Goal: Information Seeking & Learning: Learn about a topic

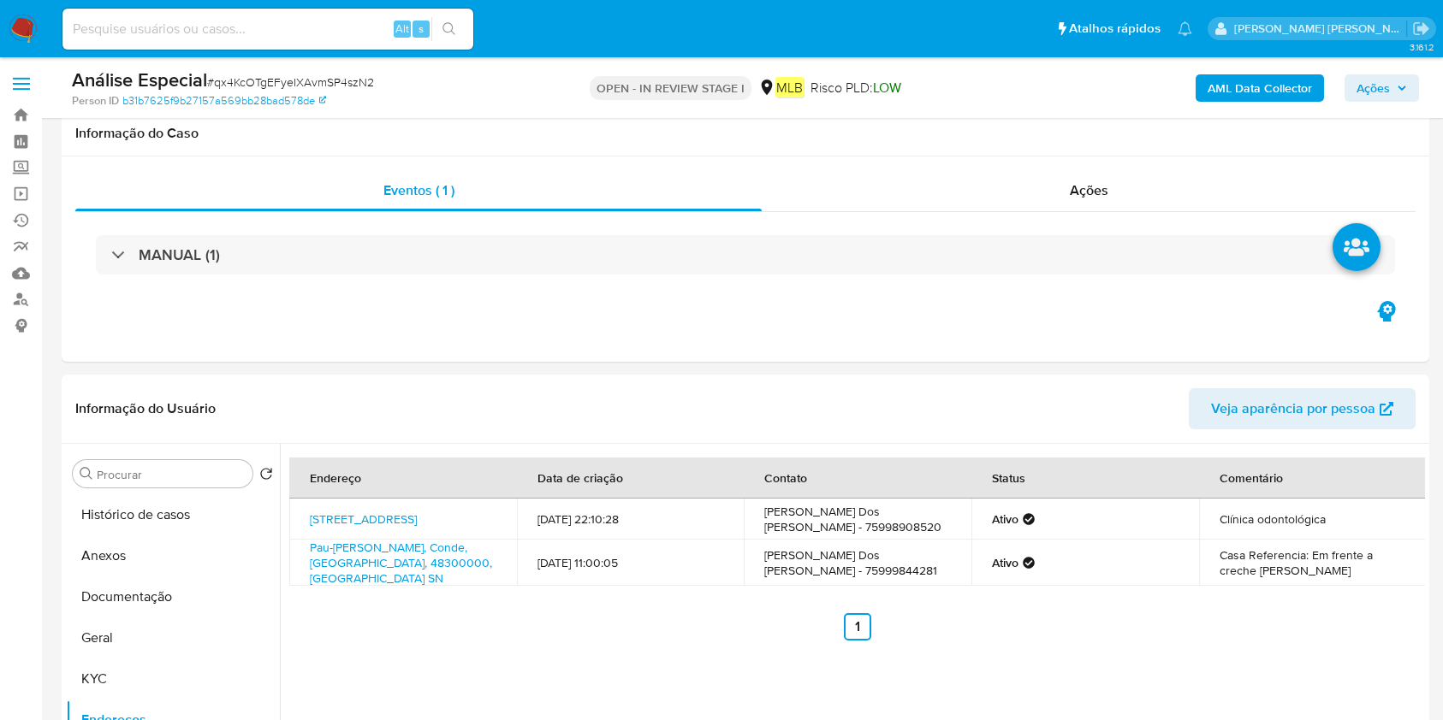
select select "10"
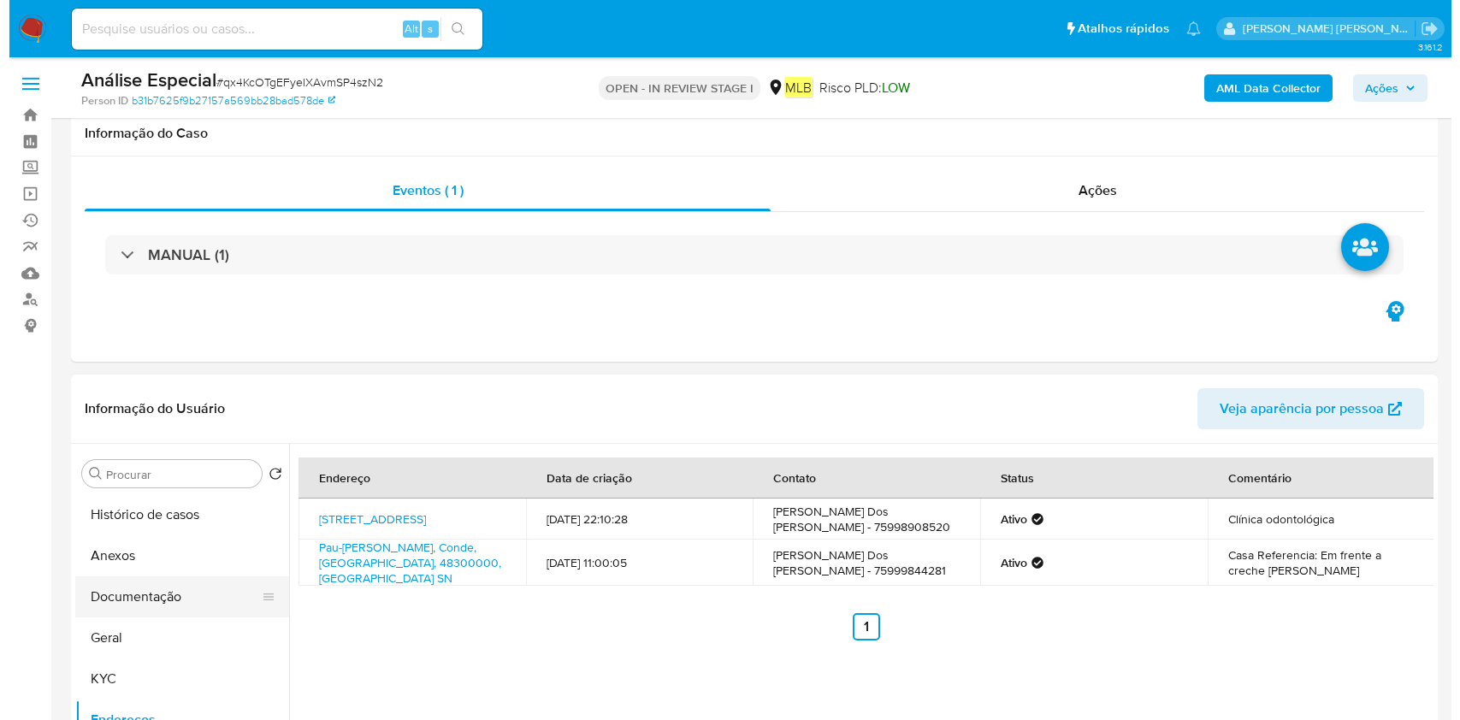
scroll to position [342, 0]
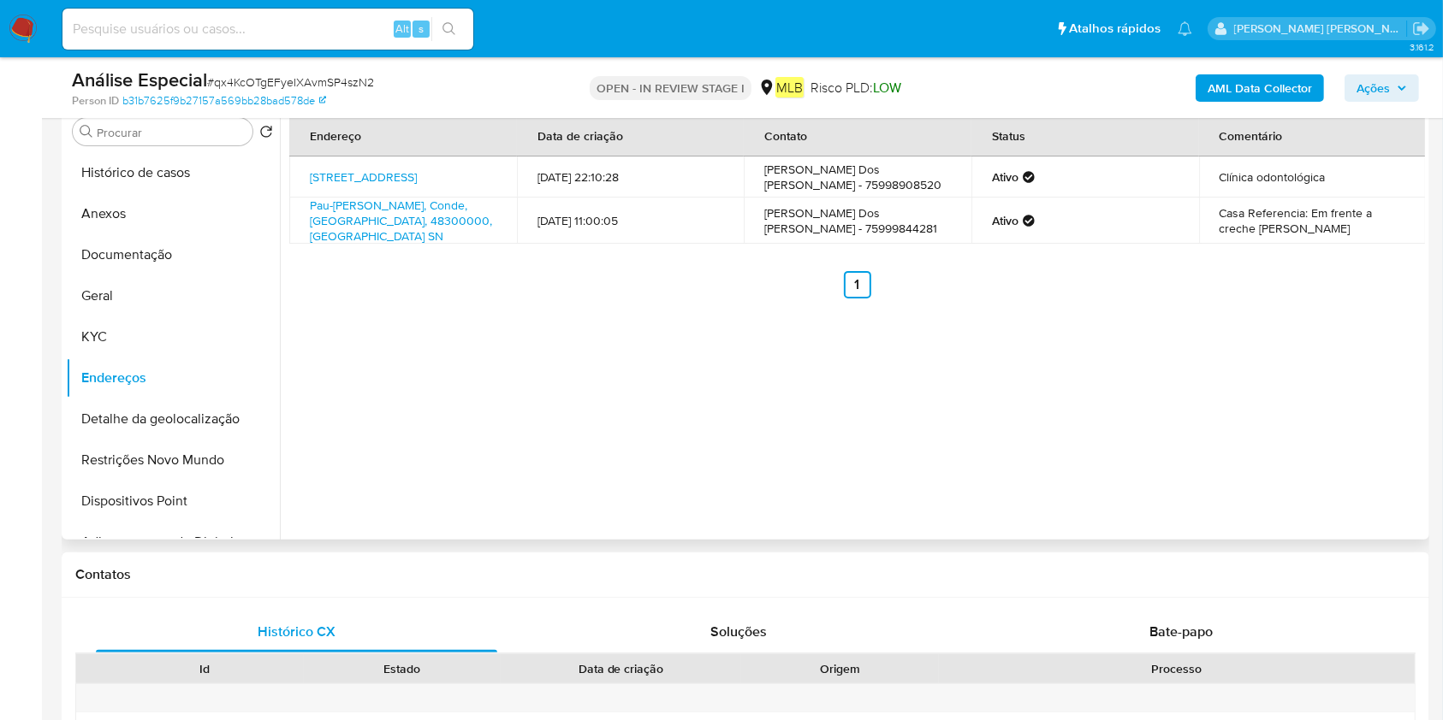
click at [552, 277] on ul "Anterior 1 Siguiente" at bounding box center [856, 284] width 1135 height 27
click at [144, 319] on button "KYC" at bounding box center [166, 337] width 200 height 41
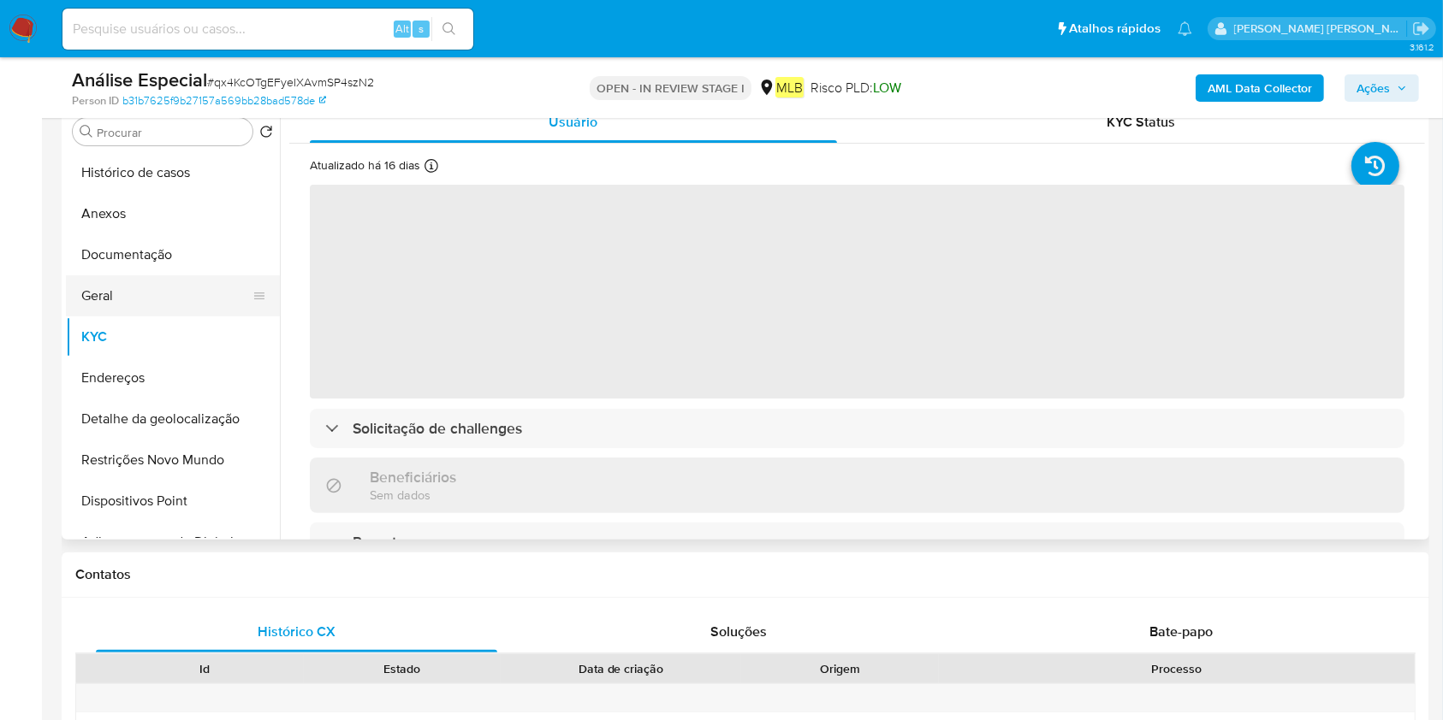
drag, startPoint x: 180, startPoint y: 304, endPoint x: 267, endPoint y: 305, distance: 87.3
click at [181, 304] on button "Geral" at bounding box center [166, 295] width 200 height 41
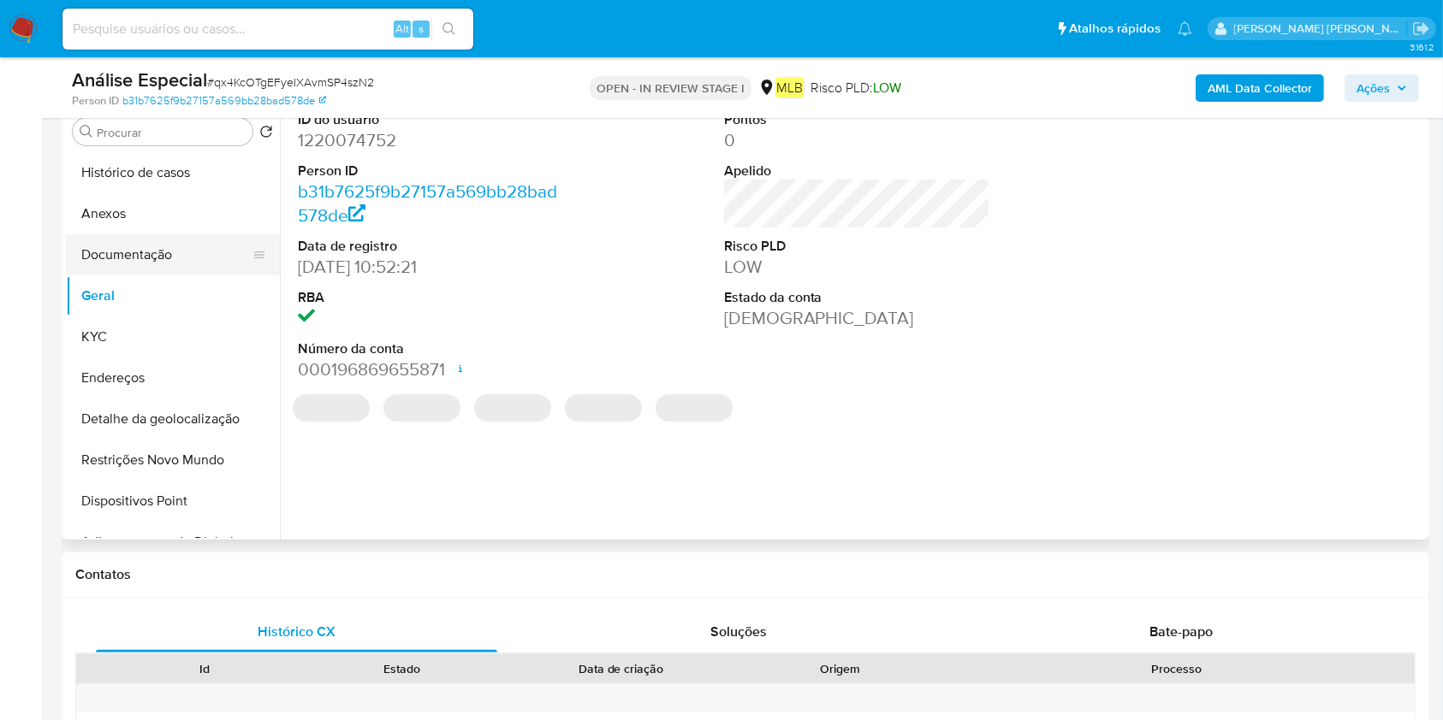
click at [154, 236] on button "Documentação" at bounding box center [166, 254] width 200 height 41
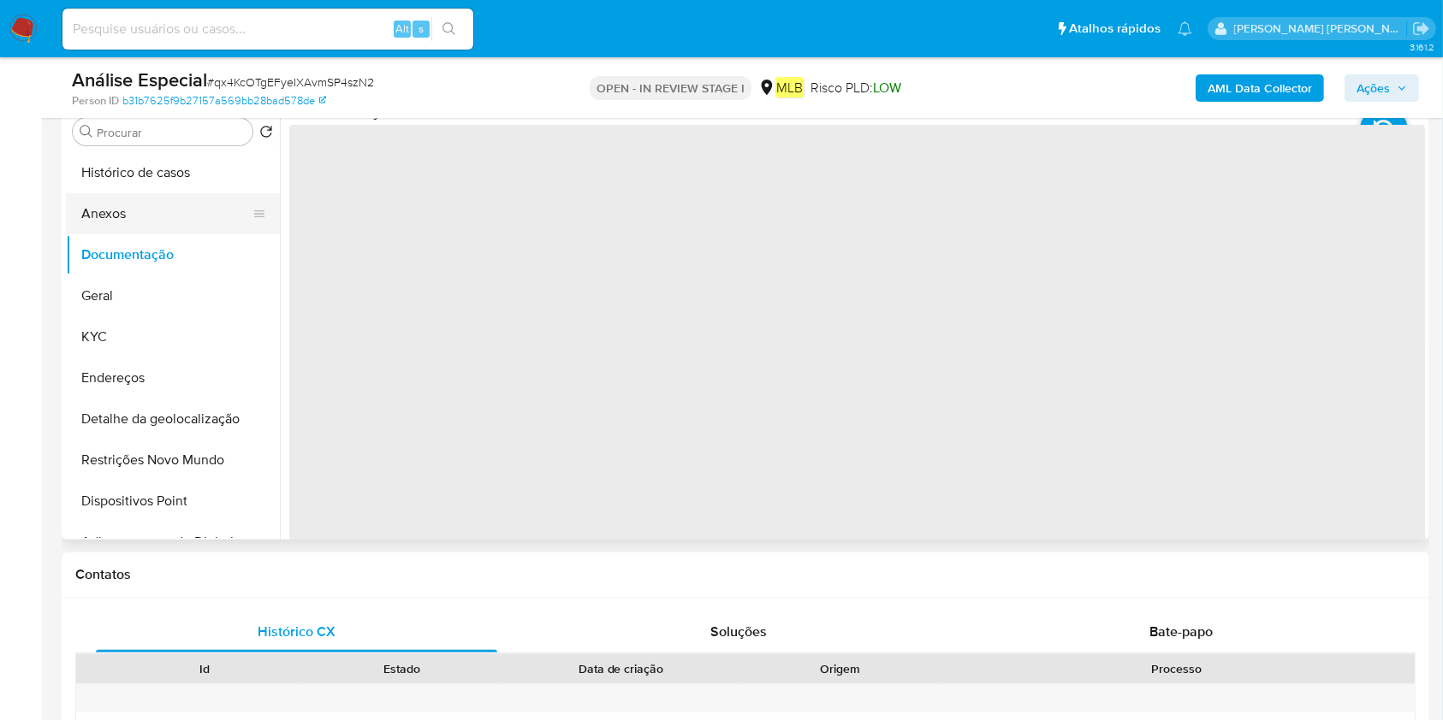
click at [165, 222] on button "Anexos" at bounding box center [166, 213] width 200 height 41
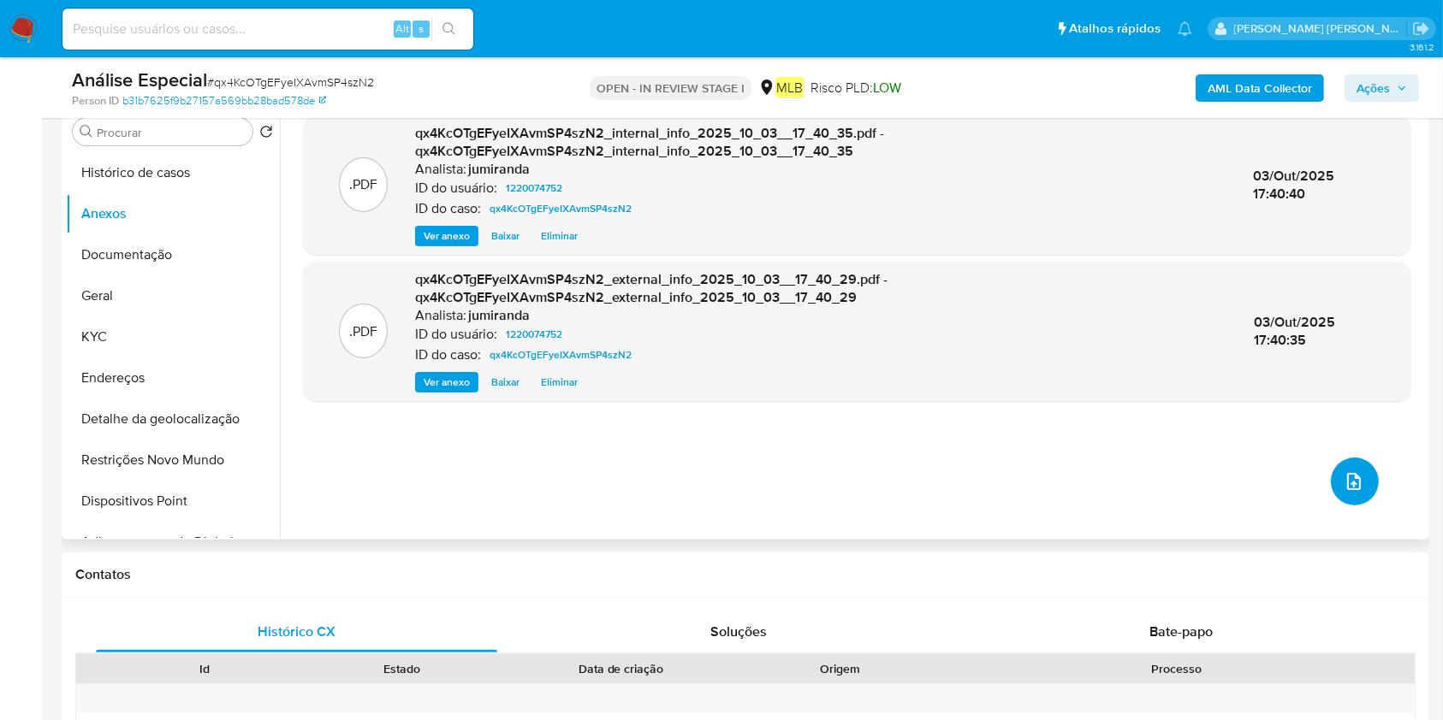
click at [1354, 482] on icon "upload-file" at bounding box center [1353, 481] width 21 height 21
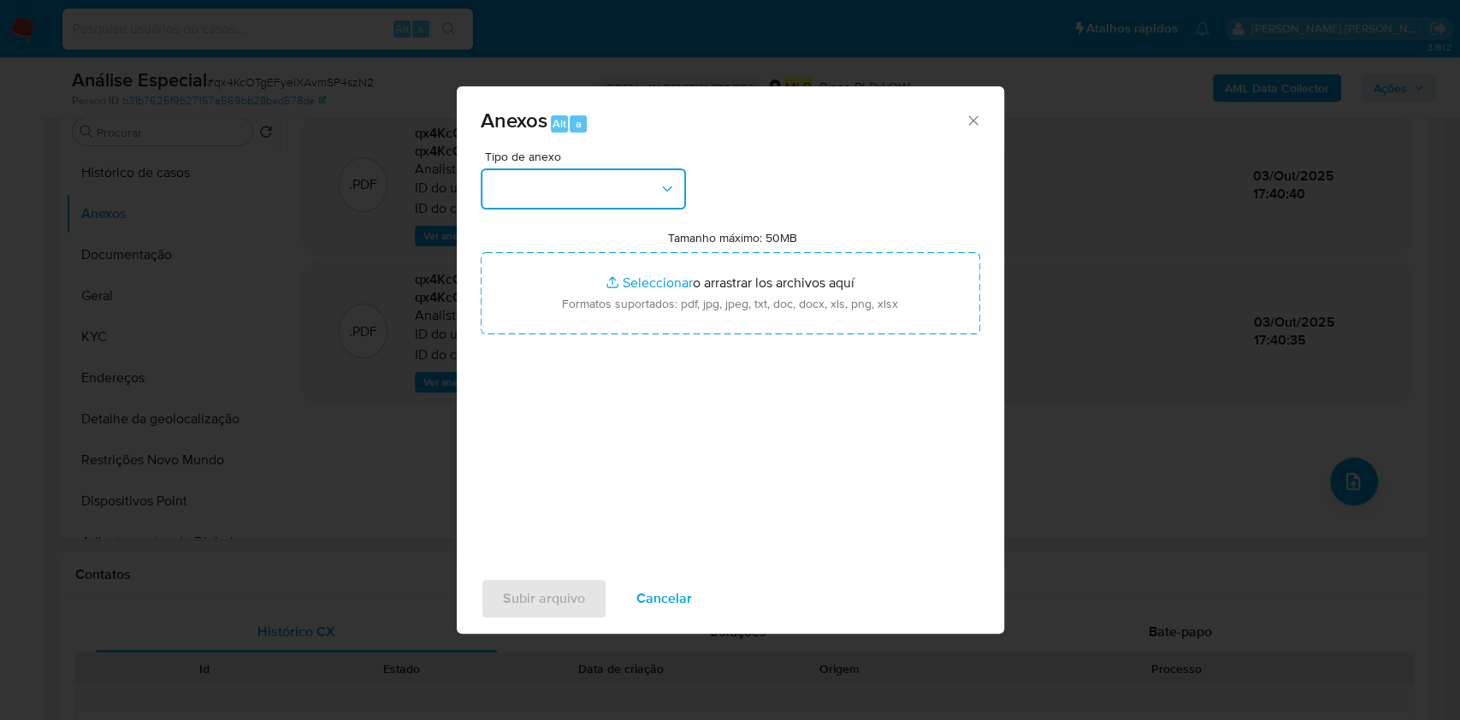
click at [594, 197] on button "button" at bounding box center [583, 189] width 205 height 41
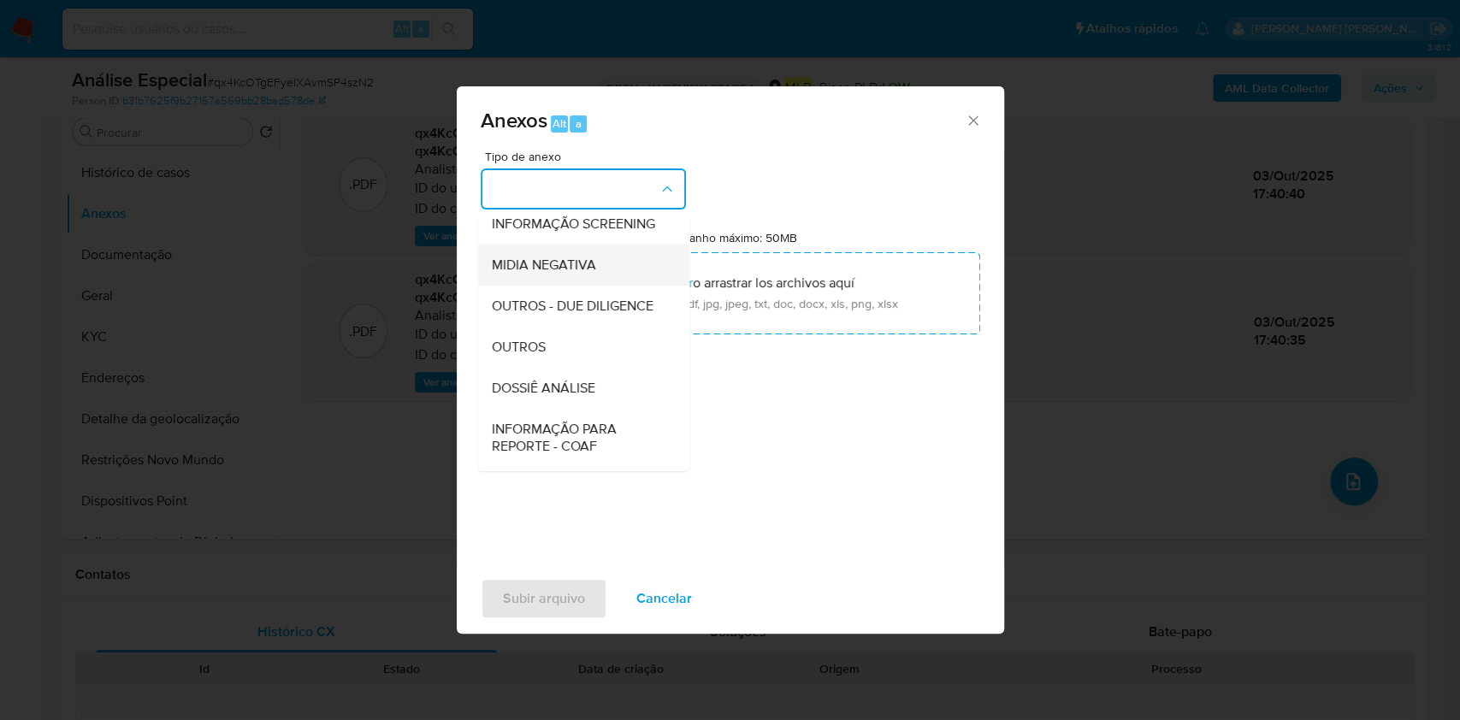
scroll to position [263, 0]
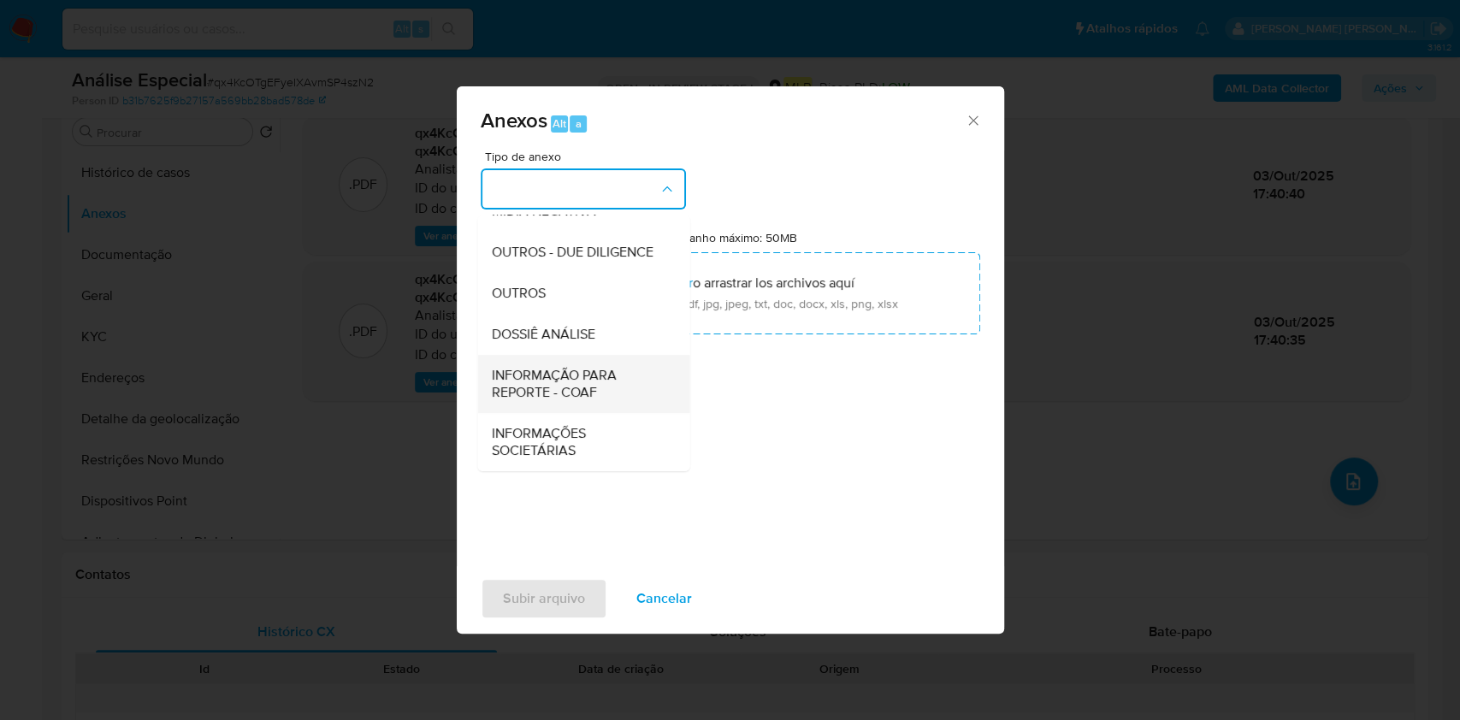
click at [572, 388] on span "INFORMAÇÃO PARA REPORTE - COAF" at bounding box center [578, 384] width 175 height 34
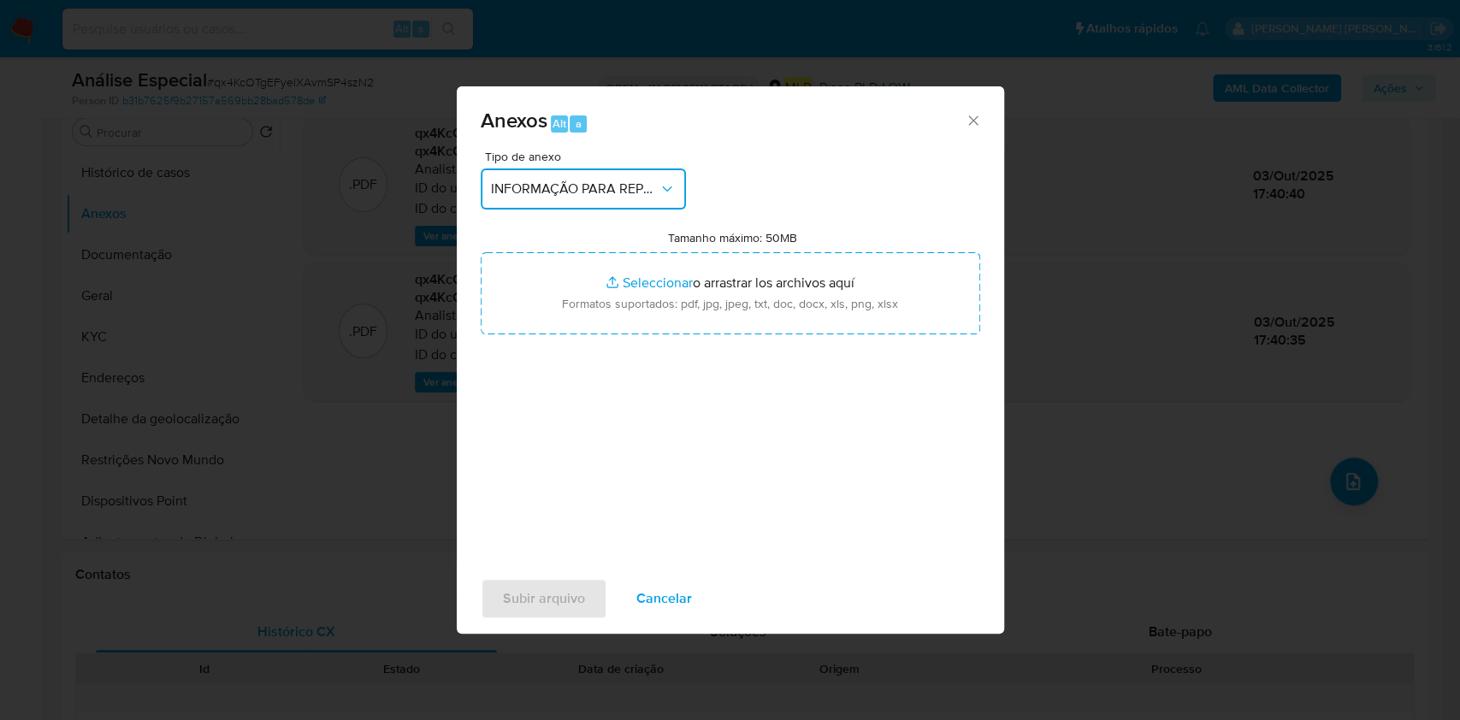
click at [605, 193] on span "INFORMAÇÃO PARA REPORTE - COAF" at bounding box center [575, 189] width 168 height 17
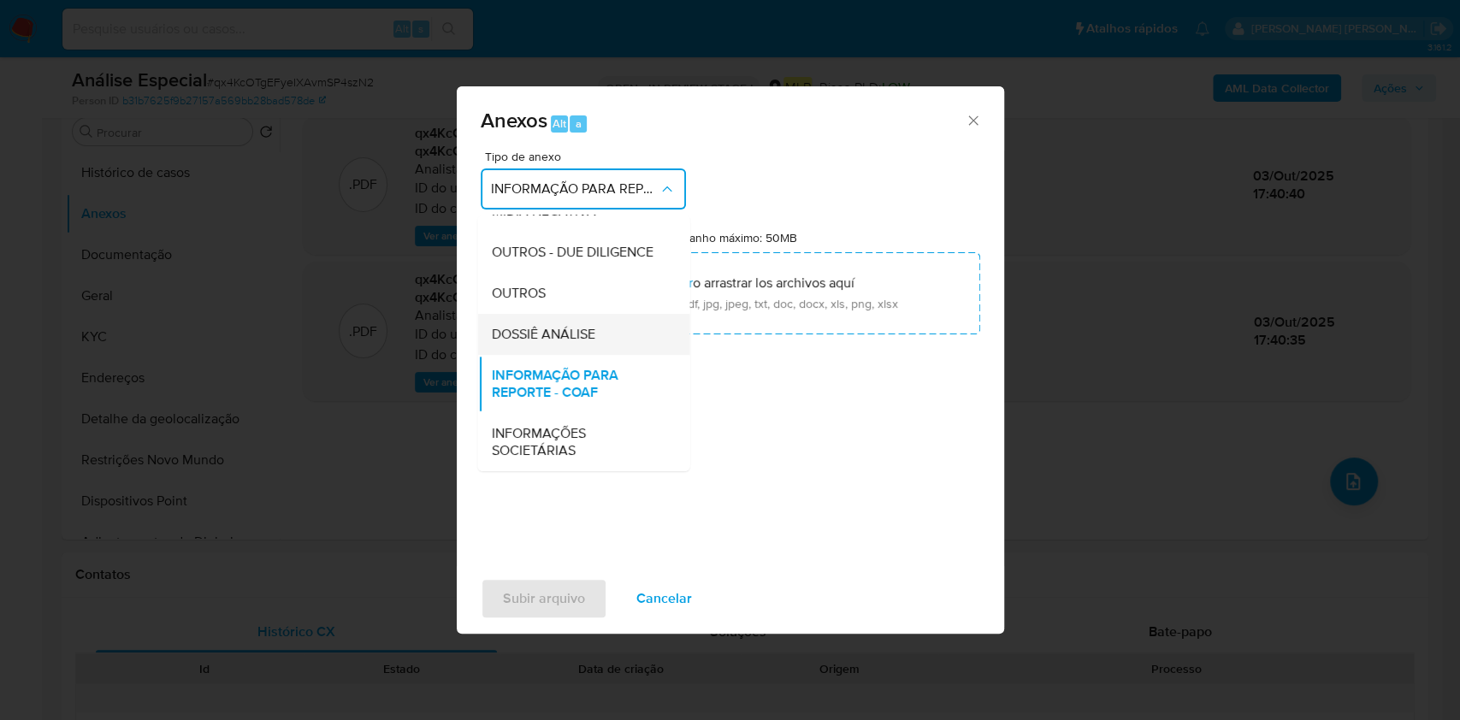
click at [581, 326] on span "DOSSIÊ ANÁLISE" at bounding box center [543, 334] width 104 height 17
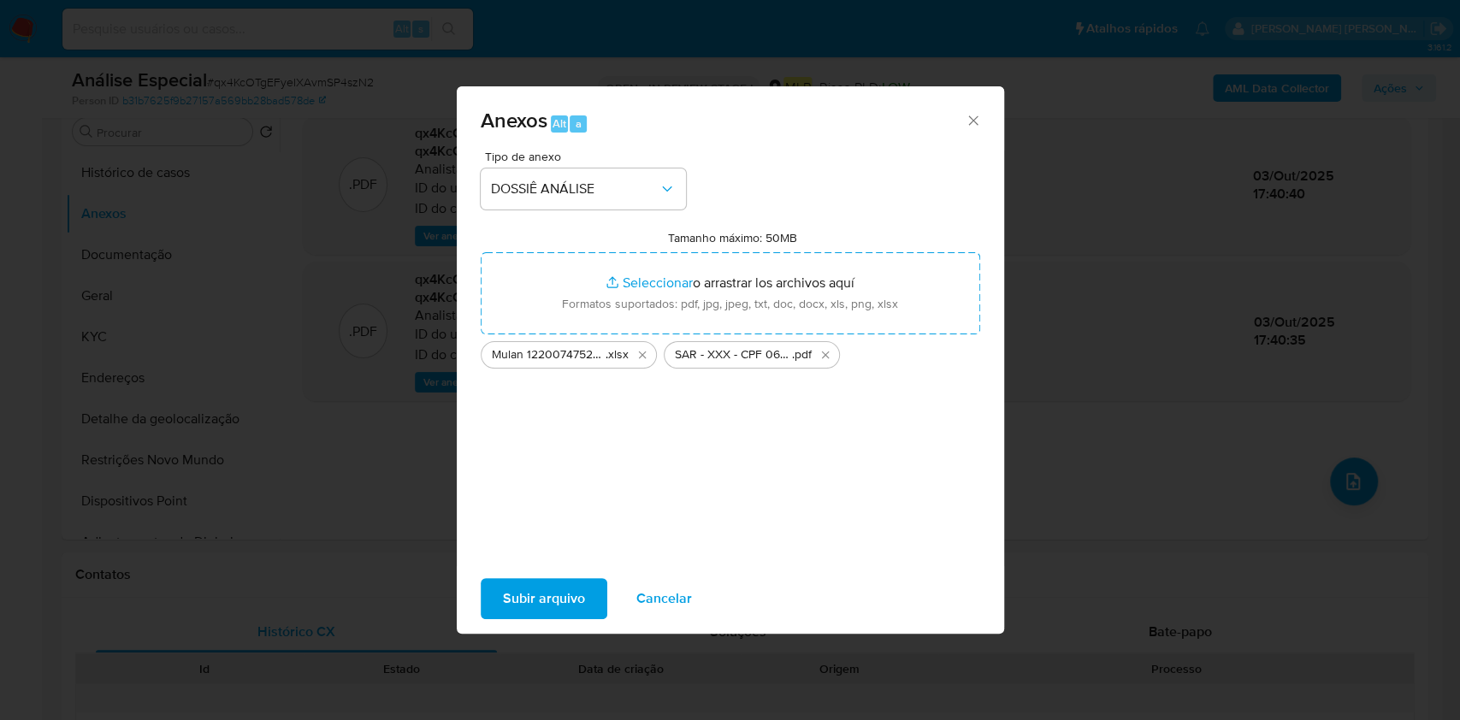
click at [578, 605] on span "Subir arquivo" at bounding box center [544, 599] width 82 height 38
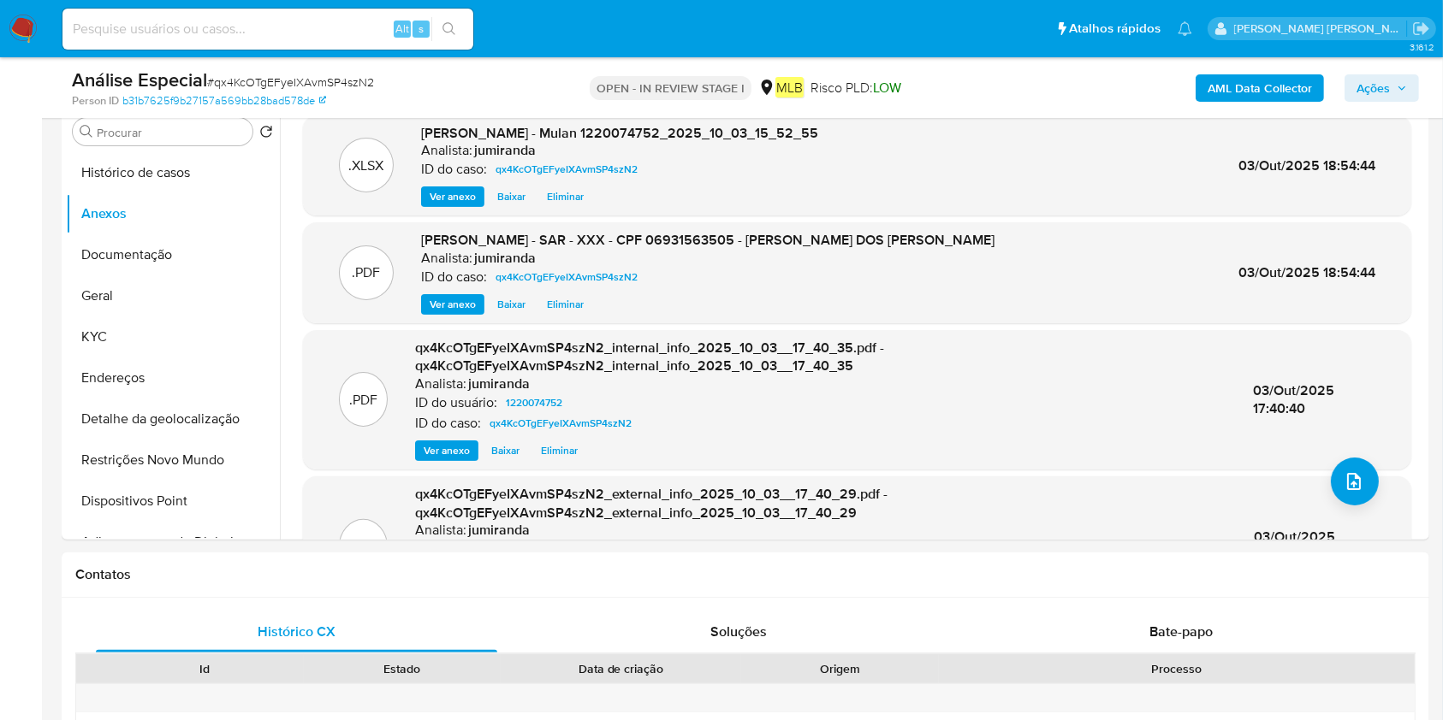
click at [1362, 82] on span "Ações" at bounding box center [1372, 87] width 33 height 27
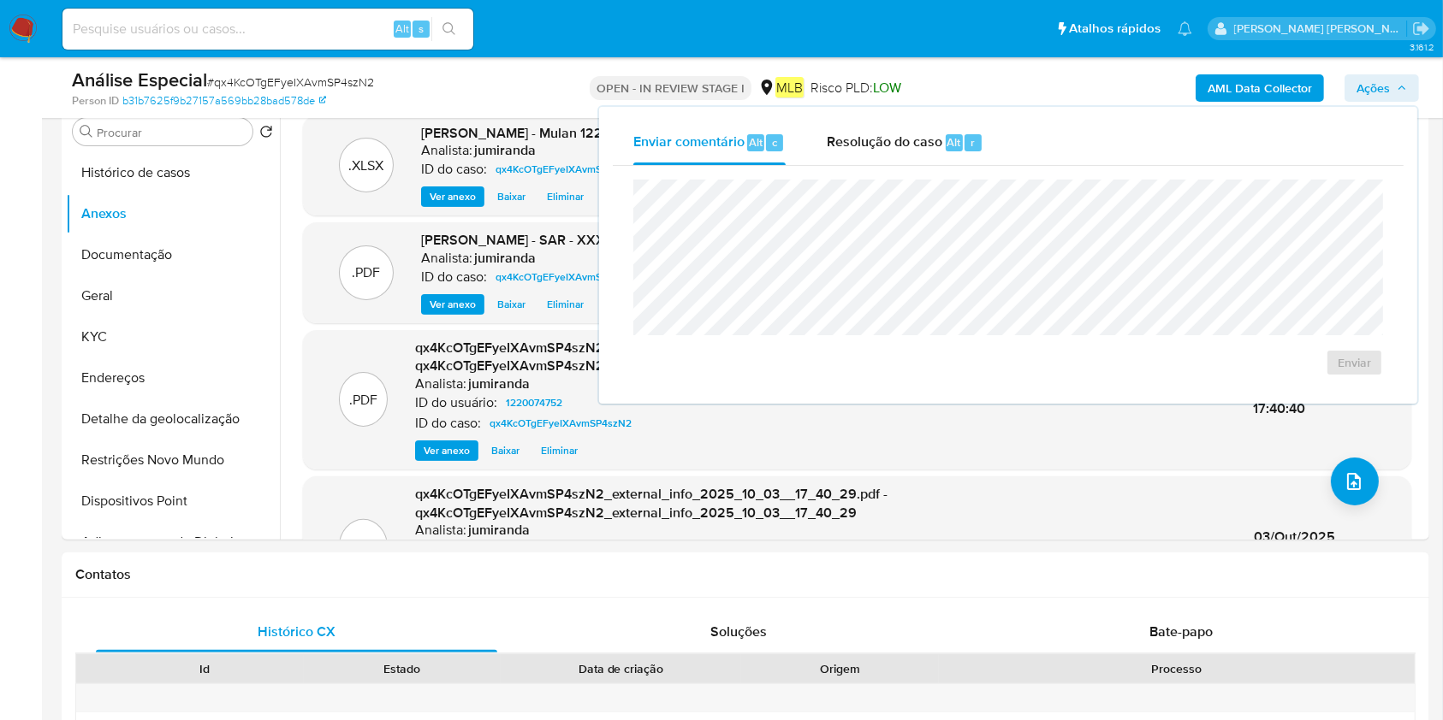
click at [858, 147] on span "Resolução do caso" at bounding box center [884, 142] width 116 height 20
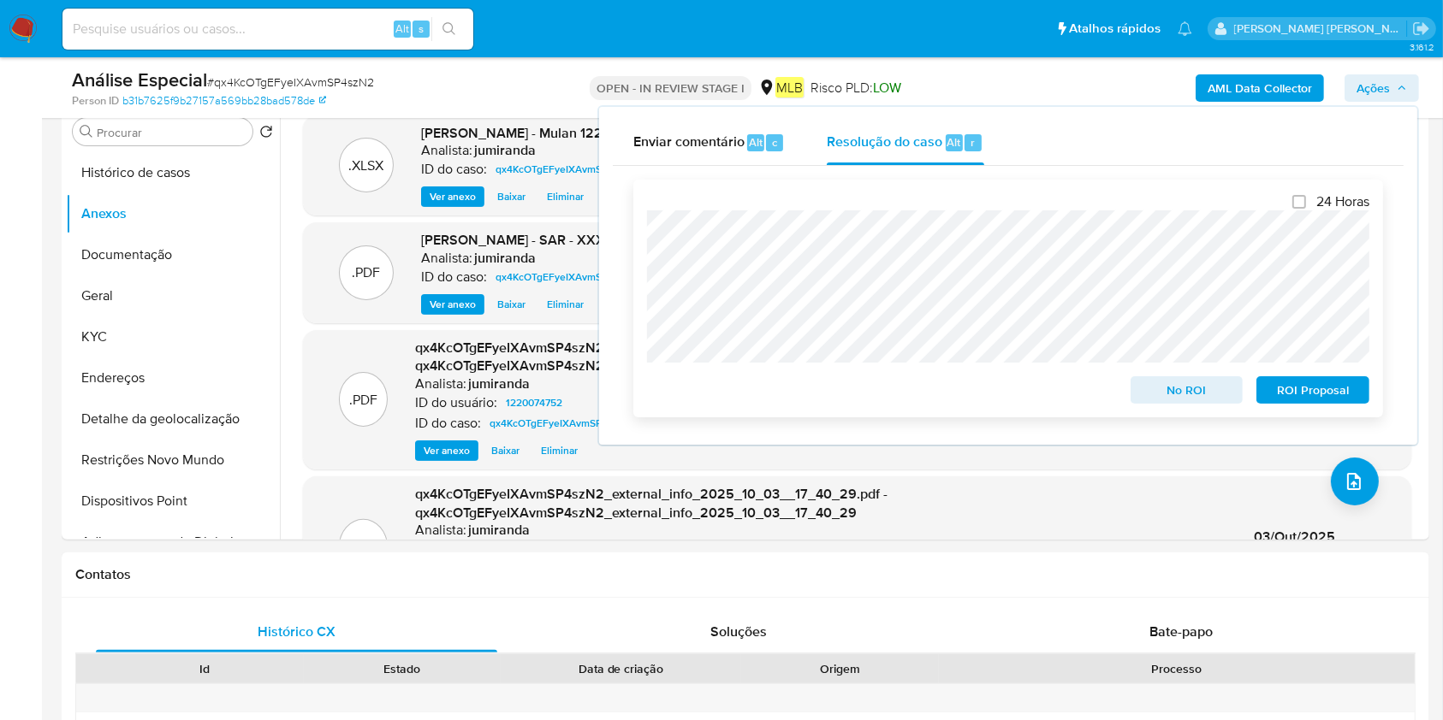
click at [1354, 388] on span "ROI Proposal" at bounding box center [1312, 390] width 89 height 24
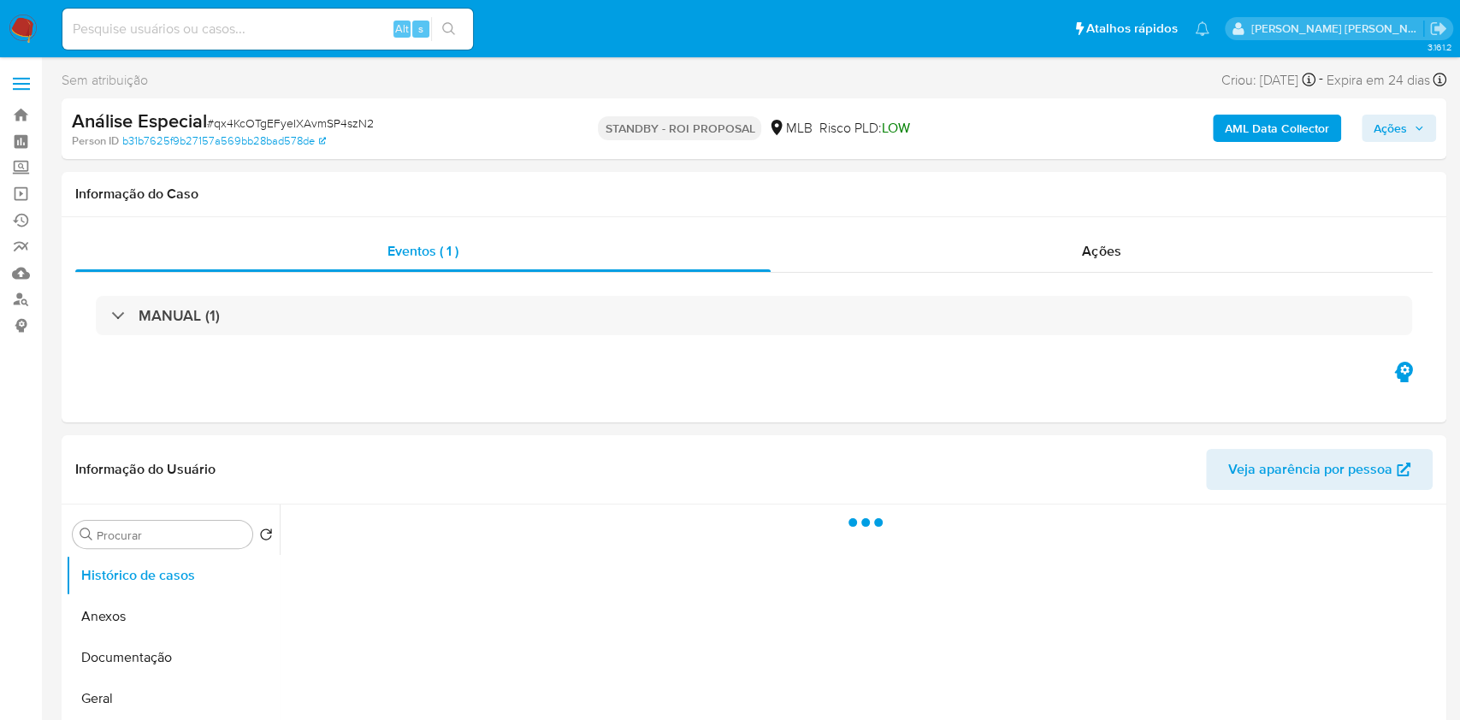
select select "10"
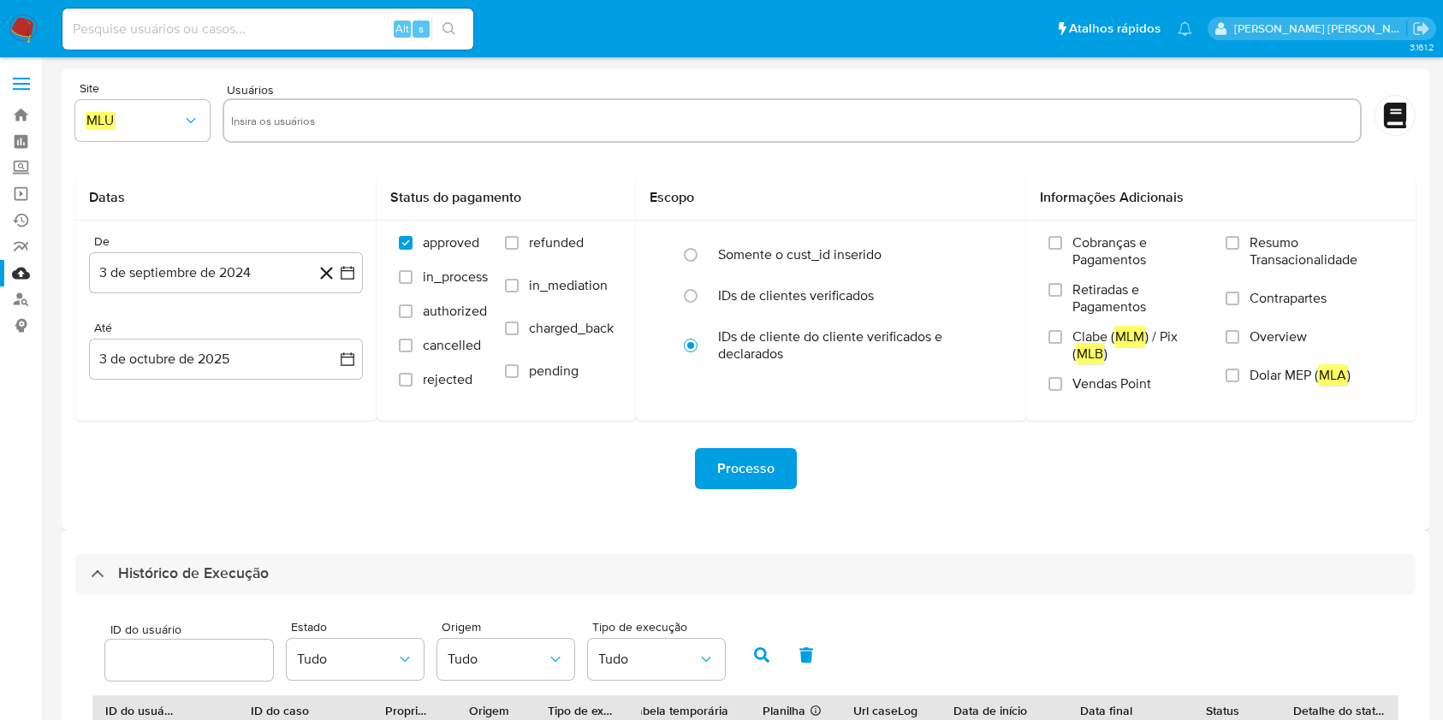
select select "10"
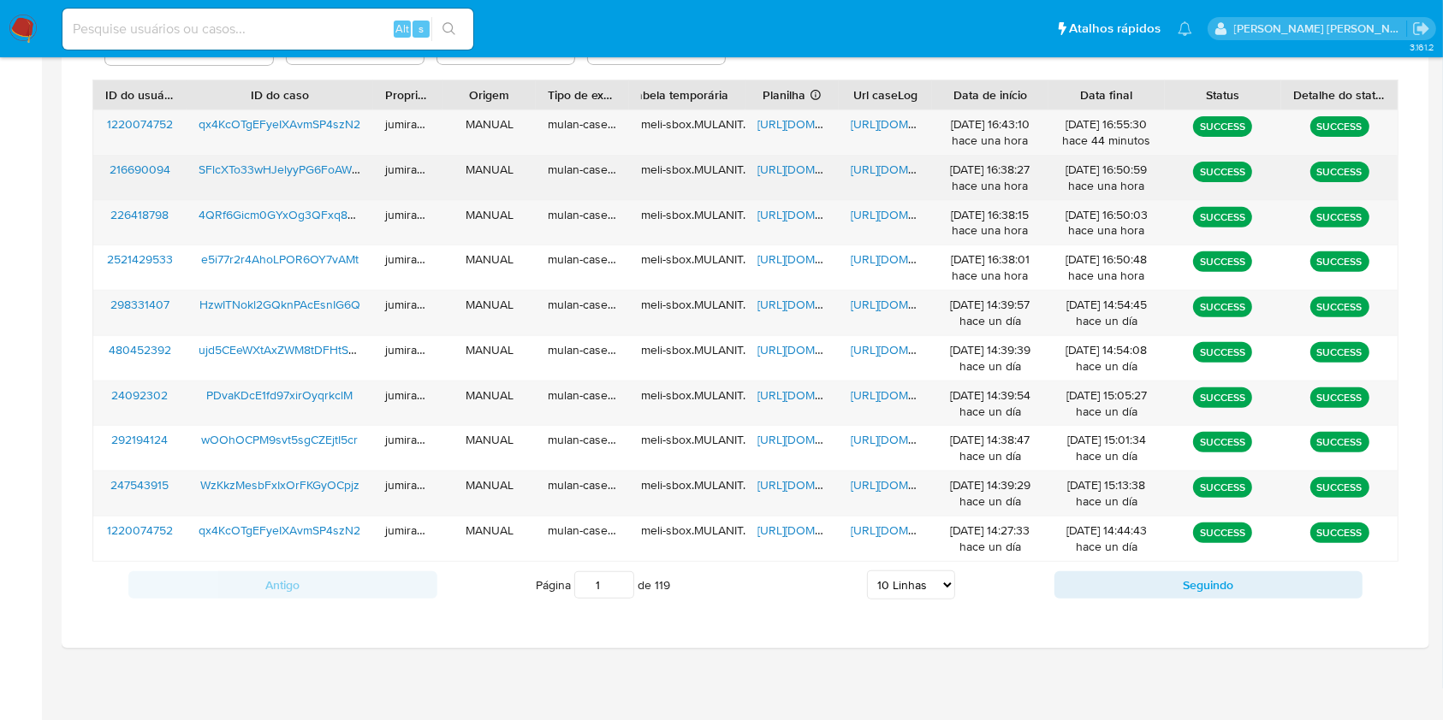
click at [796, 173] on span "https://docs.google.com/spreadsheets/d/1gSI3mnksCBaVj3lYsERfhMtVhgfr6TKoLawwd32…" at bounding box center [816, 169] width 118 height 17
click at [877, 169] on span "https://docs.google.com/document/d/1pk6zklVubbqO-kfS1H8Ewpbg7Ae1Gt2YEv8ouF8s4y4…" at bounding box center [909, 169] width 118 height 17
click at [316, 164] on span "SFlcXTo33wHJelyyPG6FoAWM" at bounding box center [279, 169] width 163 height 17
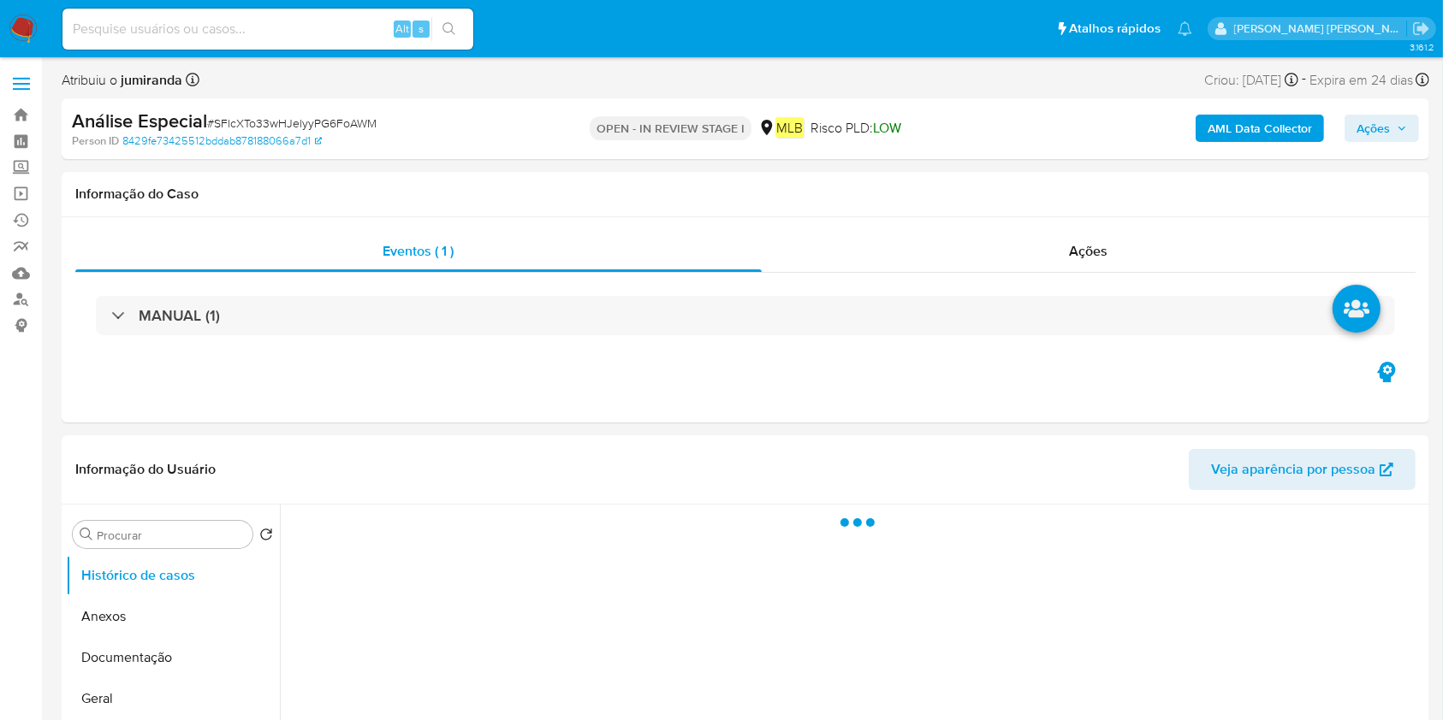
select select "10"
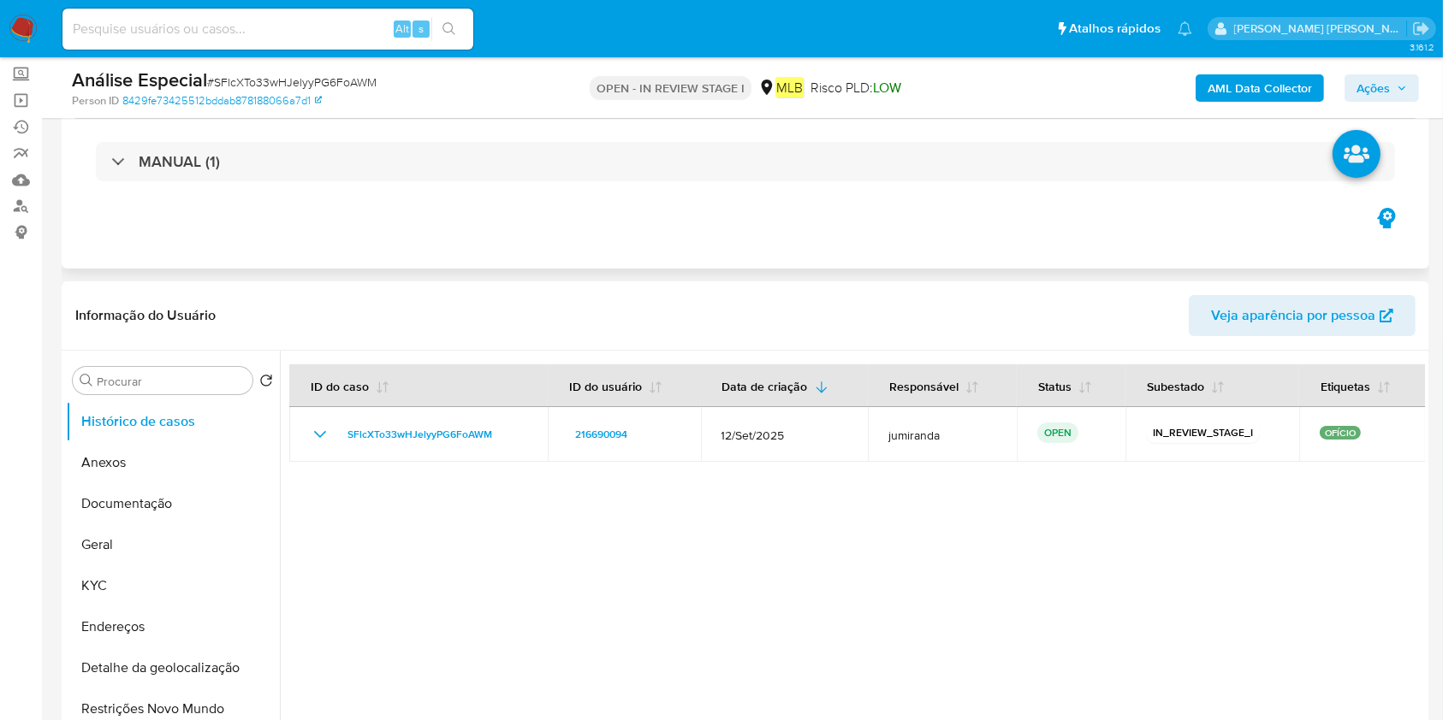
scroll to position [114, 0]
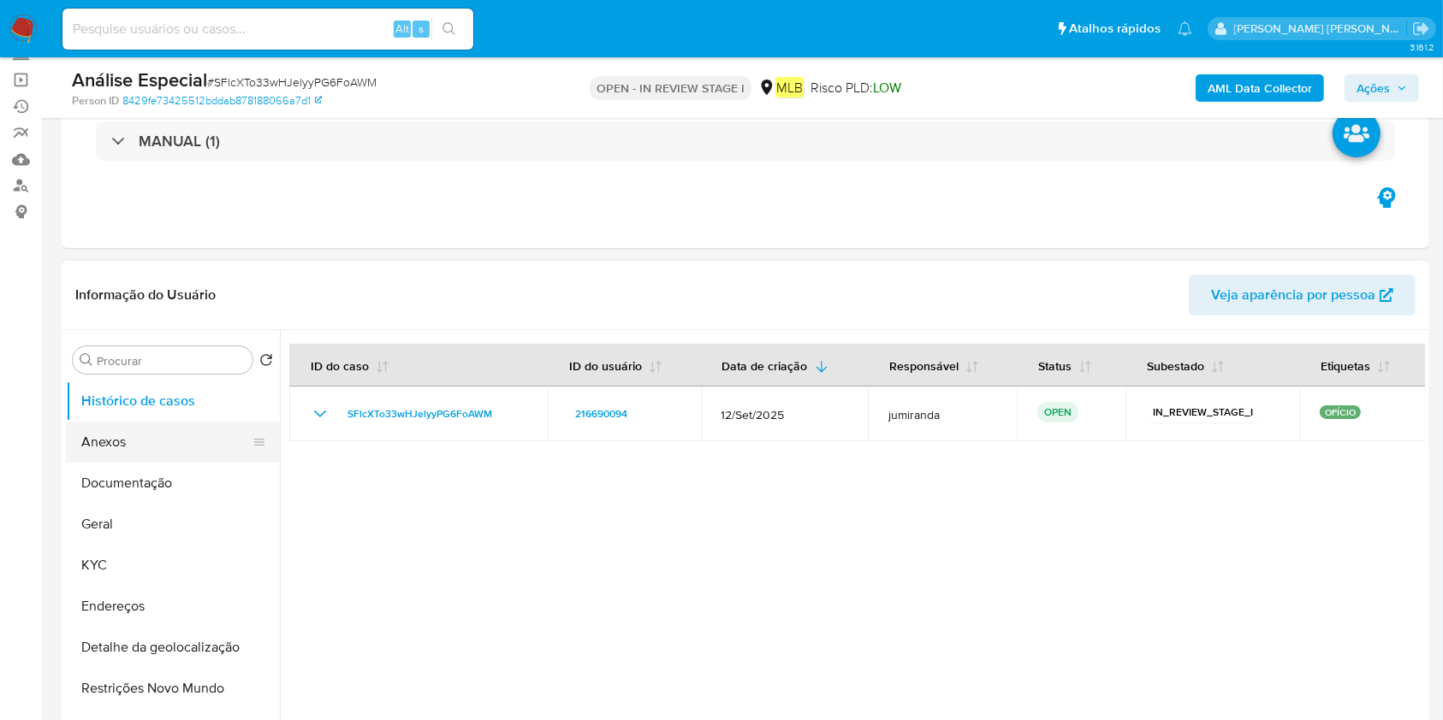
click at [135, 445] on button "Anexos" at bounding box center [166, 442] width 200 height 41
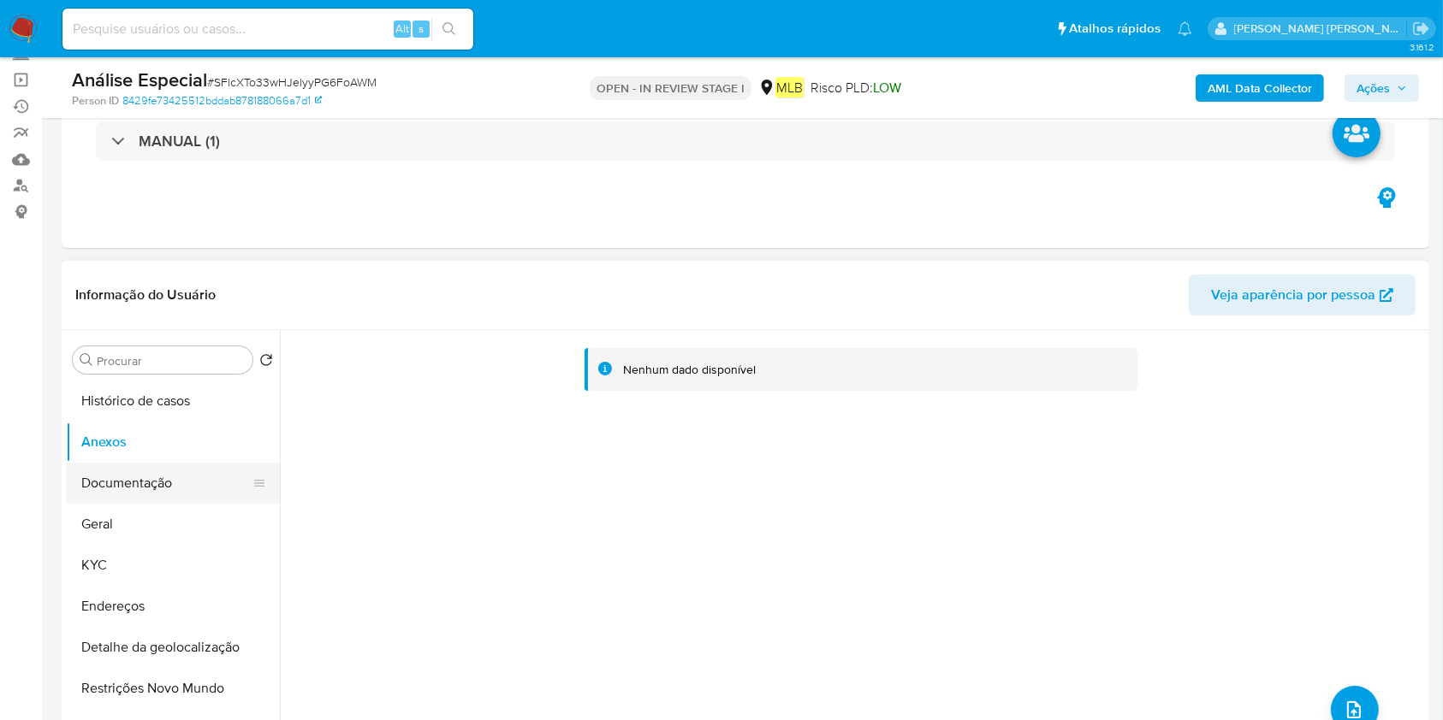
click at [147, 489] on button "Documentação" at bounding box center [166, 483] width 200 height 41
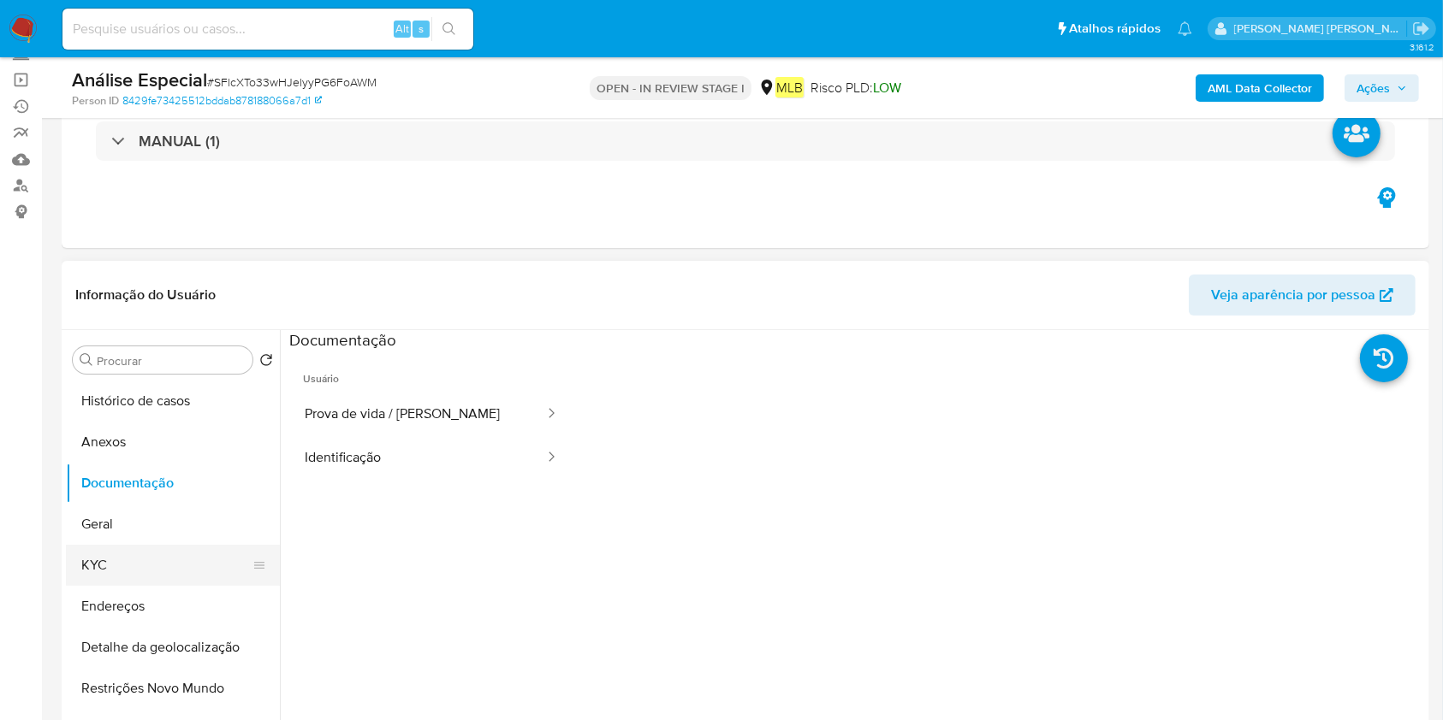
click at [162, 560] on button "KYC" at bounding box center [166, 565] width 200 height 41
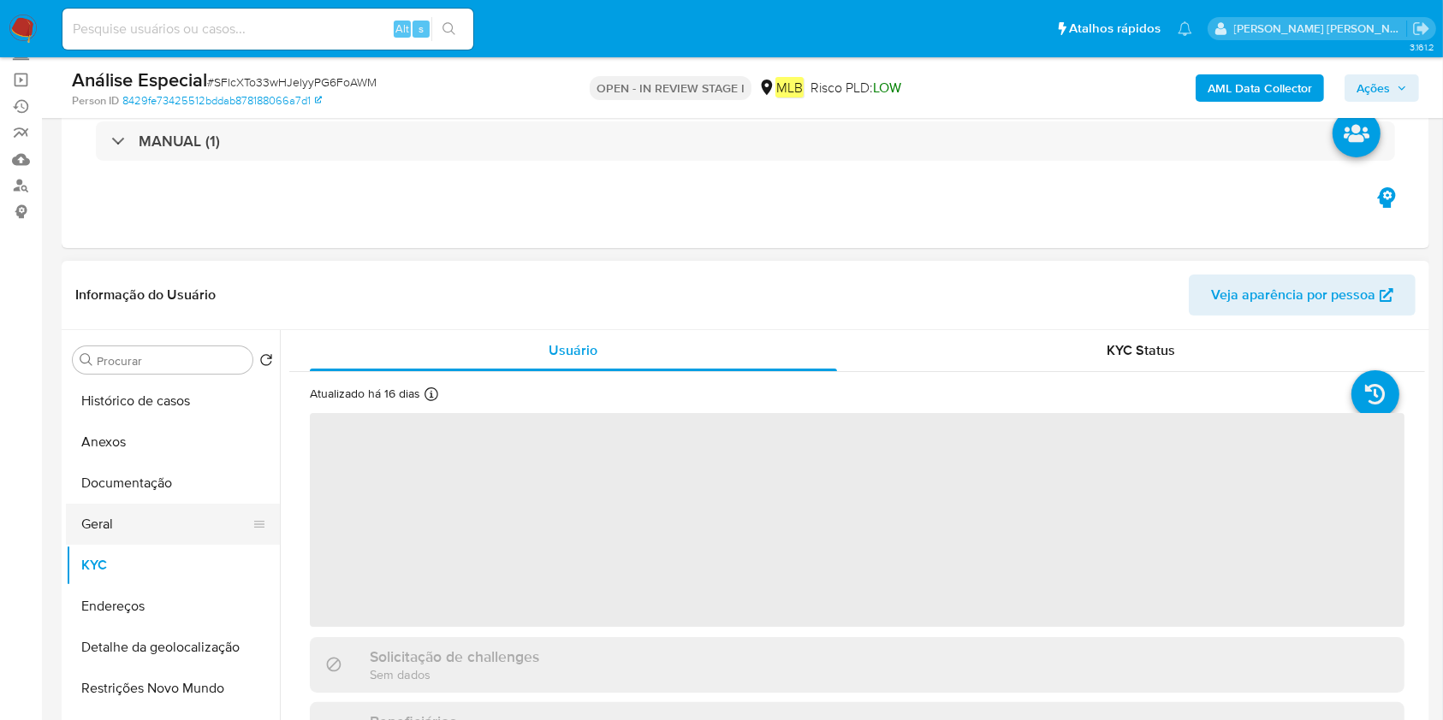
click at [166, 536] on button "Geral" at bounding box center [166, 524] width 200 height 41
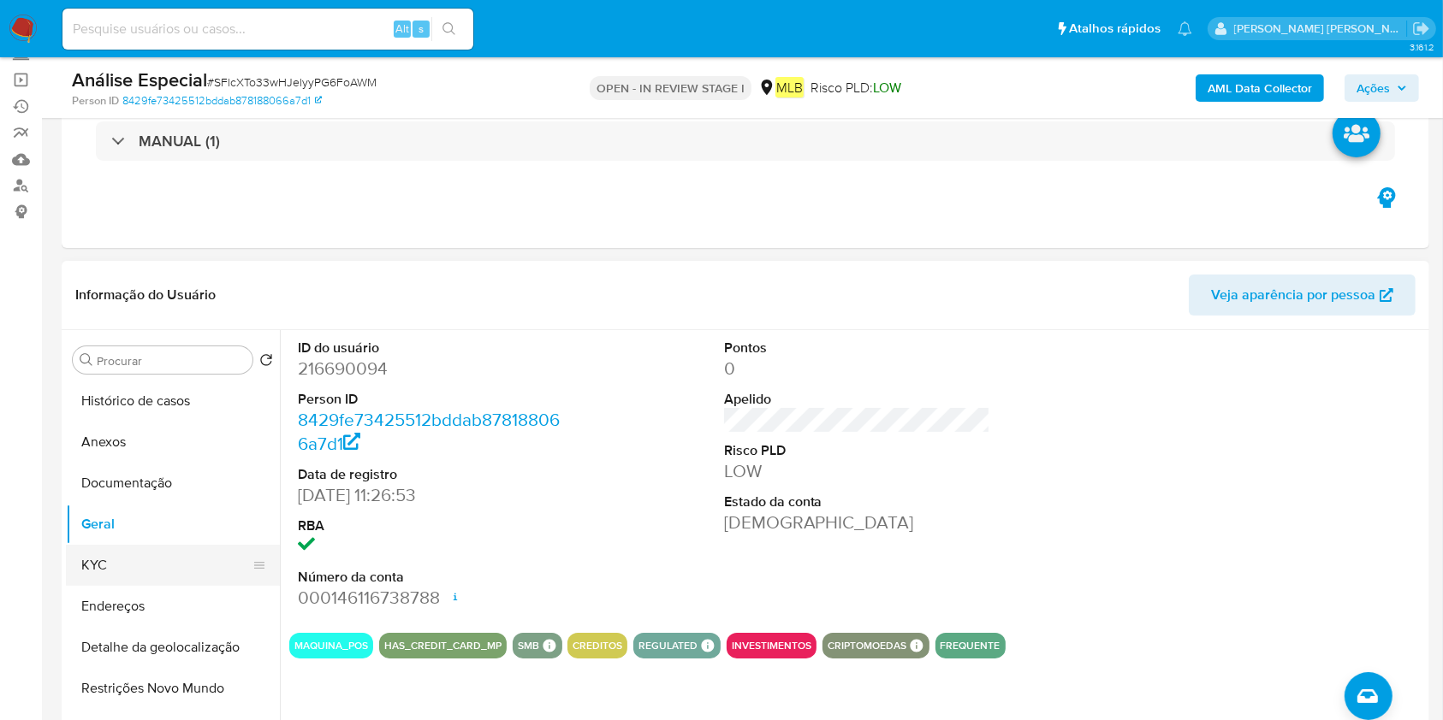
click at [96, 564] on button "KYC" at bounding box center [166, 565] width 200 height 41
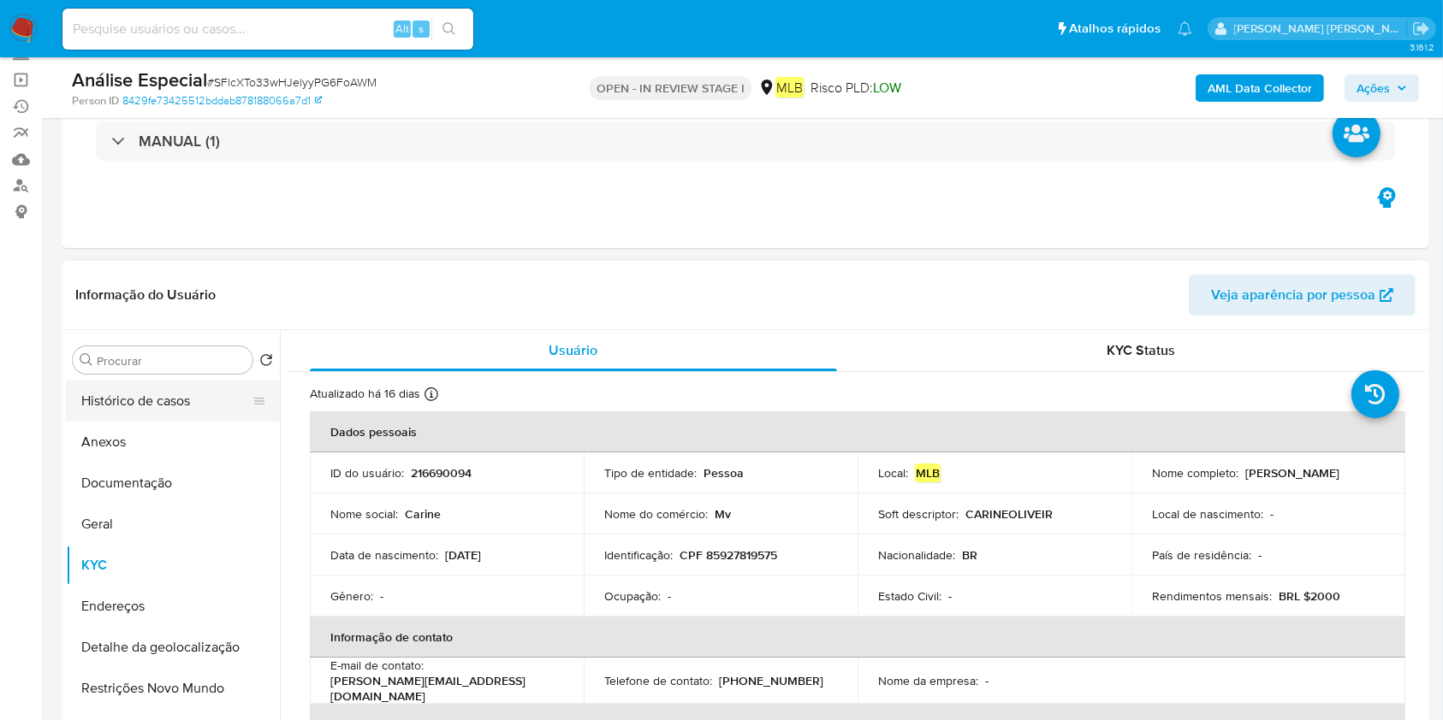
click at [200, 397] on button "Histórico de casos" at bounding box center [166, 401] width 200 height 41
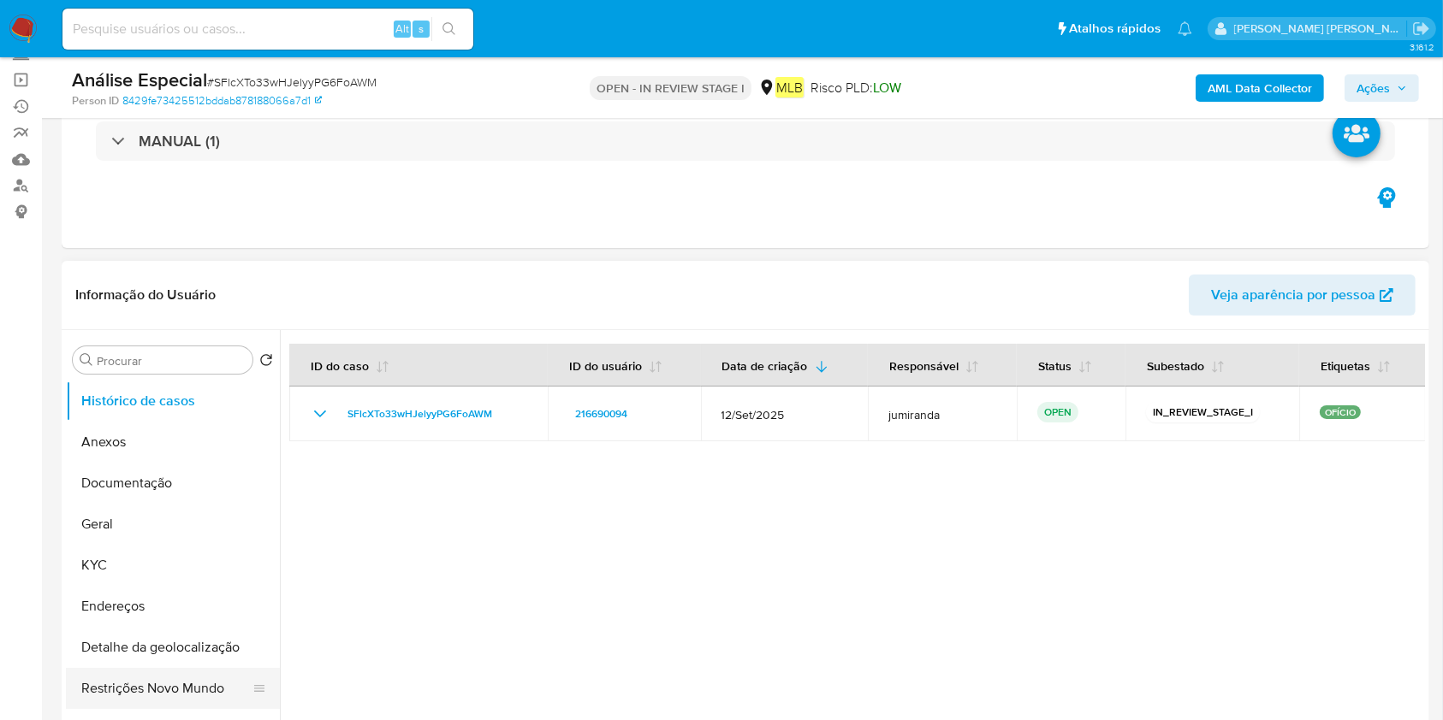
click at [116, 683] on button "Restrições Novo Mundo" at bounding box center [166, 688] width 200 height 41
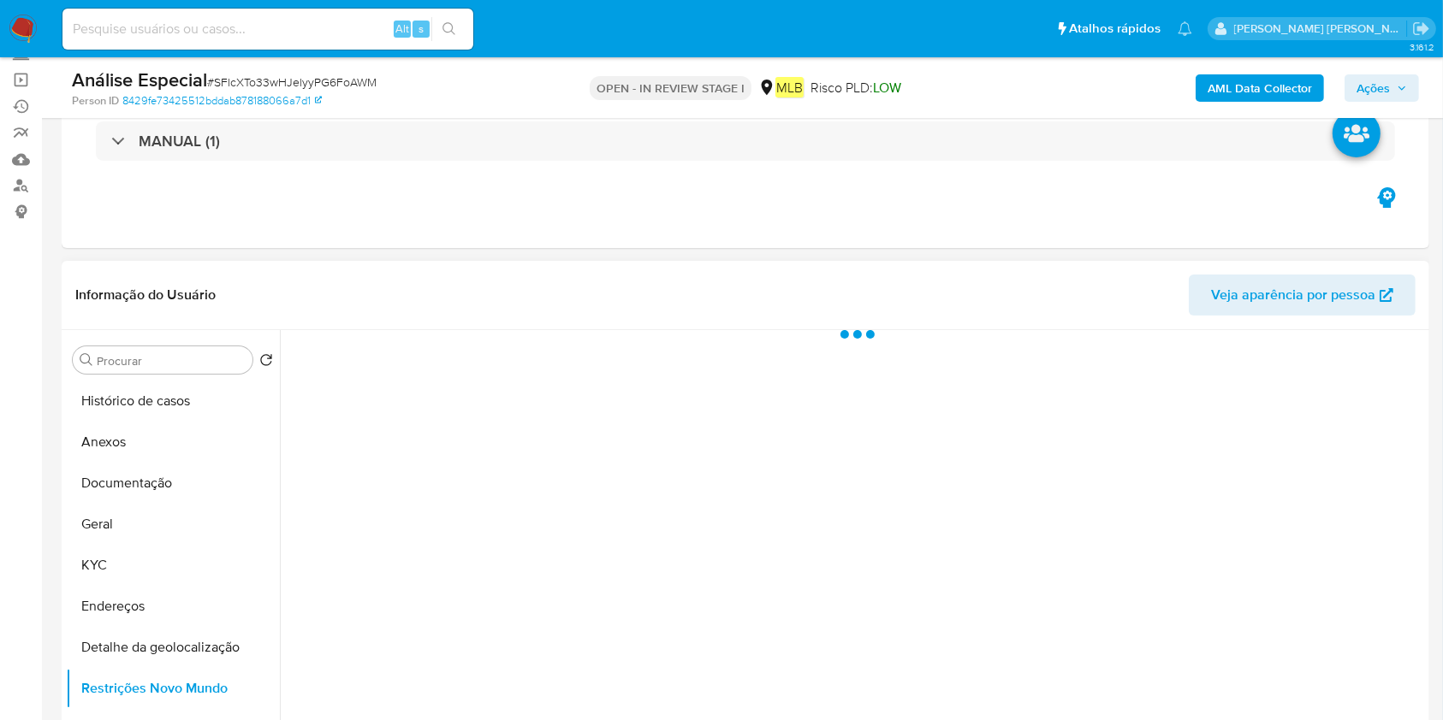
scroll to position [228, 0]
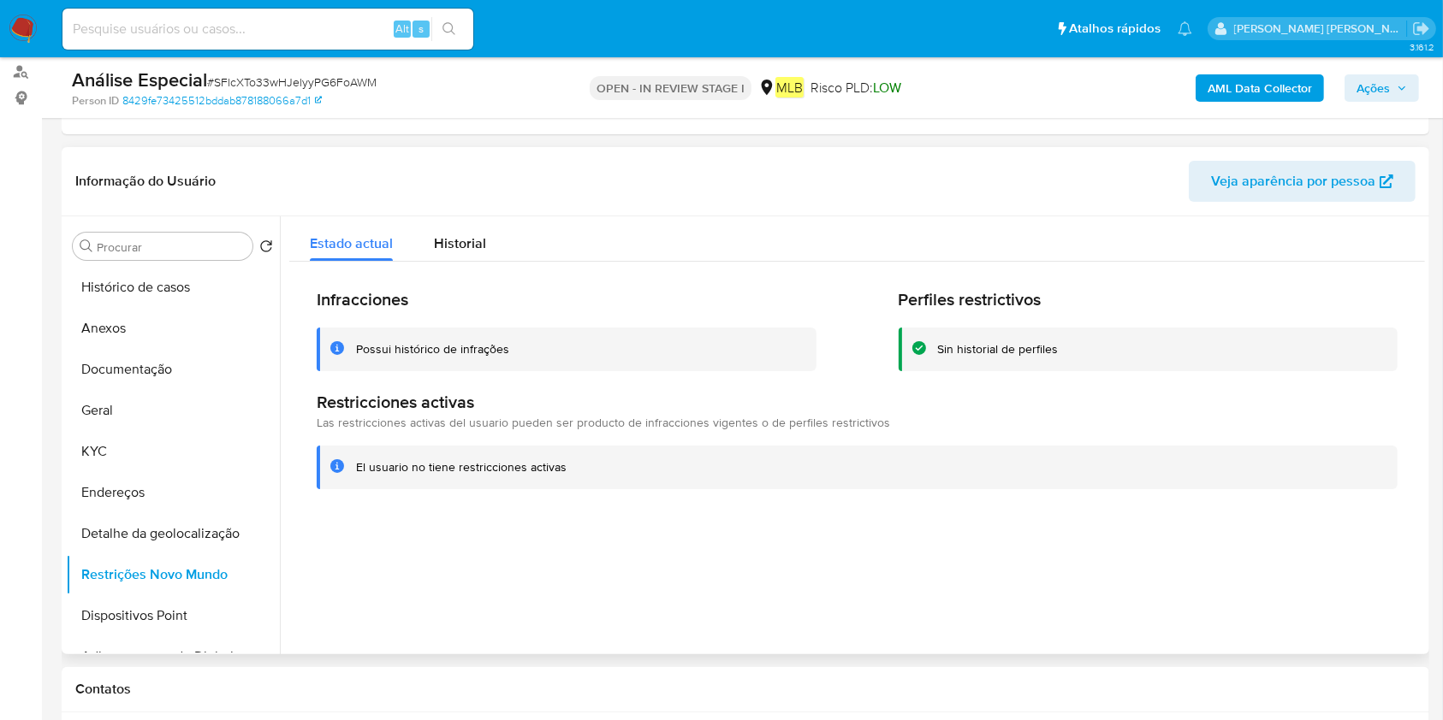
drag, startPoint x: 483, startPoint y: 236, endPoint x: 485, endPoint y: 163, distance: 72.7
click at [483, 234] on button "Historial" at bounding box center [459, 238] width 93 height 45
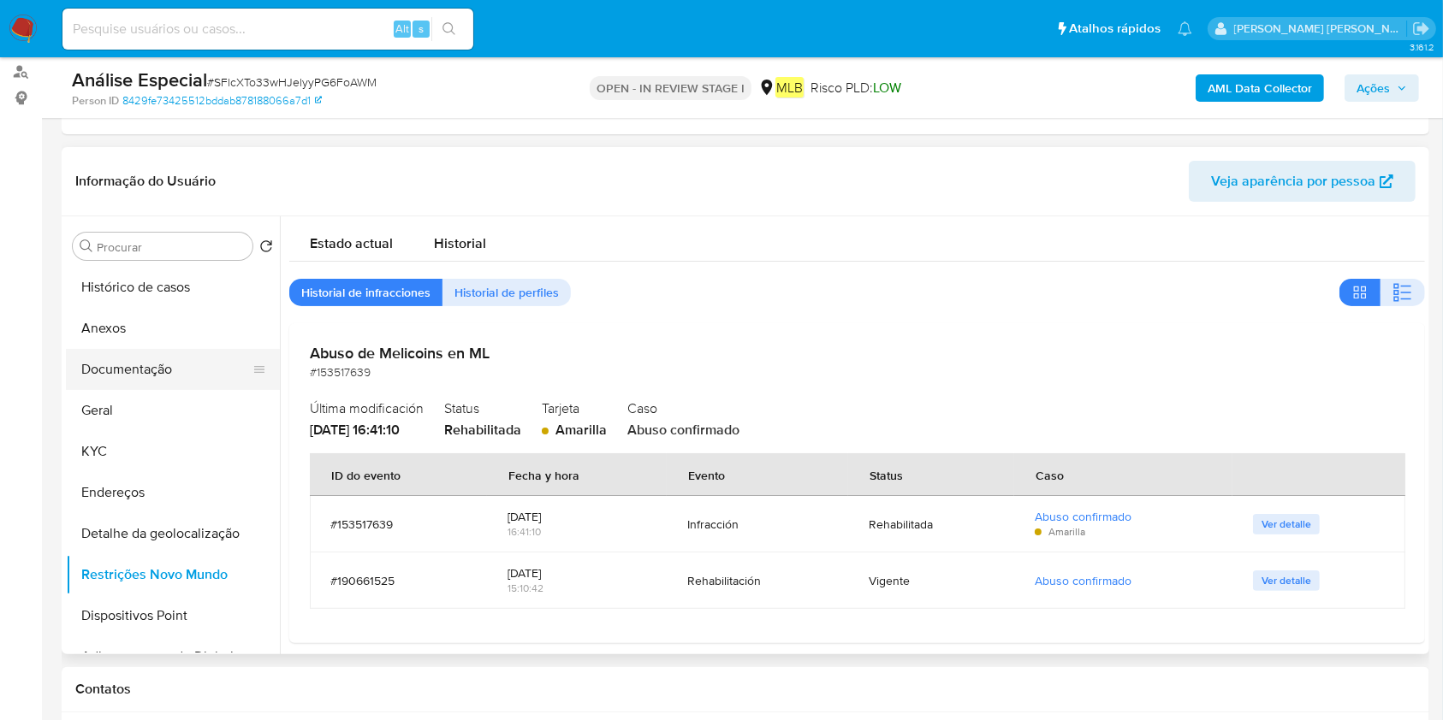
click at [148, 375] on button "Documentação" at bounding box center [166, 369] width 200 height 41
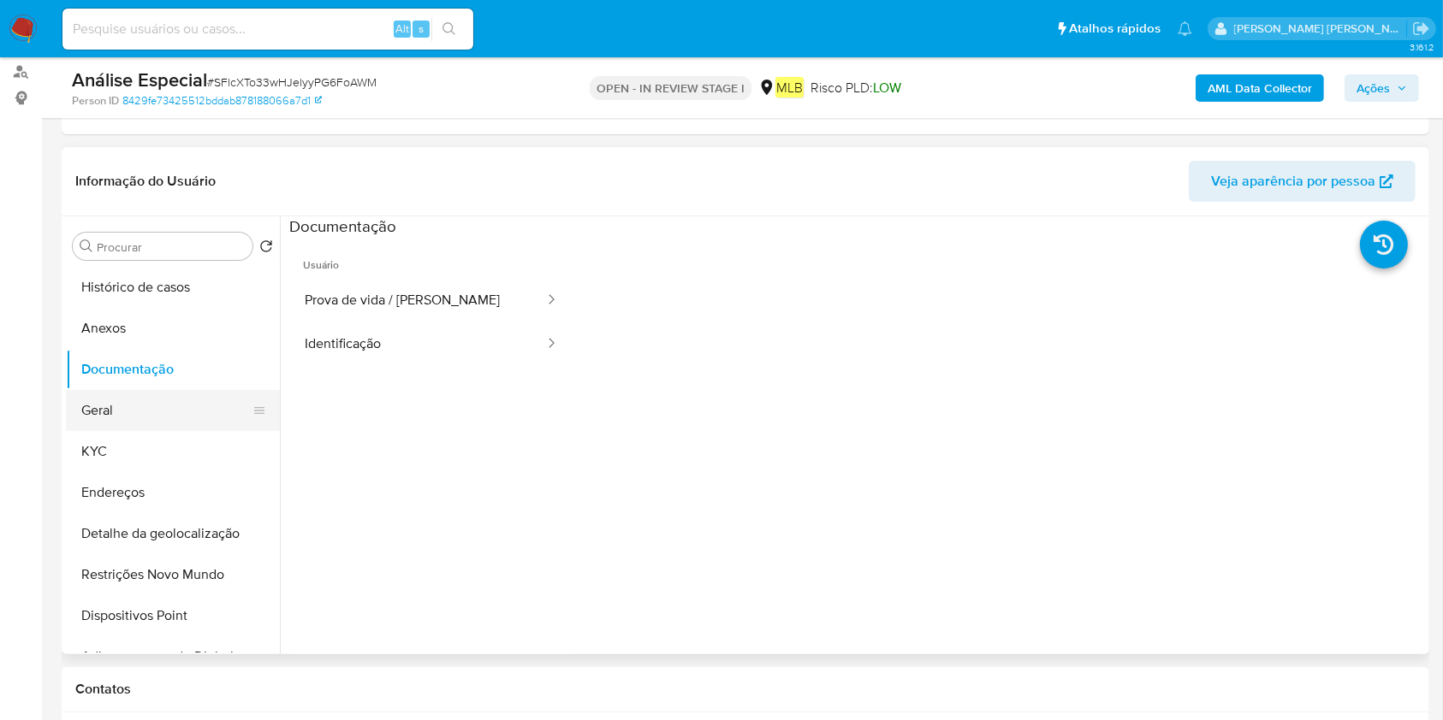
click at [117, 413] on button "Geral" at bounding box center [166, 410] width 200 height 41
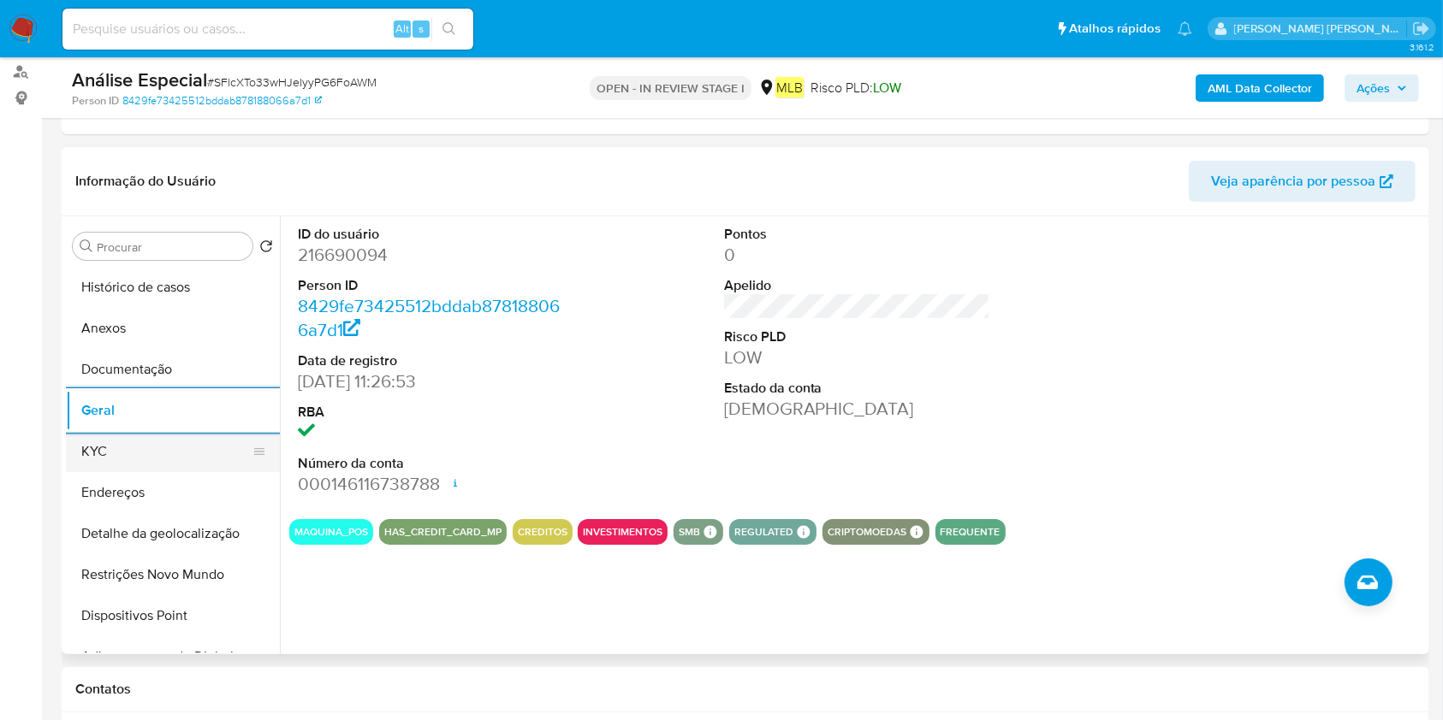
click at [116, 451] on button "KYC" at bounding box center [166, 451] width 200 height 41
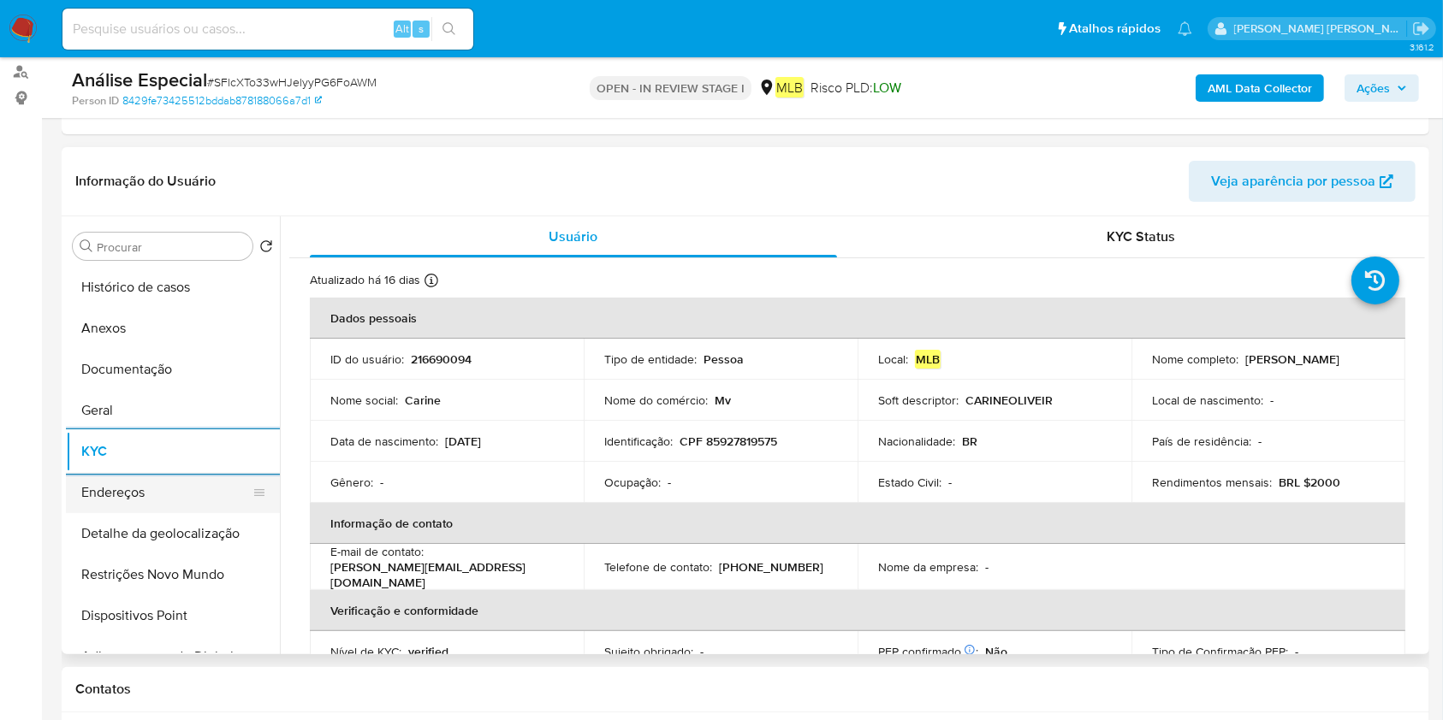
click at [121, 495] on button "Endereços" at bounding box center [166, 492] width 200 height 41
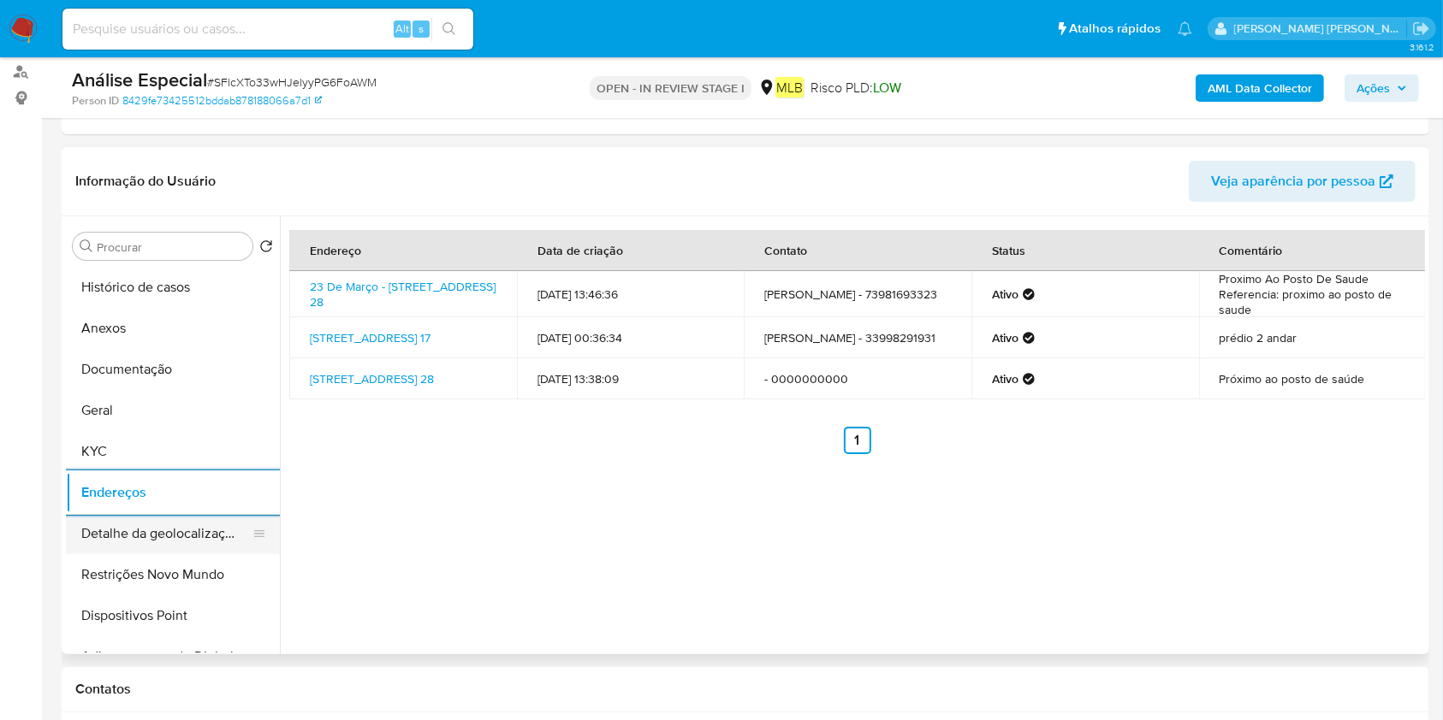
click at [151, 518] on button "Detalhe da geolocalização" at bounding box center [166, 533] width 200 height 41
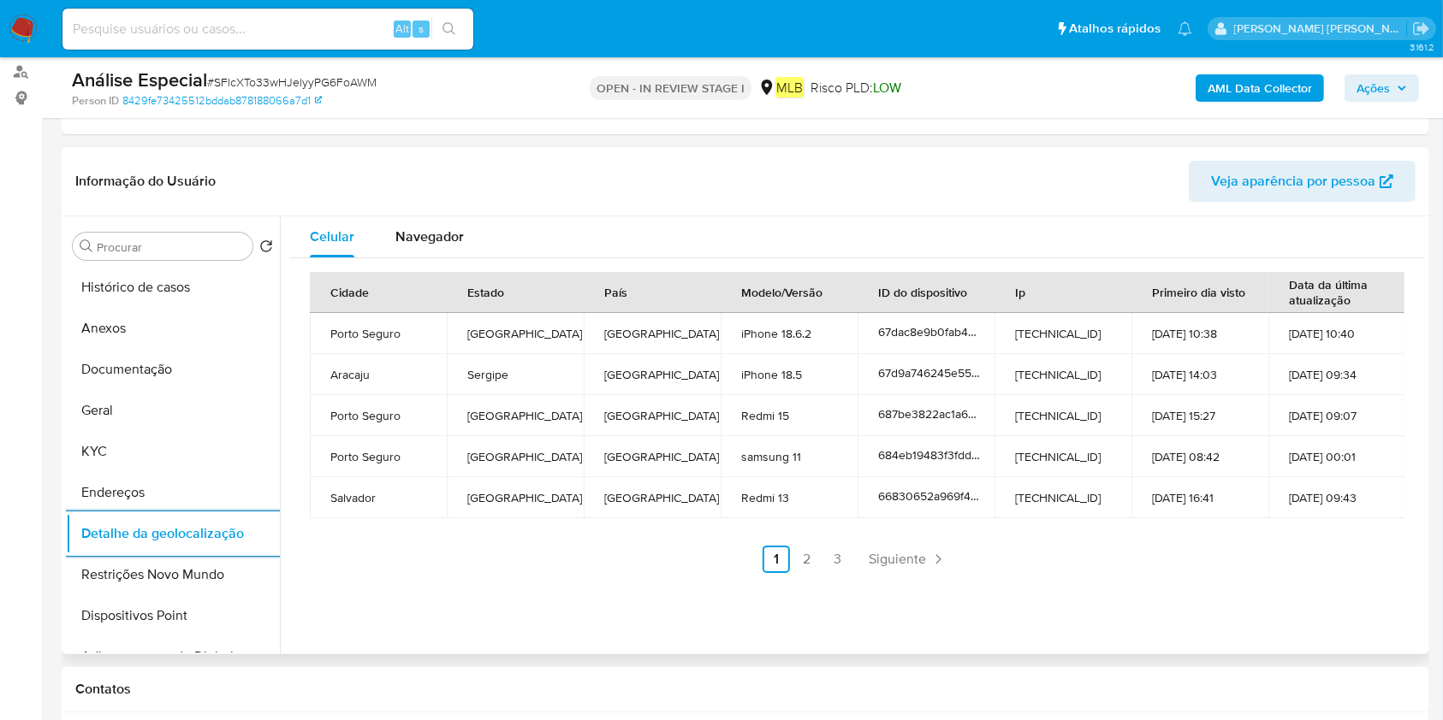
click at [112, 560] on button "Restrições Novo Mundo" at bounding box center [173, 574] width 214 height 41
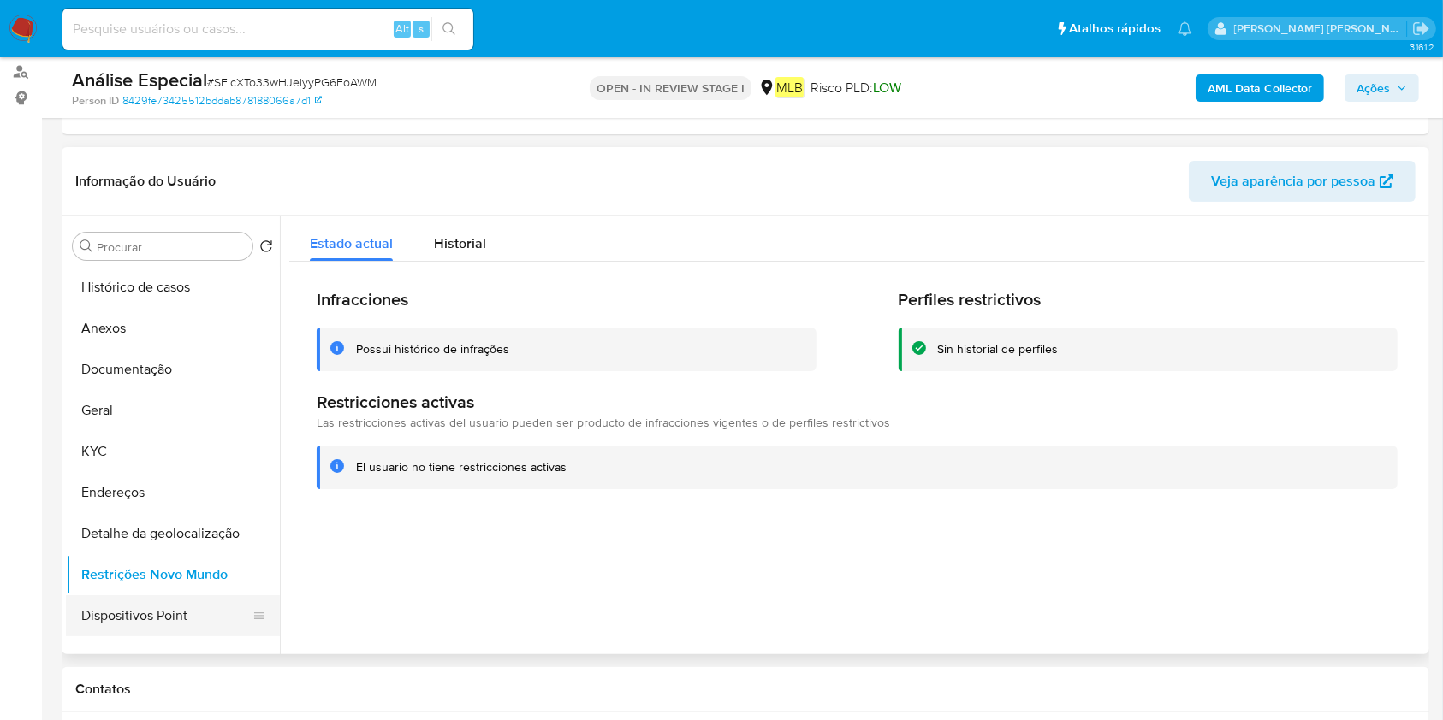
click at [127, 601] on button "Dispositivos Point" at bounding box center [166, 615] width 200 height 41
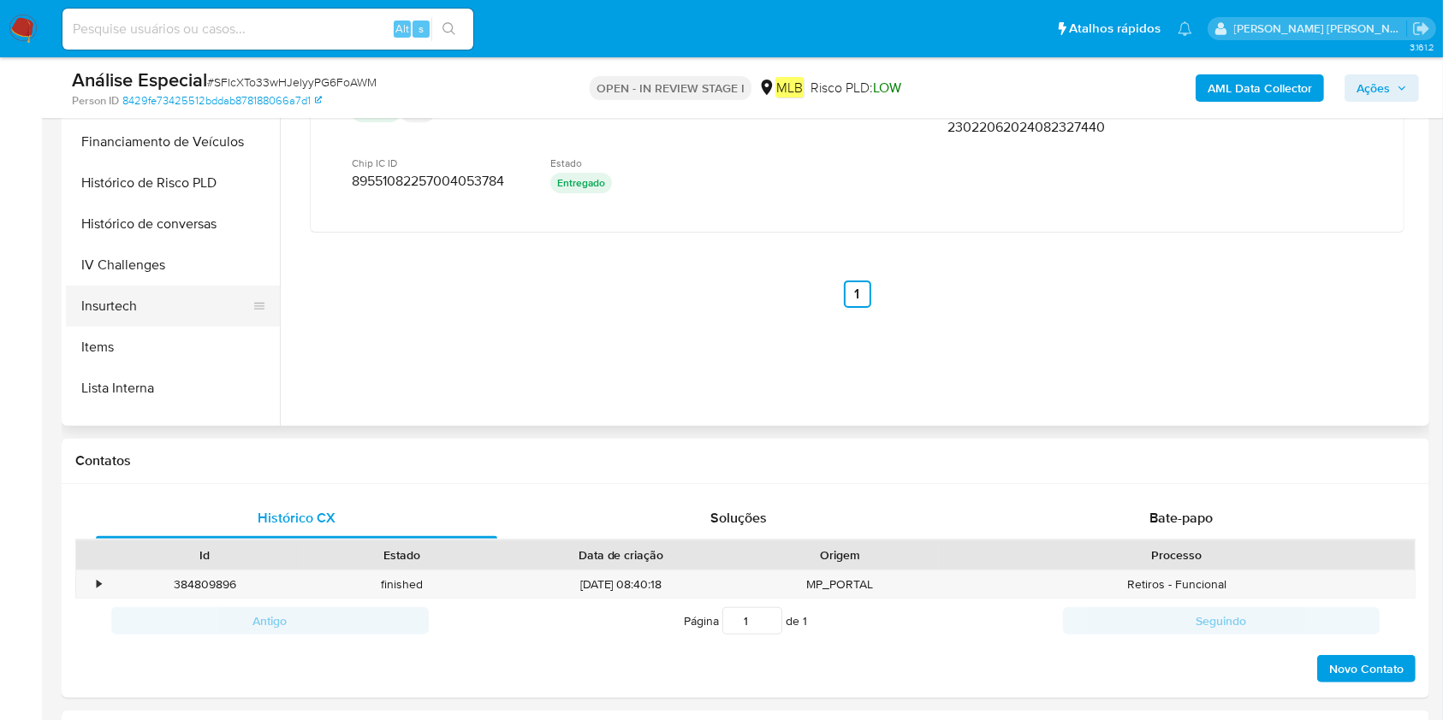
scroll to position [659, 0]
click at [154, 309] on button "Lista Interna" at bounding box center [166, 303] width 200 height 41
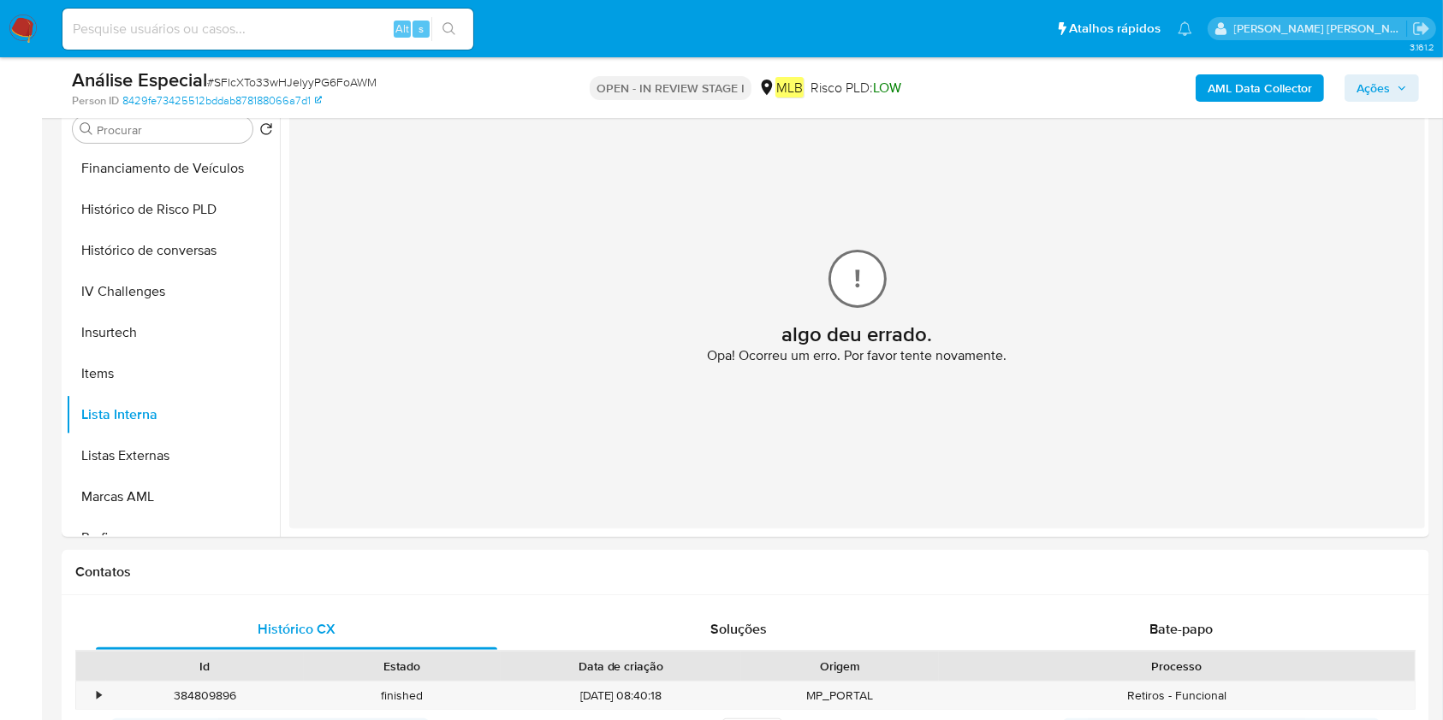
scroll to position [228, 0]
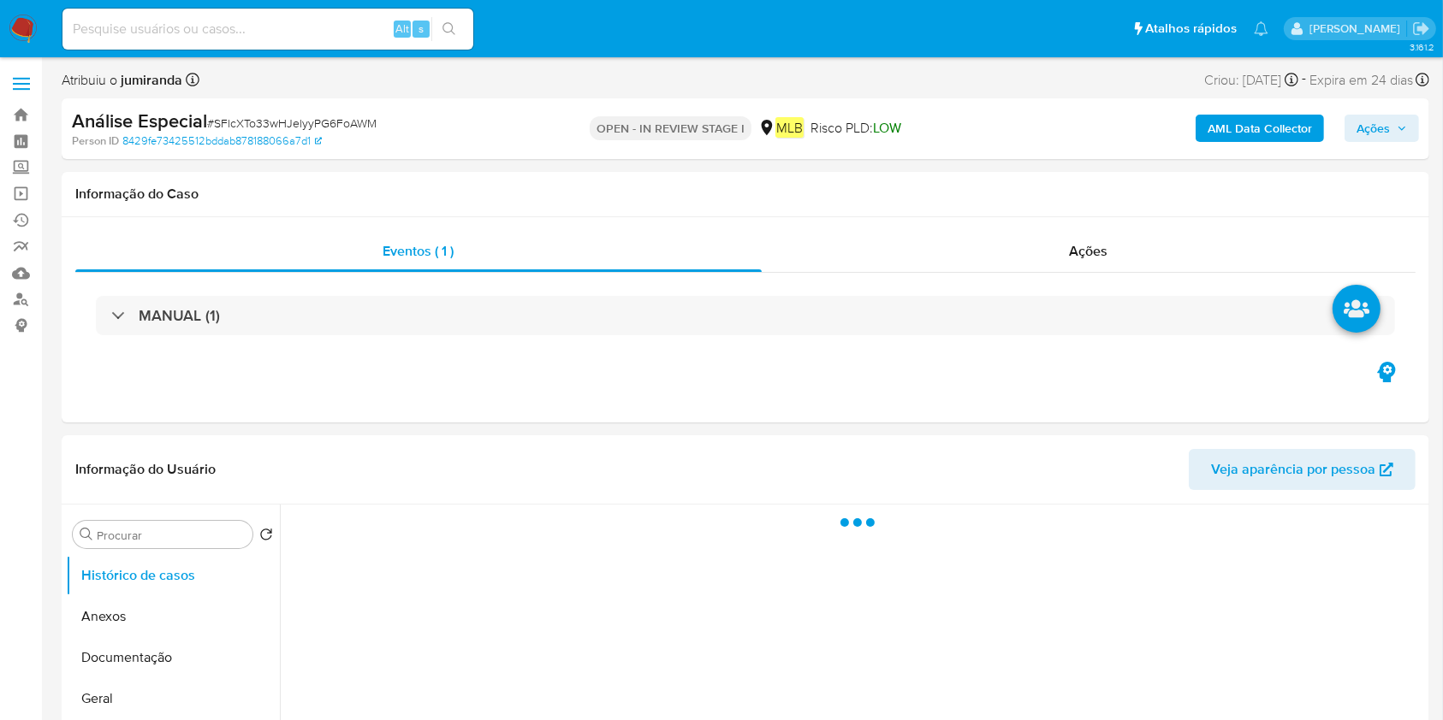
select select "10"
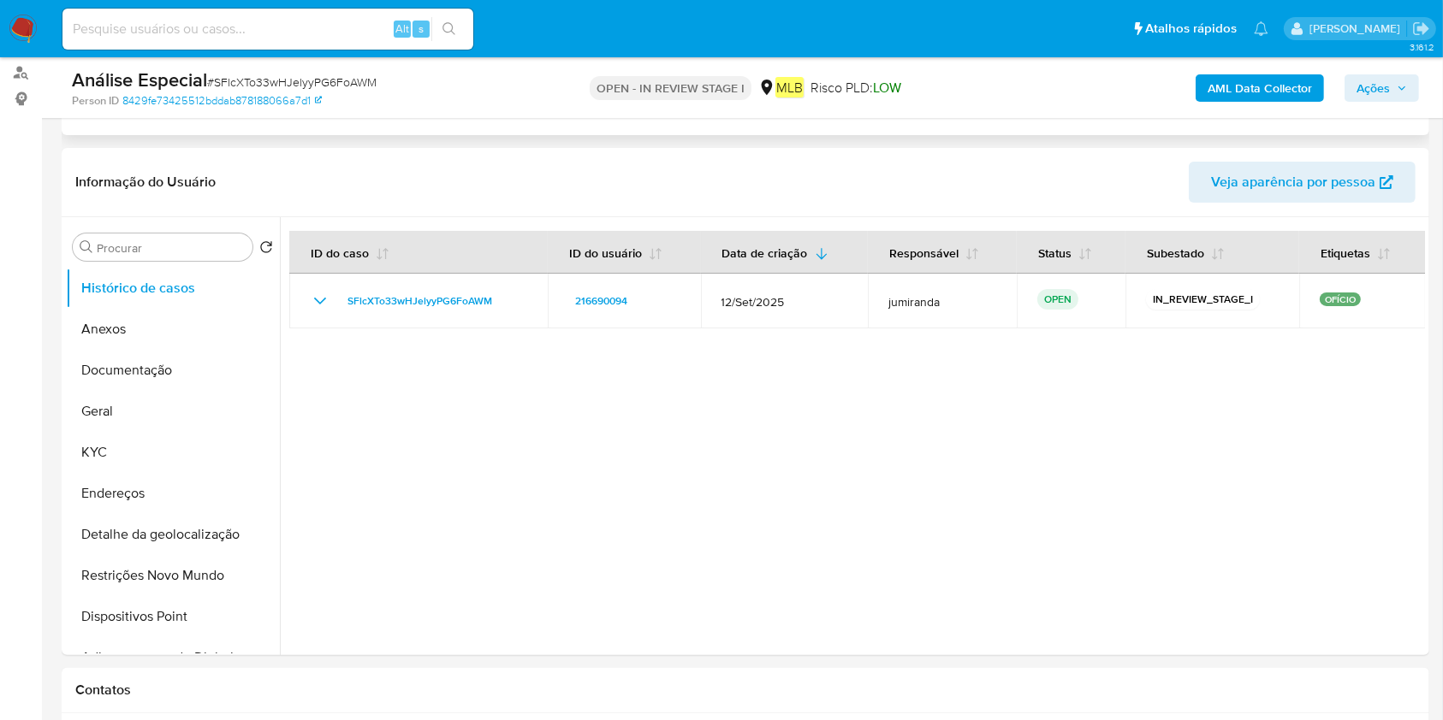
scroll to position [228, 0]
drag, startPoint x: 181, startPoint y: 332, endPoint x: 185, endPoint y: 346, distance: 14.1
click at [181, 332] on button "Anexos" at bounding box center [166, 328] width 200 height 41
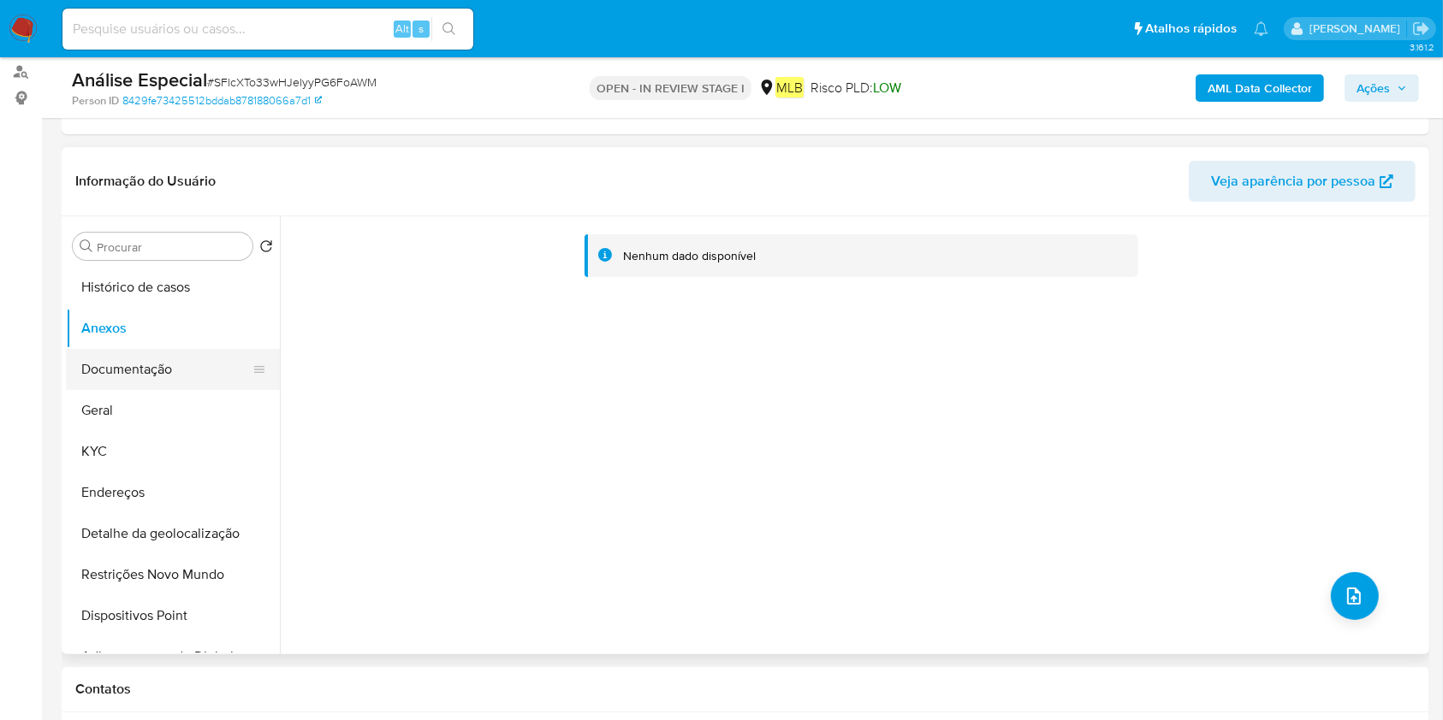
click at [86, 369] on button "Documentação" at bounding box center [166, 369] width 200 height 41
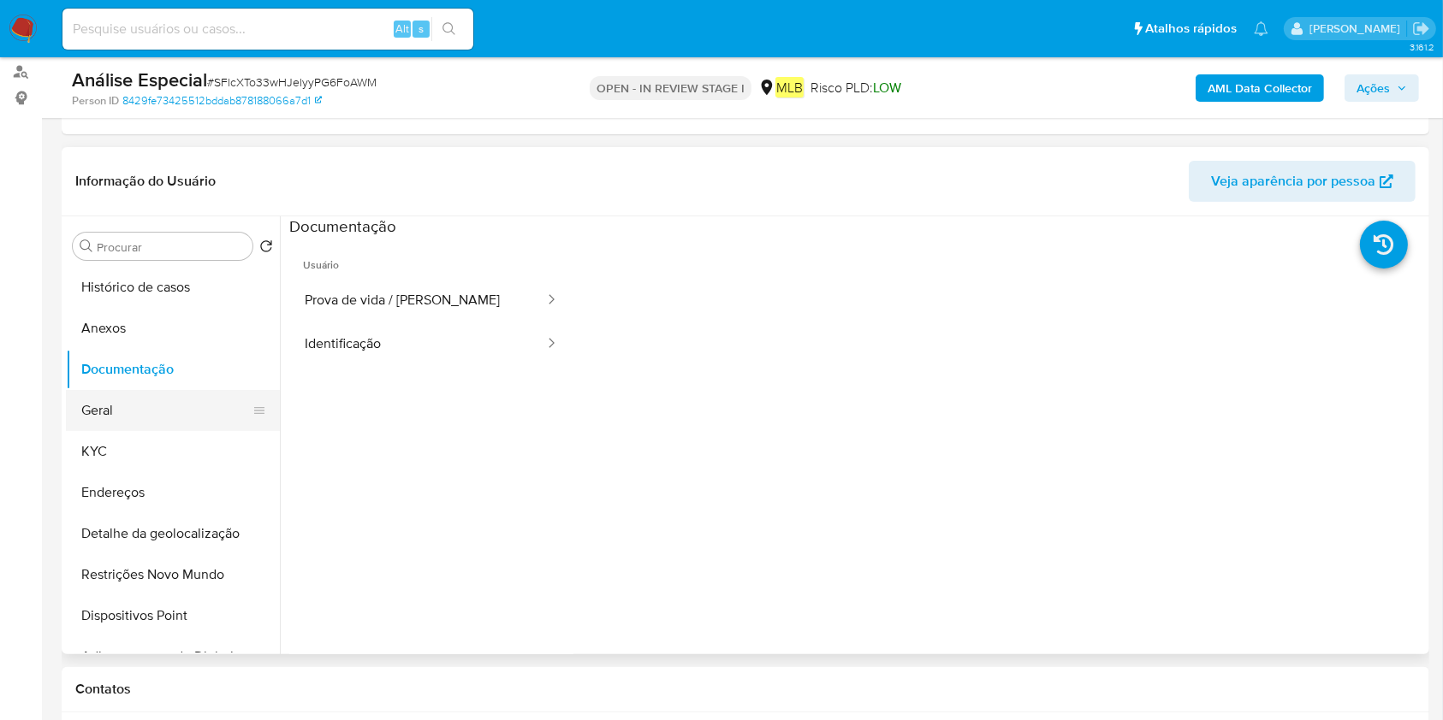
click at [167, 400] on button "Geral" at bounding box center [166, 410] width 200 height 41
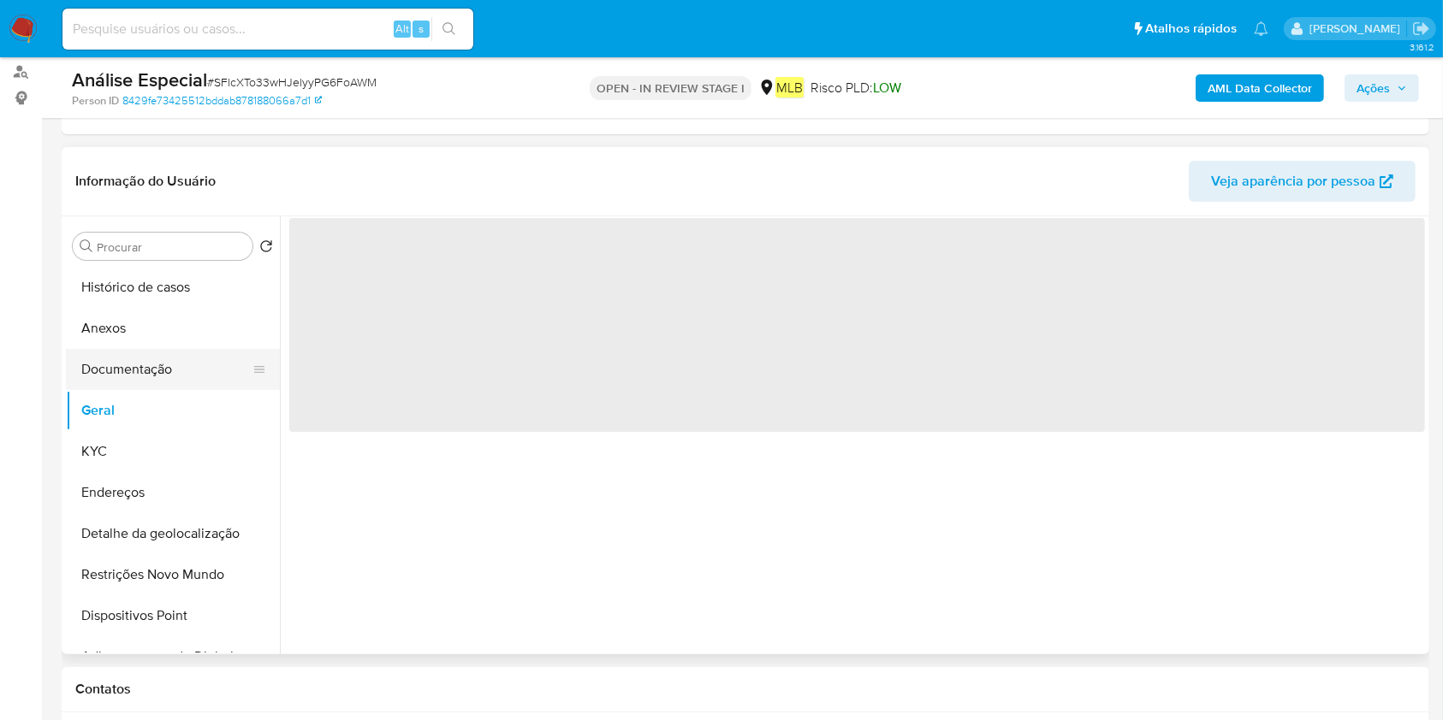
click at [187, 351] on button "Documentação" at bounding box center [166, 369] width 200 height 41
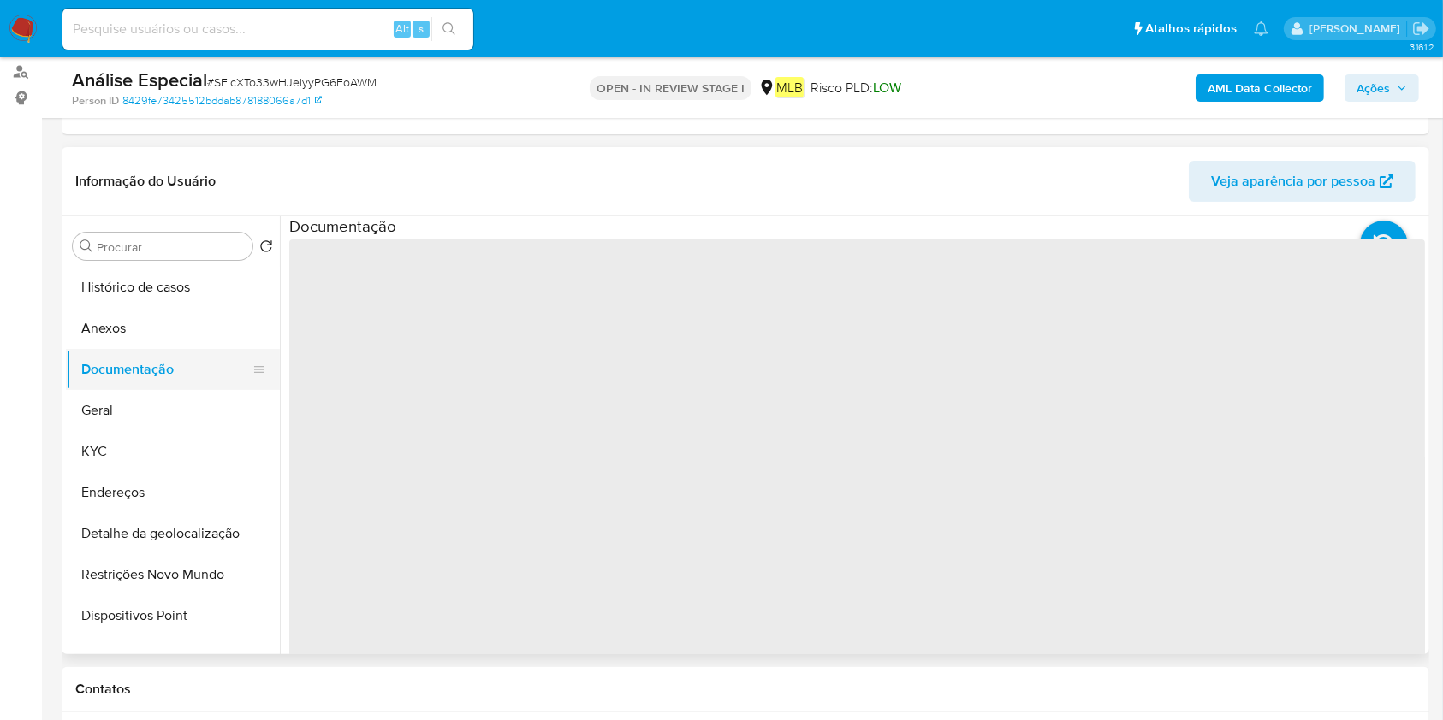
click at [185, 372] on button "Documentação" at bounding box center [166, 369] width 200 height 41
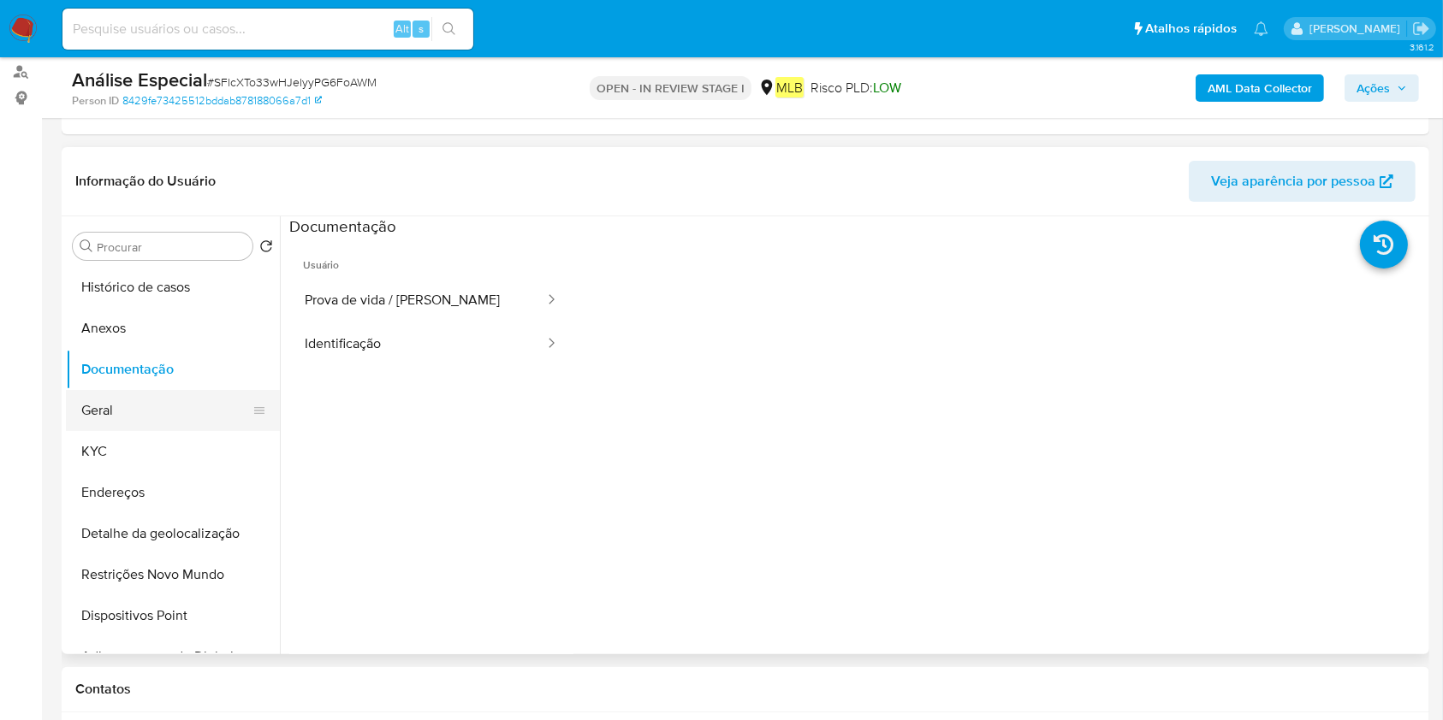
click at [212, 412] on button "Geral" at bounding box center [166, 410] width 200 height 41
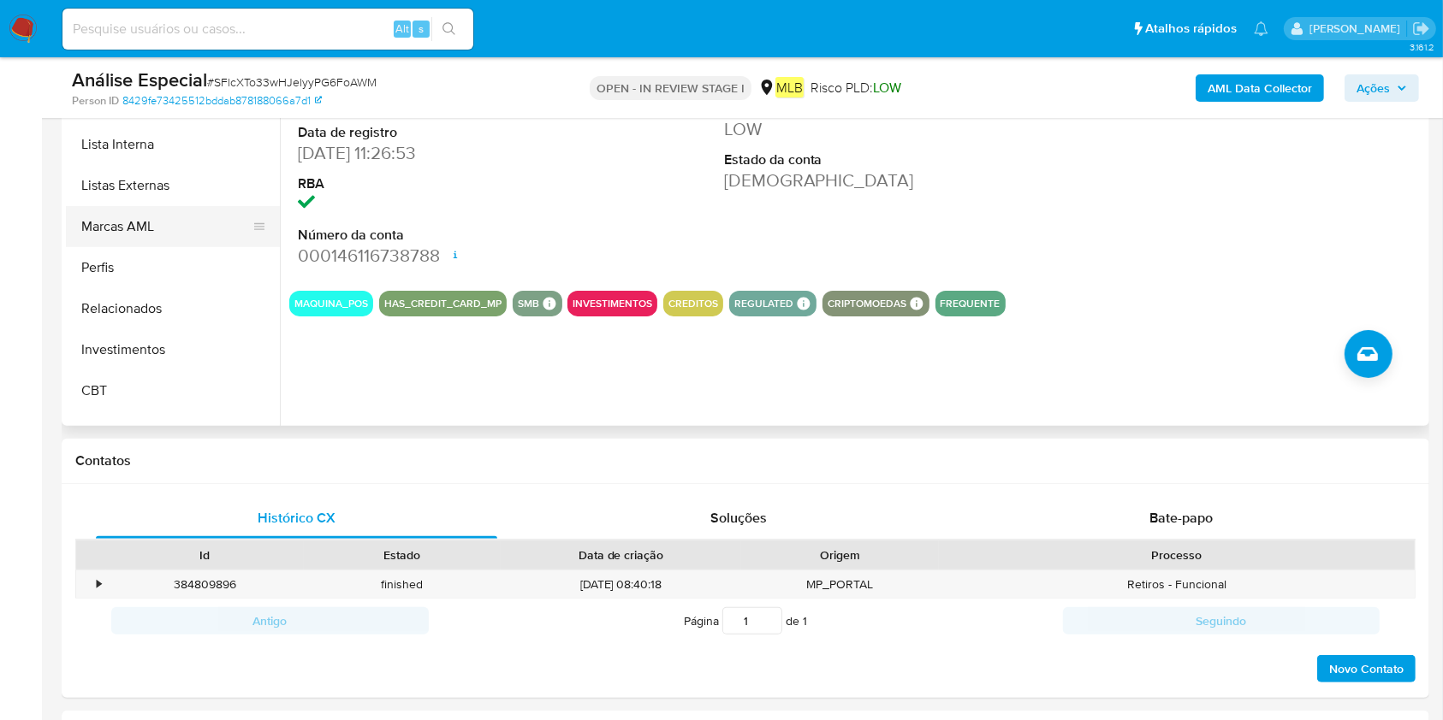
scroll to position [773, 0]
click at [151, 193] on button "Lista Interna" at bounding box center [166, 189] width 200 height 41
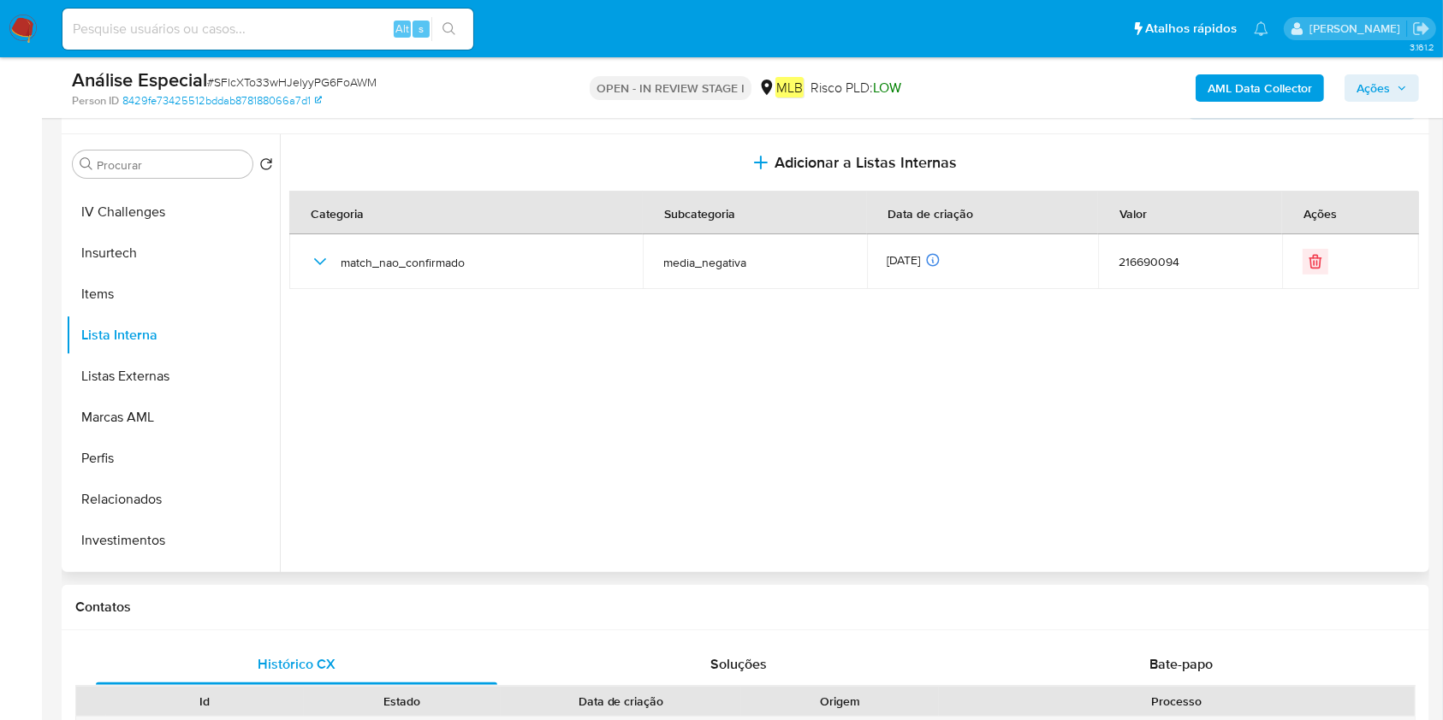
scroll to position [228, 0]
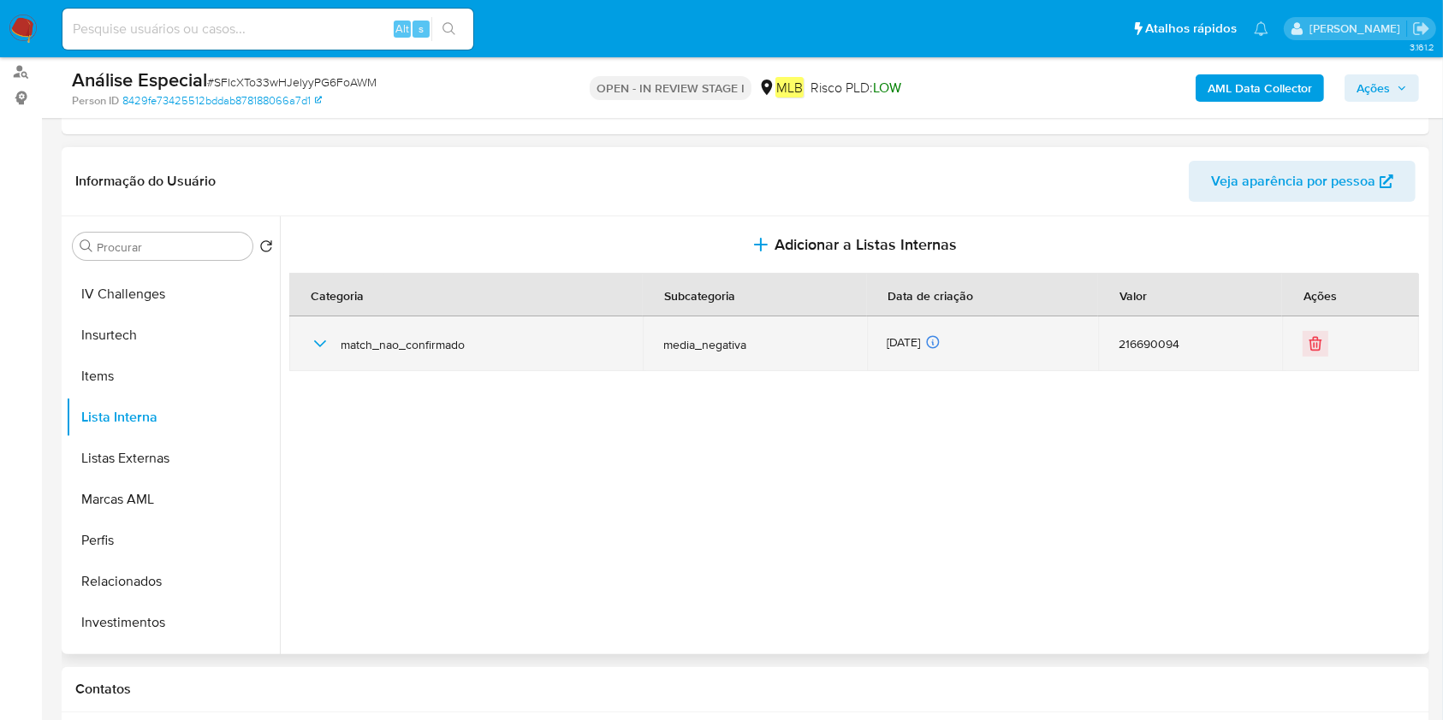
click at [323, 346] on icon "button" at bounding box center [320, 344] width 21 height 21
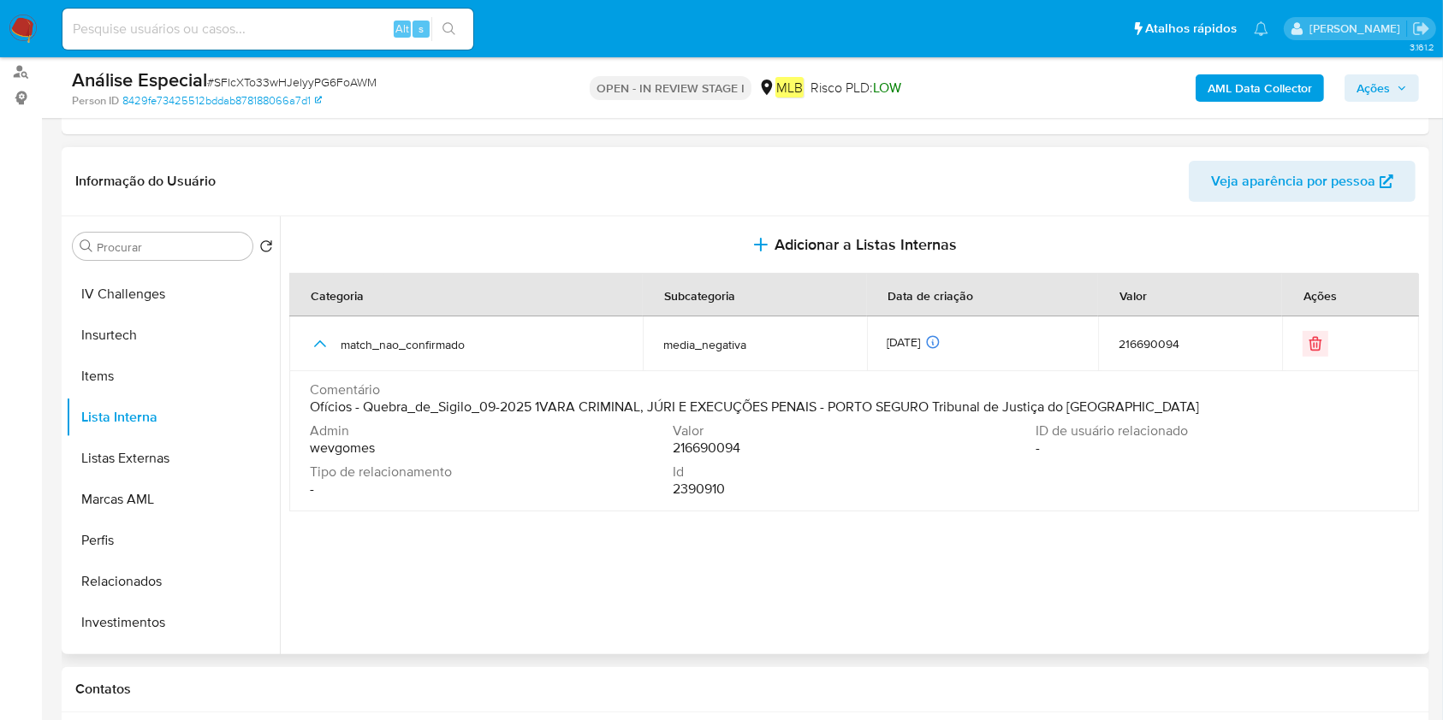
click at [1101, 396] on span "Comentário" at bounding box center [852, 390] width 1085 height 17
click at [1117, 399] on span "Ofícios - Quebra_de_Sigilo_09-2025 1VARA CRIMINAL, JÚRI E EXECUÇÕES PENAIS - PO…" at bounding box center [754, 407] width 889 height 17
click at [1185, 406] on div "Comentário Ofícios - Quebra_de_Sigilo_09-2025 1VARA CRIMINAL, JÚRI E EXECUÇÕES …" at bounding box center [854, 399] width 1088 height 34
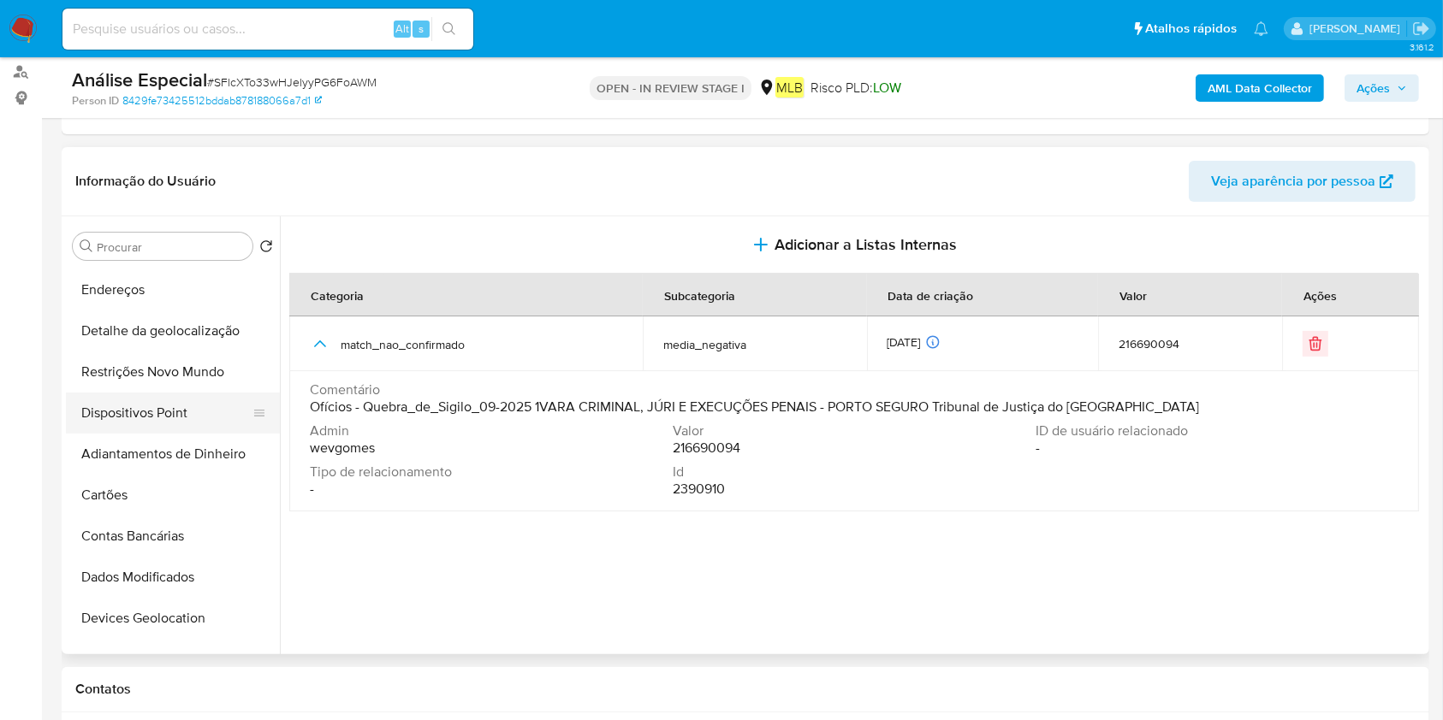
scroll to position [0, 0]
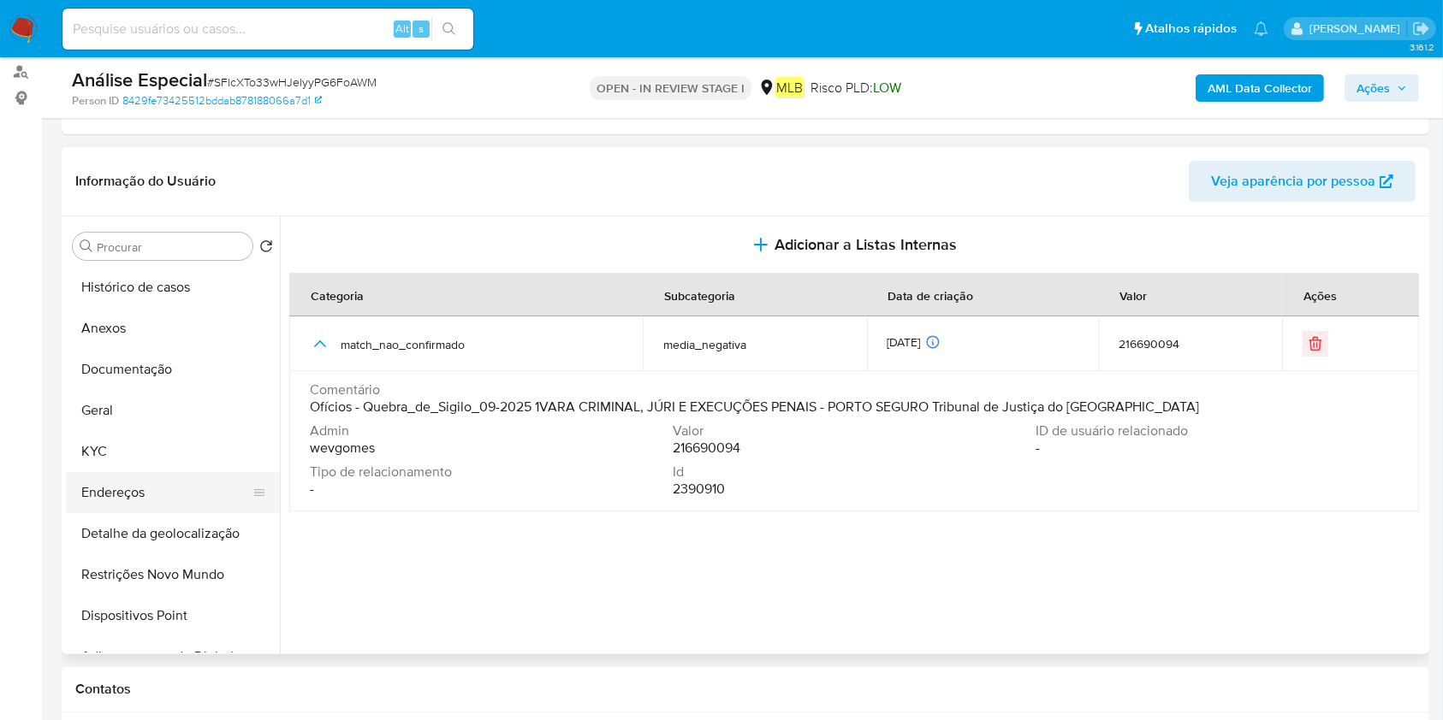
click at [133, 489] on button "Endereços" at bounding box center [166, 492] width 200 height 41
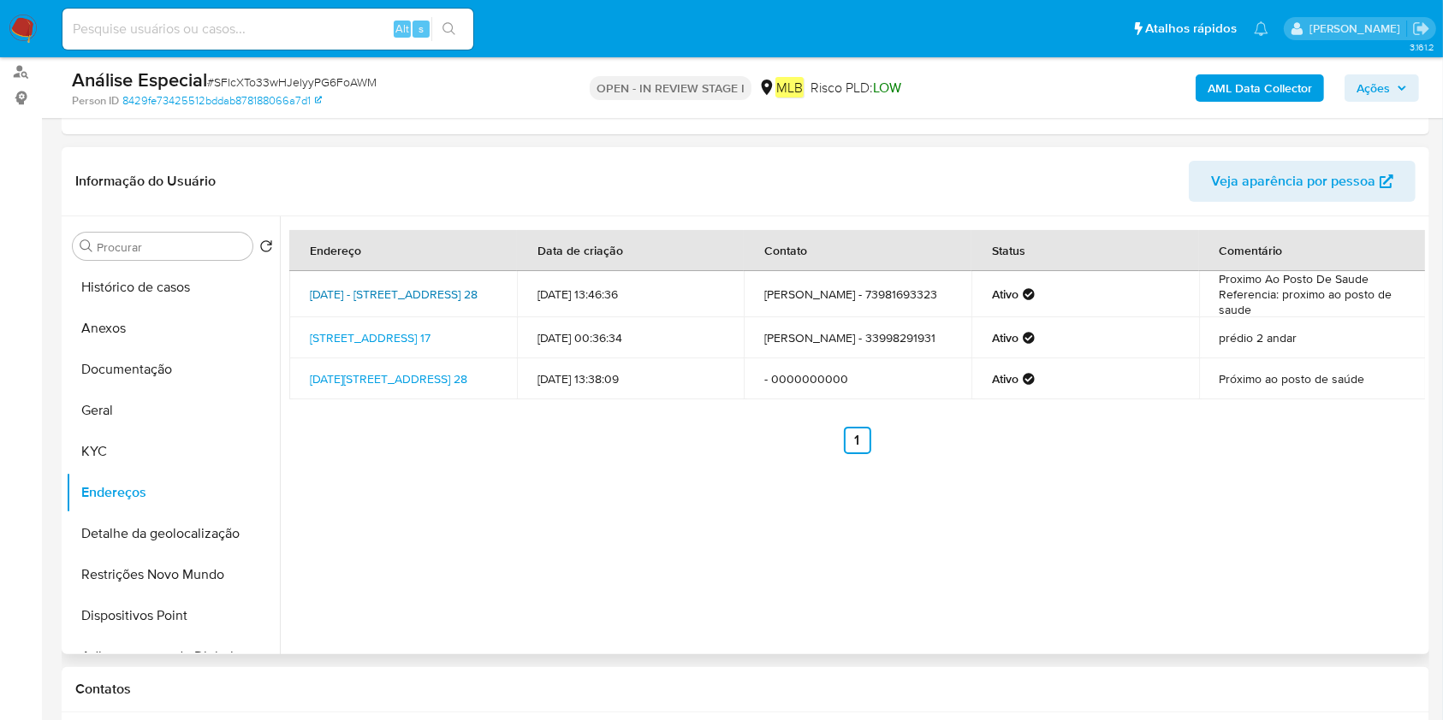
drag, startPoint x: 301, startPoint y: 276, endPoint x: 326, endPoint y: 294, distance: 30.6
click at [326, 294] on td "23 De Março - Mercado Do Povo 28, Porto Seguro, Bahia, 45810000, Brasil 28" at bounding box center [403, 294] width 228 height 46
copy link "23 De Março - Mercado Do Povo 28,"
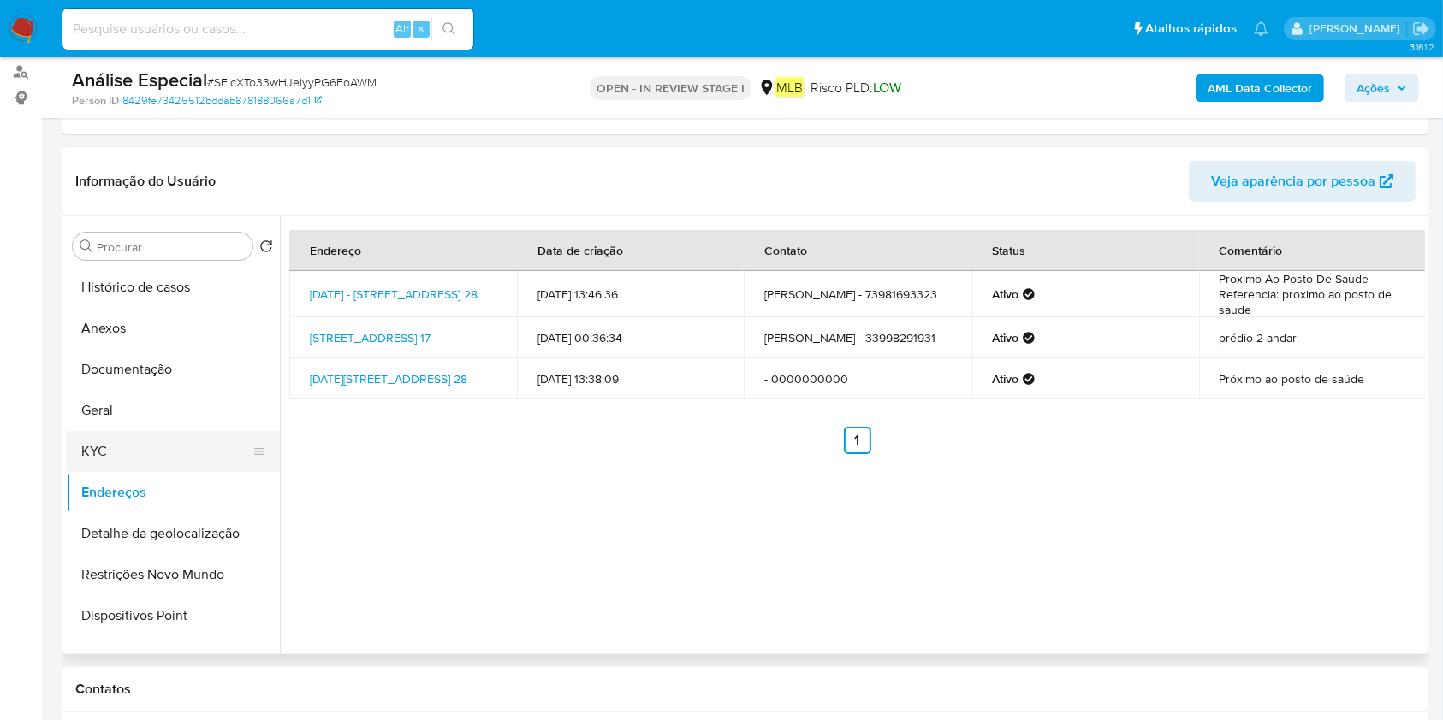
click at [100, 462] on button "KYC" at bounding box center [166, 451] width 200 height 41
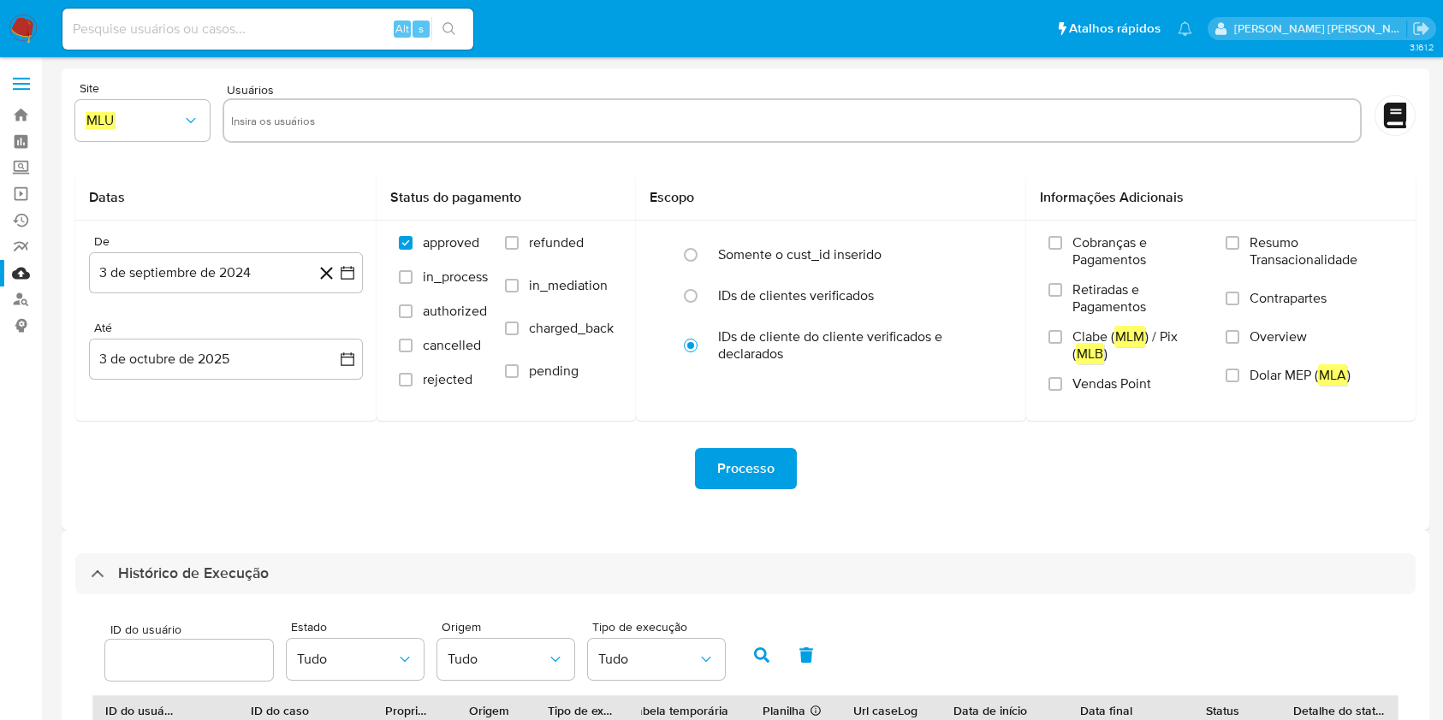
select select "10"
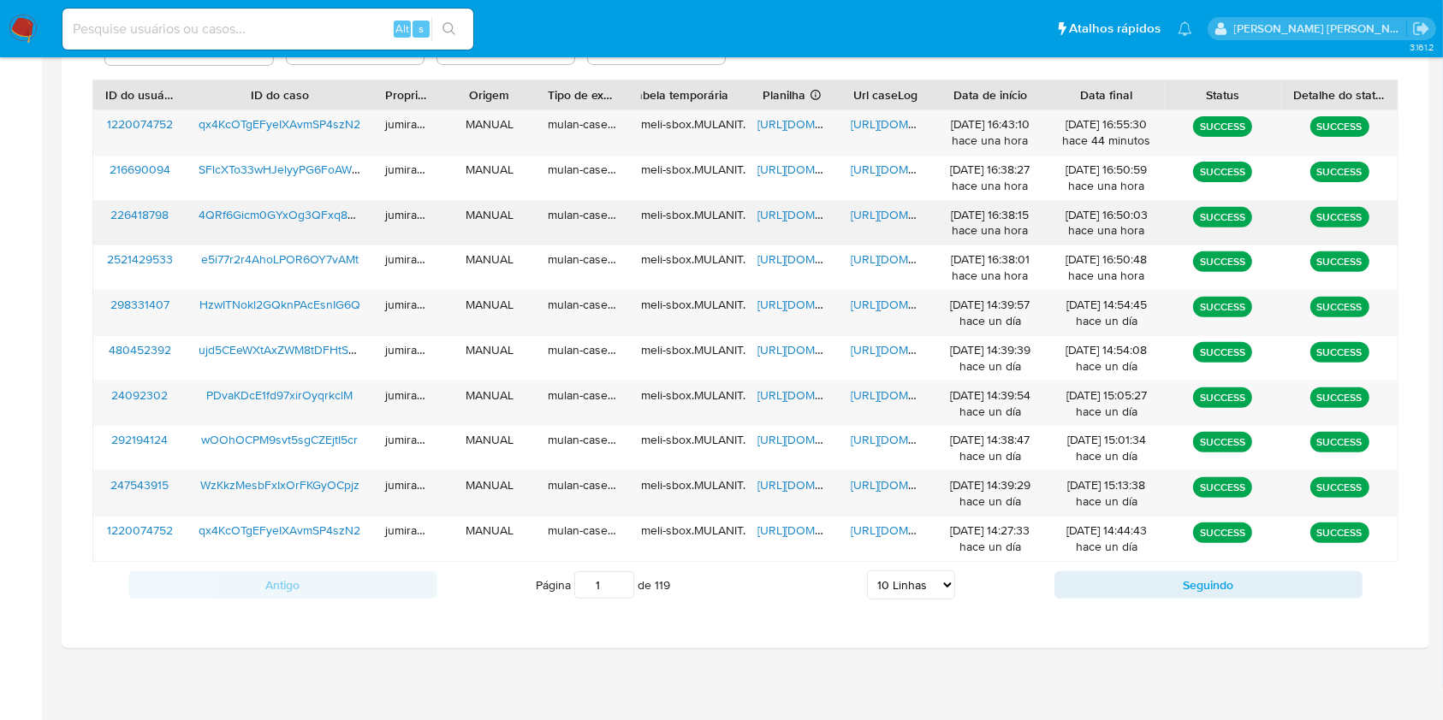
click at [801, 214] on span "[URL][DOMAIN_NAME]" at bounding box center [816, 214] width 118 height 17
click at [892, 215] on span "[URL][DOMAIN_NAME]" at bounding box center [909, 214] width 118 height 17
click at [320, 218] on span "4QRf6Gicm0GYxOg3QFxq8zTJ" at bounding box center [281, 214] width 166 height 17
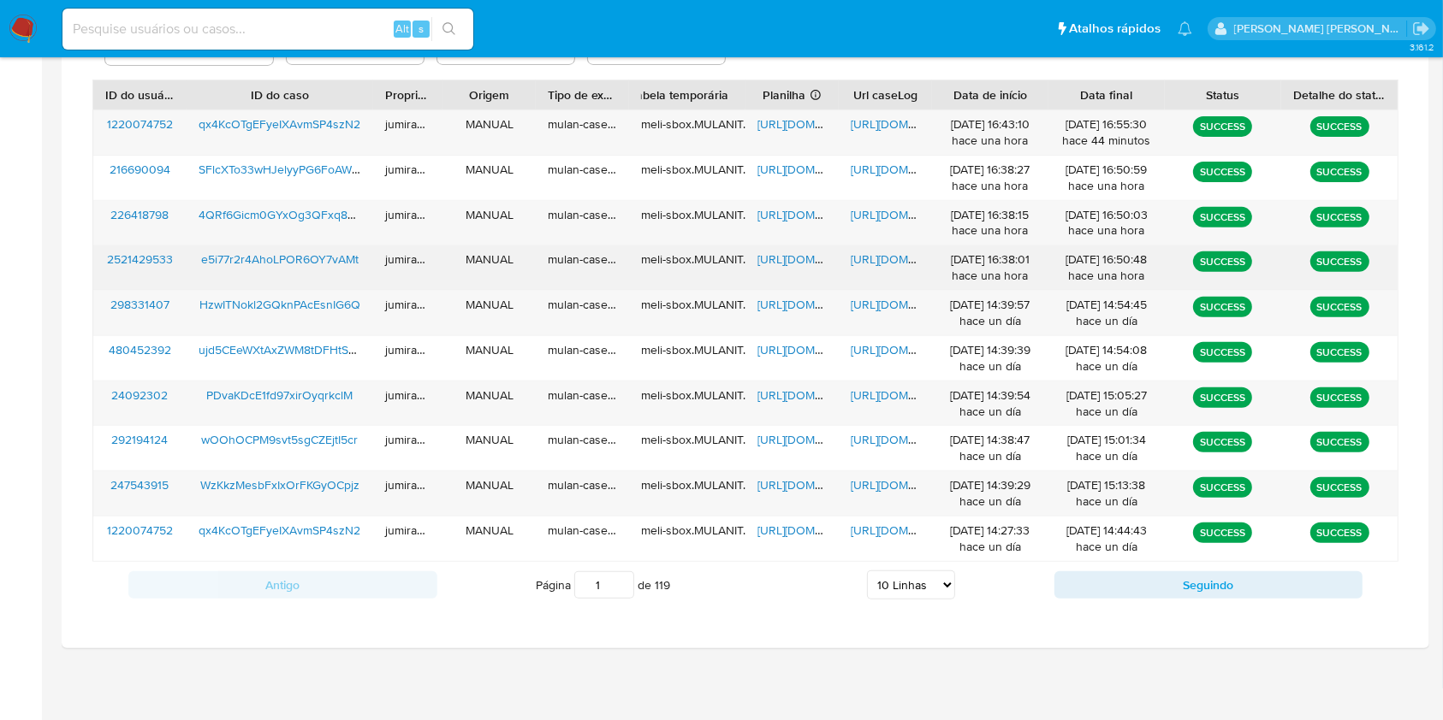
click at [803, 259] on span "[URL][DOMAIN_NAME]" at bounding box center [816, 259] width 118 height 17
drag, startPoint x: 857, startPoint y: 259, endPoint x: 800, endPoint y: 266, distance: 57.7
click at [858, 258] on span "[URL][DOMAIN_NAME]" at bounding box center [909, 259] width 118 height 17
click at [344, 265] on span "e5i77r2r4AhoLPOR6OY7vAMt" at bounding box center [279, 259] width 157 height 17
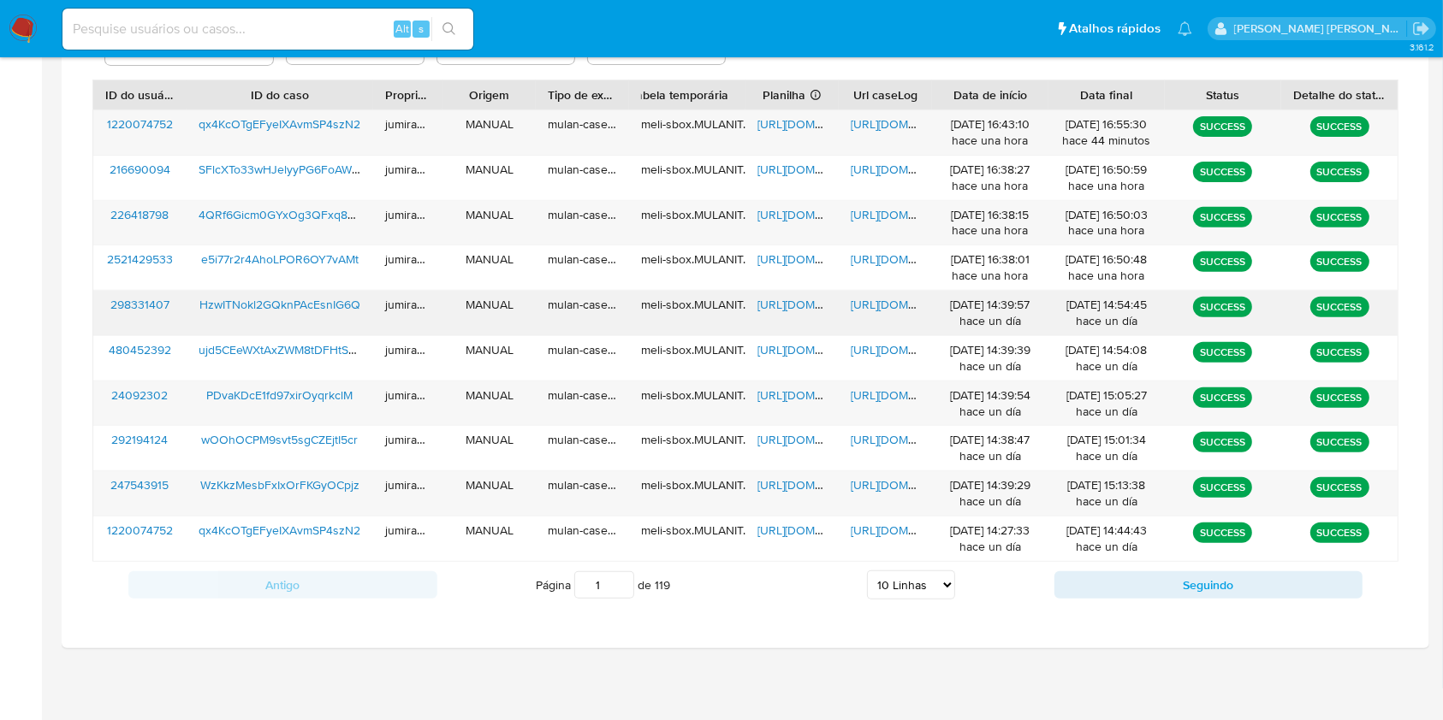
click at [797, 302] on span "[URL][DOMAIN_NAME]" at bounding box center [816, 304] width 118 height 17
drag, startPoint x: 878, startPoint y: 305, endPoint x: 858, endPoint y: 311, distance: 20.8
click at [880, 305] on span "[URL][DOMAIN_NAME]" at bounding box center [909, 304] width 118 height 17
click at [342, 299] on span "HzwITNokl2GQknPAcEsnIG6Q" at bounding box center [279, 304] width 161 height 17
click at [1170, 596] on button "Seguindo" at bounding box center [1208, 585] width 309 height 27
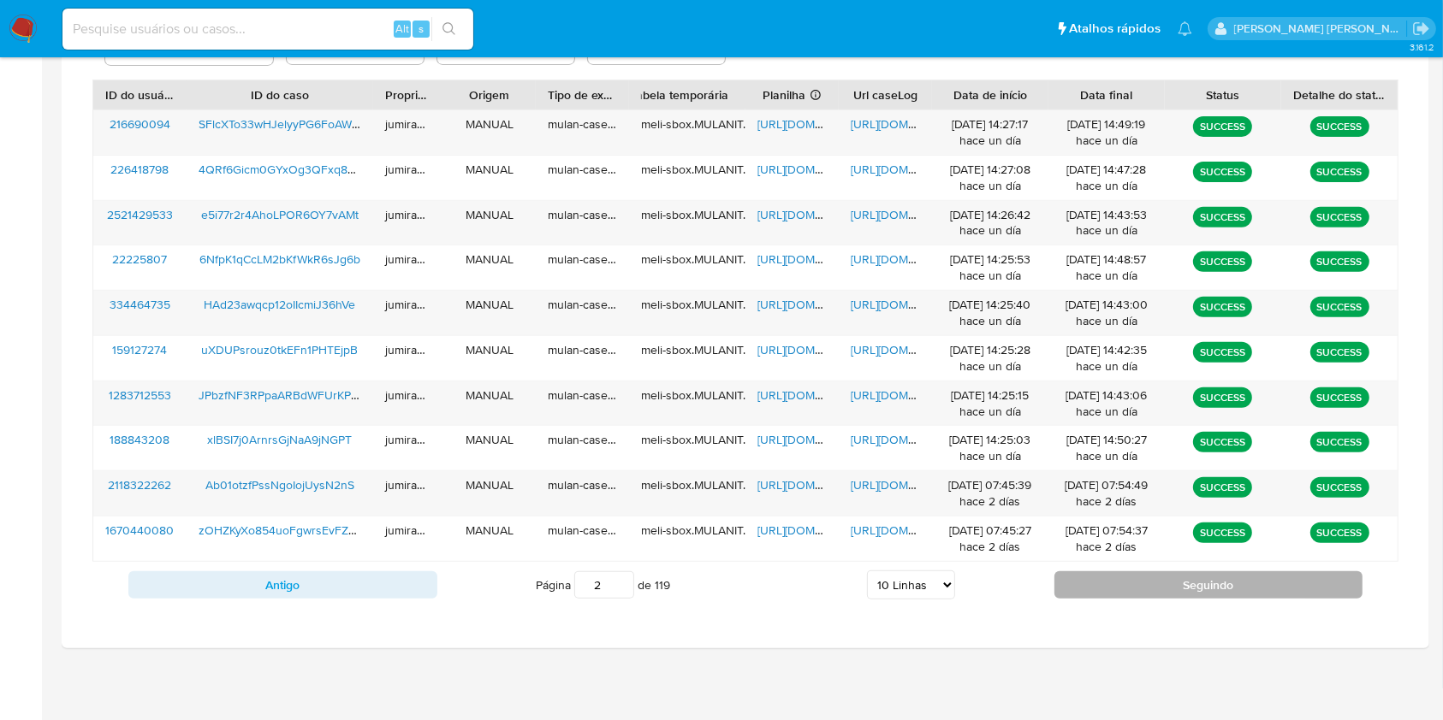
click at [1175, 585] on button "Seguindo" at bounding box center [1208, 585] width 309 height 27
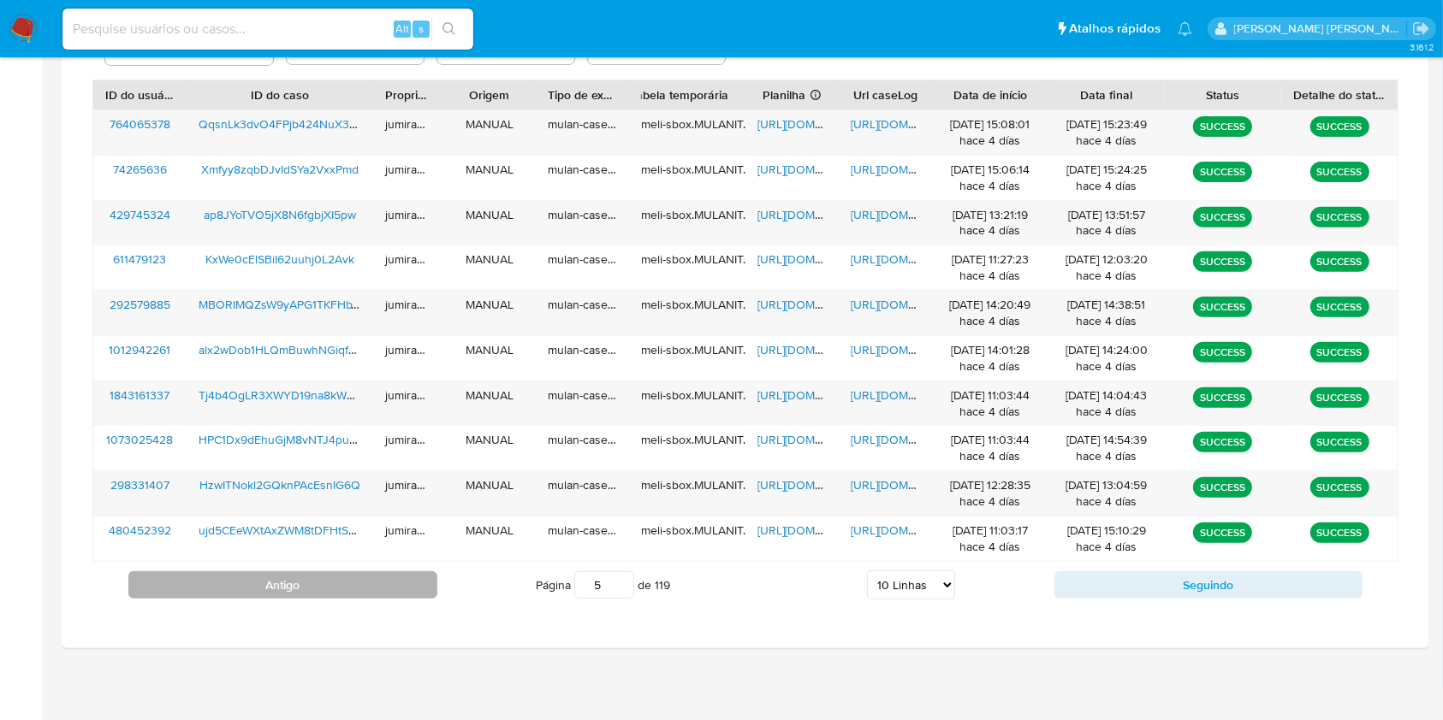
click at [242, 576] on button "Antigo" at bounding box center [282, 585] width 309 height 27
click at [248, 584] on button "Antigo" at bounding box center [282, 585] width 309 height 27
click at [387, 592] on button "Antigo" at bounding box center [282, 585] width 309 height 27
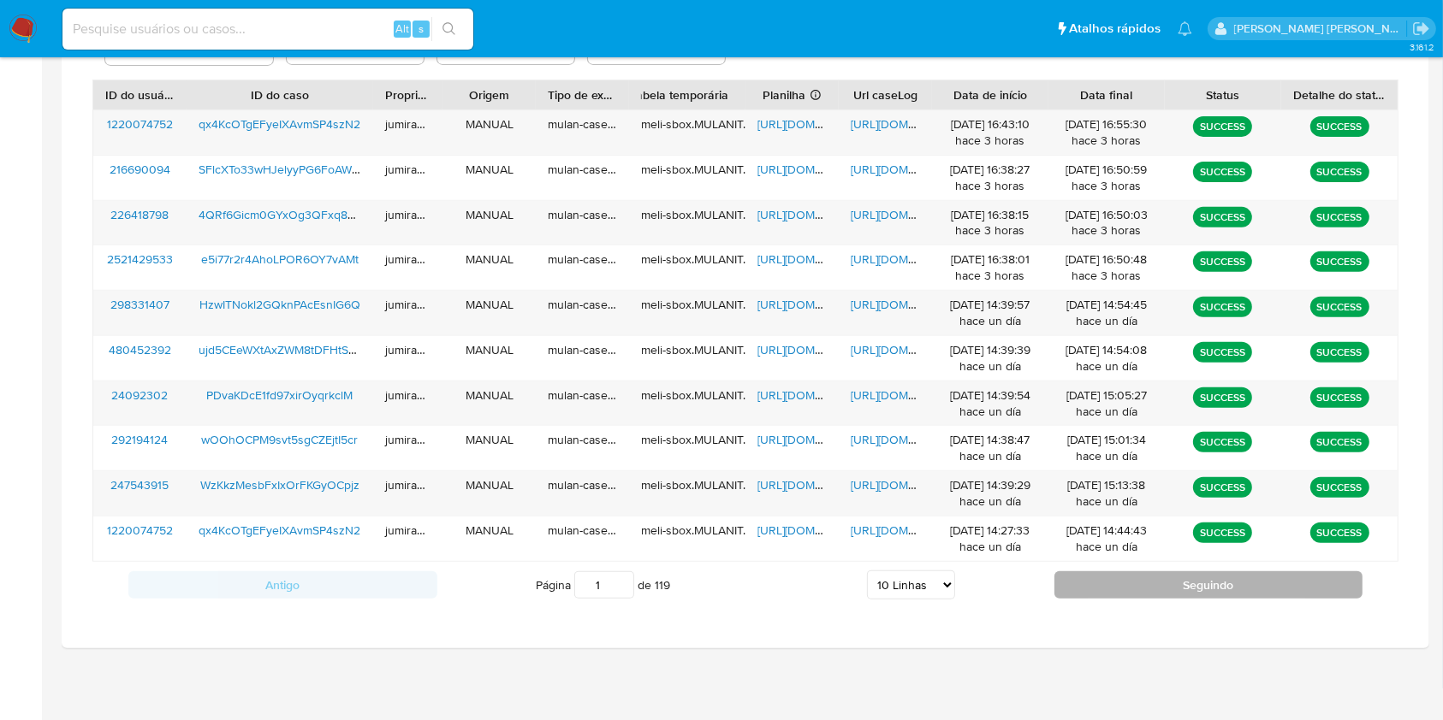
click at [1114, 588] on button "Seguindo" at bounding box center [1208, 585] width 309 height 27
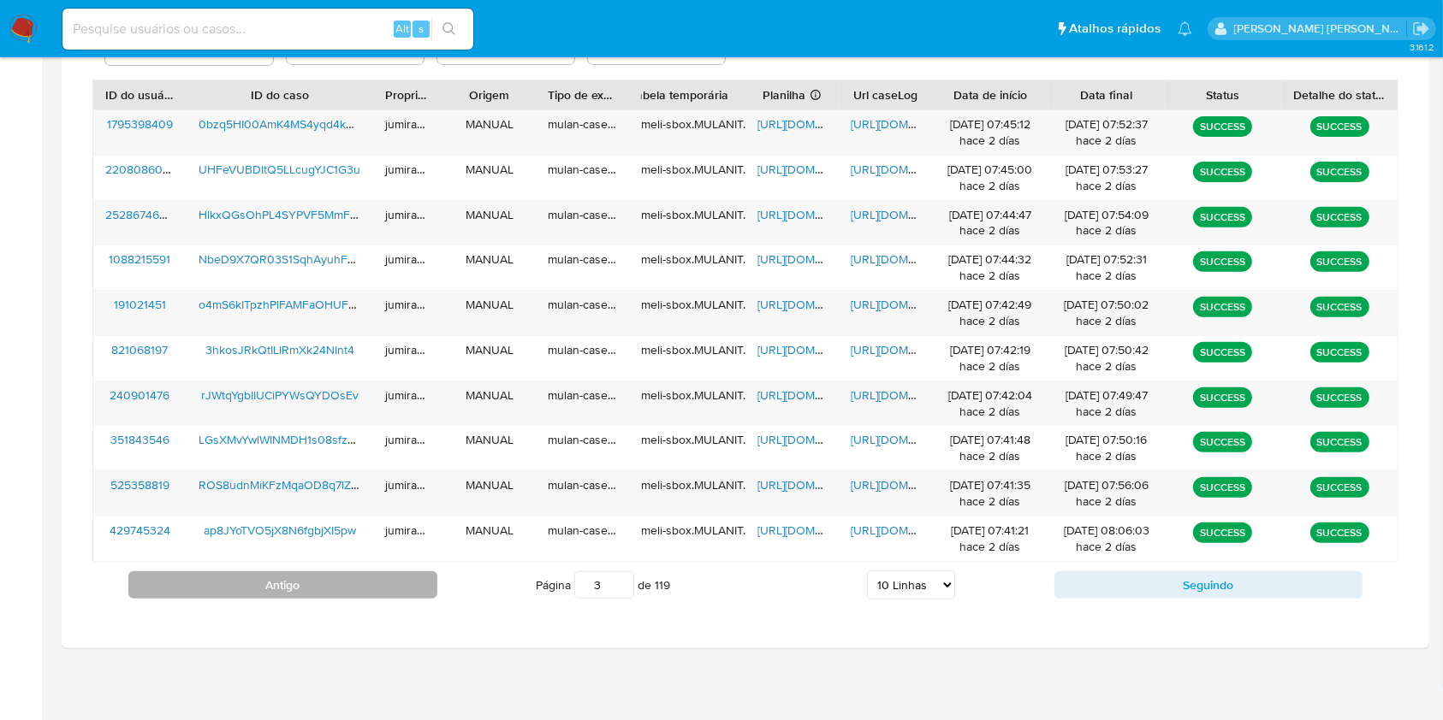
click at [288, 576] on button "Antigo" at bounding box center [282, 585] width 309 height 27
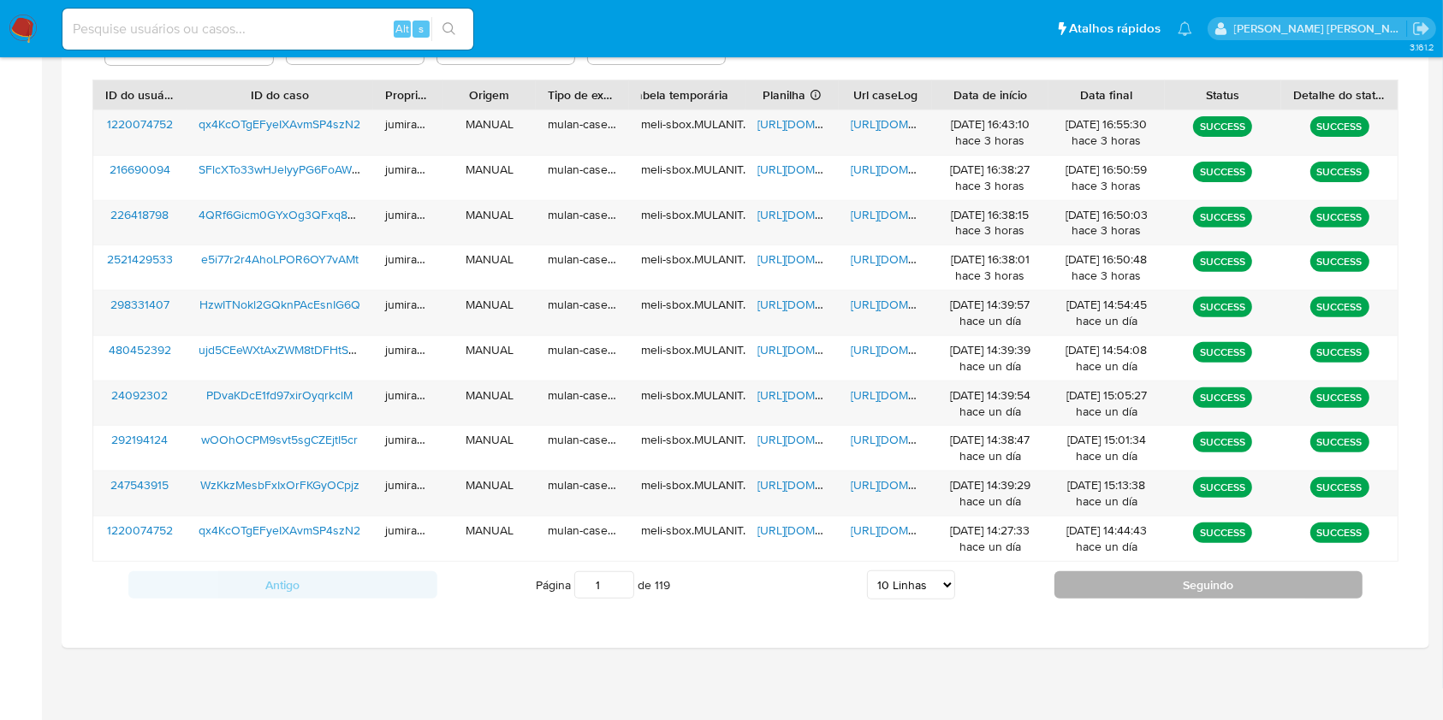
click at [1210, 593] on button "Seguindo" at bounding box center [1208, 585] width 309 height 27
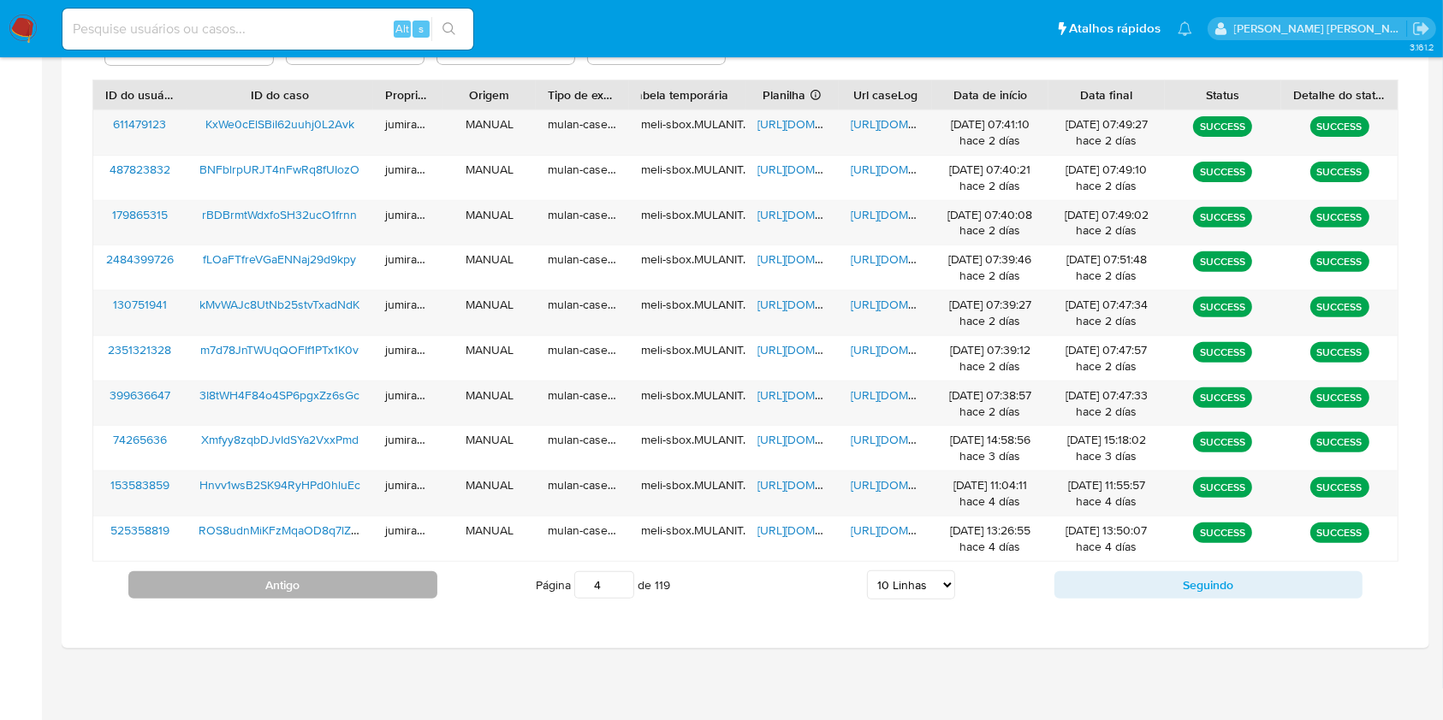
click at [435, 572] on button "Antigo" at bounding box center [282, 585] width 309 height 27
click at [245, 593] on button "Antigo" at bounding box center [282, 585] width 309 height 27
click at [305, 590] on button "Antigo" at bounding box center [282, 585] width 309 height 27
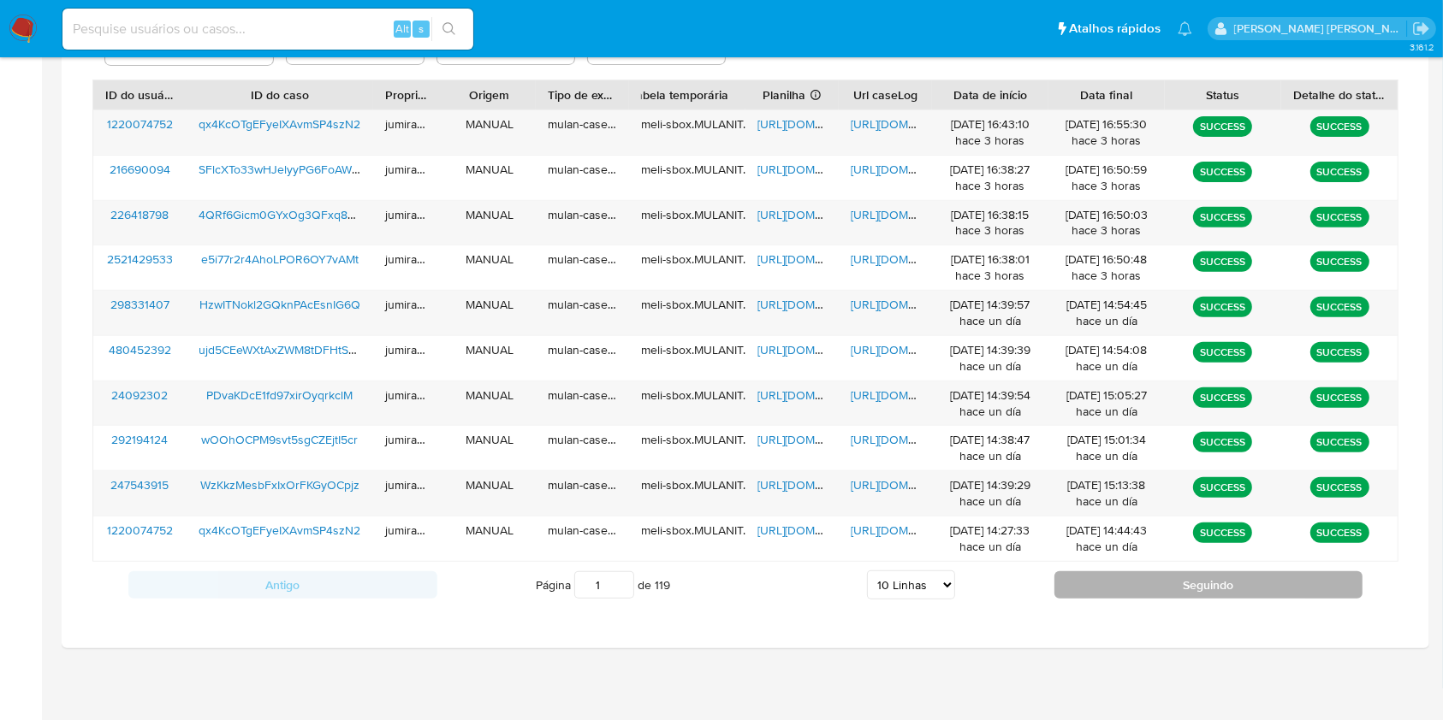
click at [1096, 598] on button "Seguindo" at bounding box center [1208, 585] width 309 height 27
click at [1105, 586] on button "Seguindo" at bounding box center [1208, 585] width 309 height 27
click at [1105, 584] on button "Seguindo" at bounding box center [1208, 585] width 309 height 27
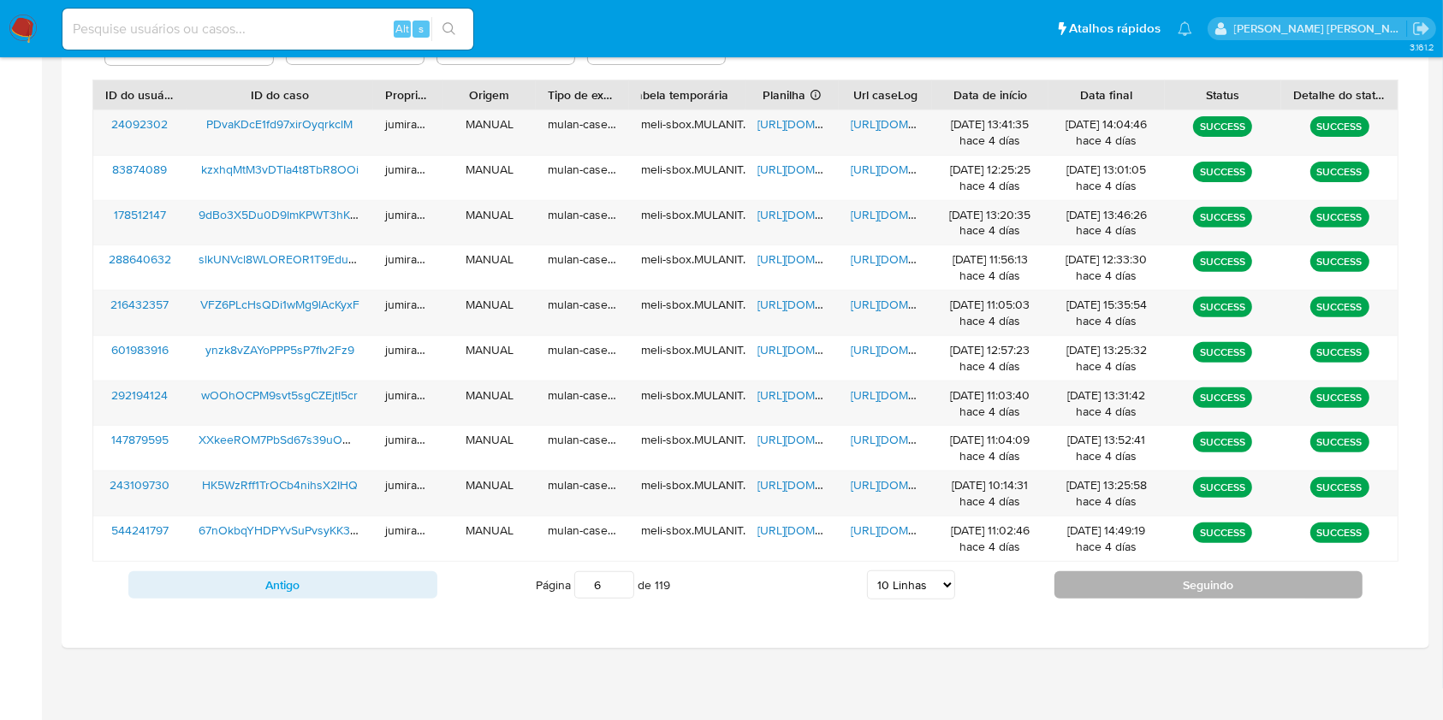
click at [1090, 587] on button "Seguindo" at bounding box center [1208, 585] width 309 height 27
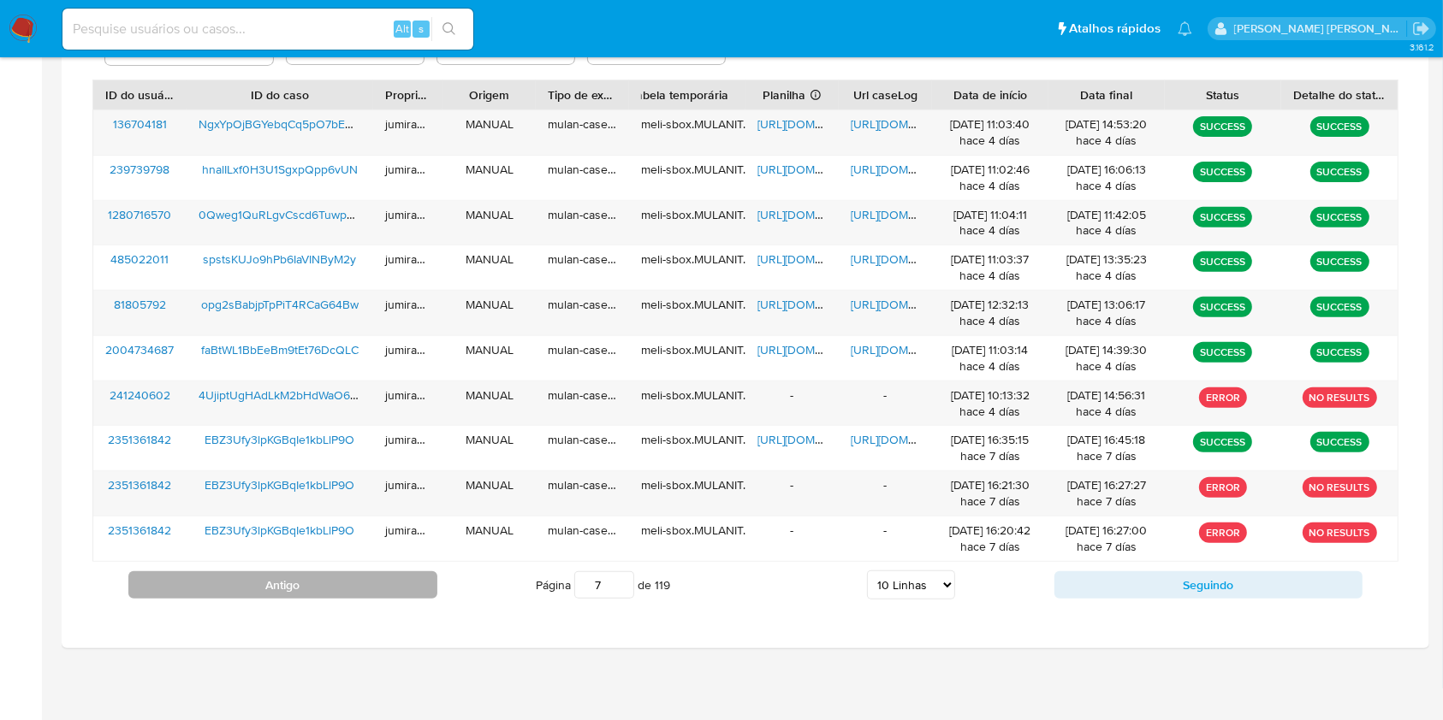
click at [356, 588] on button "Antigo" at bounding box center [282, 585] width 309 height 27
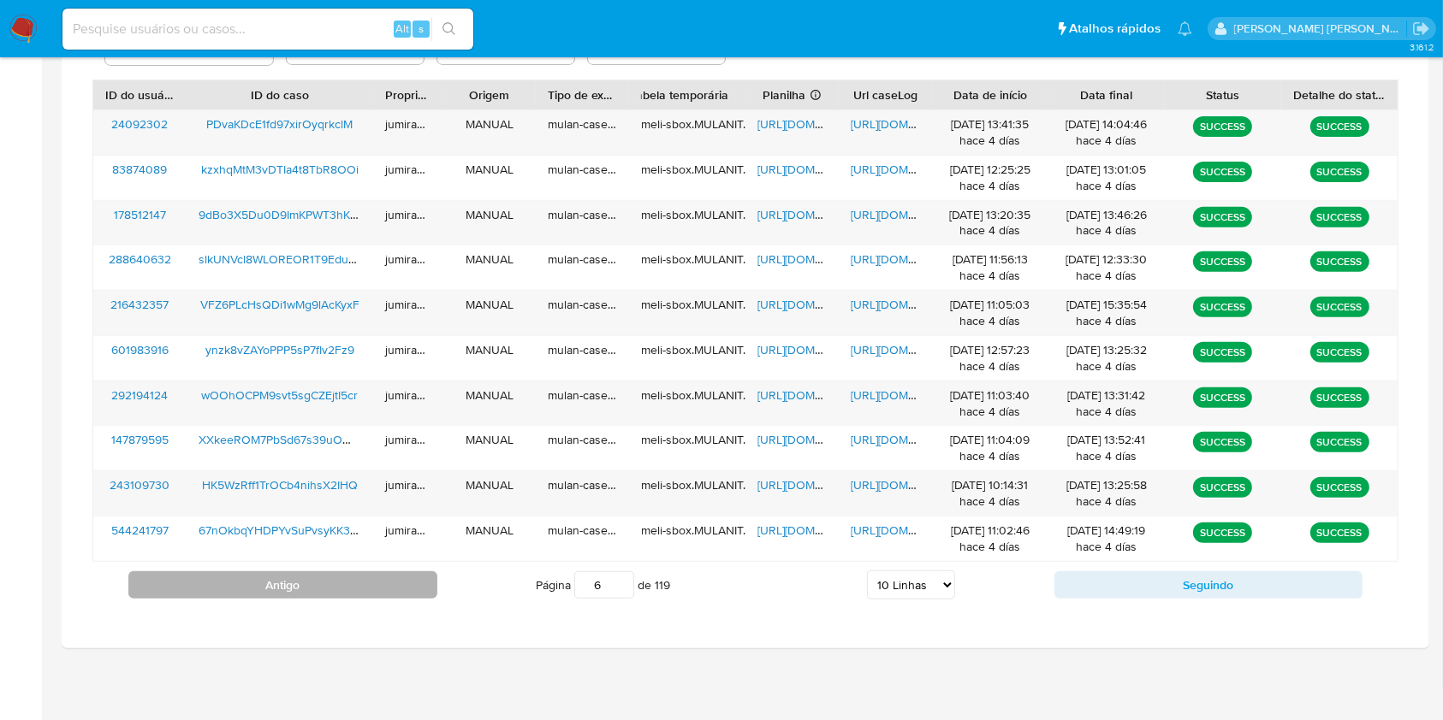
click at [356, 588] on button "Antigo" at bounding box center [282, 585] width 309 height 27
click at [370, 585] on button "Antigo" at bounding box center [282, 585] width 309 height 27
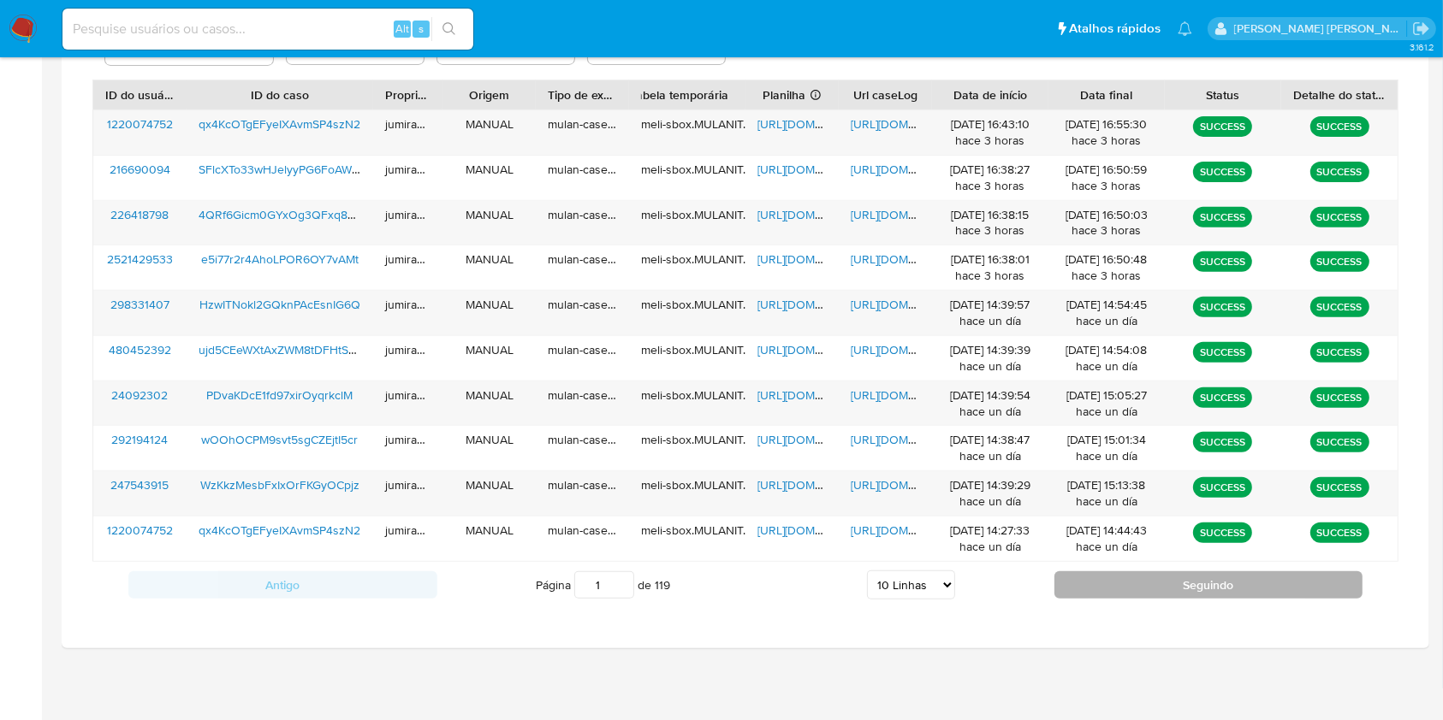
click at [1160, 586] on button "Seguindo" at bounding box center [1208, 585] width 309 height 27
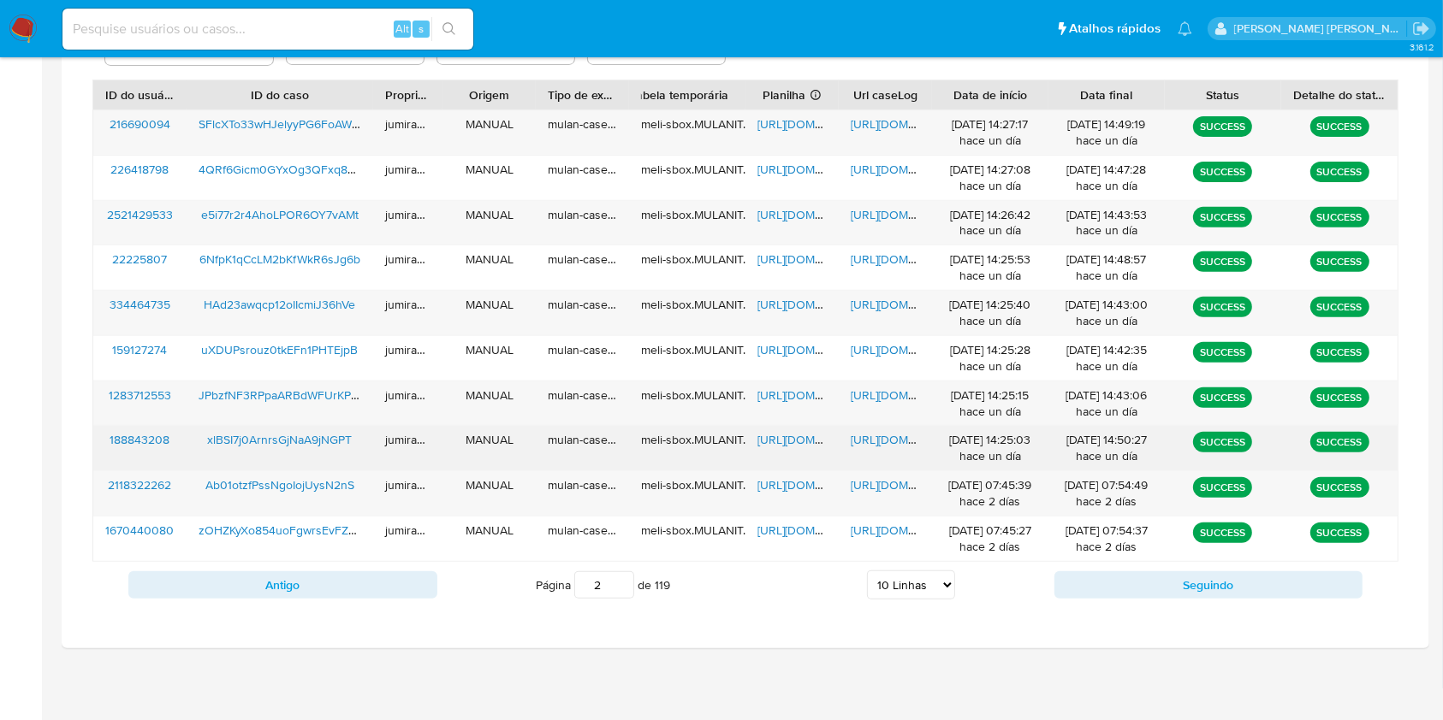
click at [329, 454] on div "xlBSI7j0ArnrsGjNaA9jNGPT" at bounding box center [280, 448] width 187 height 44
click at [773, 443] on span "https://docs.google.com/spreadsheets/d/1Z5tH6uUpBwuNpYHNLOjMqP4F4k0p6oSk7nR16Tp…" at bounding box center [816, 439] width 118 height 17
click at [876, 439] on span "https://docs.google.com/document/d/1iH-b6r-SCxEwzZSPNf0FMR3ugIMmPJsM2AEa6ITBthQ…" at bounding box center [909, 439] width 118 height 17
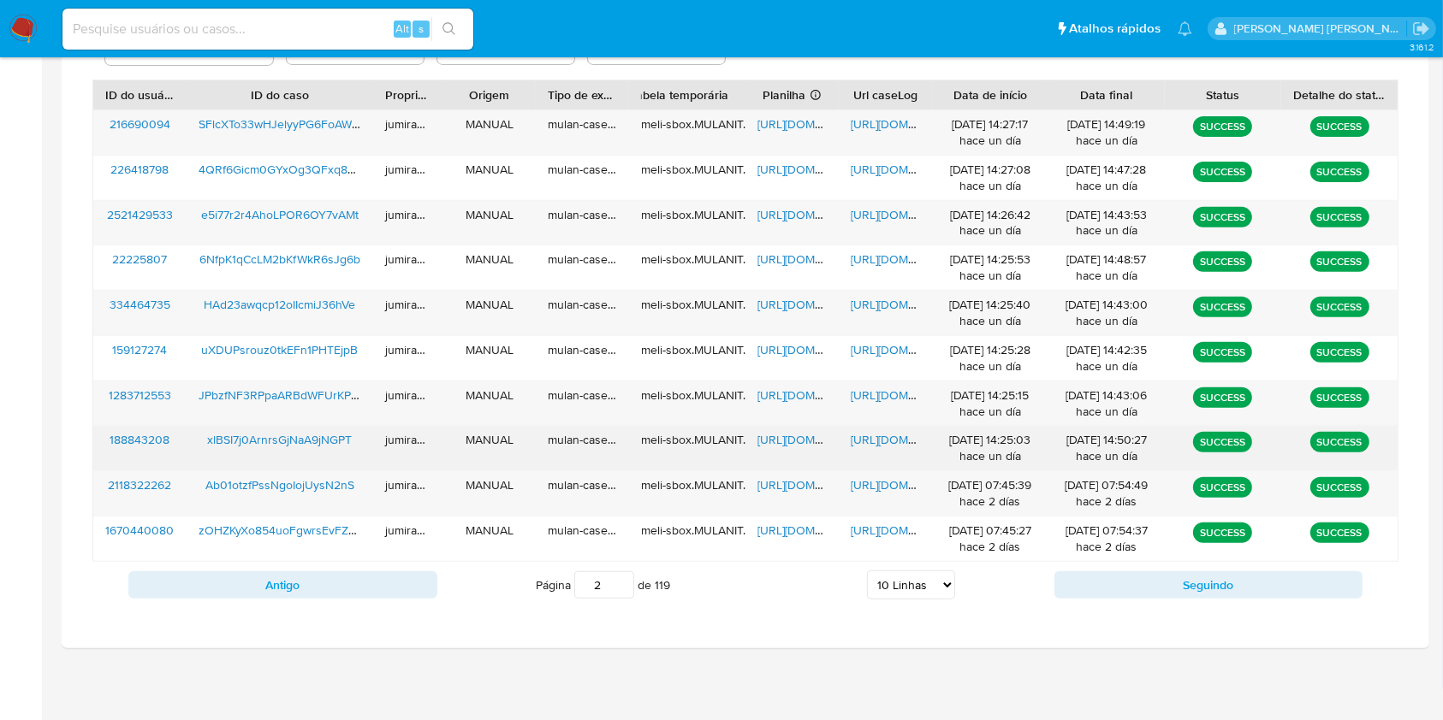
click at [317, 435] on span "xlBSI7j0ArnrsGjNaA9jNGPT" at bounding box center [279, 439] width 145 height 17
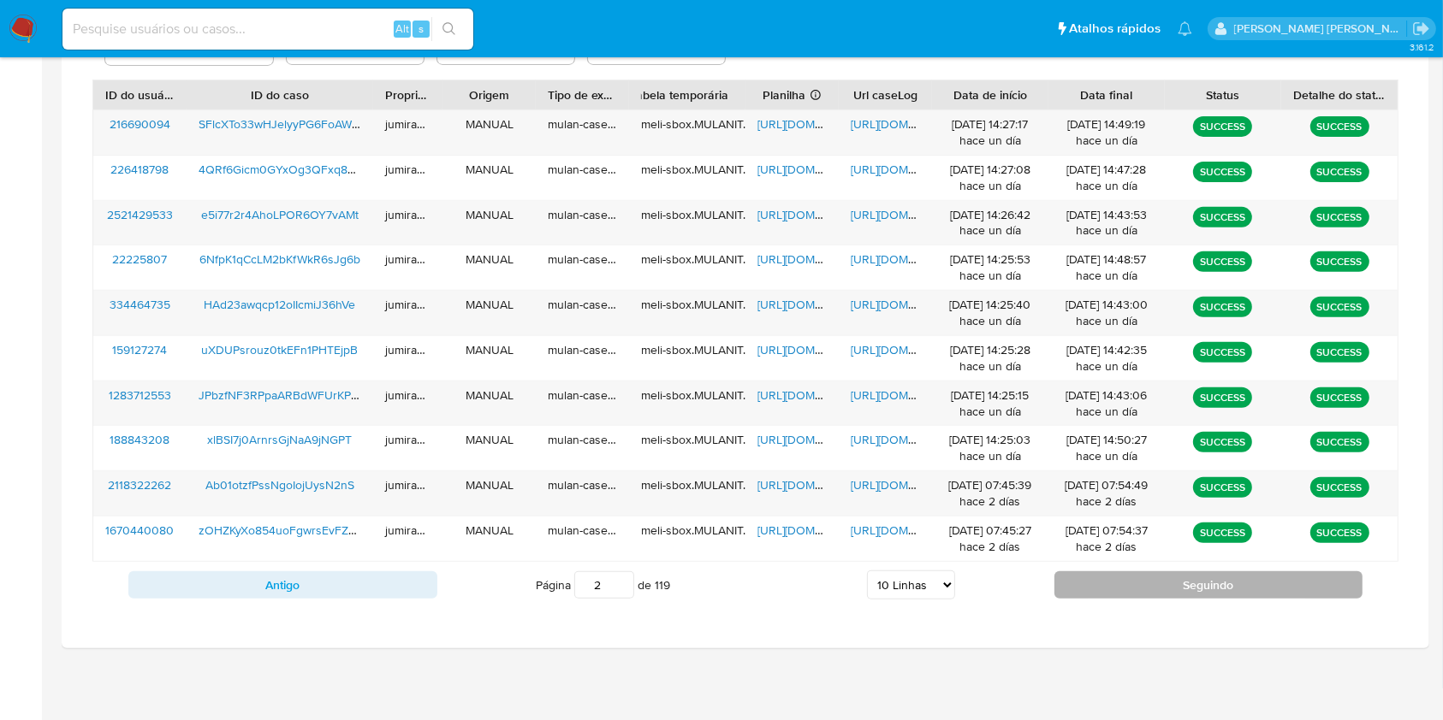
click at [1102, 592] on button "Seguindo" at bounding box center [1208, 585] width 309 height 27
click at [796, 147] on div "https://docs.google.com/spreadsheets/d/1Ht3vpHNgXQH4_JyH80j1dgBjfu5Ner3Z8YwRXS5…" at bounding box center [791, 132] width 93 height 44
click at [796, 136] on div "https://docs.google.com/spreadsheets/d/1Ht3vpHNgXQH4_JyH80j1dgBjfu5Ner3Z8YwRXS5…" at bounding box center [791, 132] width 93 height 44
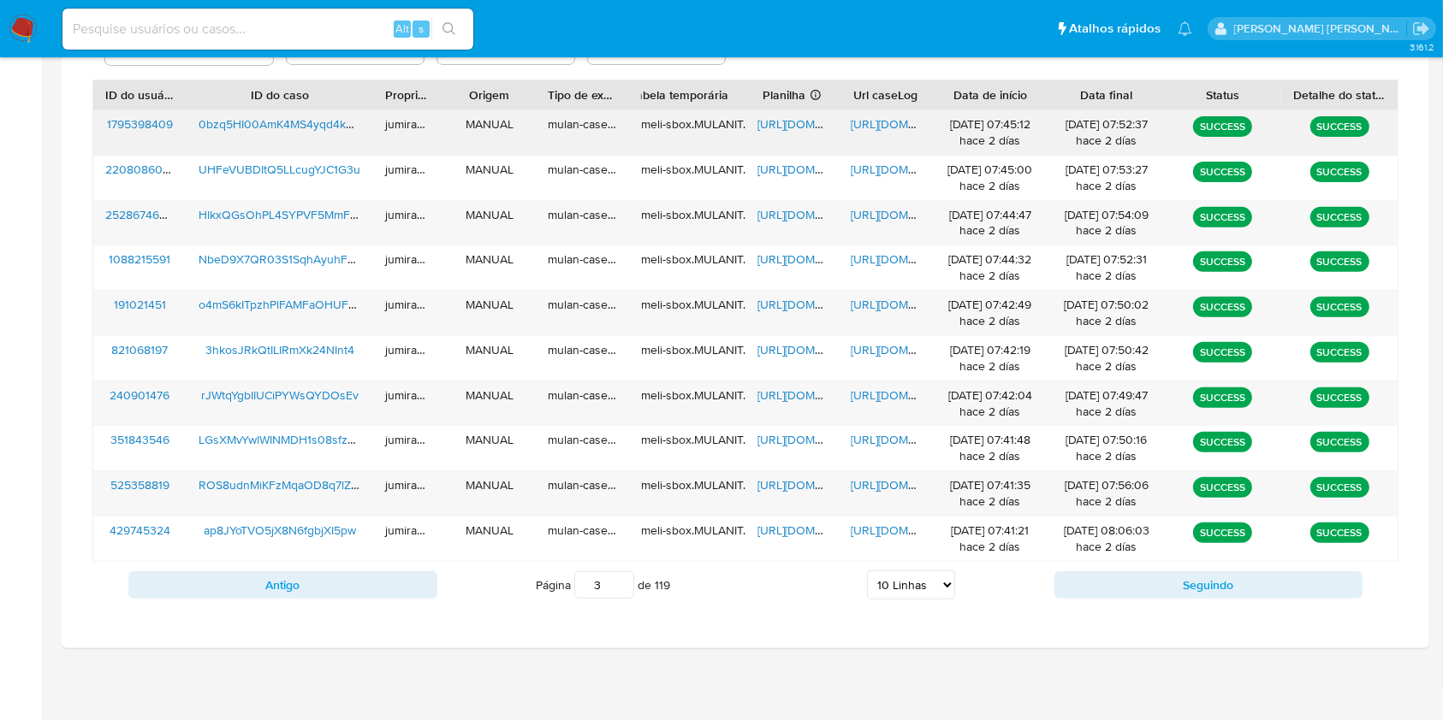
click at [805, 124] on span "https://docs.google.com/spreadsheets/d/1Ht3vpHNgXQH4_JyH80j1dgBjfu5Ner3Z8YwRXS5…" at bounding box center [816, 124] width 118 height 17
click at [880, 121] on span "https://docs.google.com/document/d/1vPes3HrBF9cnf_Fha3ZoLncGFgYlLJ_a5I38RHDIvyA…" at bounding box center [909, 124] width 118 height 17
click at [275, 121] on span "0bzq5HI00AmK4MS4yqd4kNls" at bounding box center [280, 124] width 164 height 17
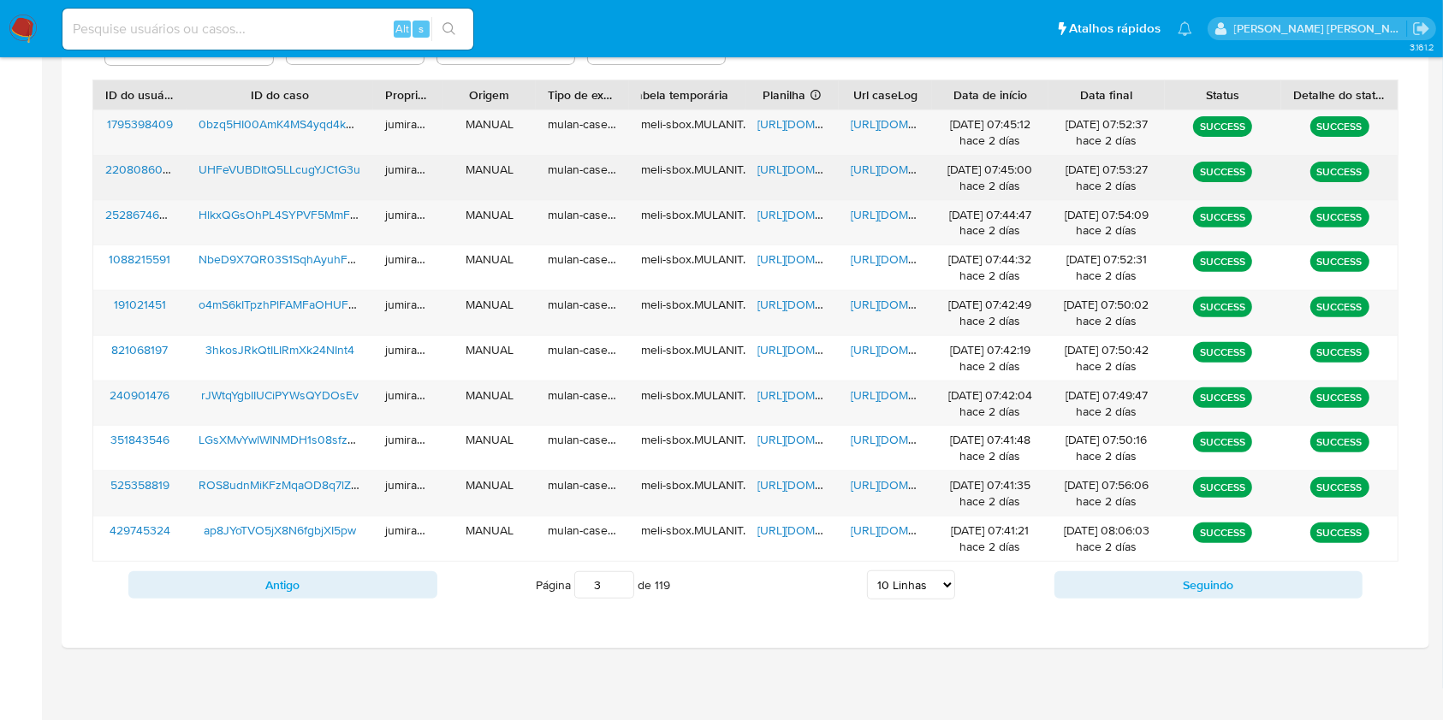
drag, startPoint x: 771, startPoint y: 161, endPoint x: 815, endPoint y: 161, distance: 43.6
click at [772, 161] on span "https://docs.google.com/spreadsheets/d/1fr7R1VLe23FIAQEUN66wQznZAuo1Z0I09Wko7FA…" at bounding box center [816, 169] width 118 height 17
click at [862, 166] on span "https://docs.google.com/document/d/1WTZaiYu81755_Gj9_LIM-gmMAse9K4a7ofDfcb1N8UQ…" at bounding box center [909, 169] width 118 height 17
click at [276, 160] on div "UHFeVUBDItQ5LLcugYJC1G3u" at bounding box center [280, 178] width 187 height 44
click at [294, 160] on div "UHFeVUBDItQ5LLcugYJC1G3u" at bounding box center [280, 178] width 187 height 44
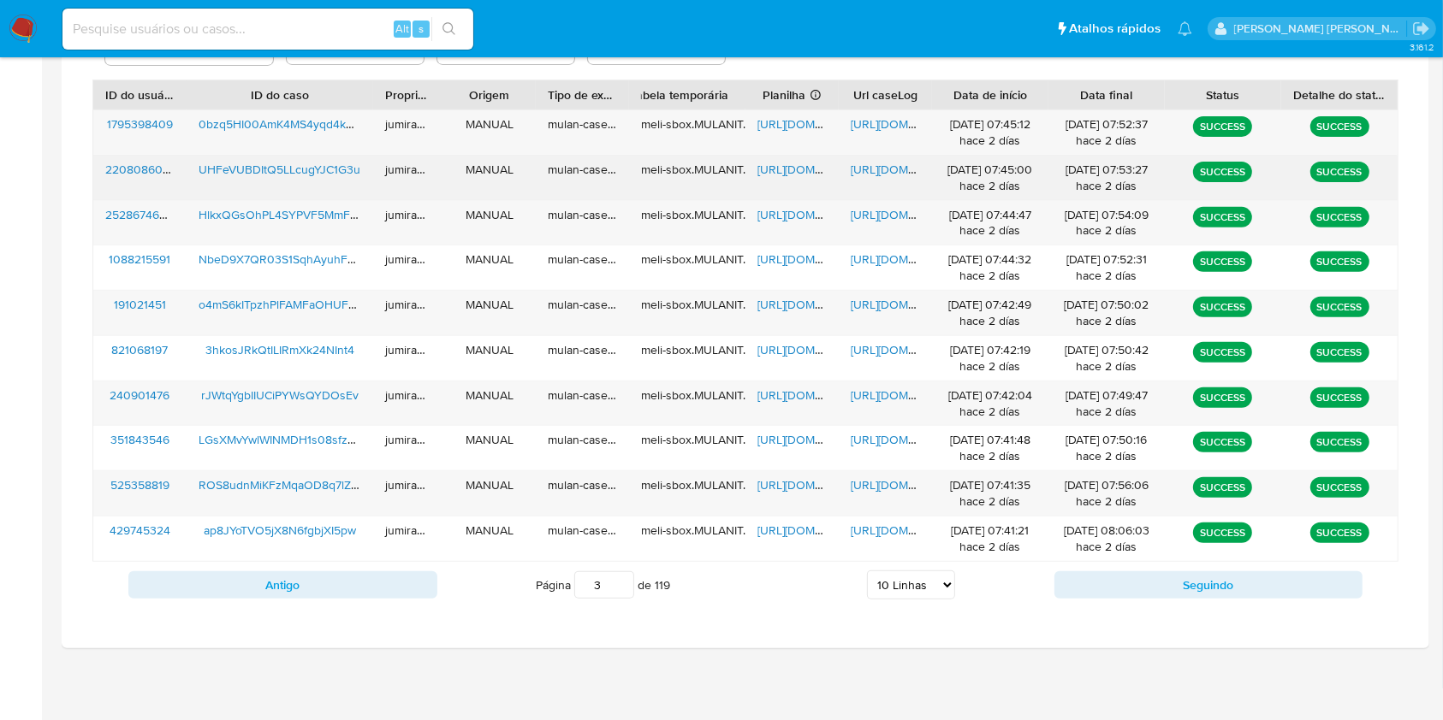
click at [297, 168] on span "UHFeVUBDItQ5LLcugYJC1G3u" at bounding box center [279, 169] width 162 height 17
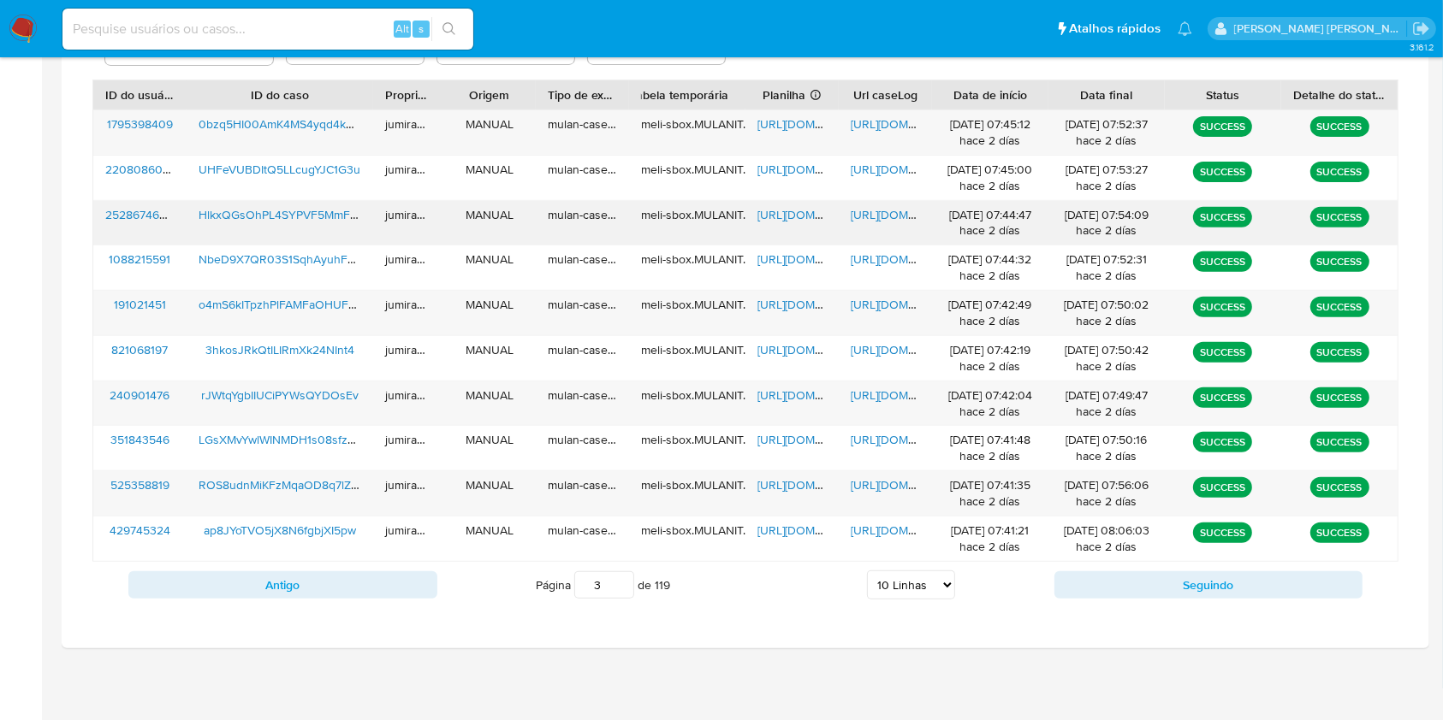
drag, startPoint x: 806, startPoint y: 214, endPoint x: 826, endPoint y: 219, distance: 20.3
click at [805, 215] on span "https://docs.google.com/spreadsheets/d/1-pFEgA5r8X-E_R5w2g1N-iF1-GmrmgYFKIugTnO…" at bounding box center [816, 214] width 118 height 17
click at [859, 210] on span "https://docs.google.com/document/d/1rc3VmSHh-oEO1EjLC4hejEpZzJXqLzzahgusm5l5vQI…" at bounding box center [909, 214] width 118 height 17
click at [264, 208] on span "HlkxQGsOhPL4SYPVF5MmFumS" at bounding box center [285, 214] width 175 height 17
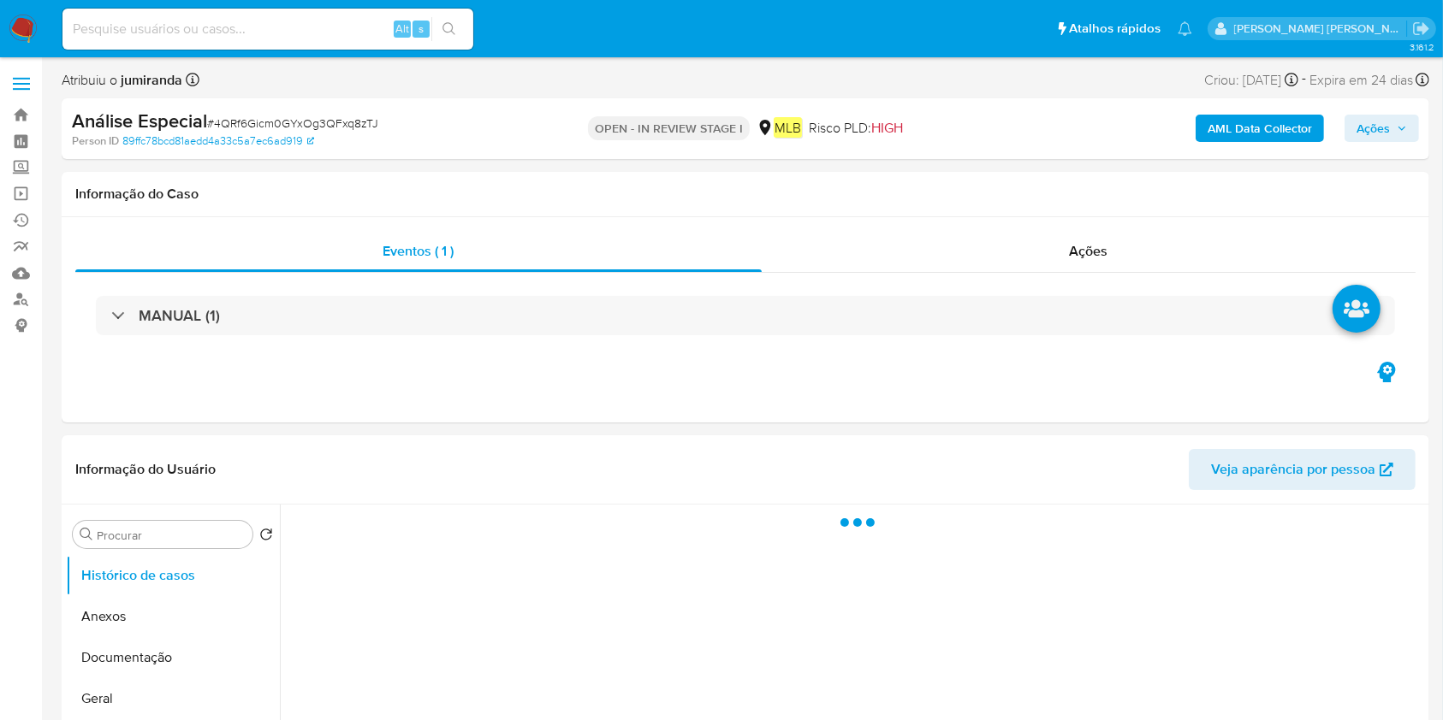
select select "10"
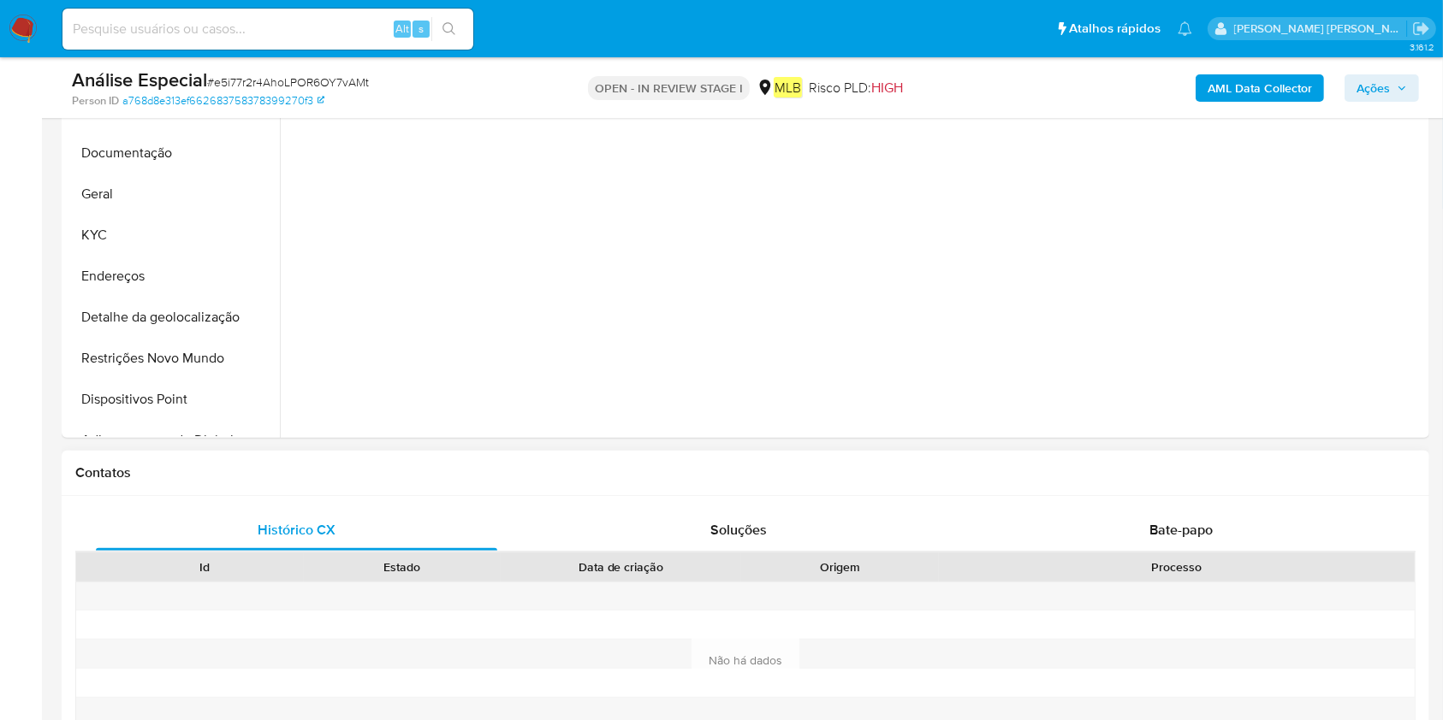
scroll to position [570, 0]
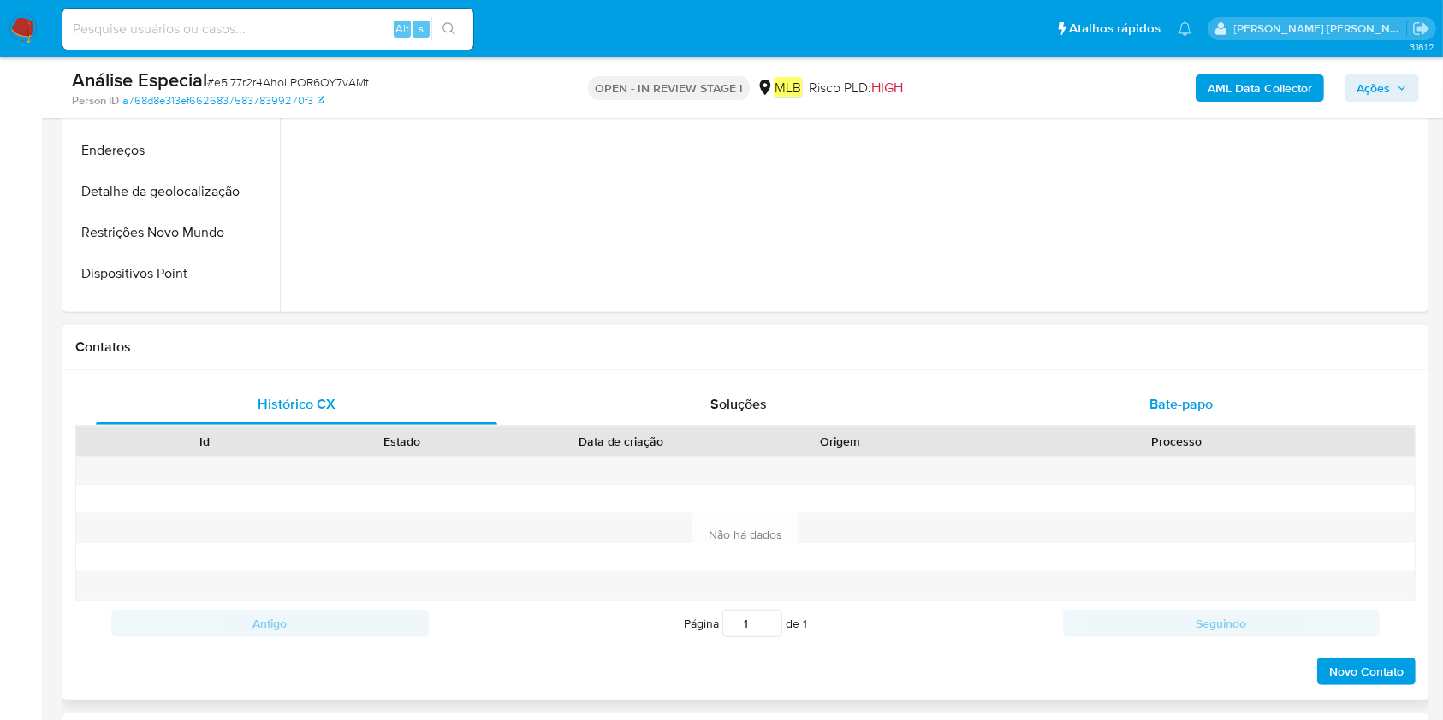
click at [1199, 415] on div "Bate-papo" at bounding box center [1181, 404] width 401 height 41
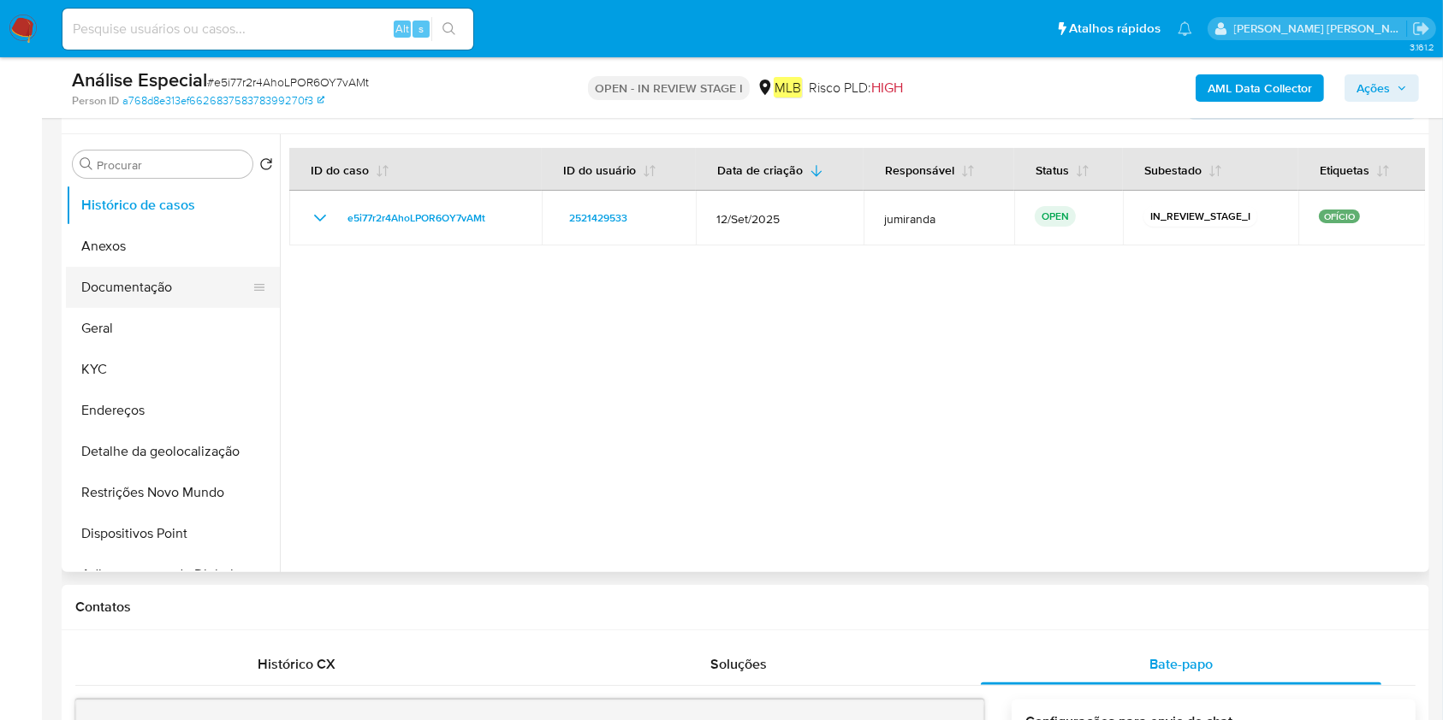
scroll to position [228, 0]
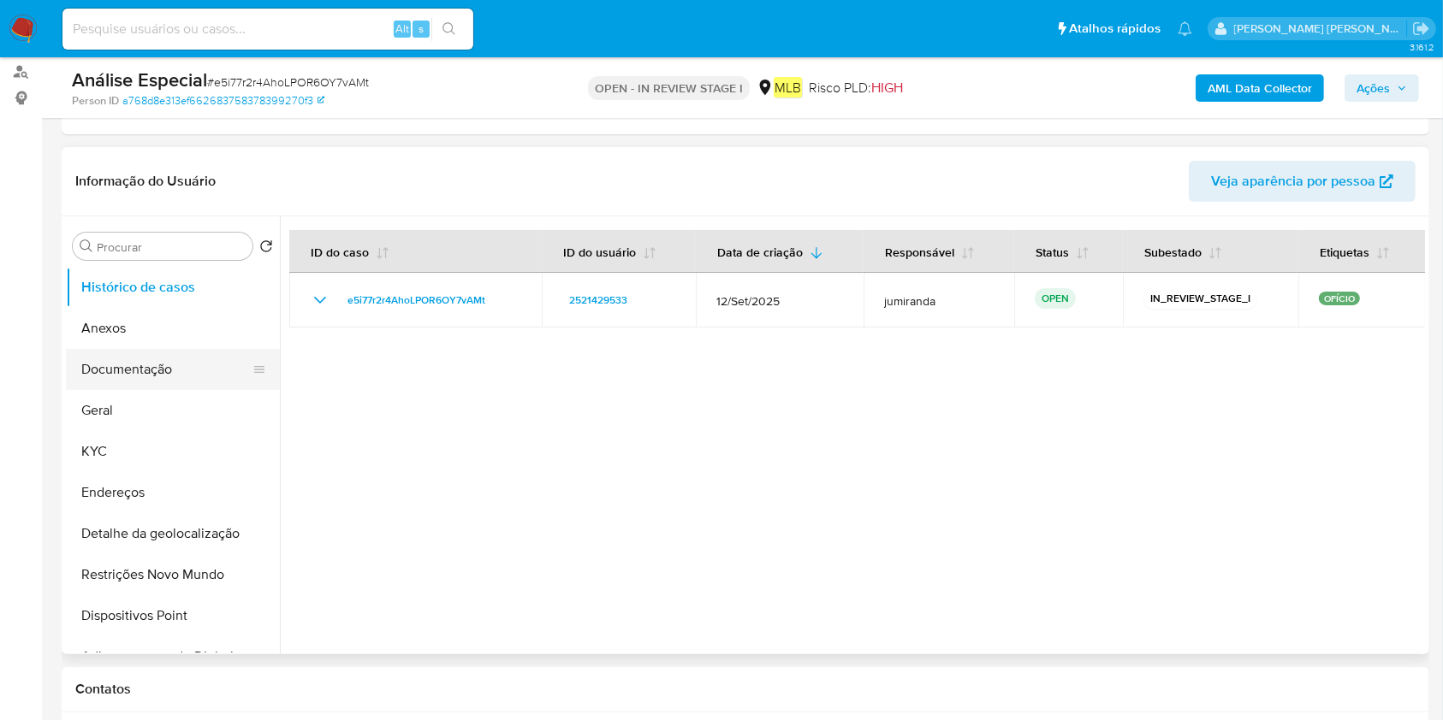
click at [71, 382] on button "Documentação" at bounding box center [166, 369] width 200 height 41
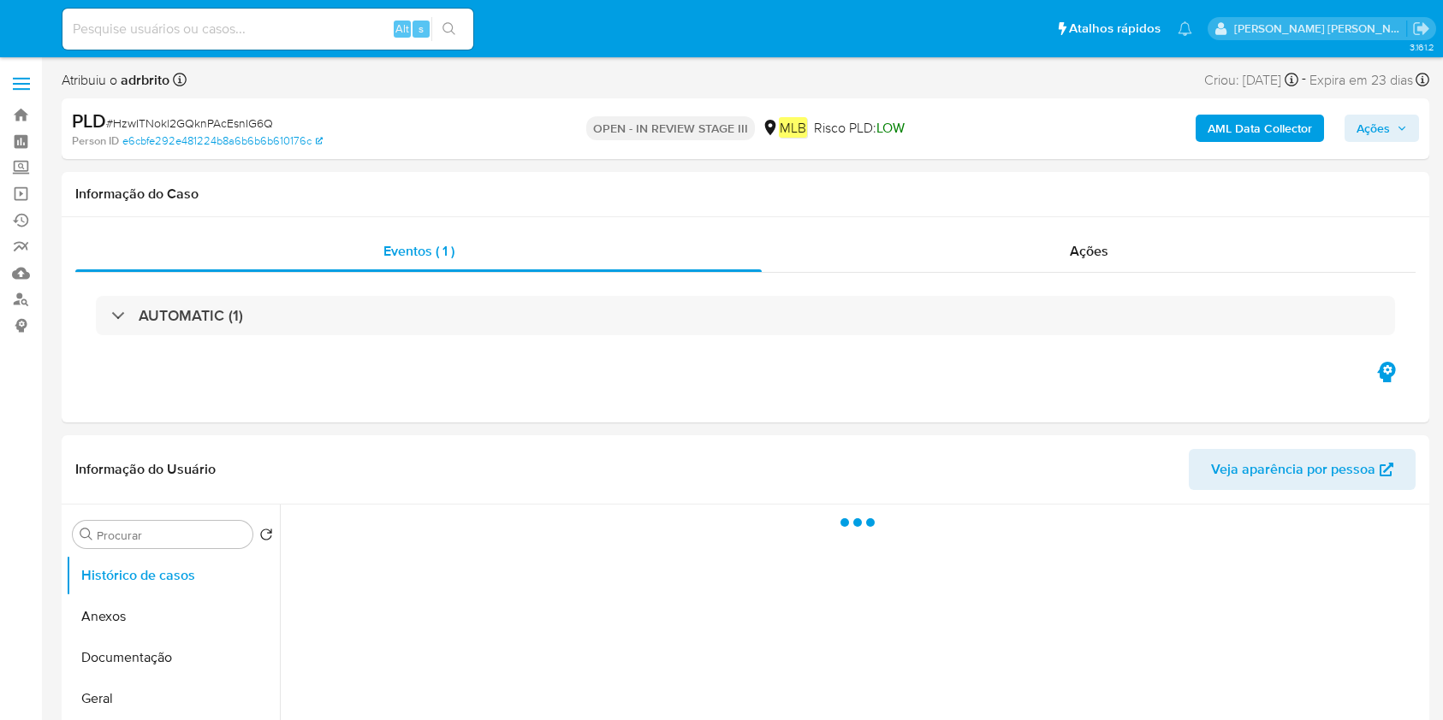
select select "10"
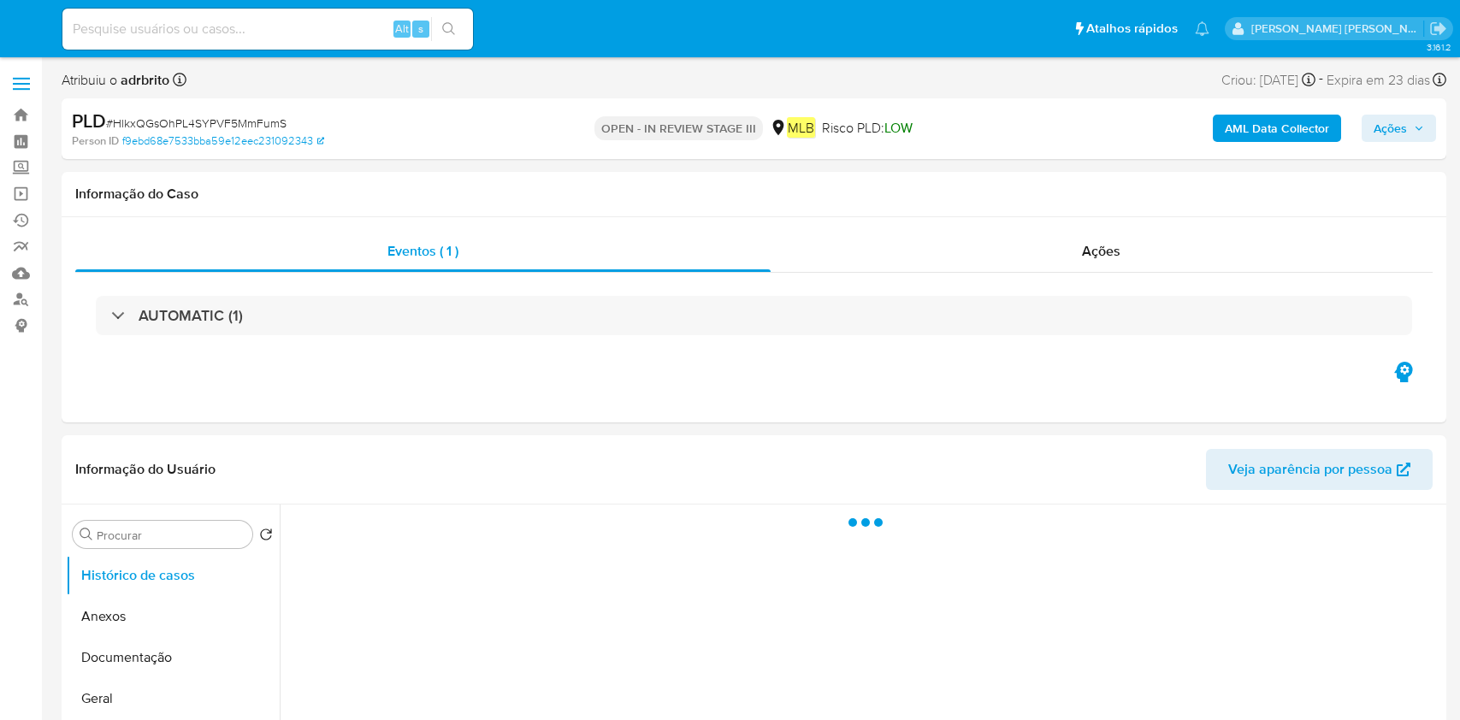
select select "10"
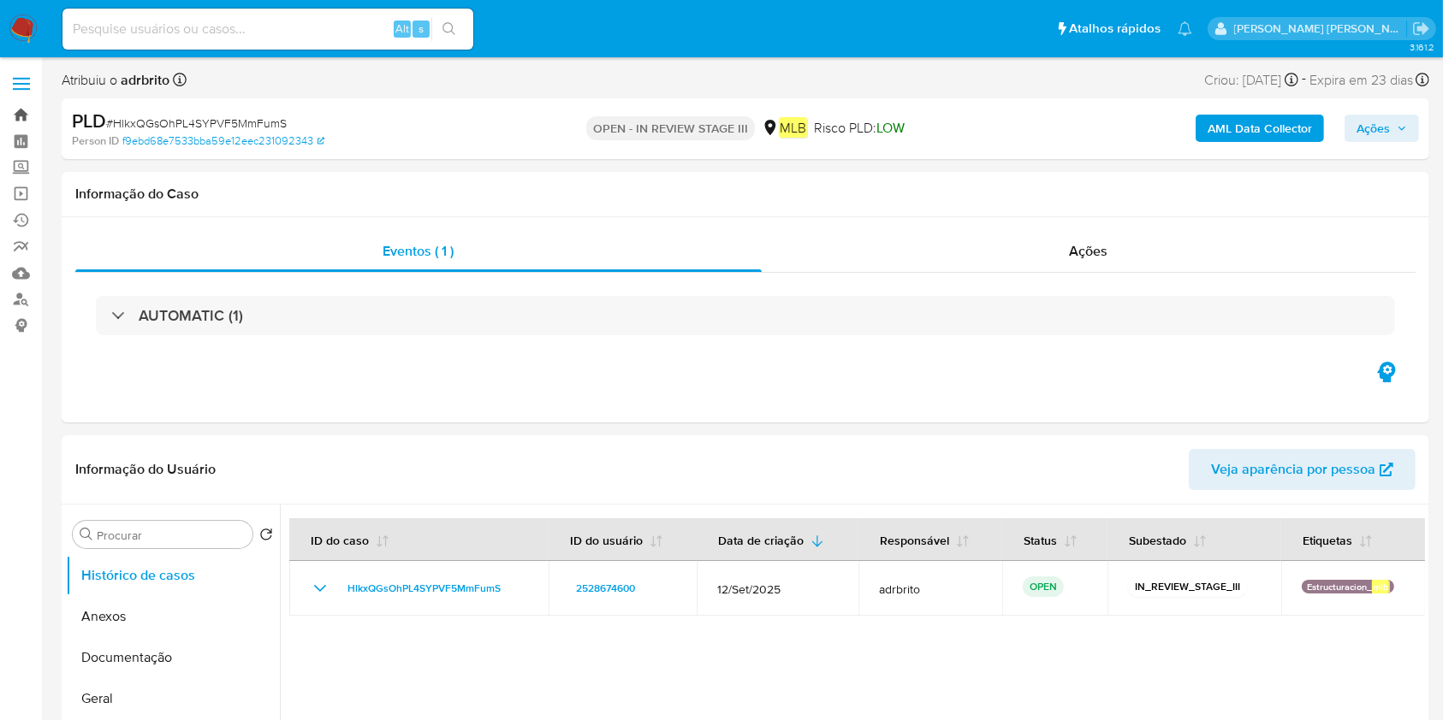
click at [15, 113] on link "Bandeja" at bounding box center [102, 115] width 204 height 27
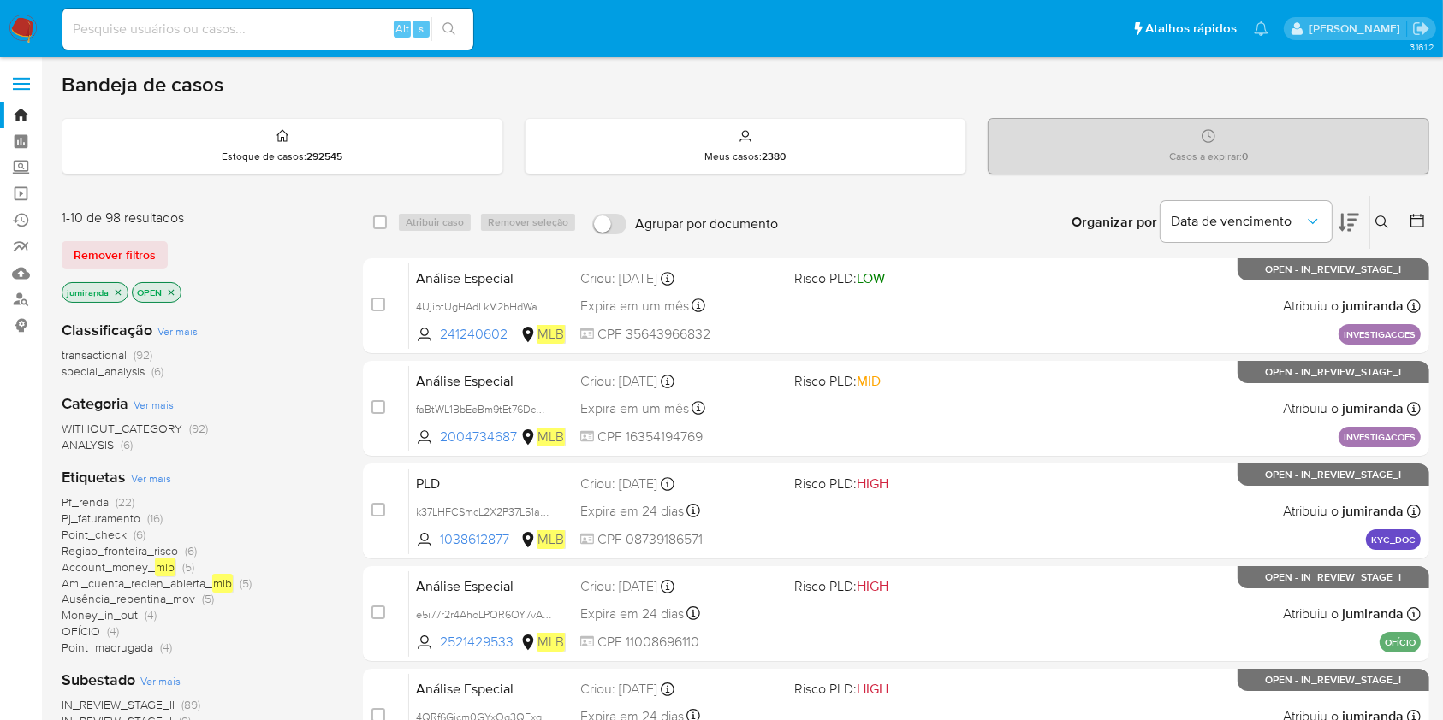
click at [85, 496] on span "Pf_renda" at bounding box center [85, 502] width 47 height 17
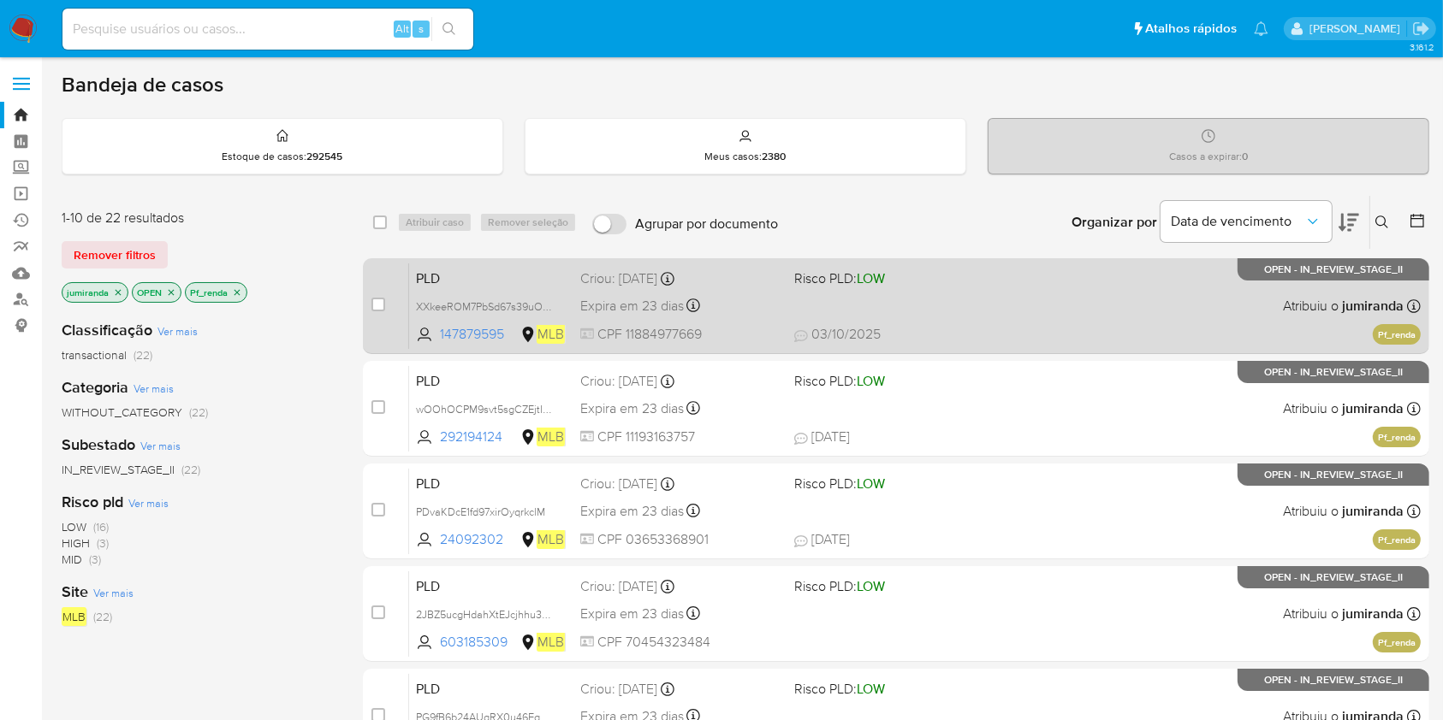
click at [1177, 320] on div "PLD XXkeeROM7PbSd67s39uOWv9E 147879595 MLB Risco PLD: LOW Criou: 12/09/2025 Cri…" at bounding box center [914, 306] width 1011 height 86
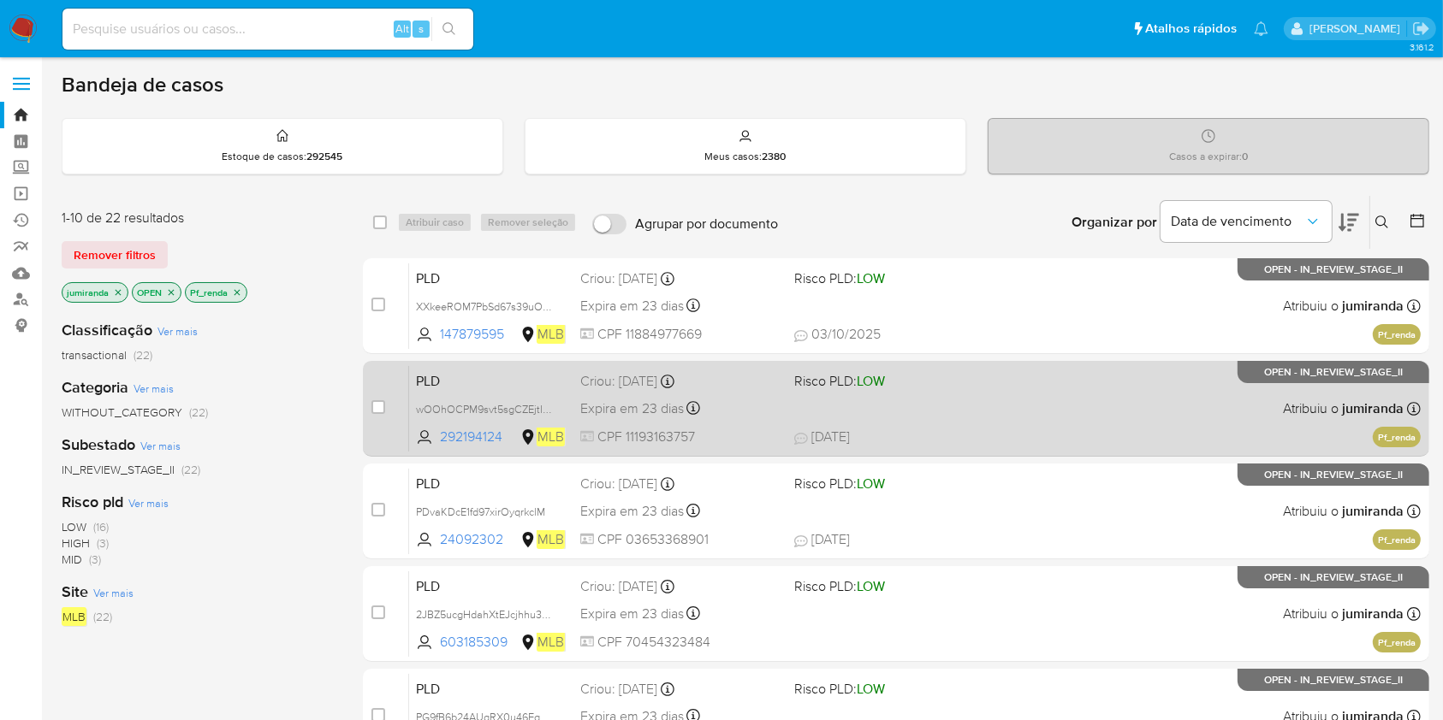
click at [1114, 419] on div "PLD wOOhOCPM9svt5sgCZEjtI5cr 292194124 MLB Risco PLD: LOW Criou: 12/09/2025 Cri…" at bounding box center [914, 408] width 1011 height 86
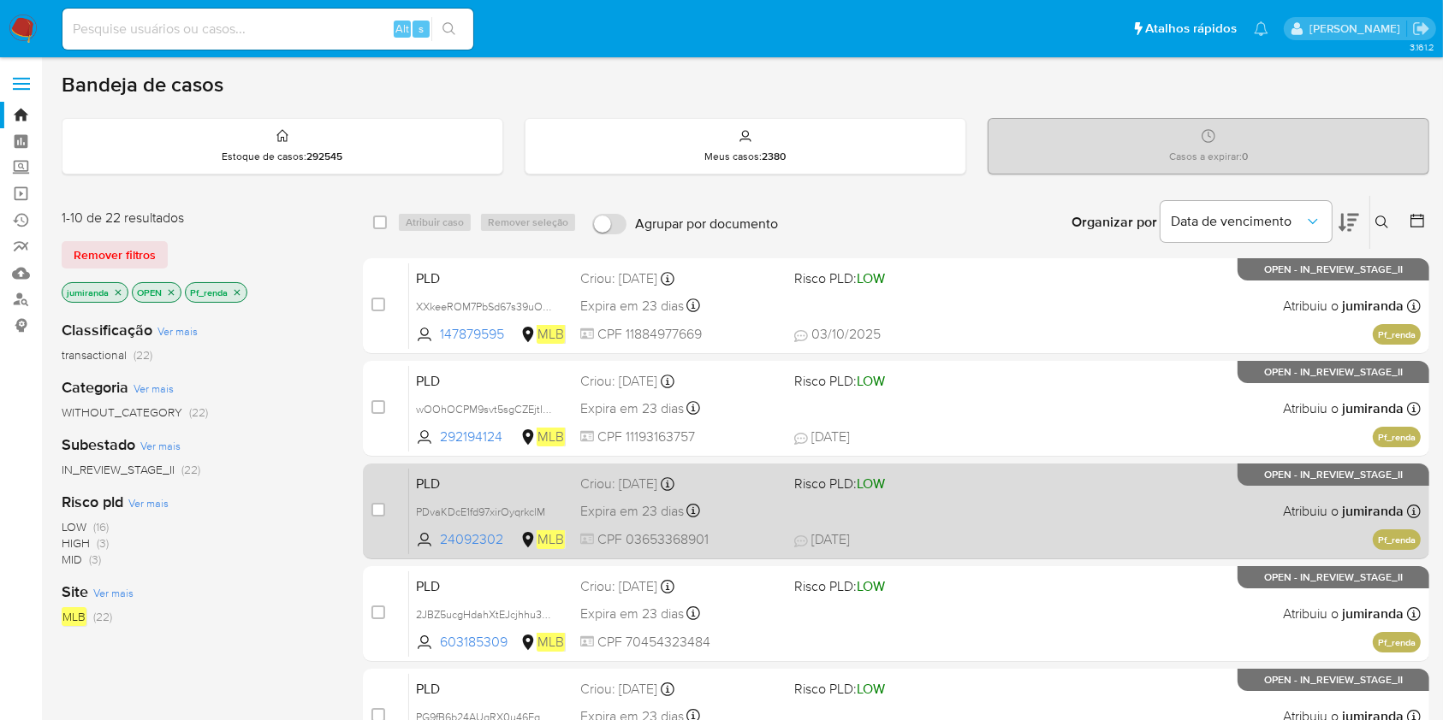
click at [1052, 524] on div "PLD PDvaKDcE1fd97xirOyqrkclM 24092302 MLB Risco PLD: LOW Criou: 12/09/2025 Crio…" at bounding box center [914, 511] width 1011 height 86
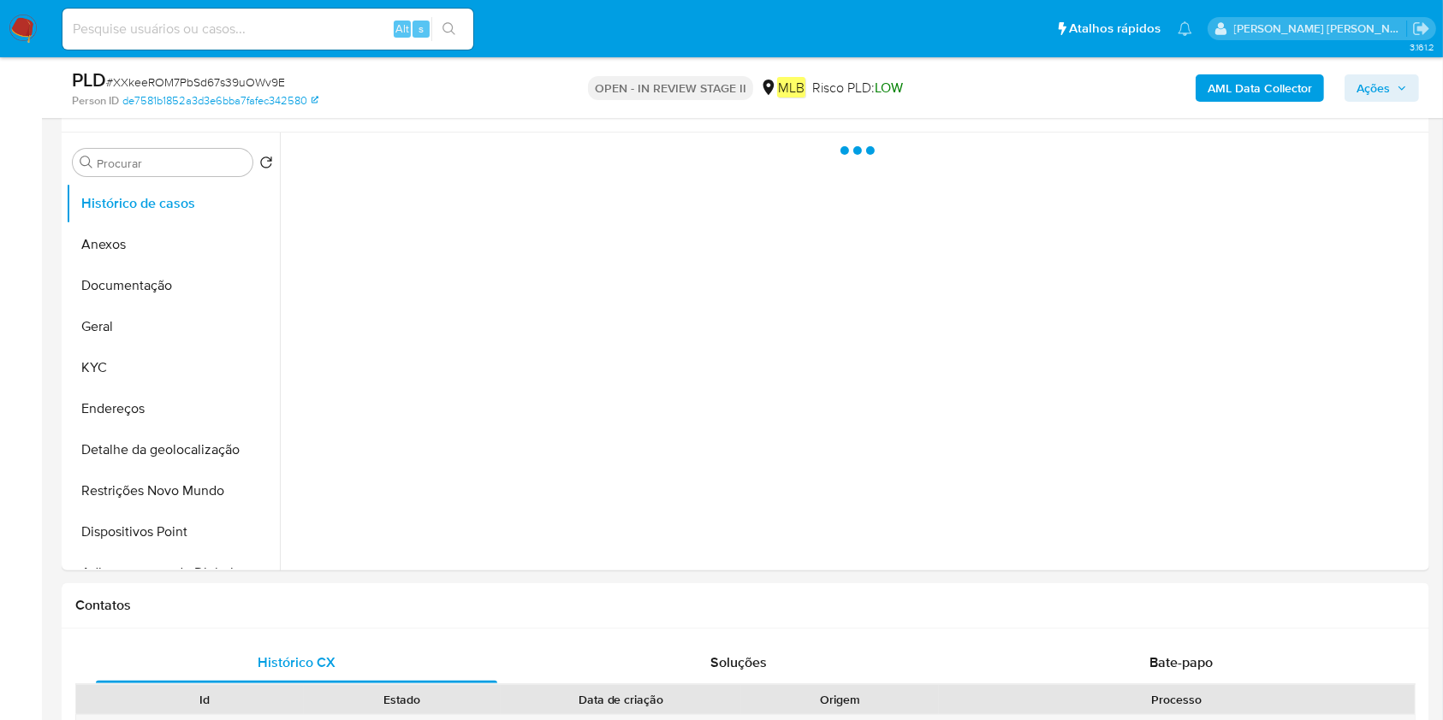
select select "10"
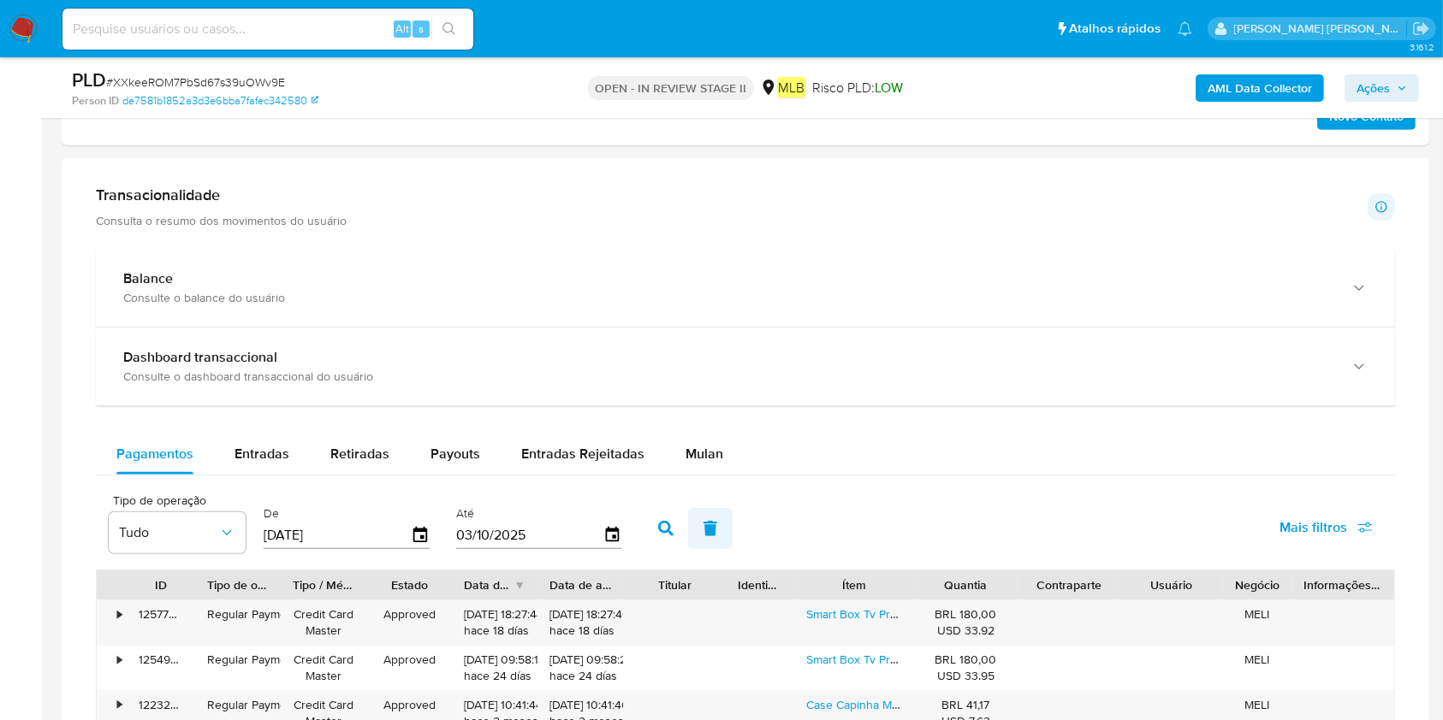
scroll to position [1141, 0]
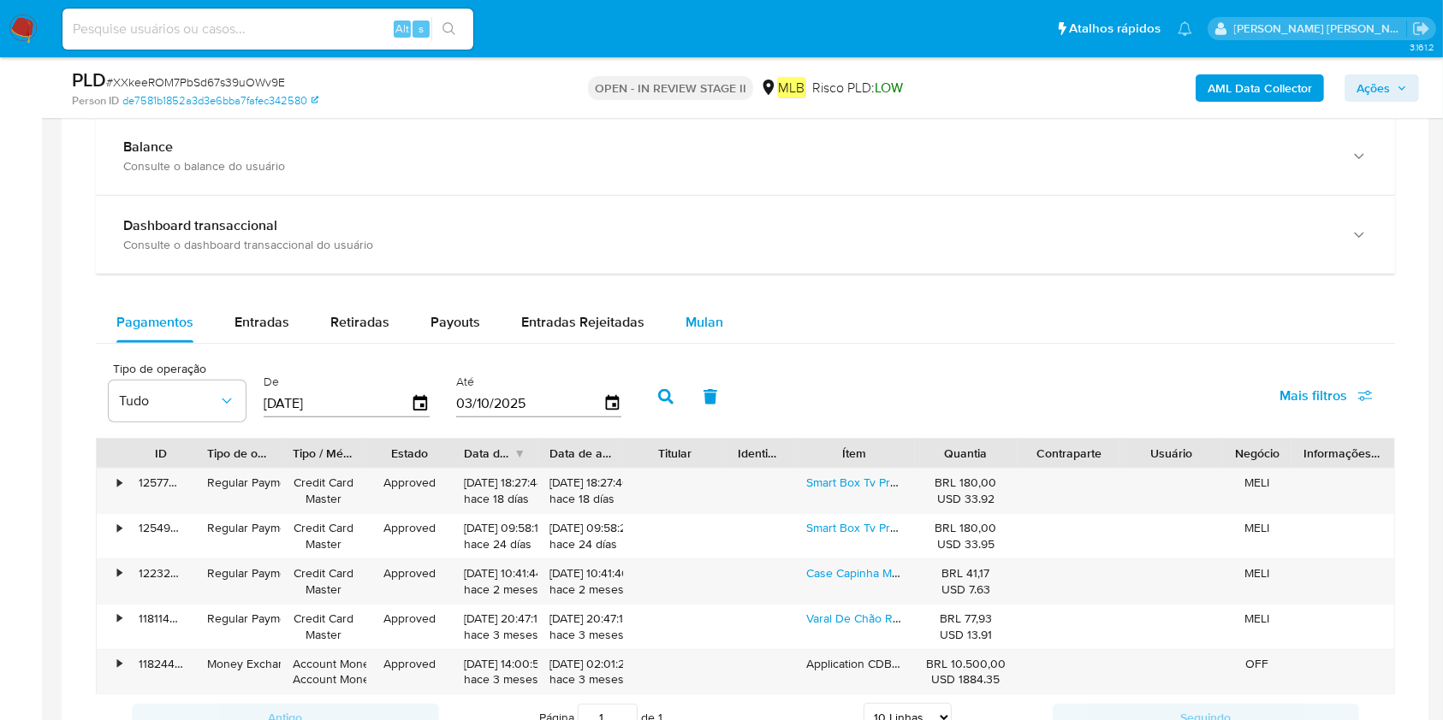
click at [708, 329] on span "Mulan" at bounding box center [704, 322] width 38 height 20
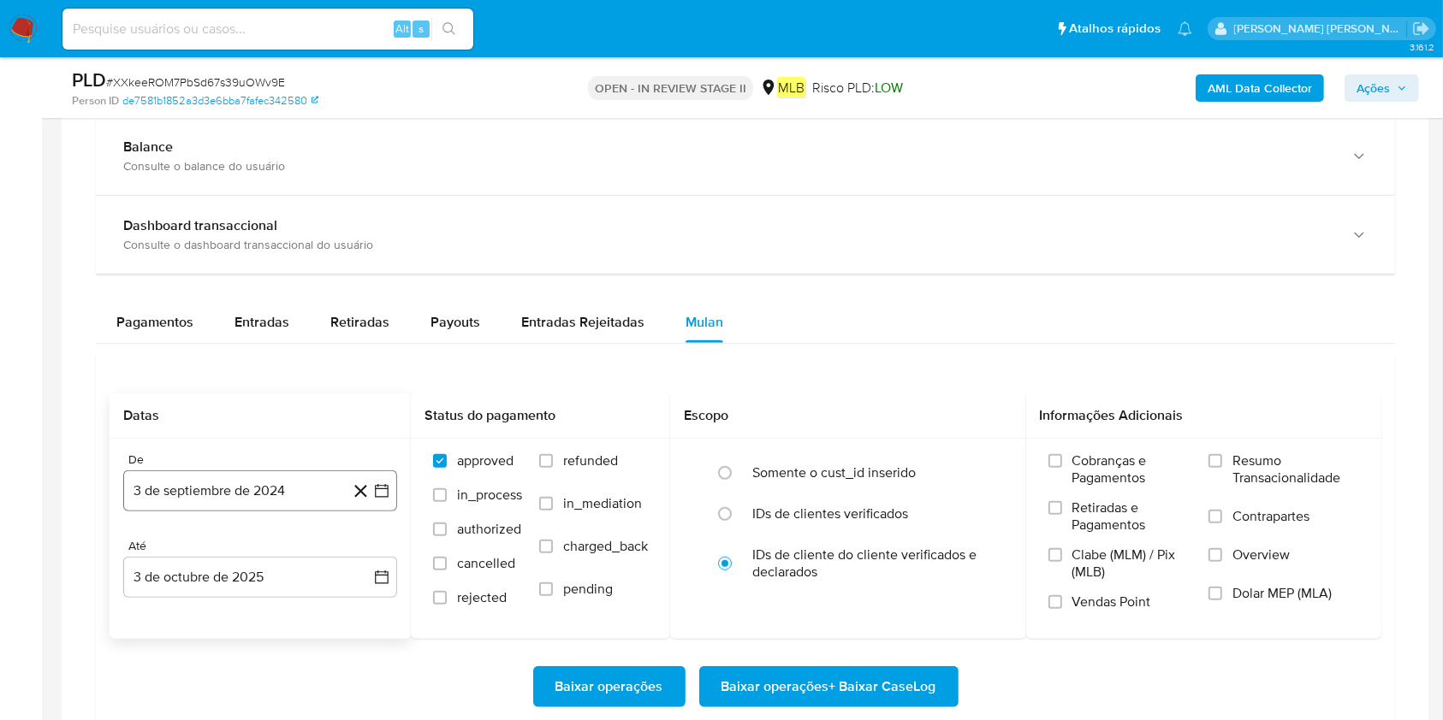
scroll to position [1254, 0]
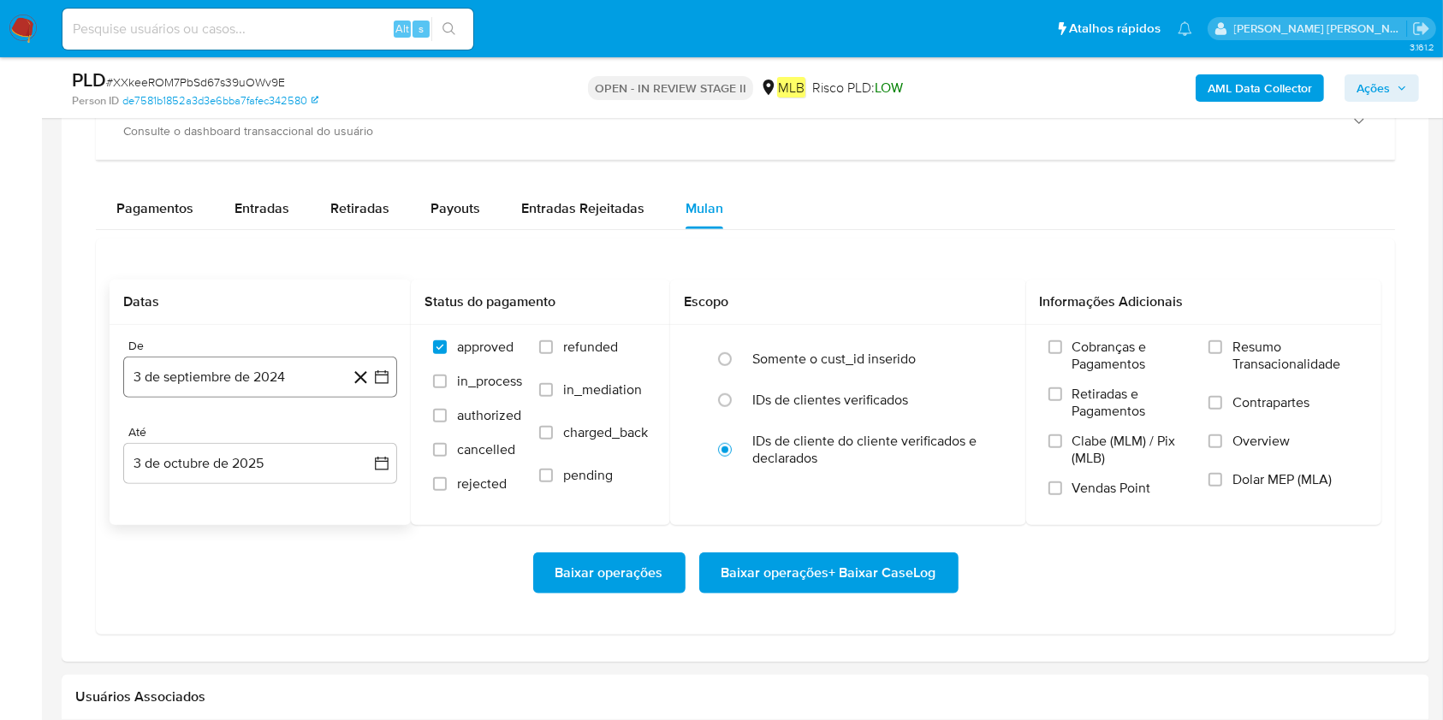
click at [229, 380] on button "3 de septiembre de 2024" at bounding box center [260, 377] width 274 height 41
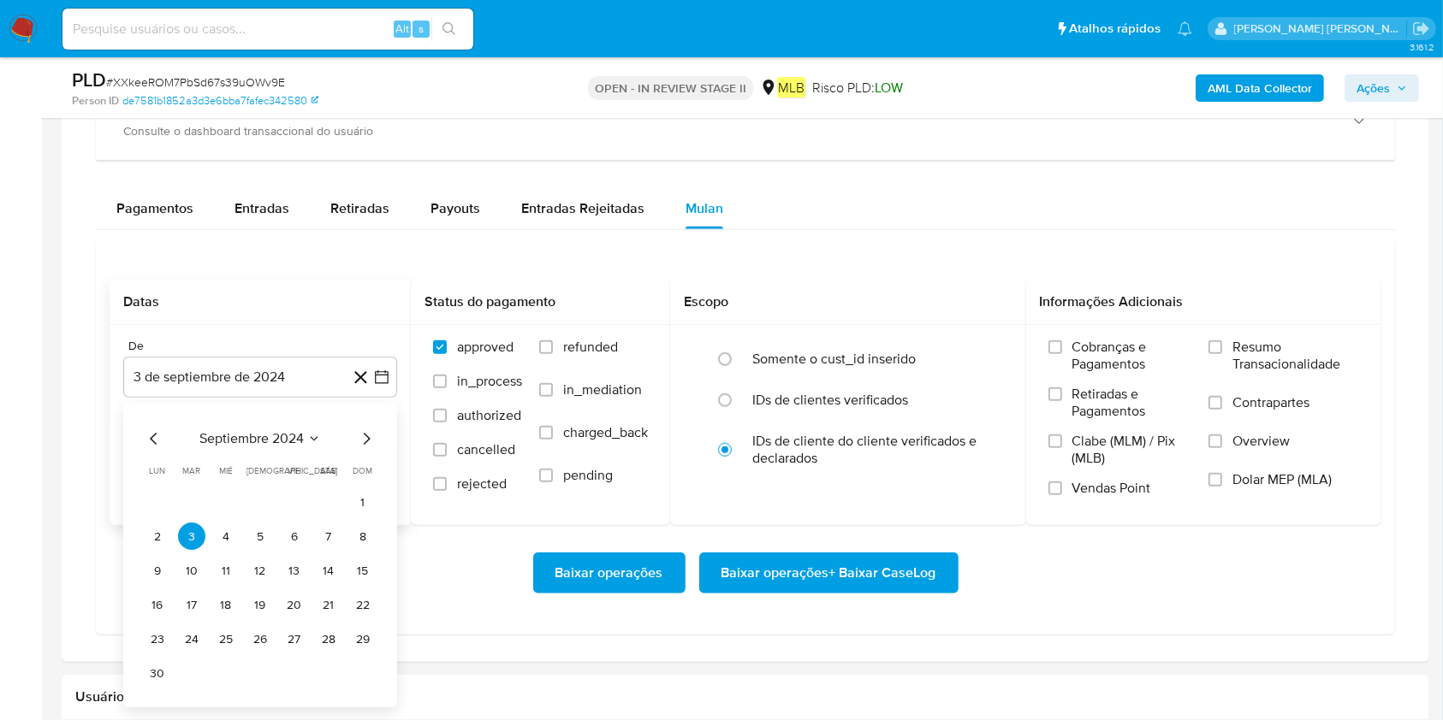
click at [260, 449] on div "septiembre 2024 septiembre 2024 lun lunes mar martes mié miércoles jue jueves v…" at bounding box center [260, 559] width 233 height 258
click at [293, 443] on span "septiembre 2024" at bounding box center [251, 439] width 104 height 17
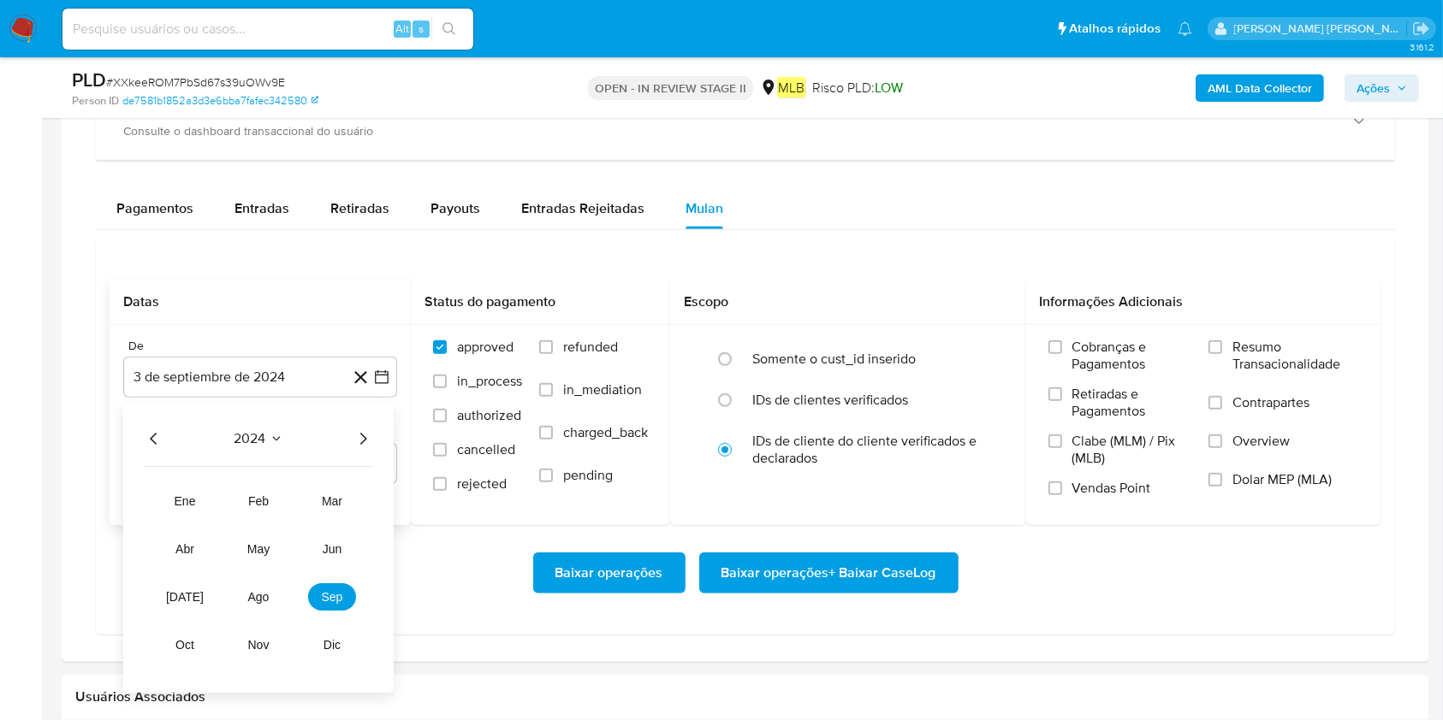
click at [370, 447] on icon "Año siguiente" at bounding box center [363, 440] width 21 height 21
click at [328, 507] on button "mar" at bounding box center [332, 502] width 48 height 27
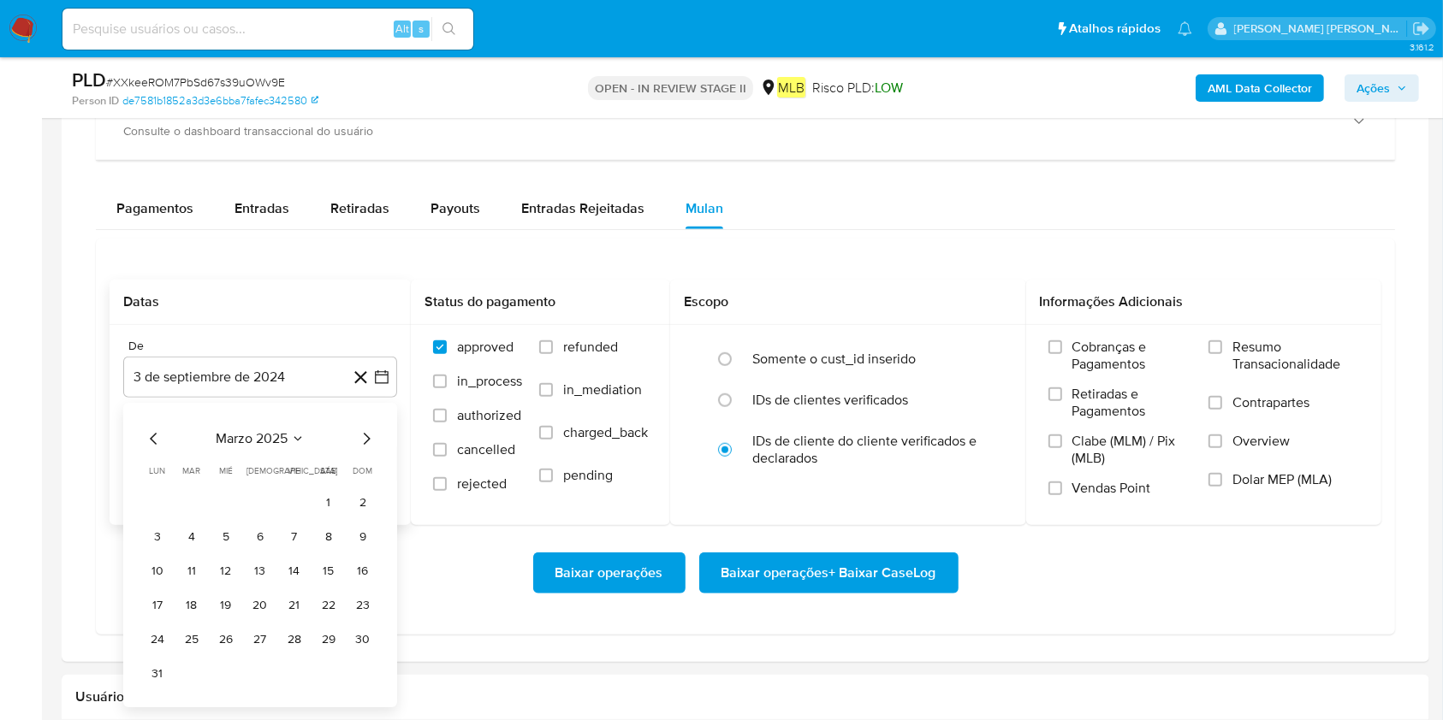
click at [285, 447] on div "marzo 2025" at bounding box center [260, 440] width 233 height 21
click at [293, 433] on icon "Seleccionar mes y año" at bounding box center [298, 440] width 14 height 14
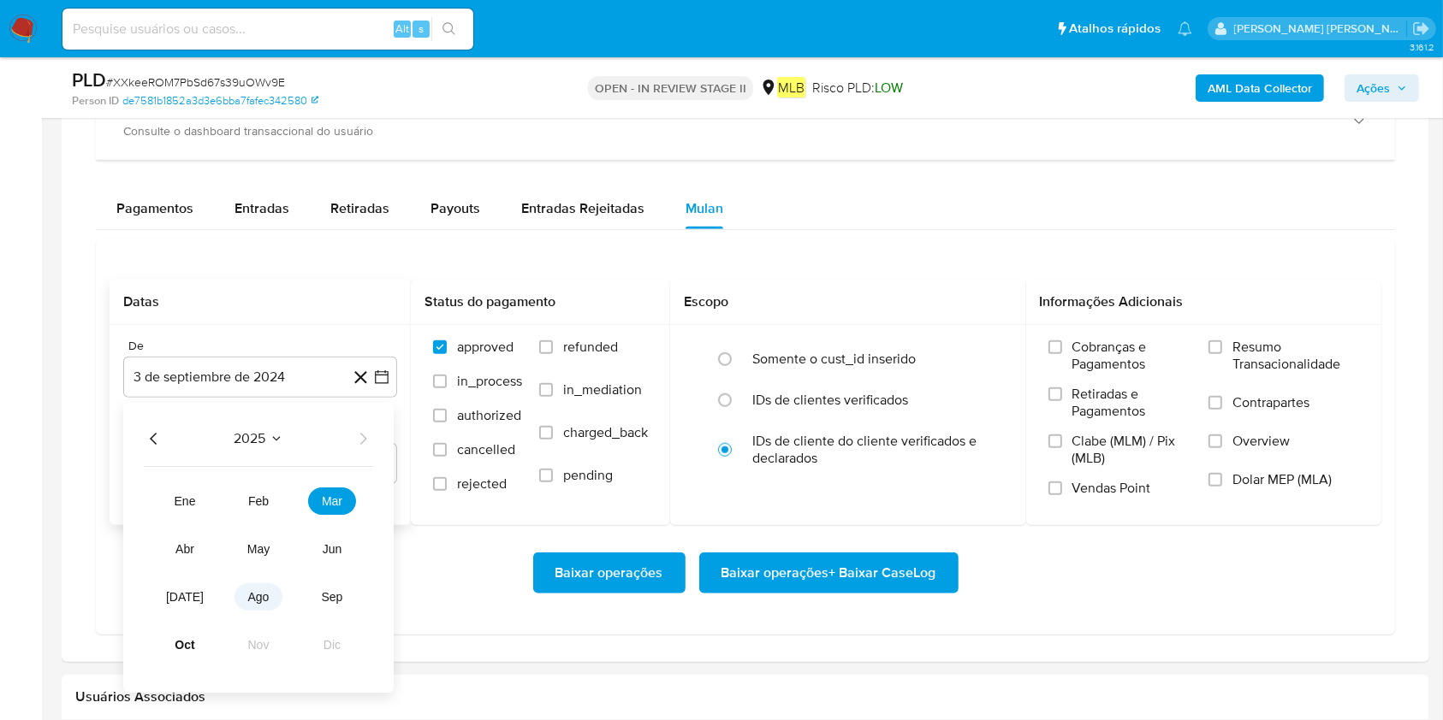
click at [258, 539] on span "ago" at bounding box center [258, 598] width 21 height 14
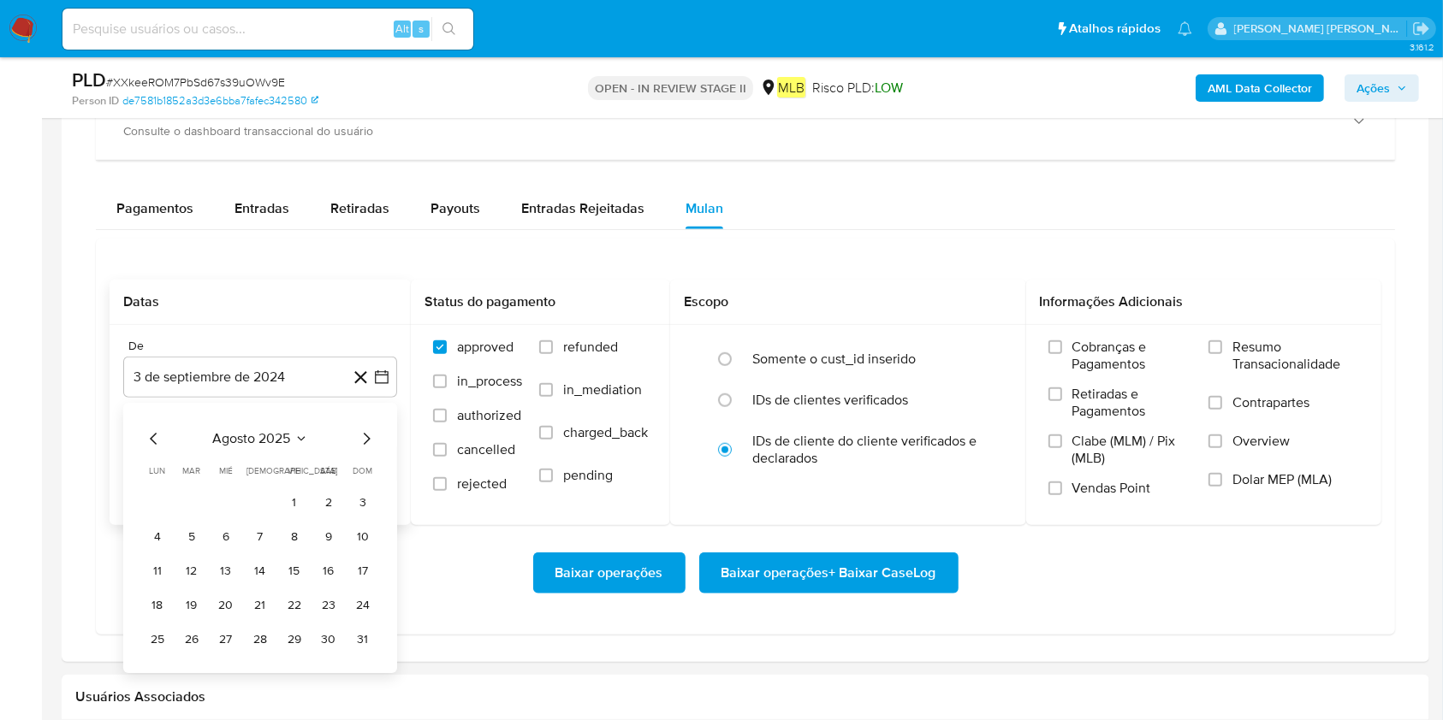
click at [287, 506] on button "1" at bounding box center [294, 502] width 27 height 27
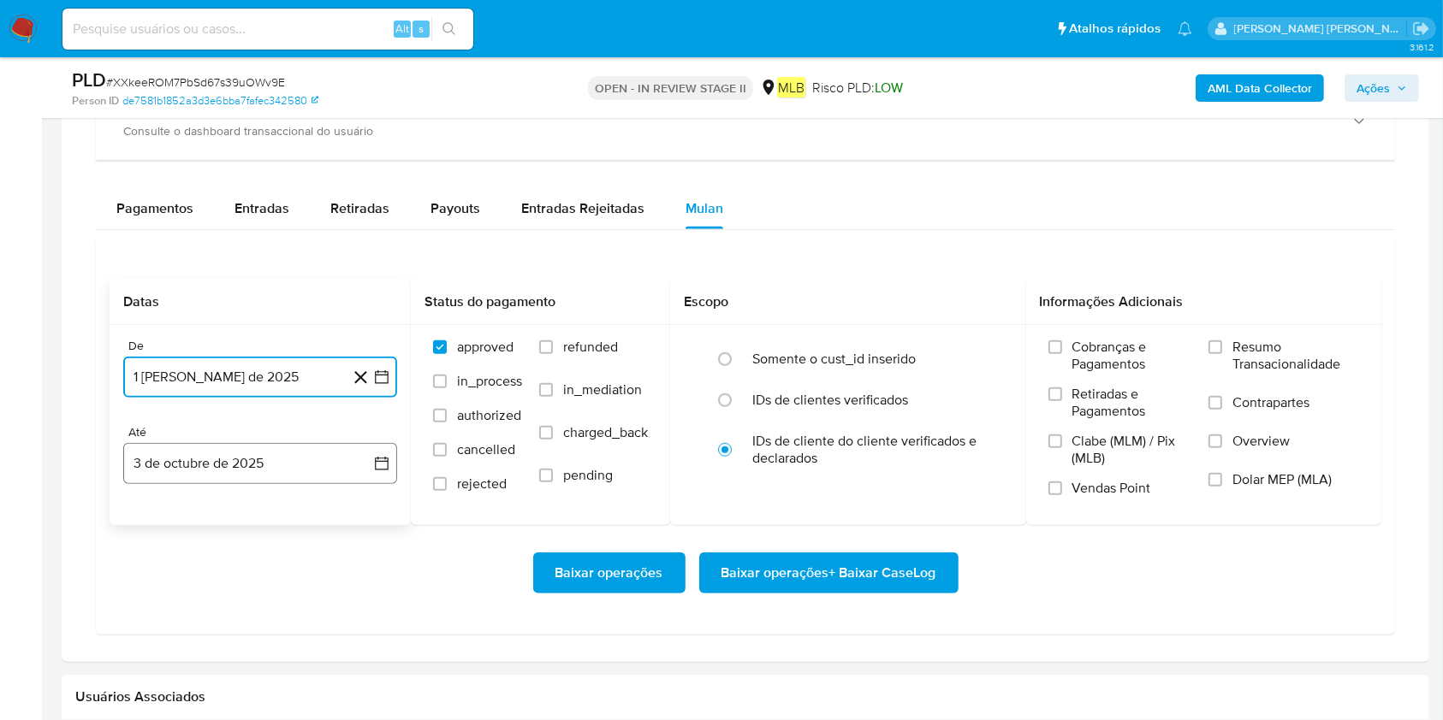
click at [287, 482] on button "3 de octubre de 2025" at bounding box center [260, 463] width 274 height 41
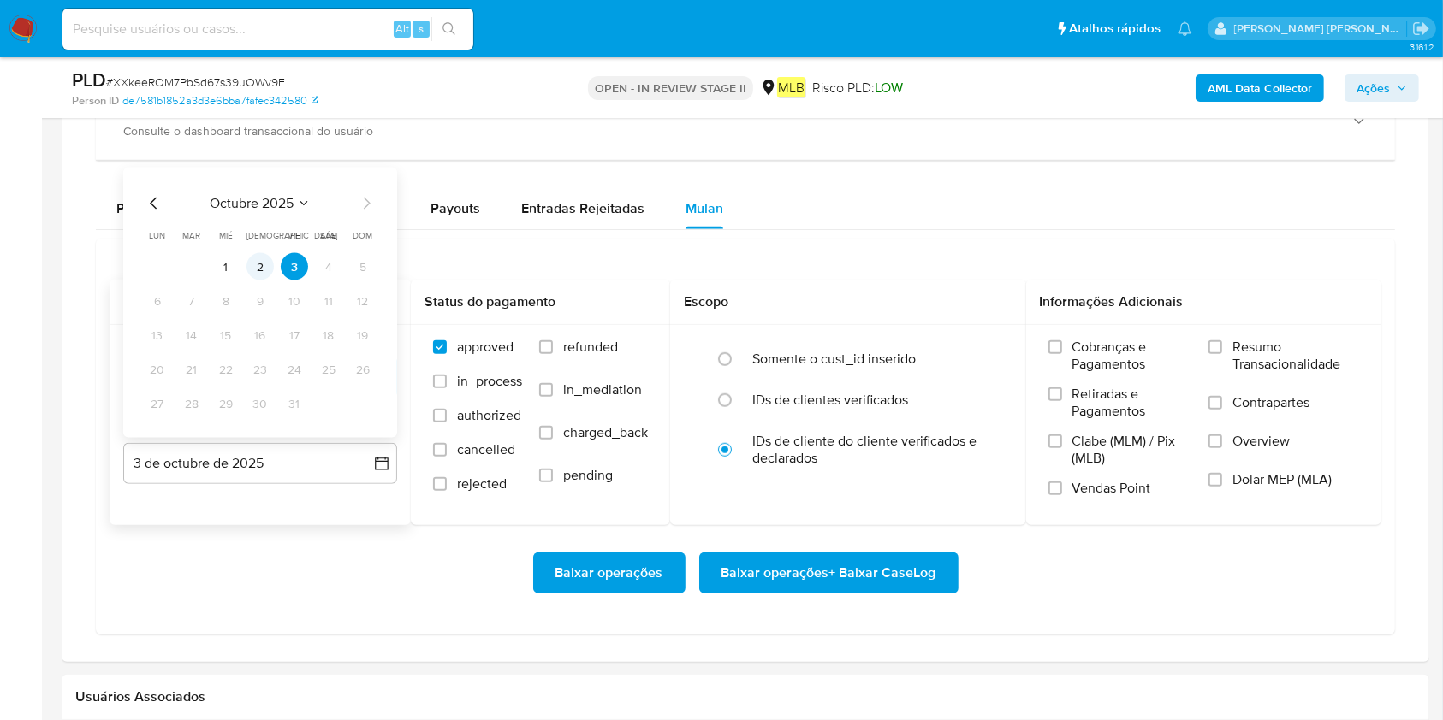
click at [264, 270] on button "2" at bounding box center [259, 266] width 27 height 27
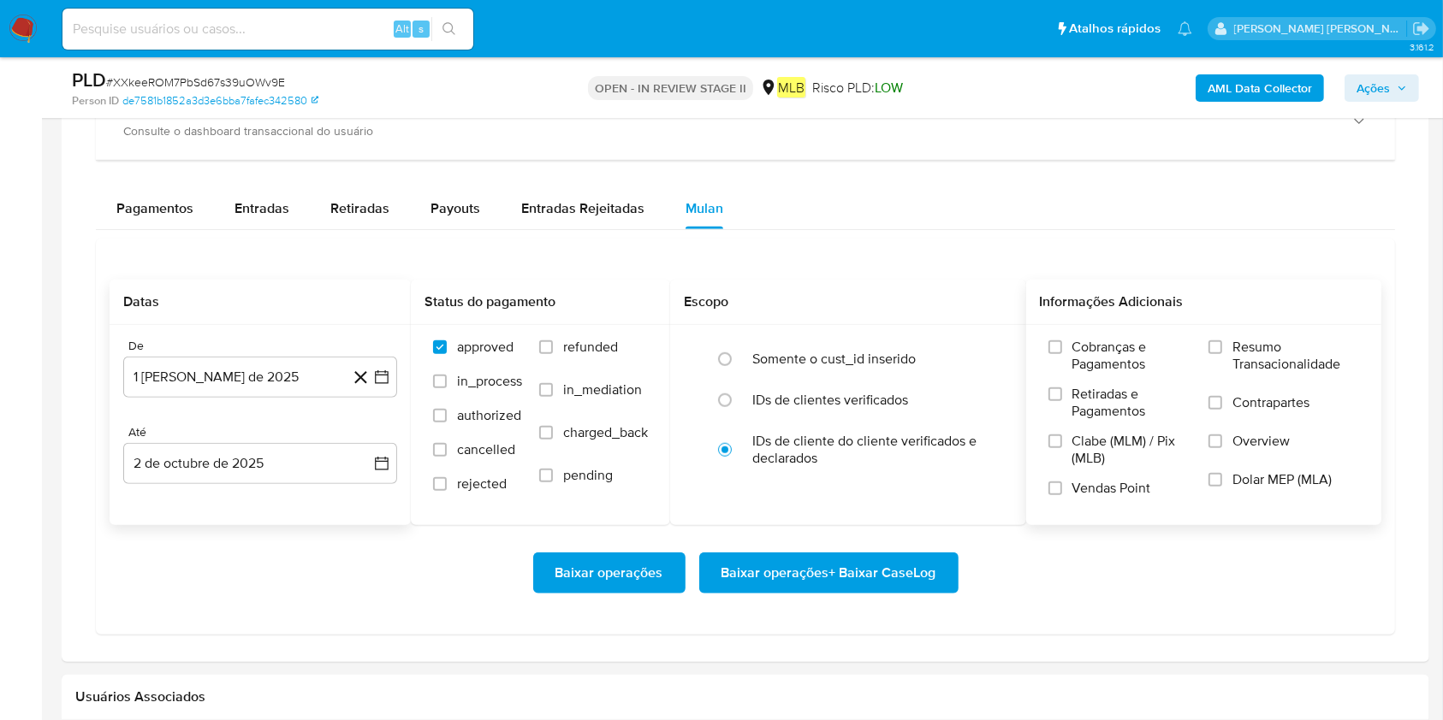
click at [1081, 347] on span "Resumo Transacionalidade" at bounding box center [1295, 356] width 127 height 34
click at [1081, 347] on input "Resumo Transacionalidade" at bounding box center [1215, 348] width 14 height 14
click at [807, 539] on span "Baixar operações + Baixar CaseLog" at bounding box center [828, 573] width 215 height 38
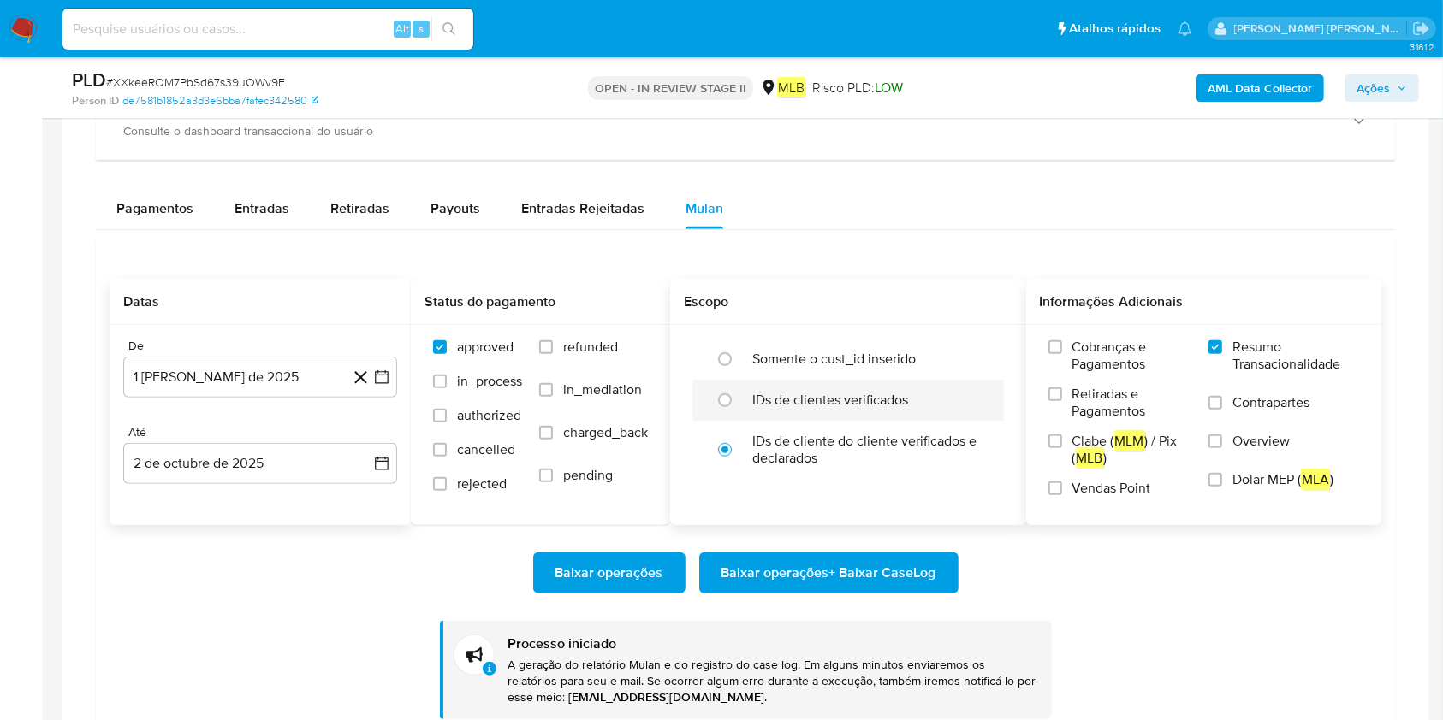
scroll to position [1483, 0]
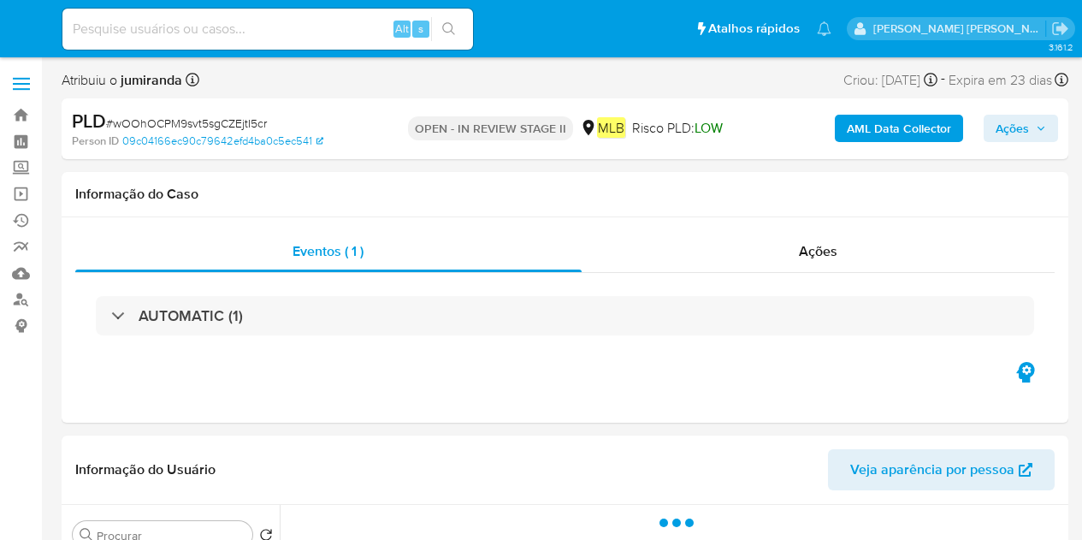
select select "10"
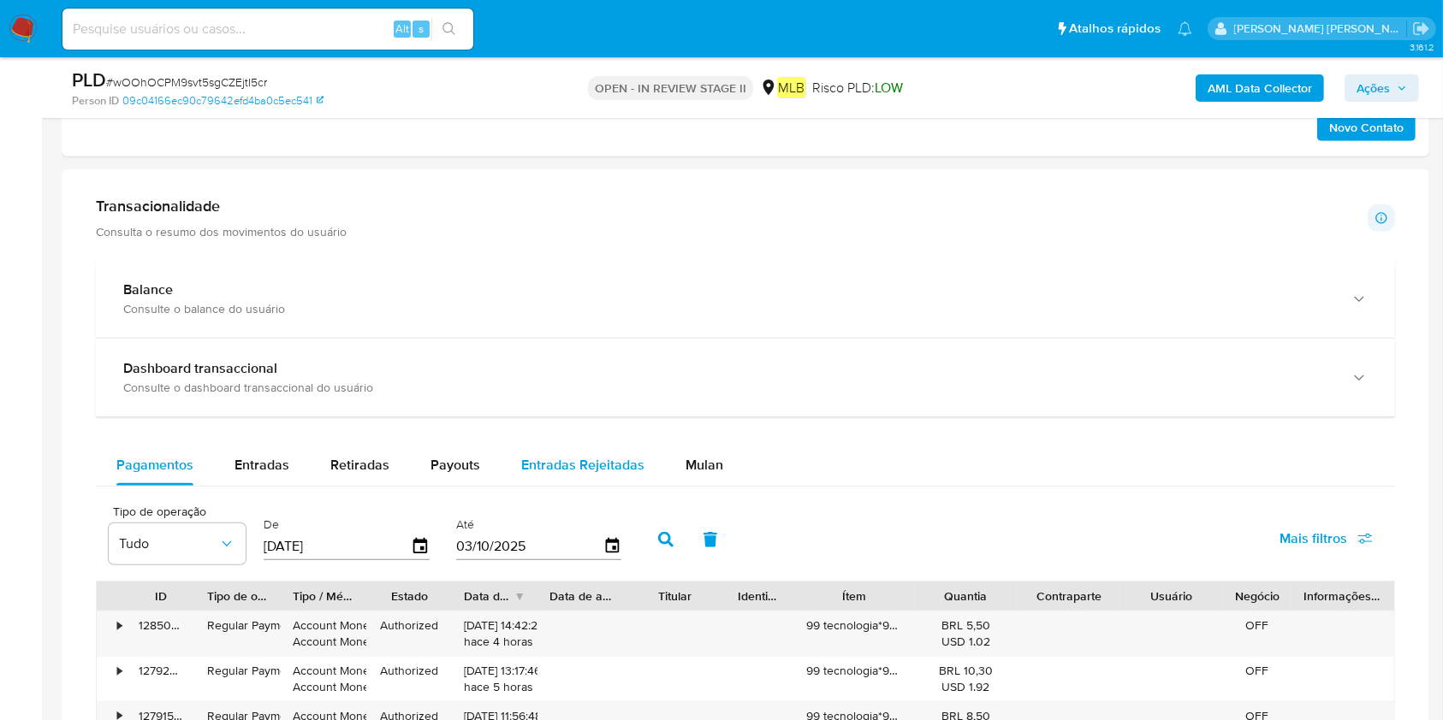
click at [689, 467] on span "Mulan" at bounding box center [704, 465] width 38 height 20
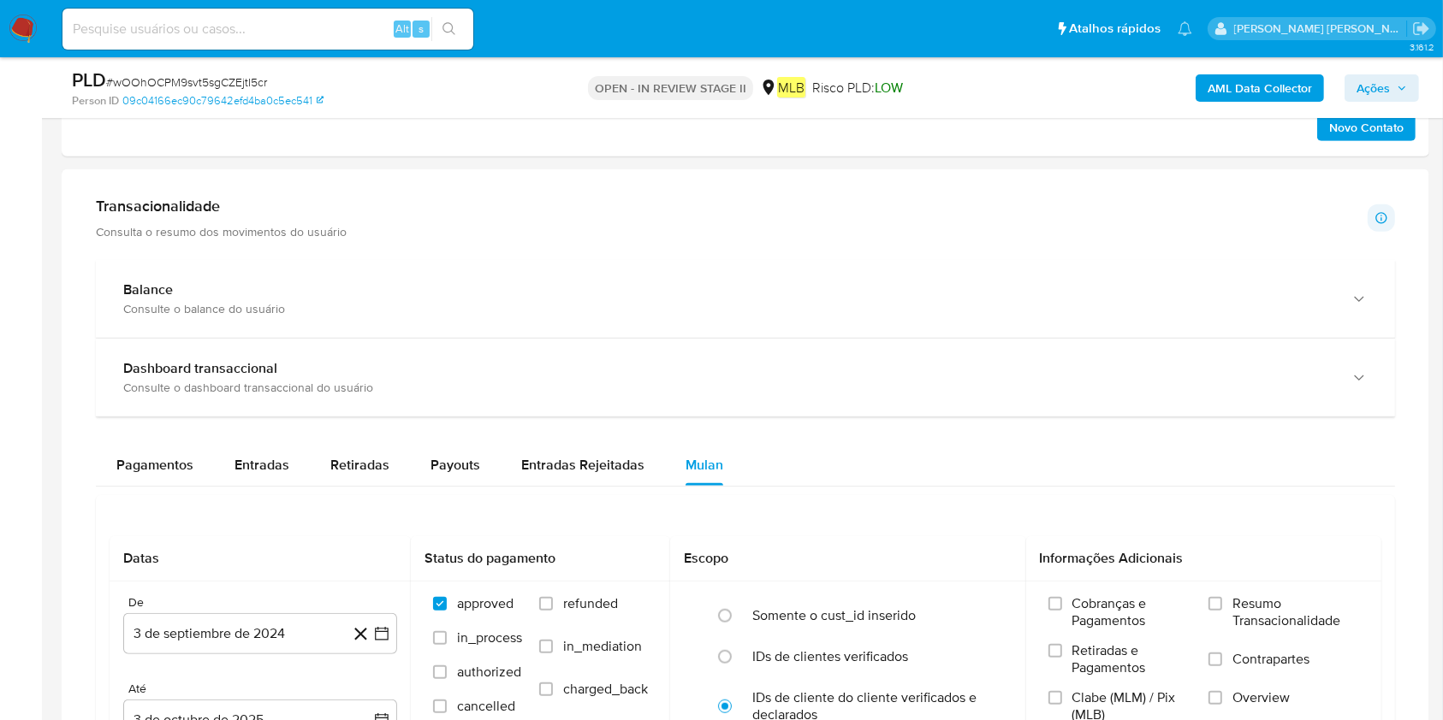
scroll to position [1254, 0]
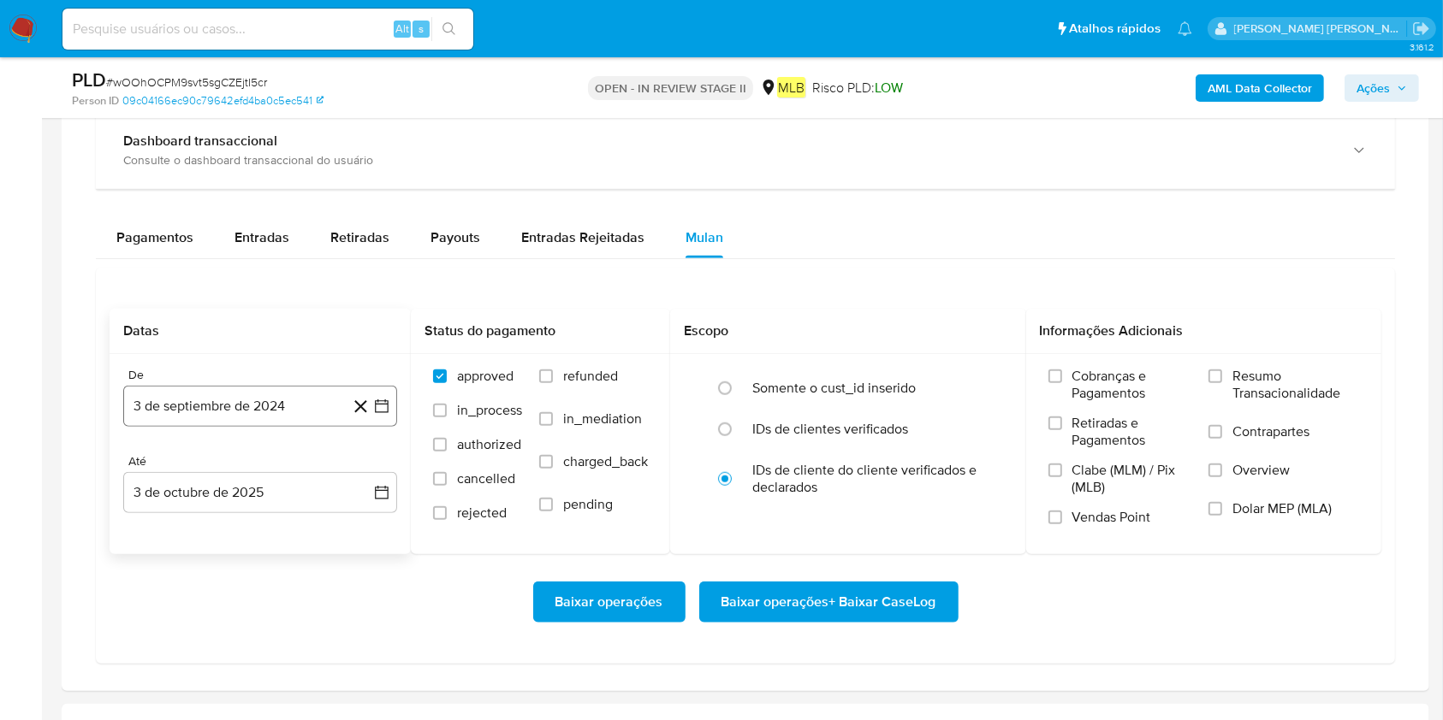
click at [273, 418] on button "3 de septiembre de 2024" at bounding box center [260, 406] width 274 height 41
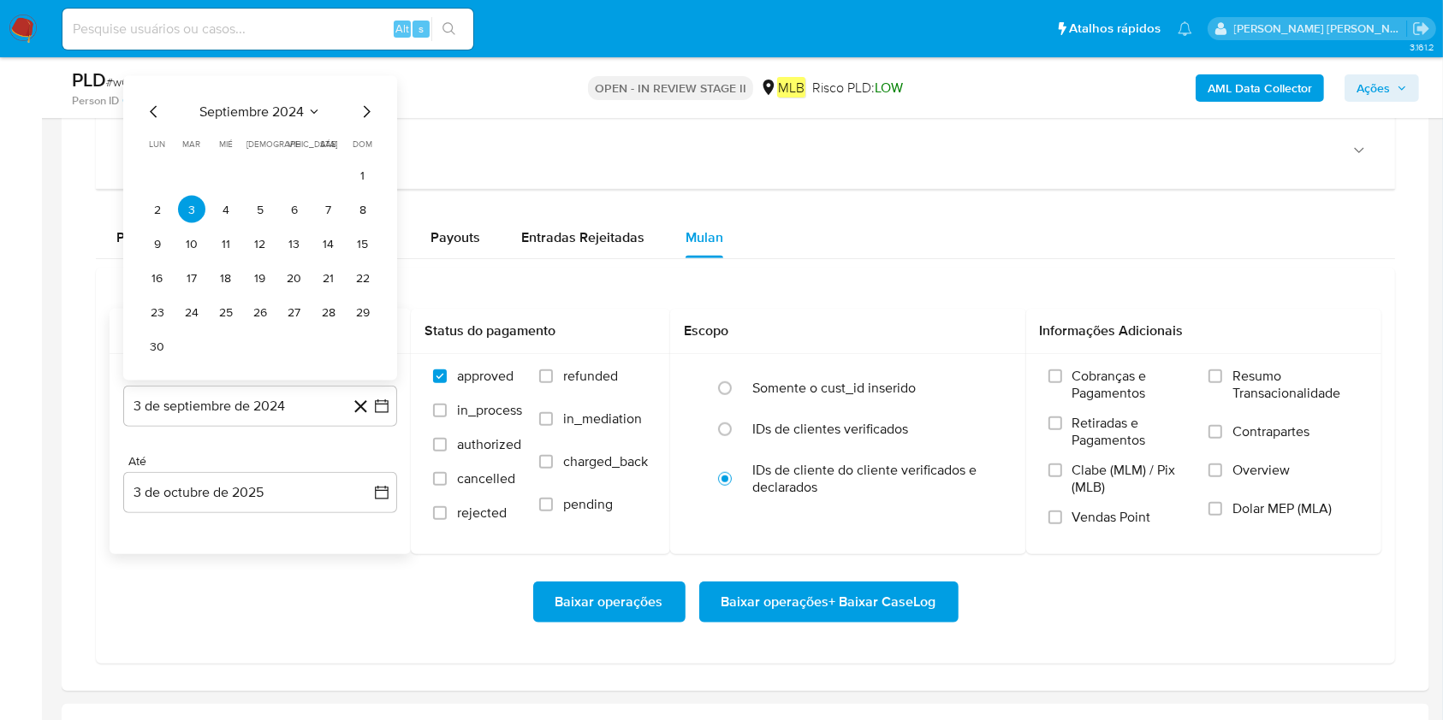
click at [249, 116] on span "septiembre 2024" at bounding box center [251, 112] width 104 height 17
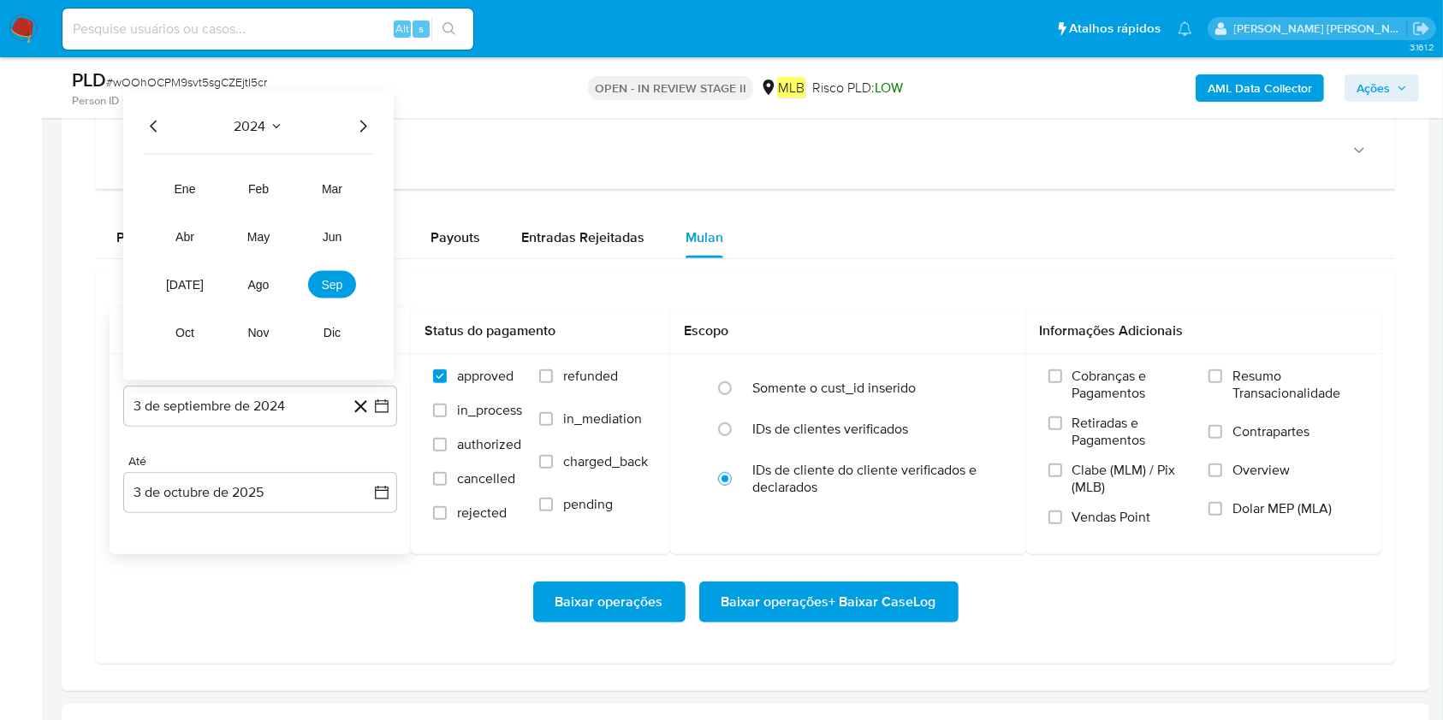
click at [366, 129] on icon "Año siguiente" at bounding box center [363, 126] width 21 height 21
click at [258, 278] on span "ago" at bounding box center [258, 285] width 21 height 14
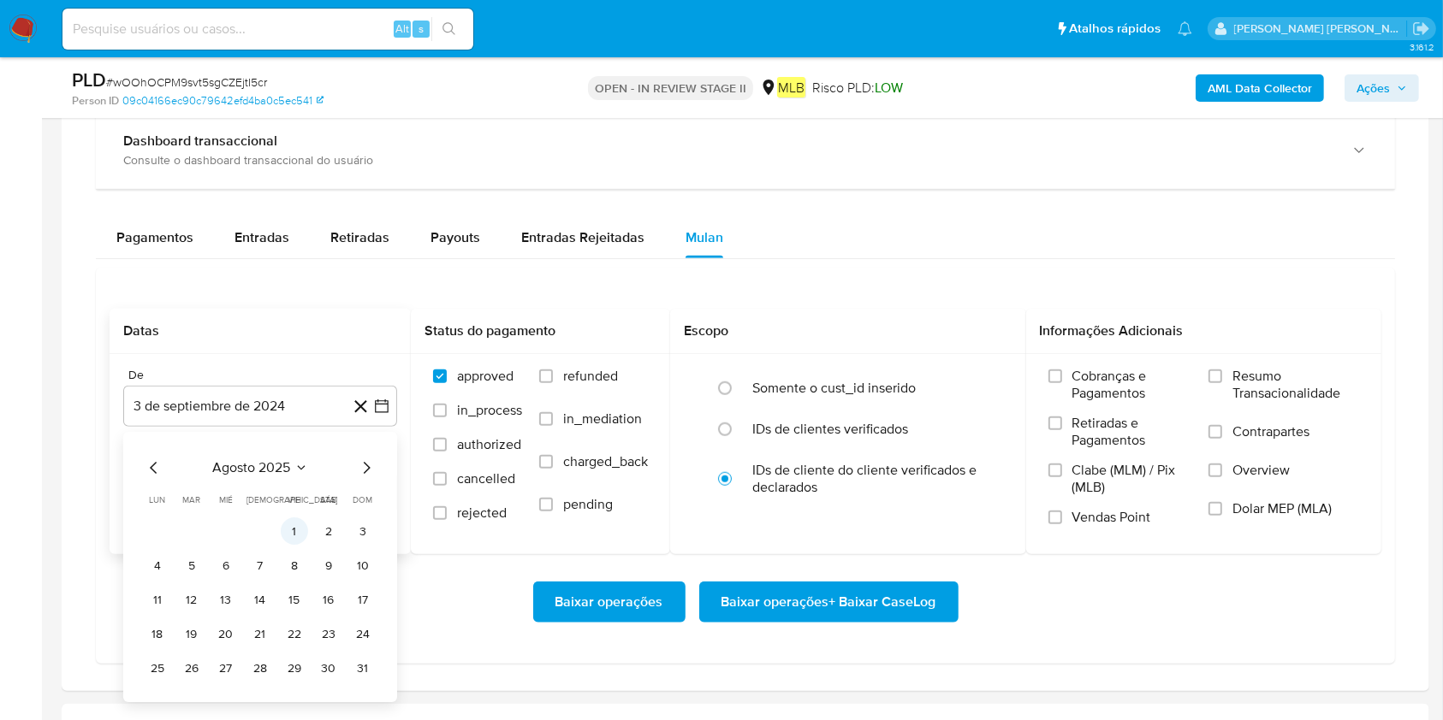
click at [307, 529] on button "1" at bounding box center [294, 531] width 27 height 27
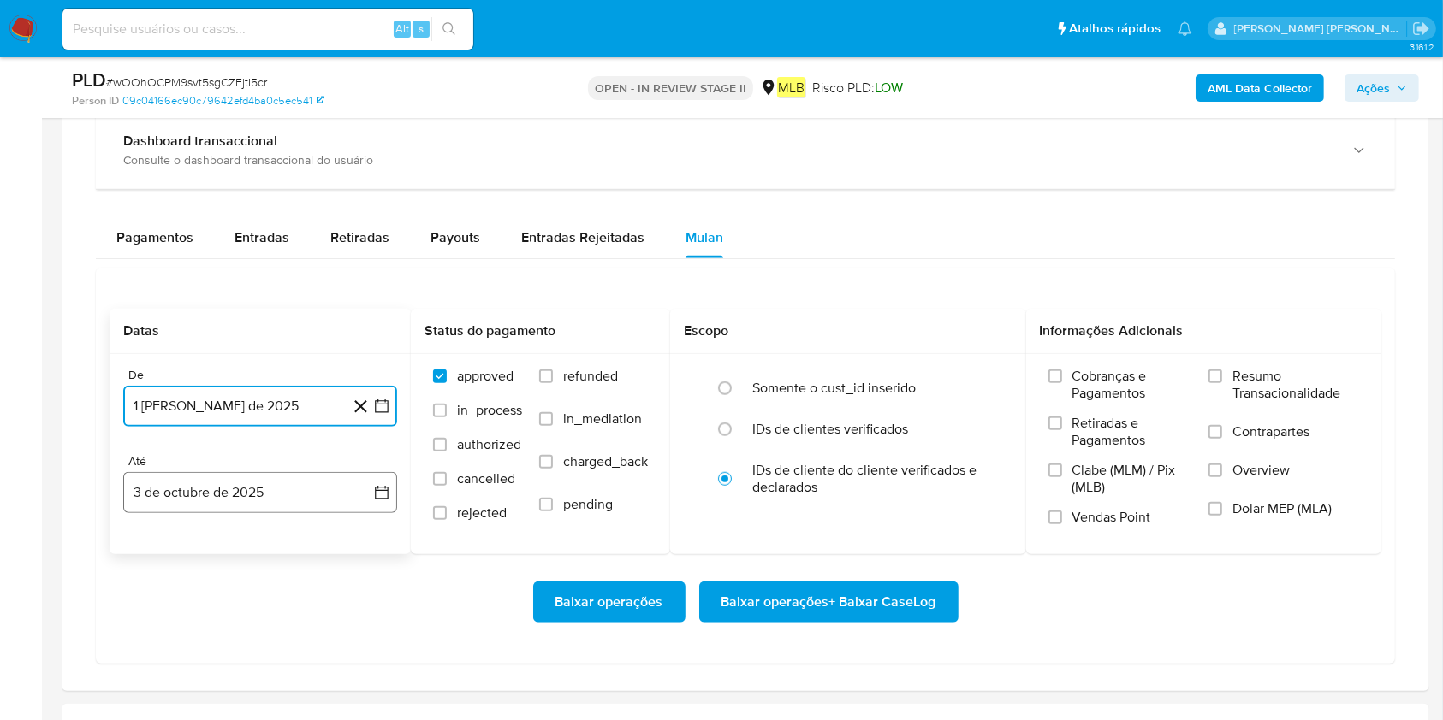
click at [282, 481] on button "3 de octubre de 2025" at bounding box center [260, 492] width 274 height 41
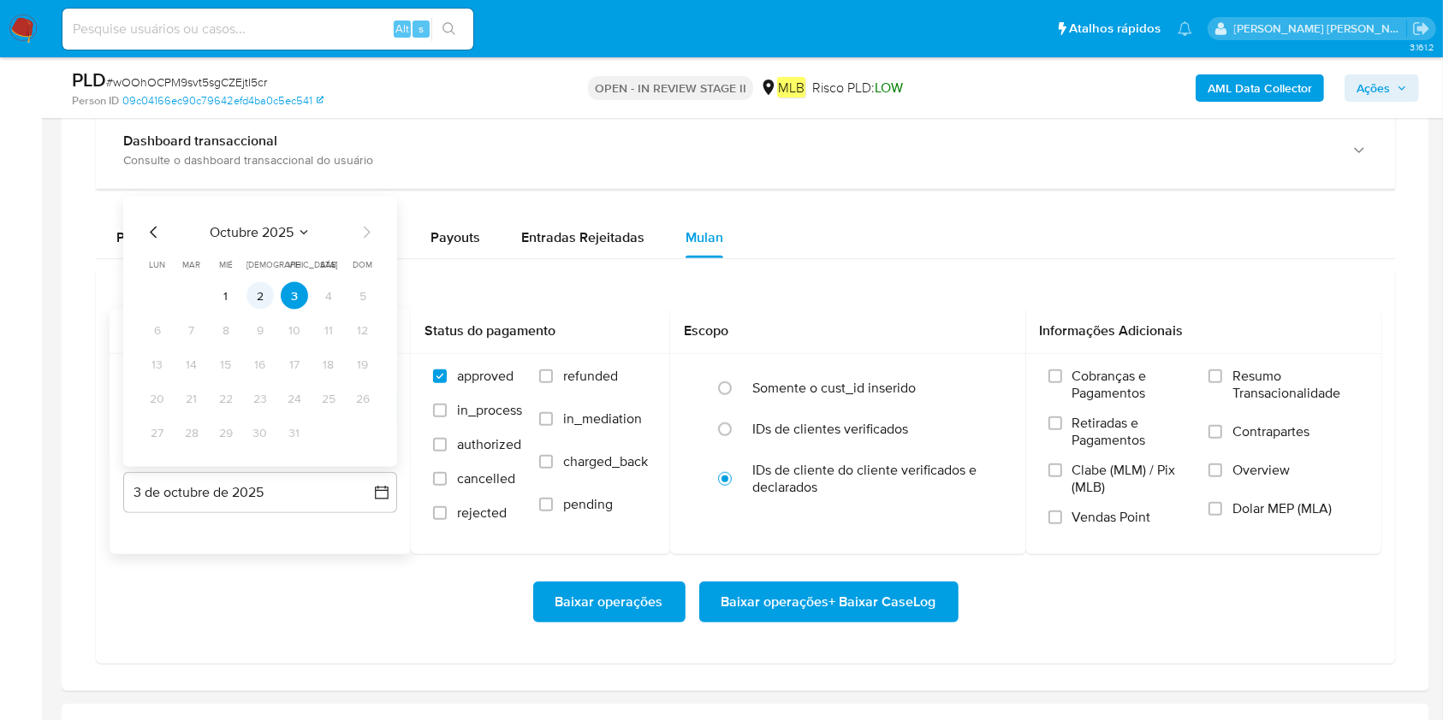
click at [258, 301] on button "2" at bounding box center [259, 295] width 27 height 27
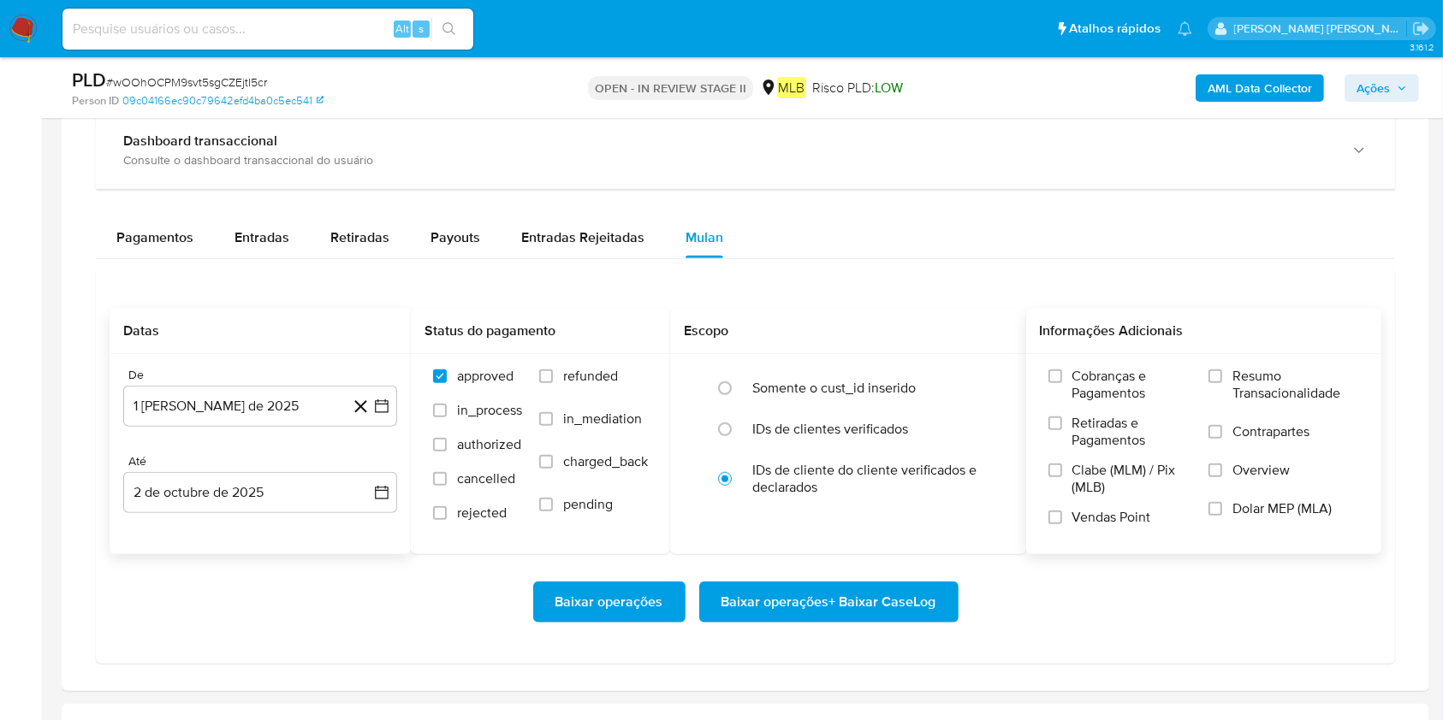
click at [1081, 391] on span "Resumo Transacionalidade" at bounding box center [1295, 385] width 127 height 34
click at [1081, 383] on input "Resumo Transacionalidade" at bounding box center [1215, 377] width 14 height 14
click at [910, 539] on span "Baixar operações + Baixar CaseLog" at bounding box center [828, 603] width 215 height 38
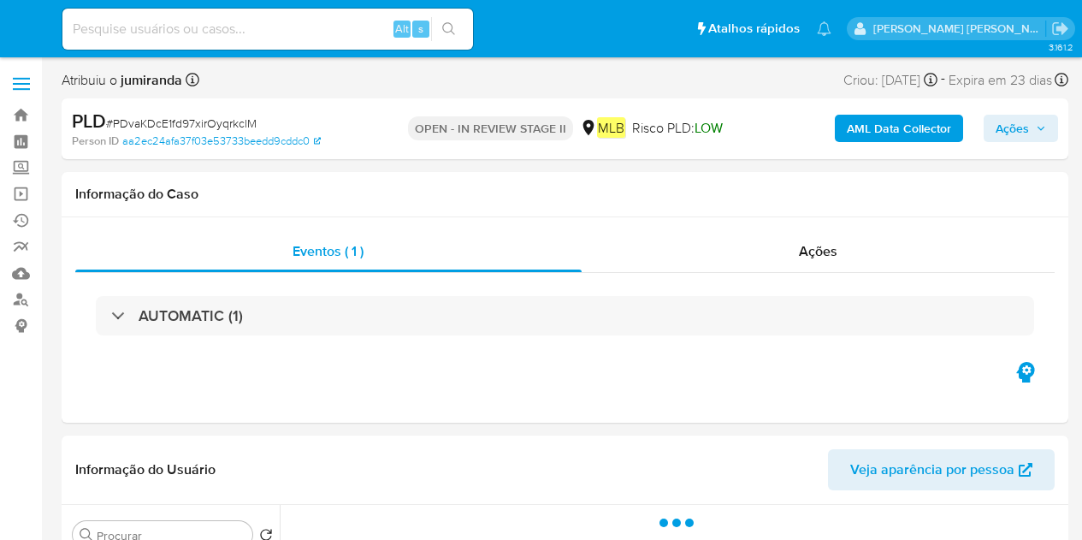
select select "10"
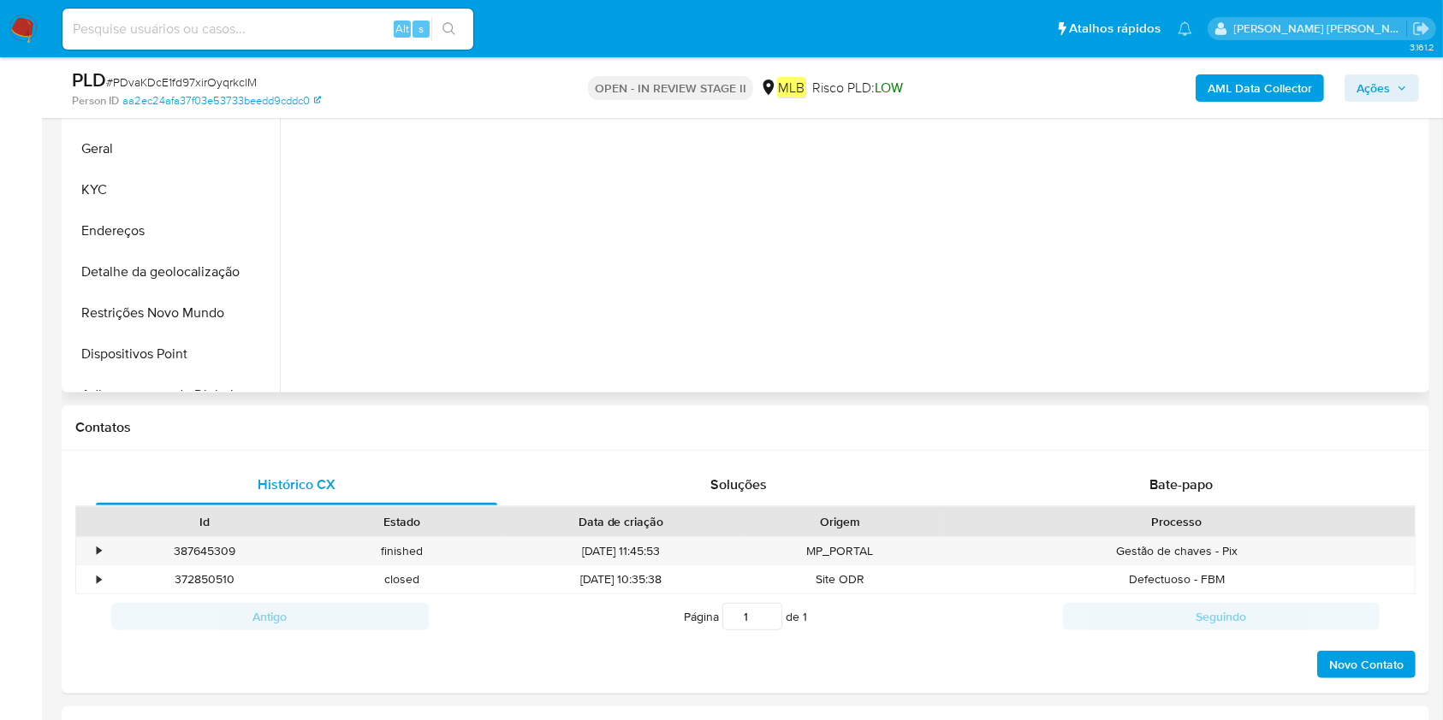
scroll to position [570, 0]
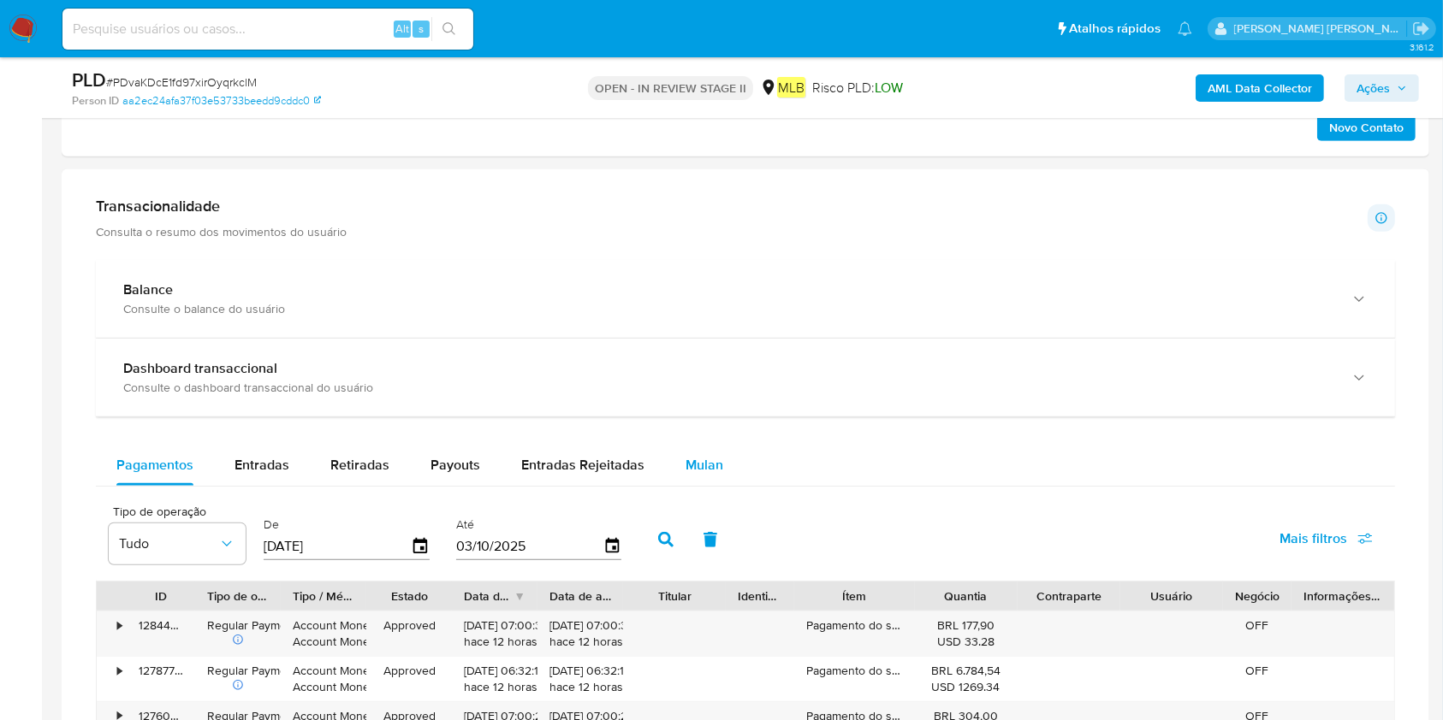
click at [707, 461] on span "Mulan" at bounding box center [704, 465] width 38 height 20
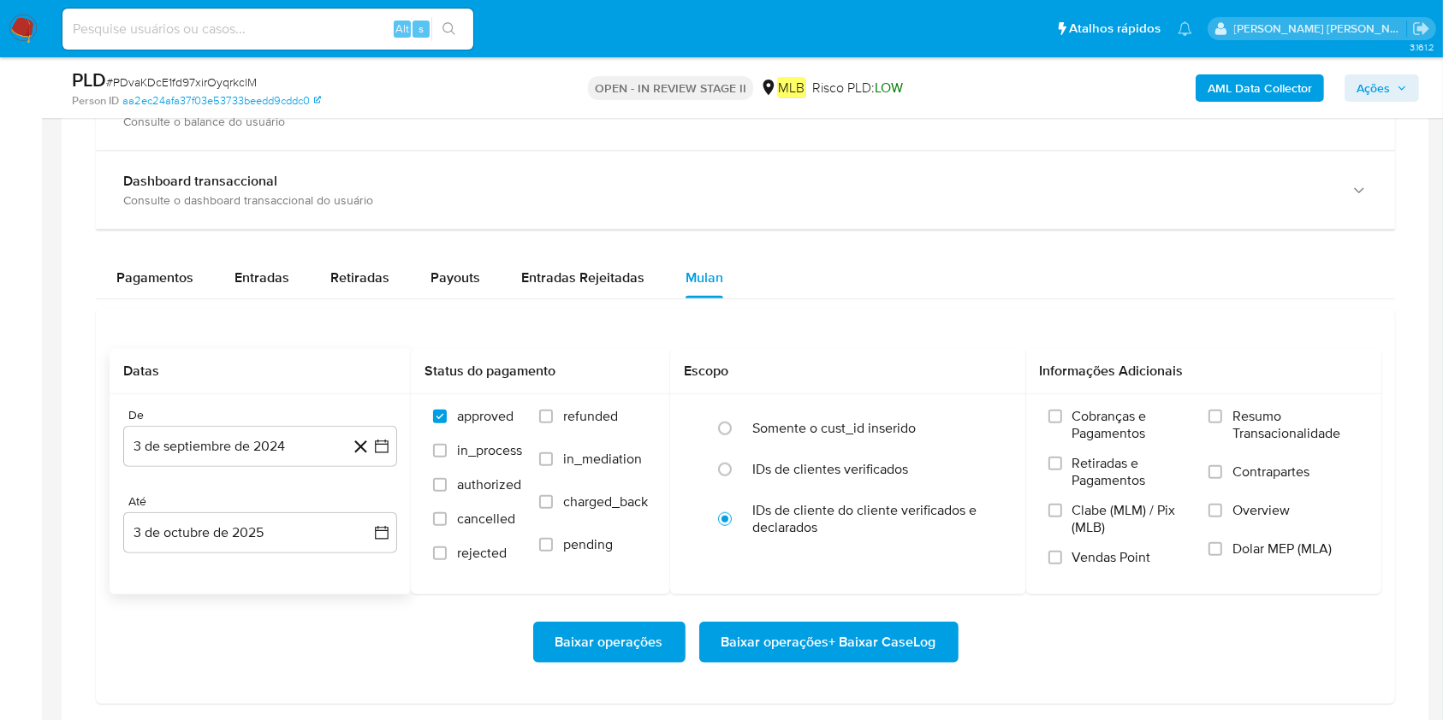
scroll to position [1254, 0]
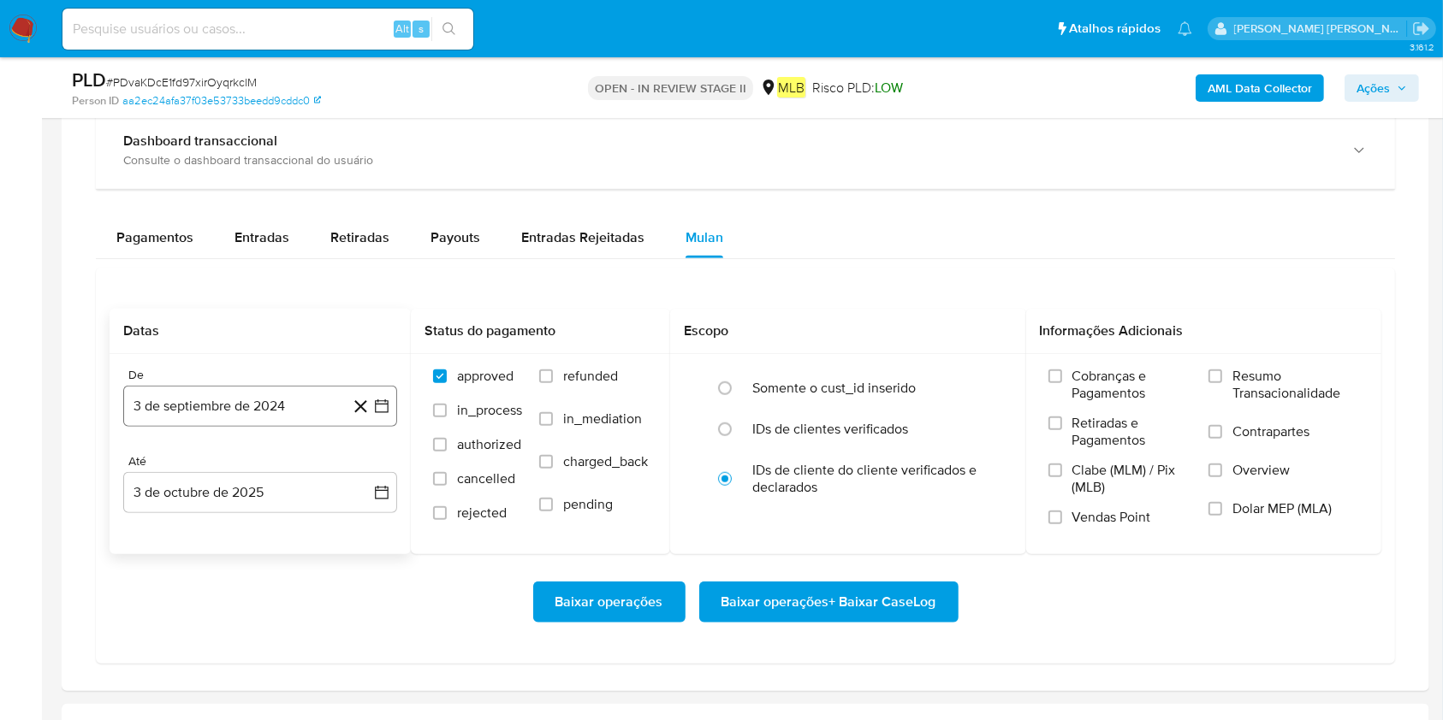
click at [242, 417] on button "3 de septiembre de 2024" at bounding box center [260, 406] width 274 height 41
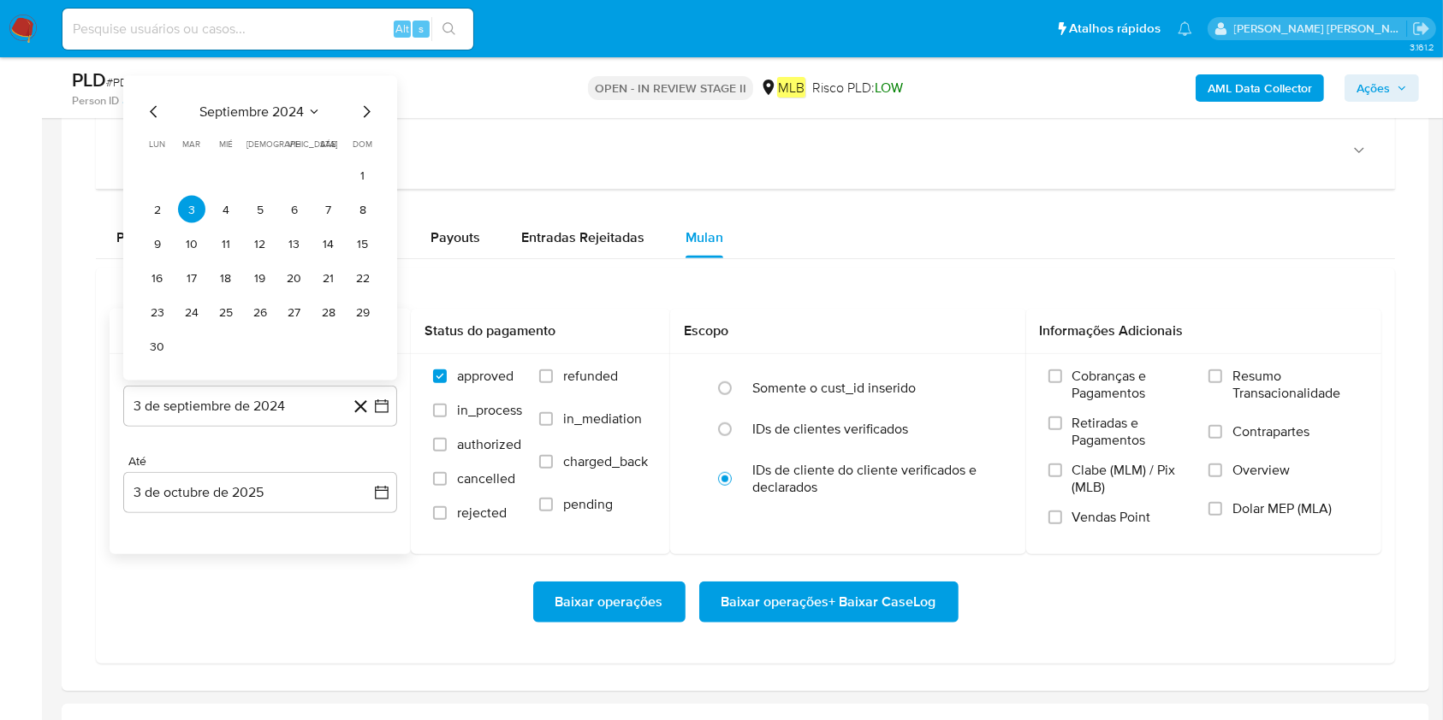
click at [273, 118] on span "septiembre 2024" at bounding box center [251, 112] width 104 height 17
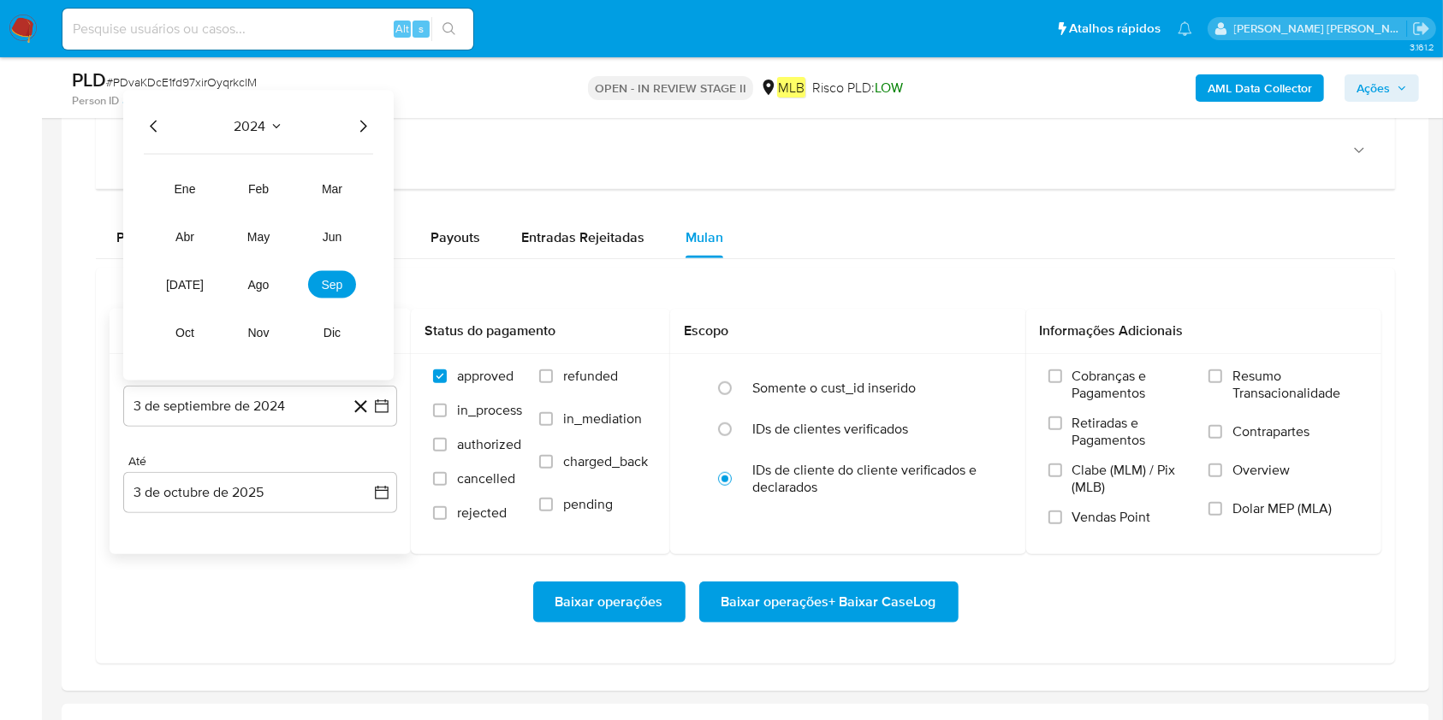
click at [364, 132] on icon "Año siguiente" at bounding box center [363, 126] width 21 height 21
click at [275, 282] on button "ago" at bounding box center [258, 284] width 48 height 27
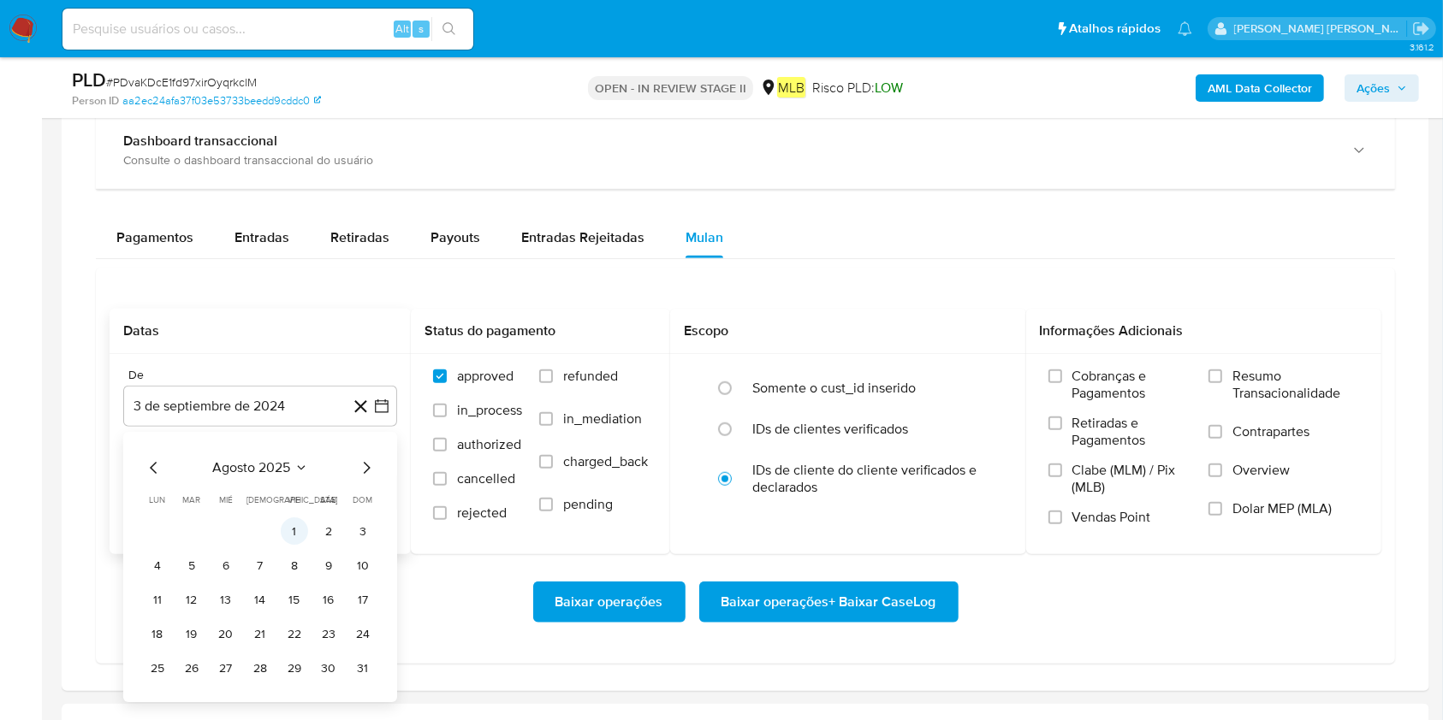
click at [293, 539] on button "1" at bounding box center [294, 531] width 27 height 27
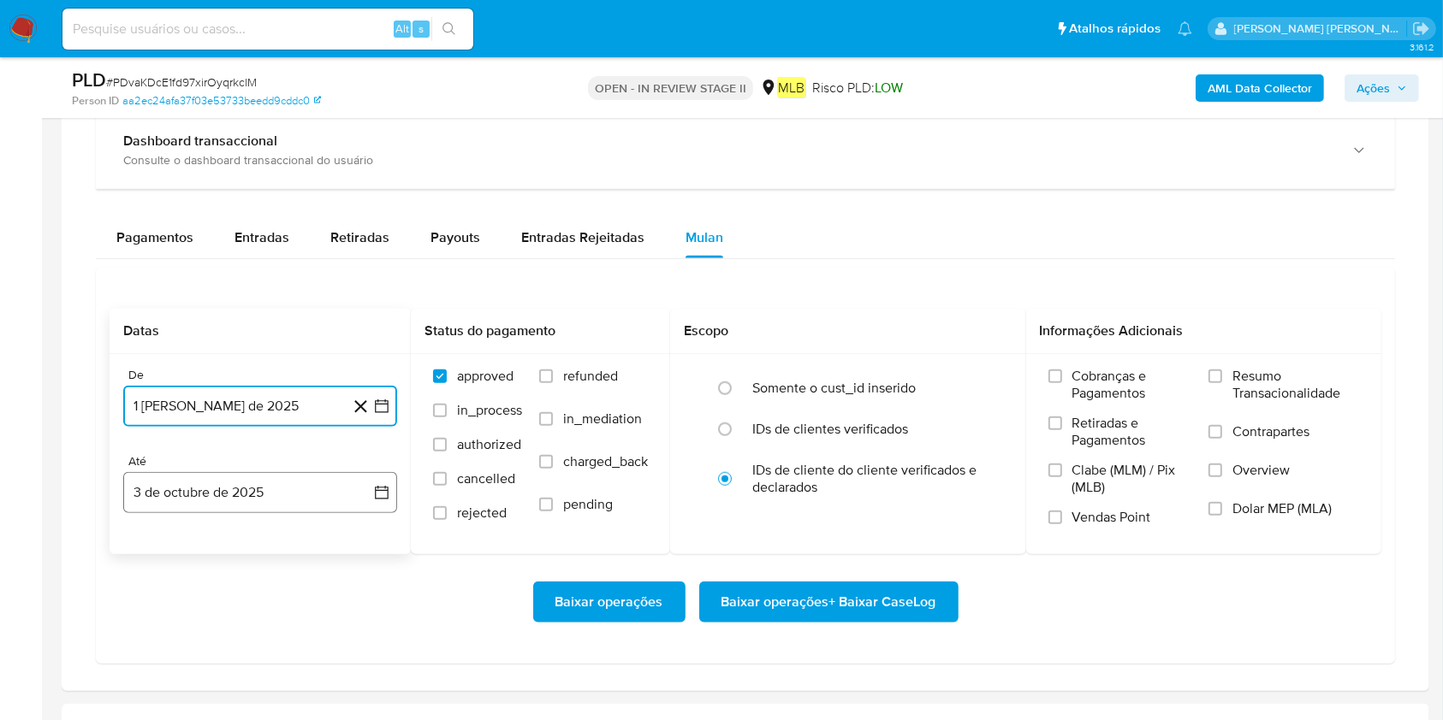
click at [283, 503] on button "3 de octubre de 2025" at bounding box center [260, 492] width 274 height 41
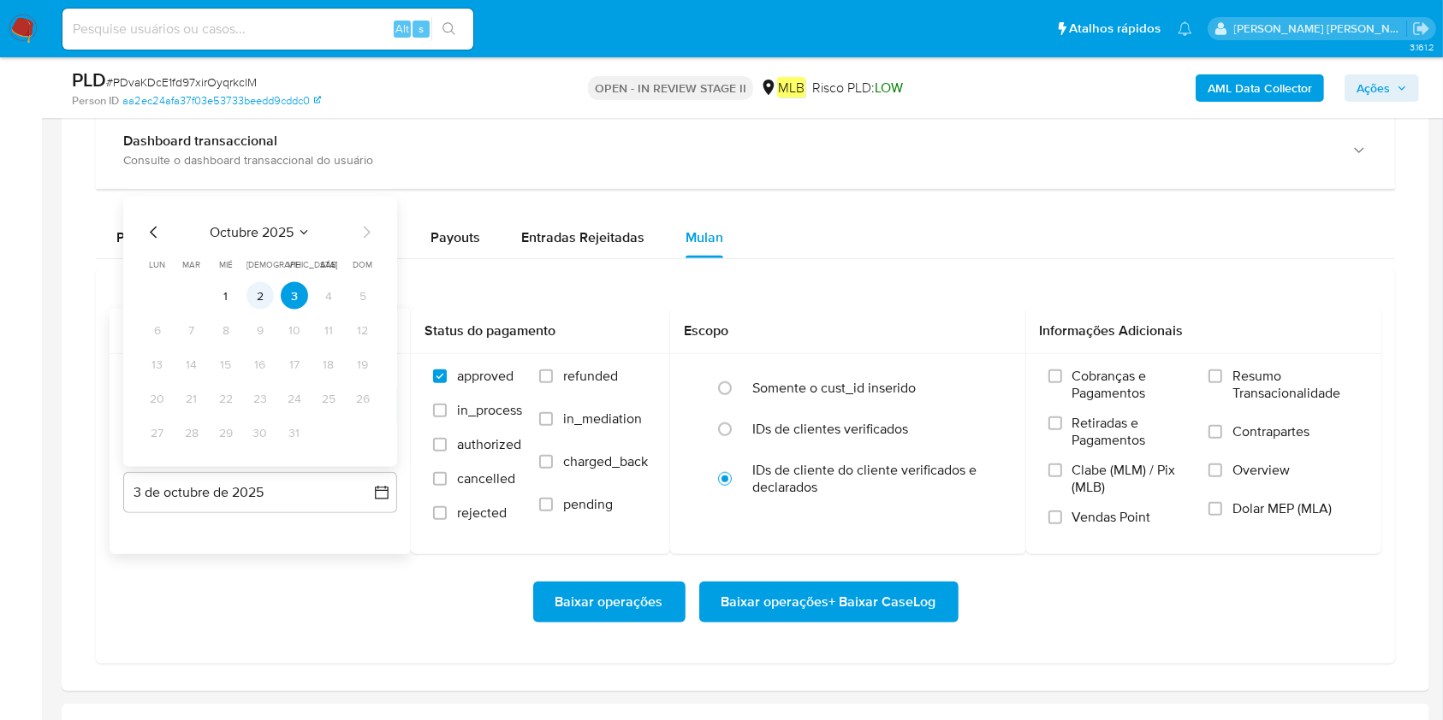
click at [258, 296] on button "2" at bounding box center [259, 295] width 27 height 27
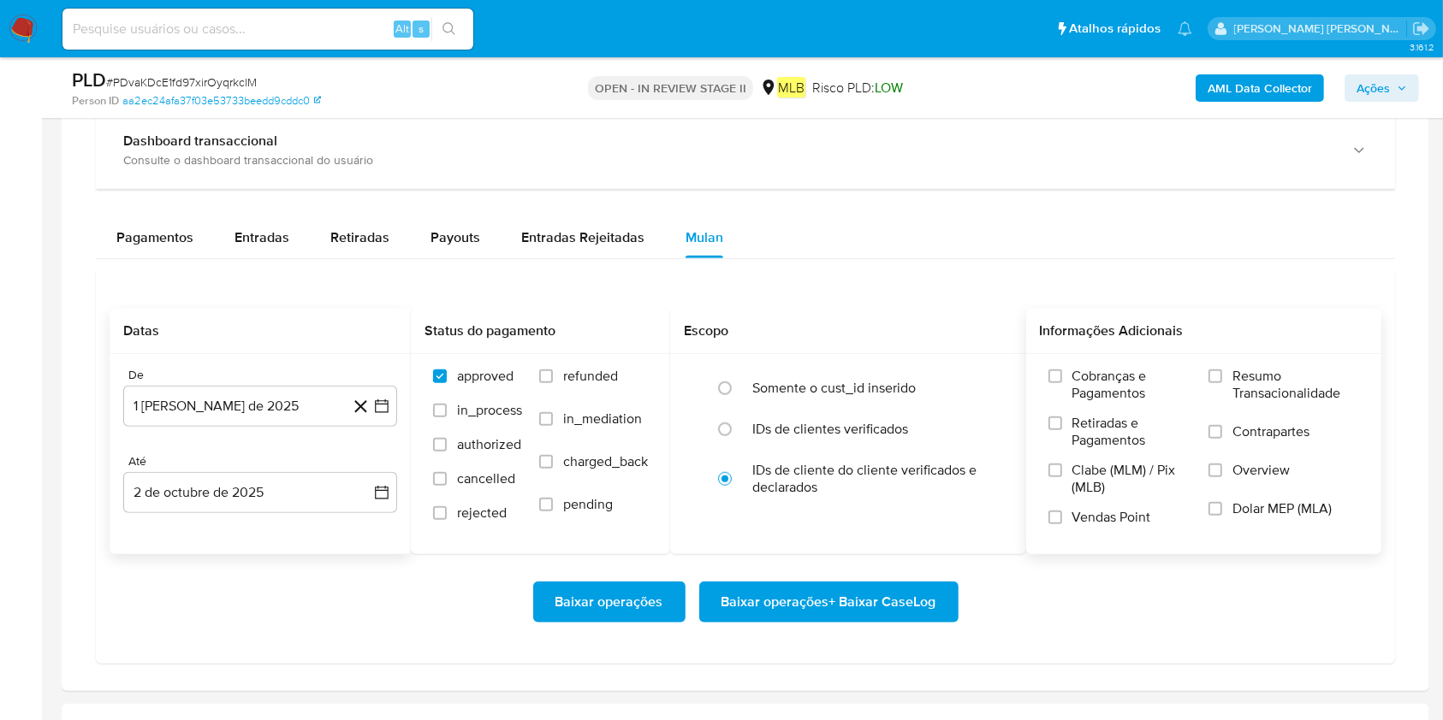
click at [1081, 382] on label "Resumo Transacionalidade" at bounding box center [1283, 396] width 151 height 56
click at [1081, 382] on input "Resumo Transacionalidade" at bounding box center [1215, 377] width 14 height 14
click at [904, 539] on span "Baixar operações + Baixar CaseLog" at bounding box center [828, 603] width 215 height 38
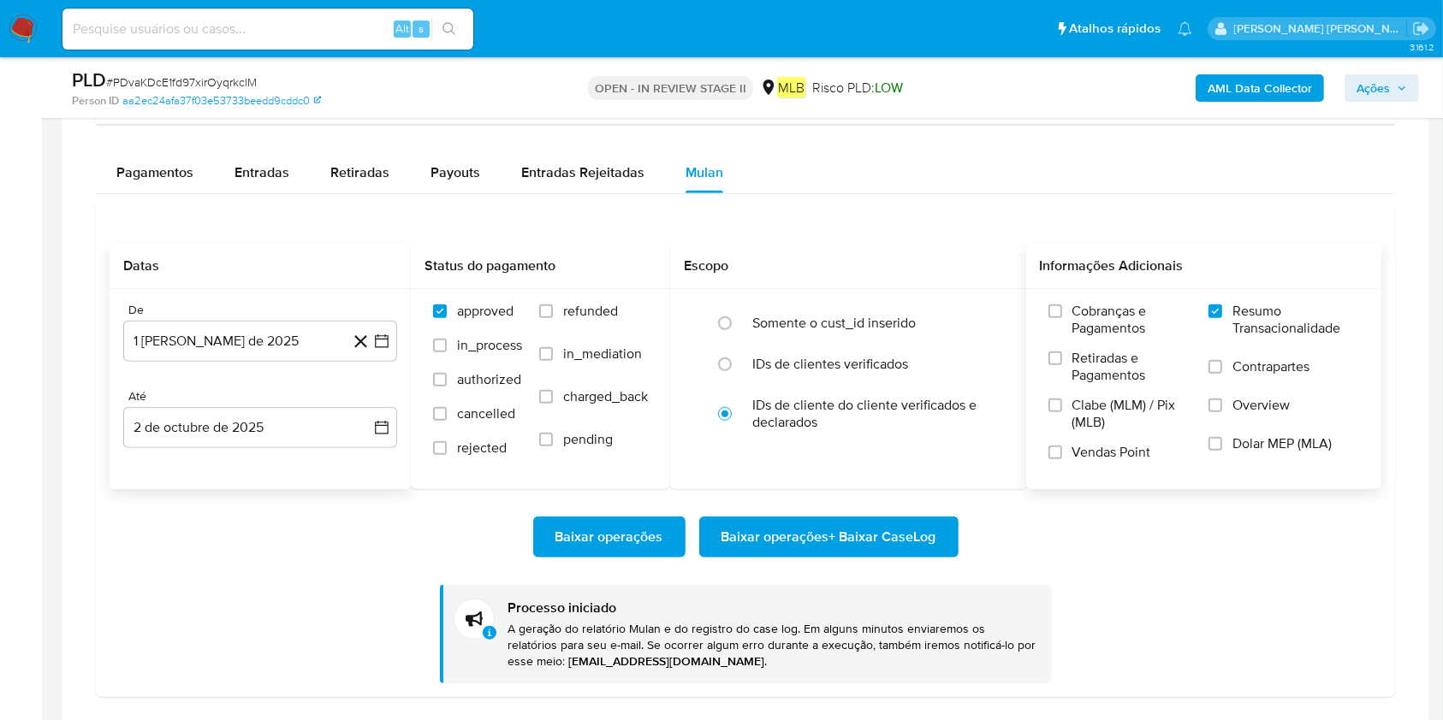
scroll to position [1369, 0]
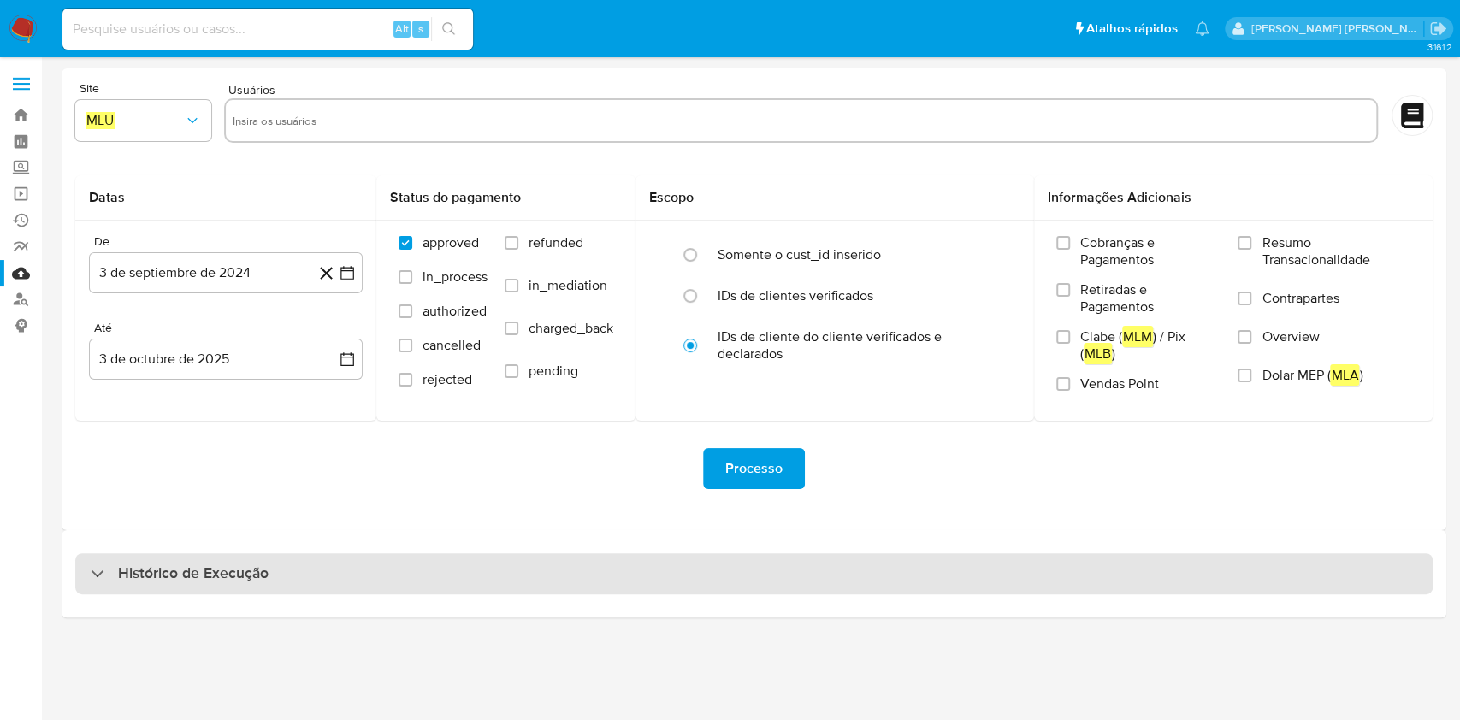
click at [569, 585] on div "Histórico de Execução" at bounding box center [754, 574] width 1358 height 41
select select "10"
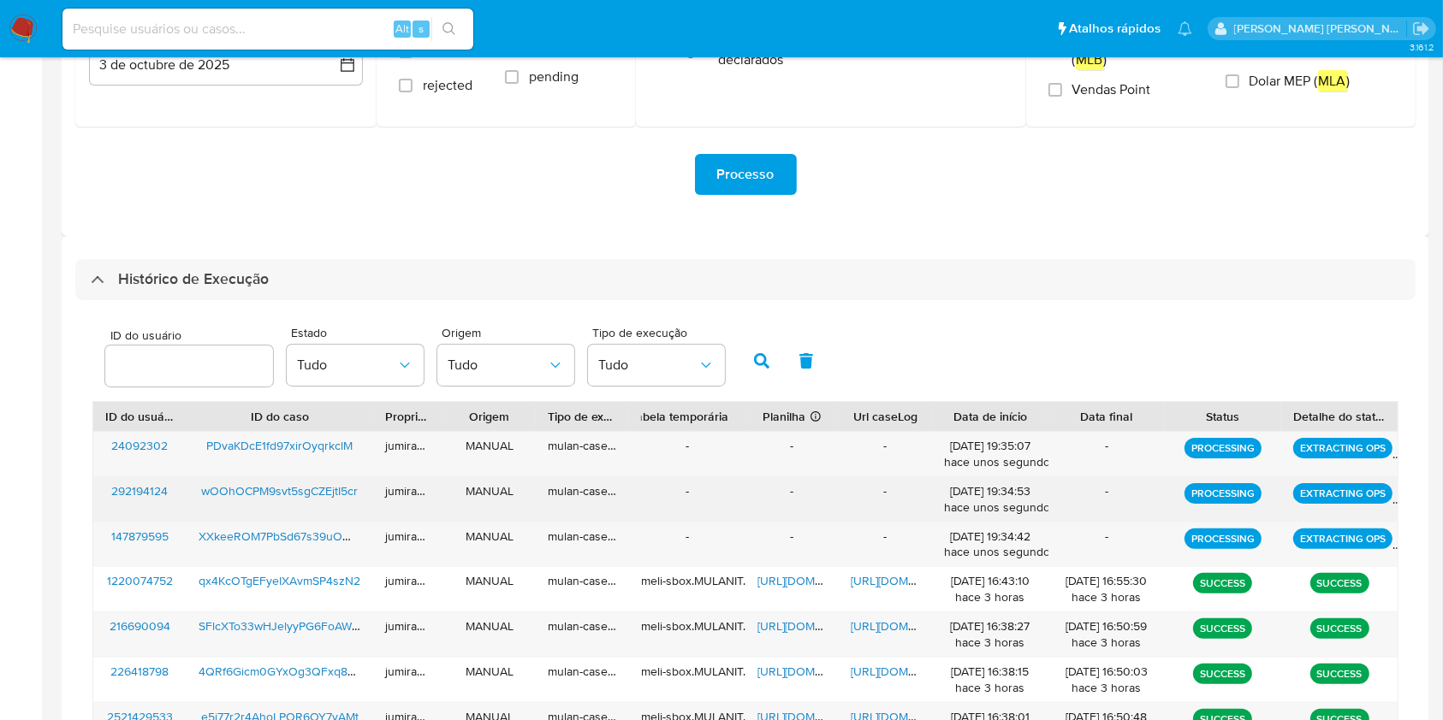
scroll to position [342, 0]
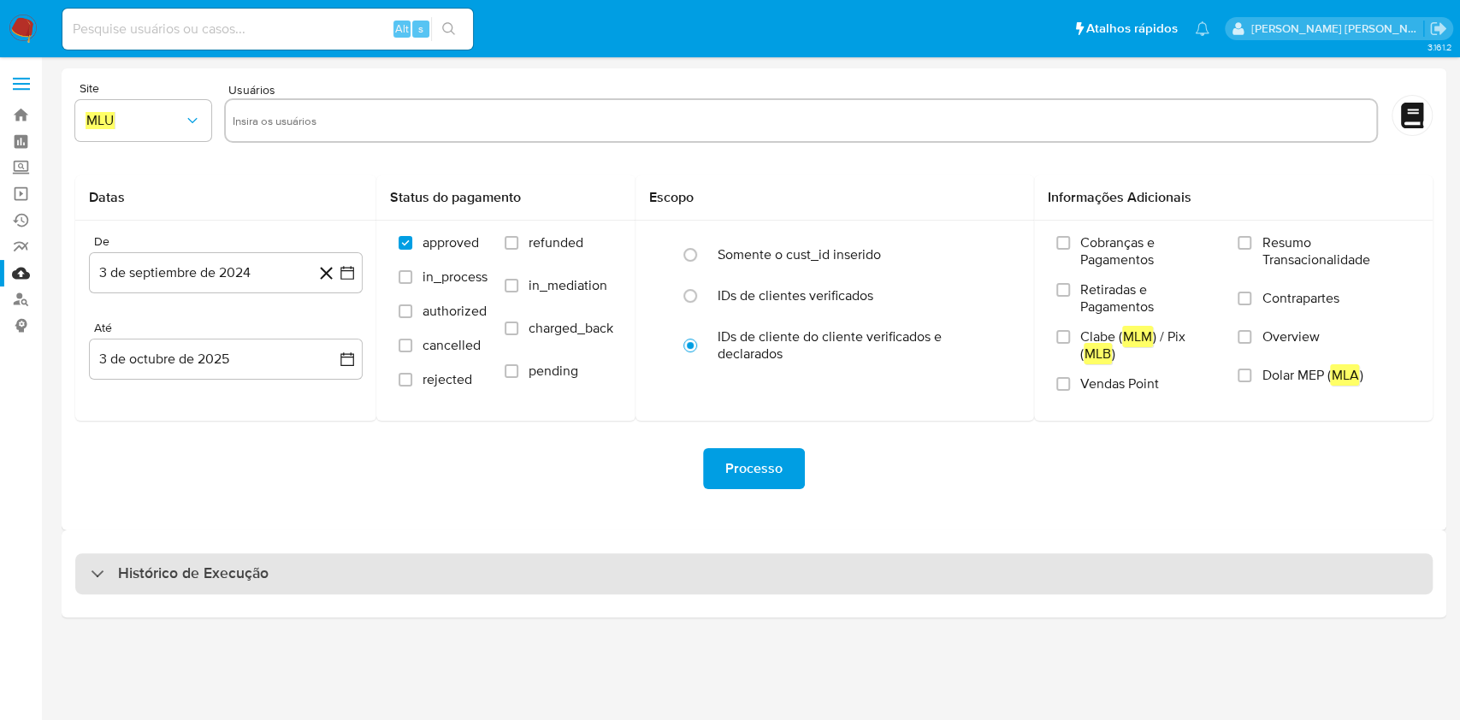
click at [706, 565] on div "Histórico de Execução" at bounding box center [754, 574] width 1358 height 41
select select "10"
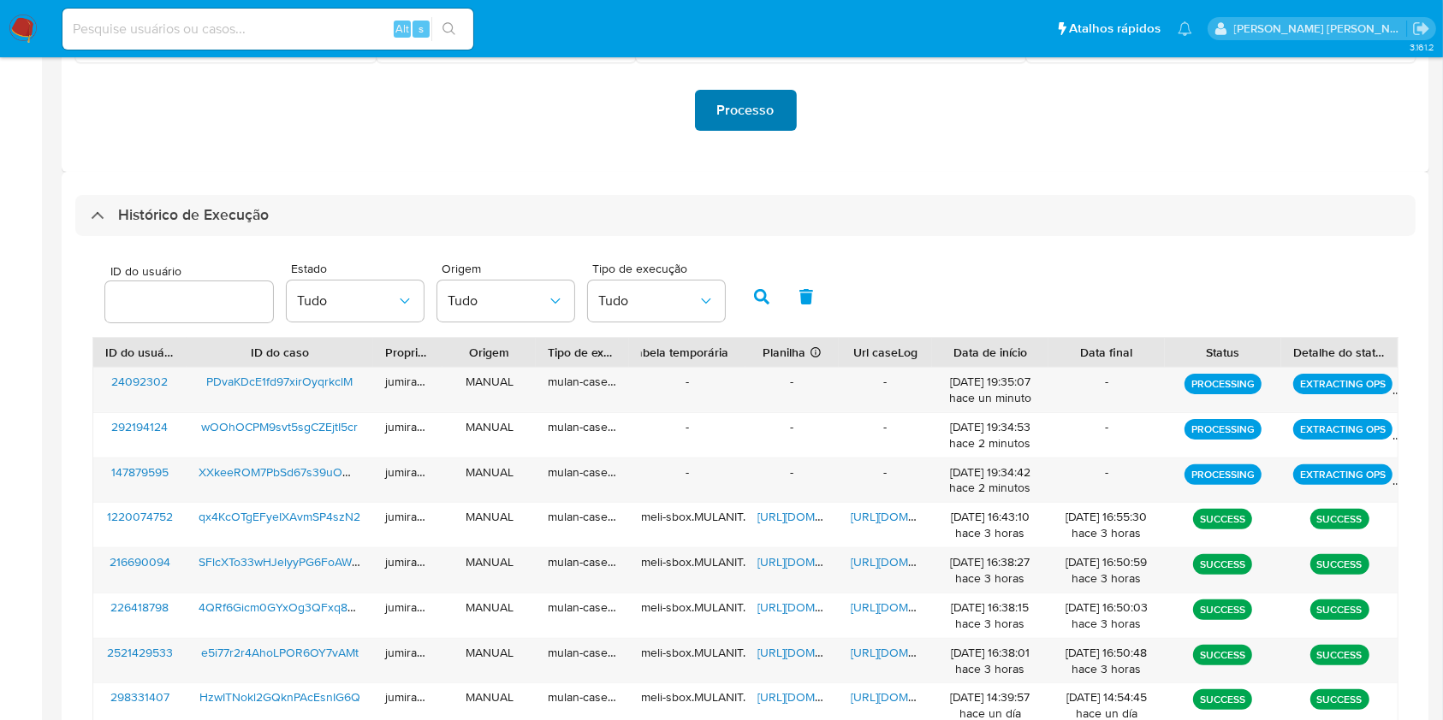
scroll to position [456, 0]
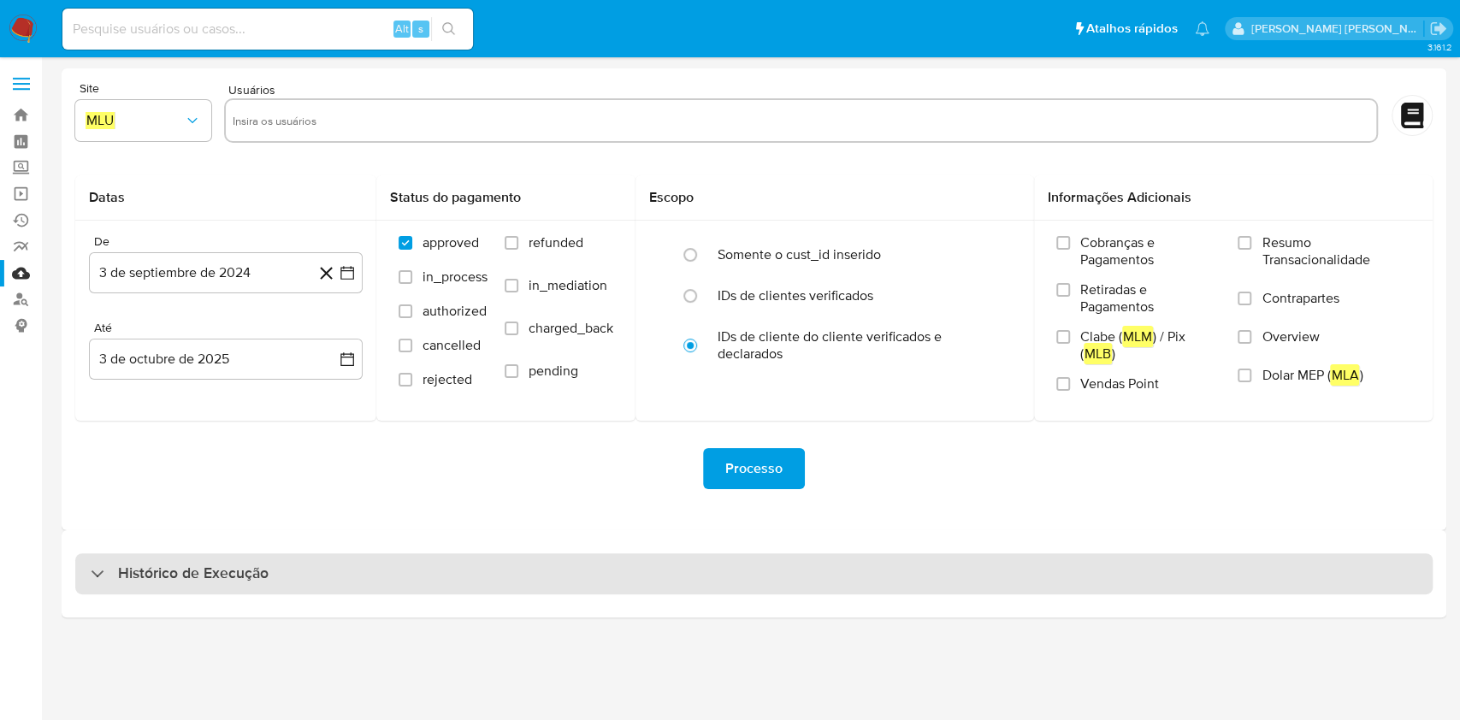
click at [849, 578] on div "Histórico de Execução" at bounding box center [754, 574] width 1358 height 41
select select "10"
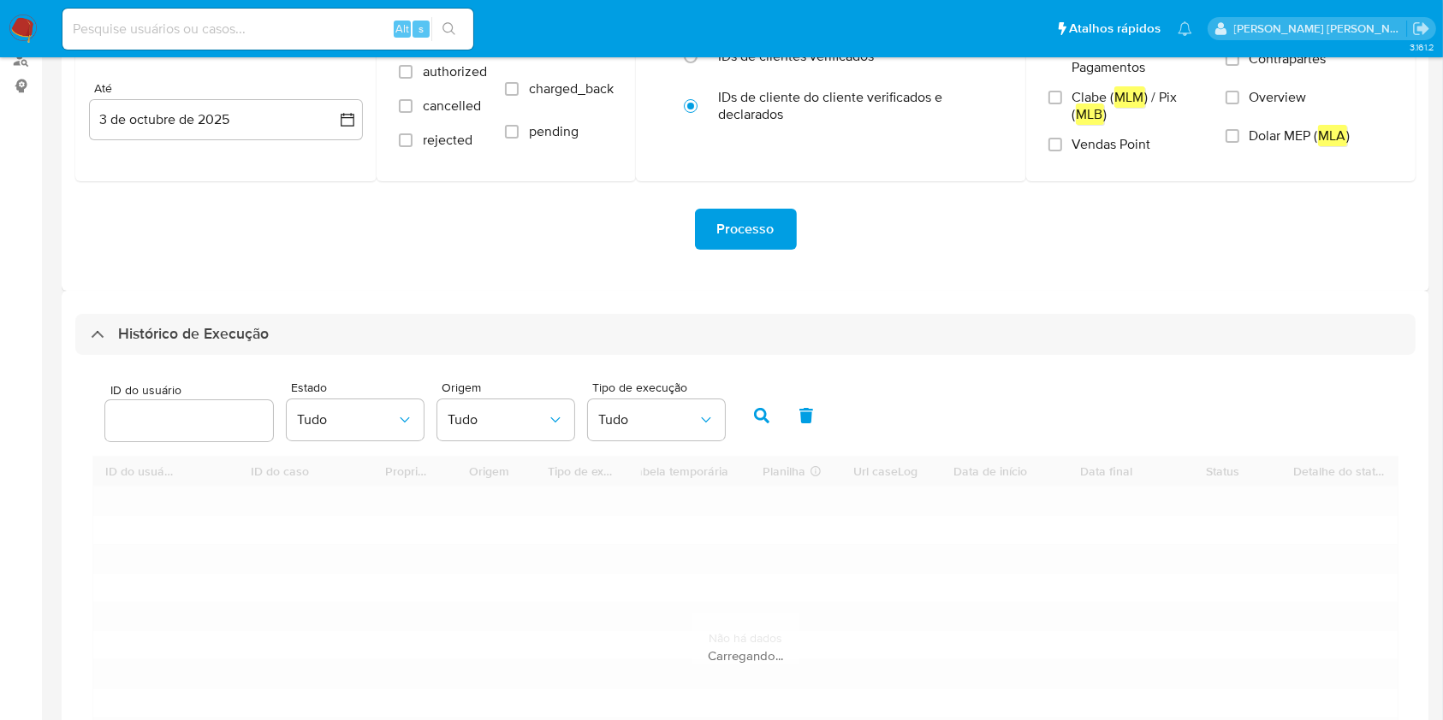
scroll to position [342, 0]
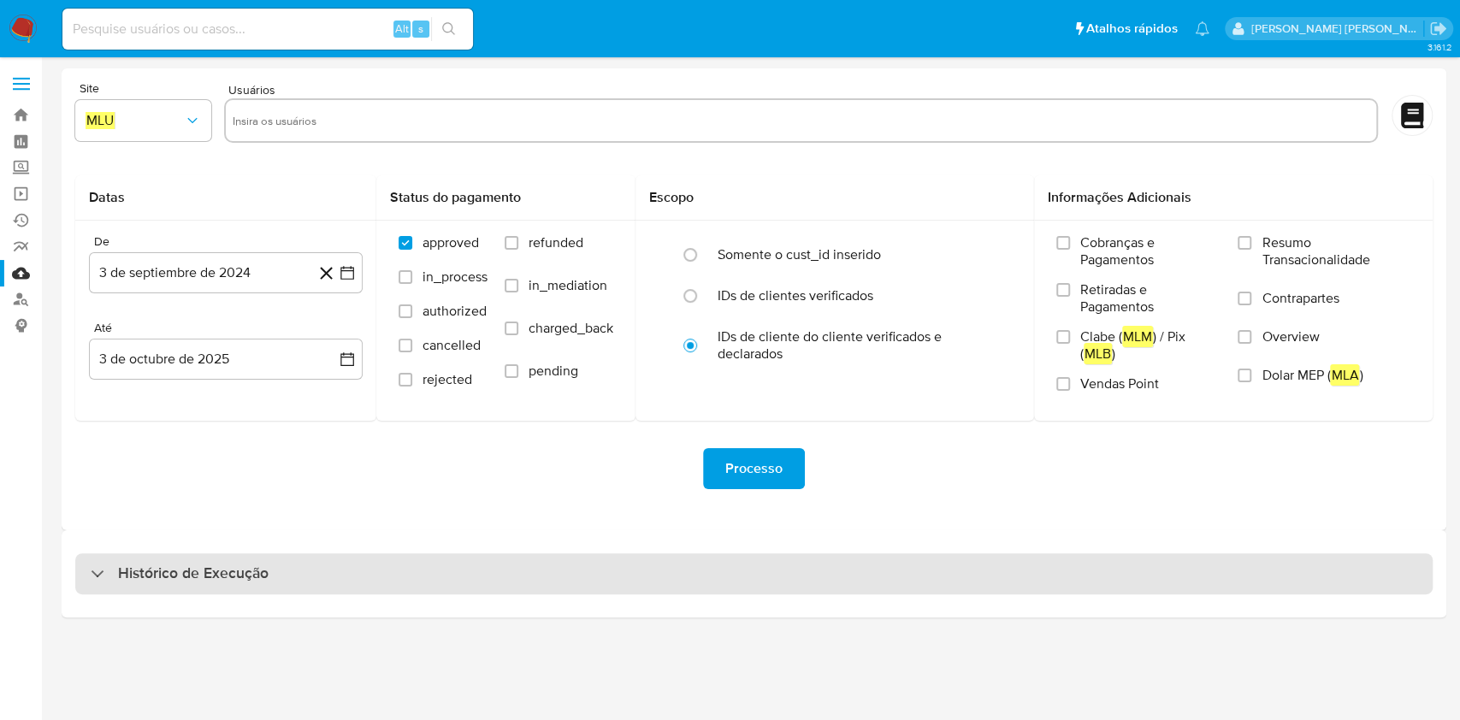
click at [457, 583] on div "Histórico de Execução" at bounding box center [754, 574] width 1358 height 41
select select "10"
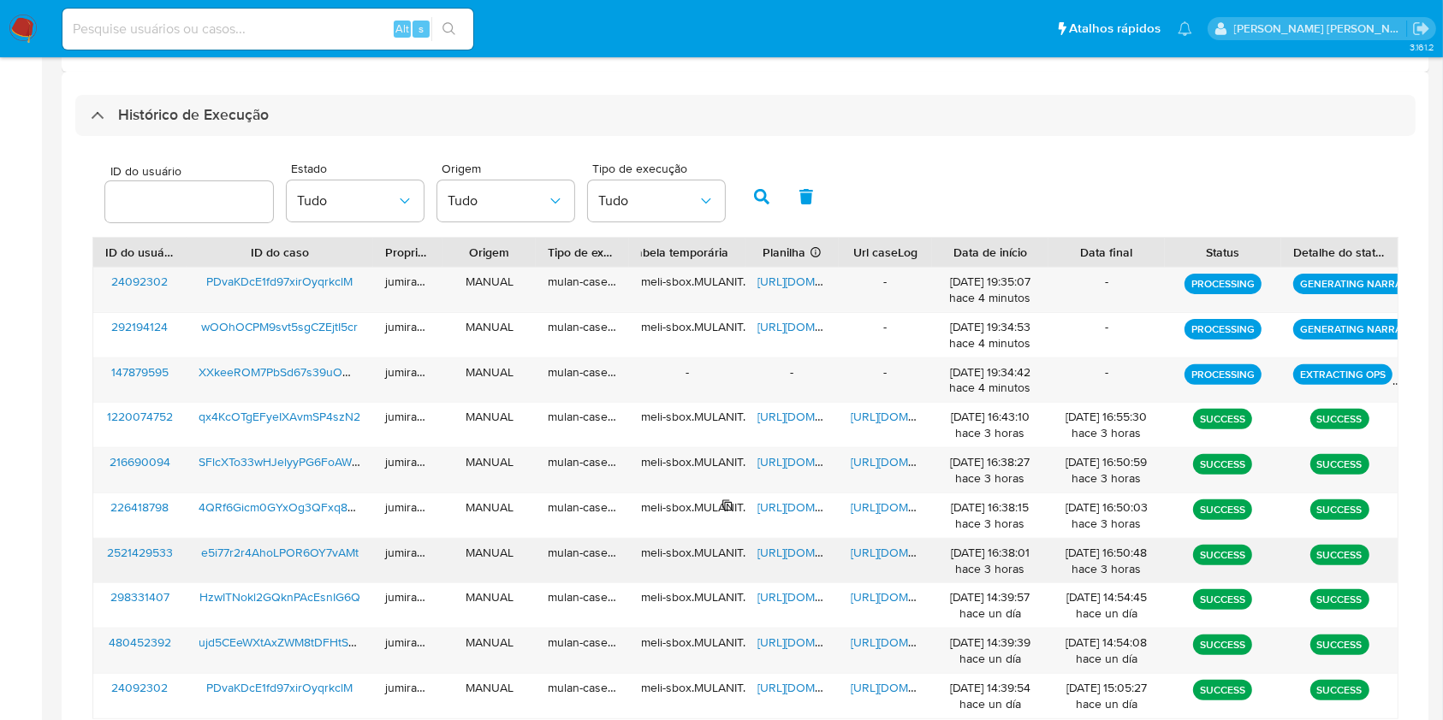
scroll to position [570, 0]
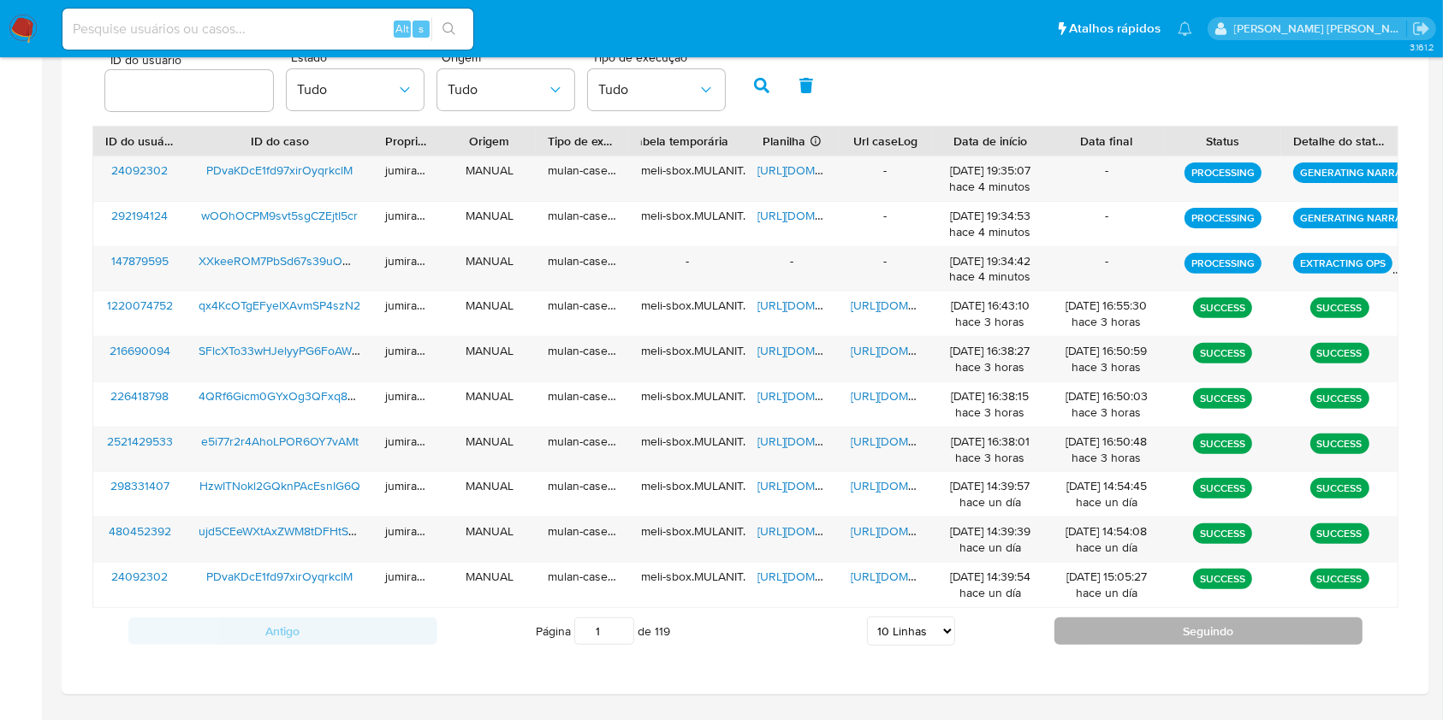
click at [1099, 626] on button "Seguindo" at bounding box center [1208, 631] width 309 height 27
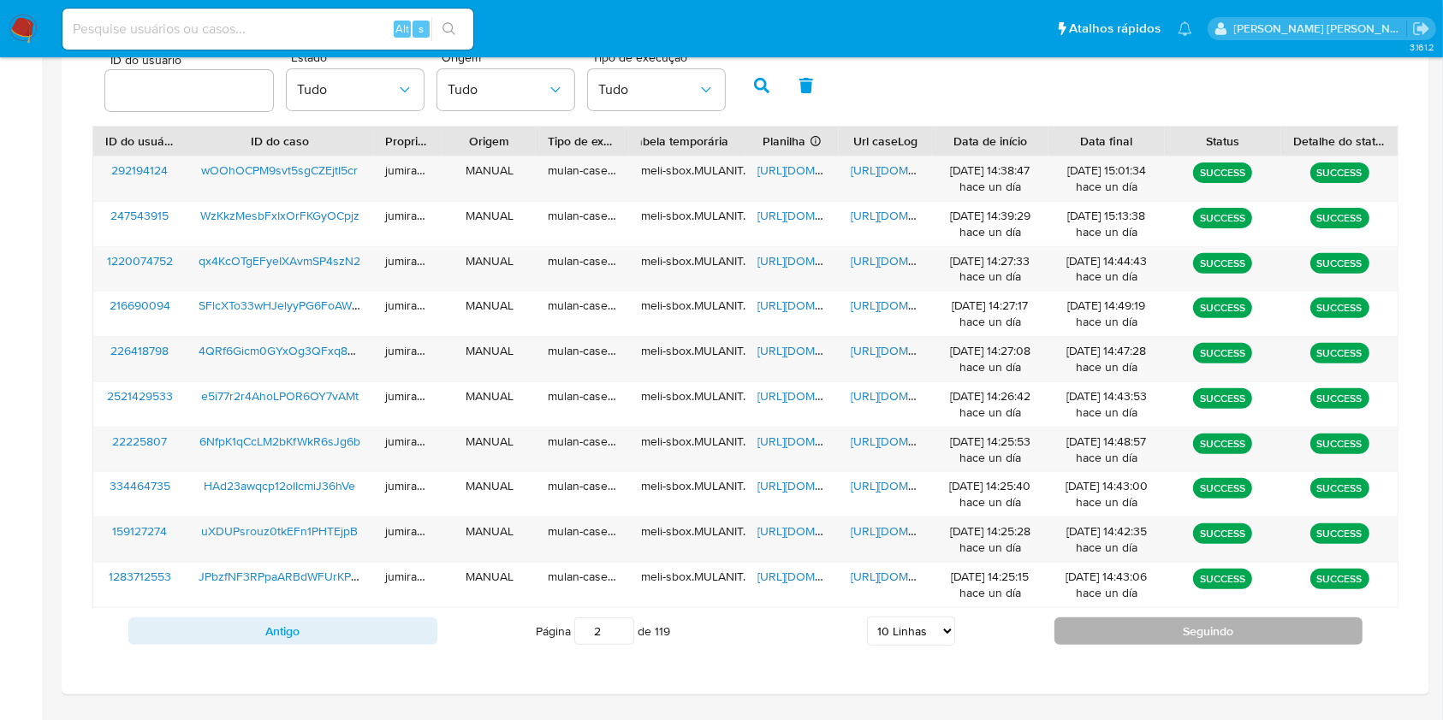
click at [1099, 626] on button "Seguindo" at bounding box center [1208, 631] width 309 height 27
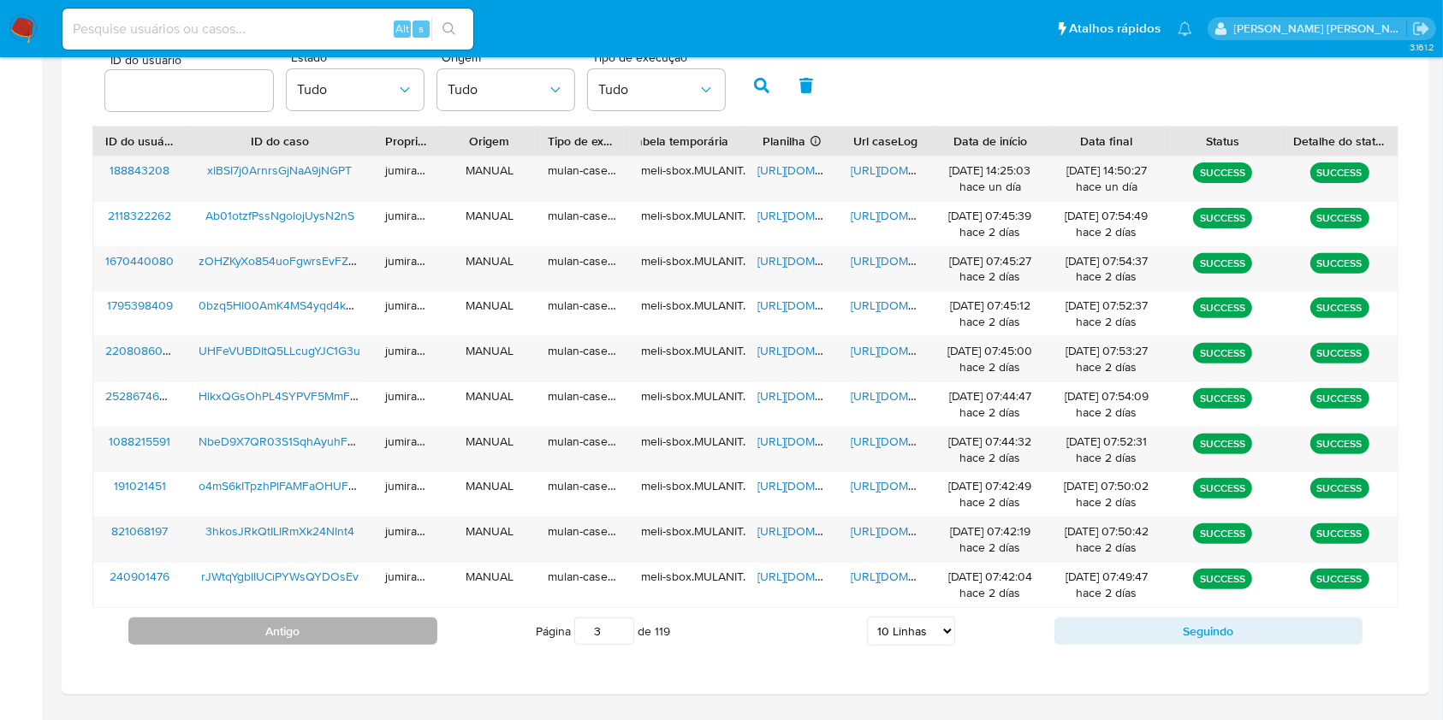
click at [397, 624] on button "Antigo" at bounding box center [282, 631] width 309 height 27
type input "2"
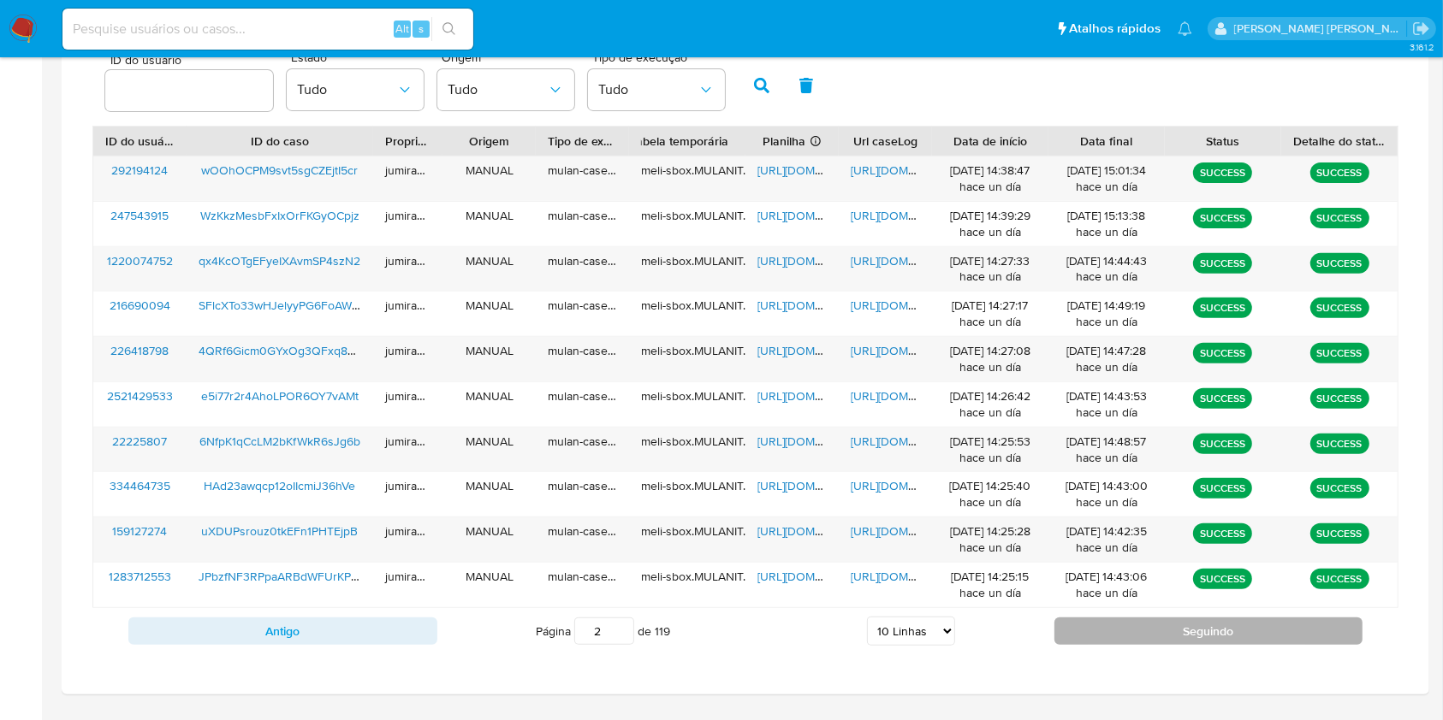
click at [1177, 626] on button "Seguindo" at bounding box center [1208, 631] width 309 height 27
type input "3"
click at [1177, 626] on button "Seguindo" at bounding box center [1208, 631] width 309 height 27
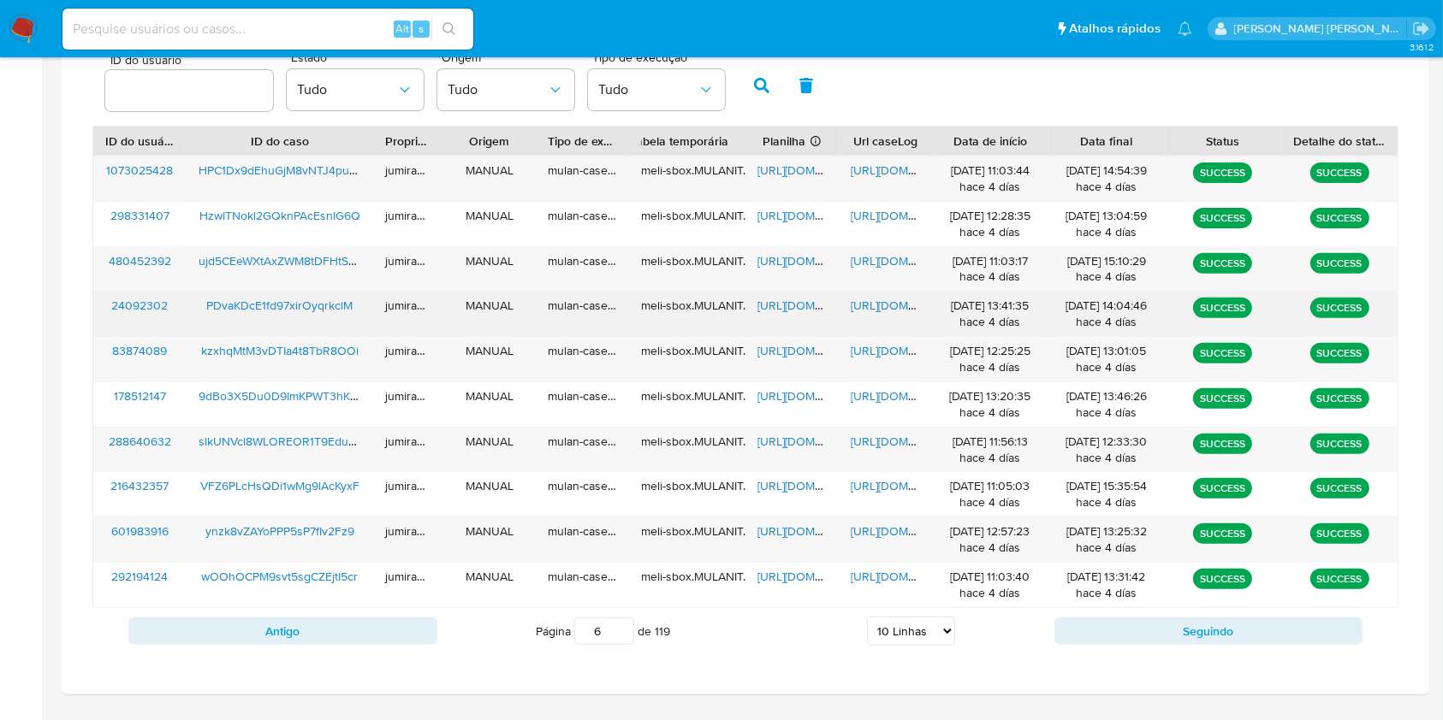
click at [776, 306] on span "https://docs.google.com/spreadsheets/d/1_PwjtRembkLeUOBHzsWK_qPg4jy33I9X2kyKCng…" at bounding box center [816, 305] width 118 height 17
click at [886, 305] on span "https://docs.google.com/document/d/1DXPgIIMJBjLiXvDjRIR9ef_OBrcvNMqZ-F0xZlSzDfs…" at bounding box center [909, 305] width 118 height 17
click at [275, 307] on span "PDvaKDcE1fd97xirOyqrkclM" at bounding box center [279, 305] width 146 height 17
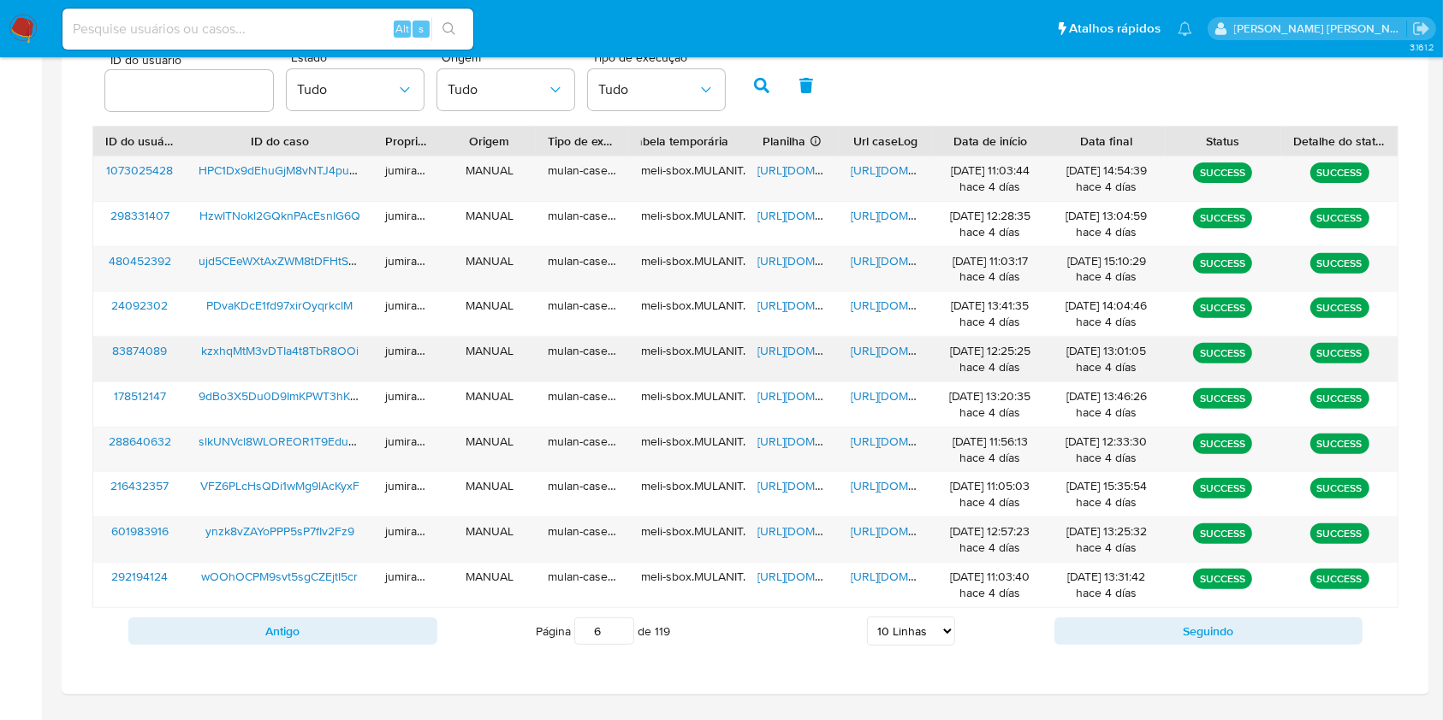
click at [807, 355] on span "https://docs.google.com/spreadsheets/d/1OKjDaUcJAUcT3f8mA2ebyMgq2lpMuUvYaWRAoF3…" at bounding box center [816, 350] width 118 height 17
drag, startPoint x: 869, startPoint y: 353, endPoint x: 739, endPoint y: 353, distance: 130.1
click at [869, 353] on span "https://docs.google.com/document/d/1_Vw5O3DQwbXzO-T1vc5qf-l96SKeRwB9dhsYDTW445M…" at bounding box center [909, 350] width 118 height 17
click at [270, 359] on span "kzxhqMtM3vDTIa4t8TbR8OOi" at bounding box center [279, 350] width 157 height 17
click at [787, 265] on span "https://docs.google.com/spreadsheets/d/14Mjoo_y1y5lnaoy62Po7KoEl0B3r0LqLTIsiZST…" at bounding box center [816, 260] width 118 height 17
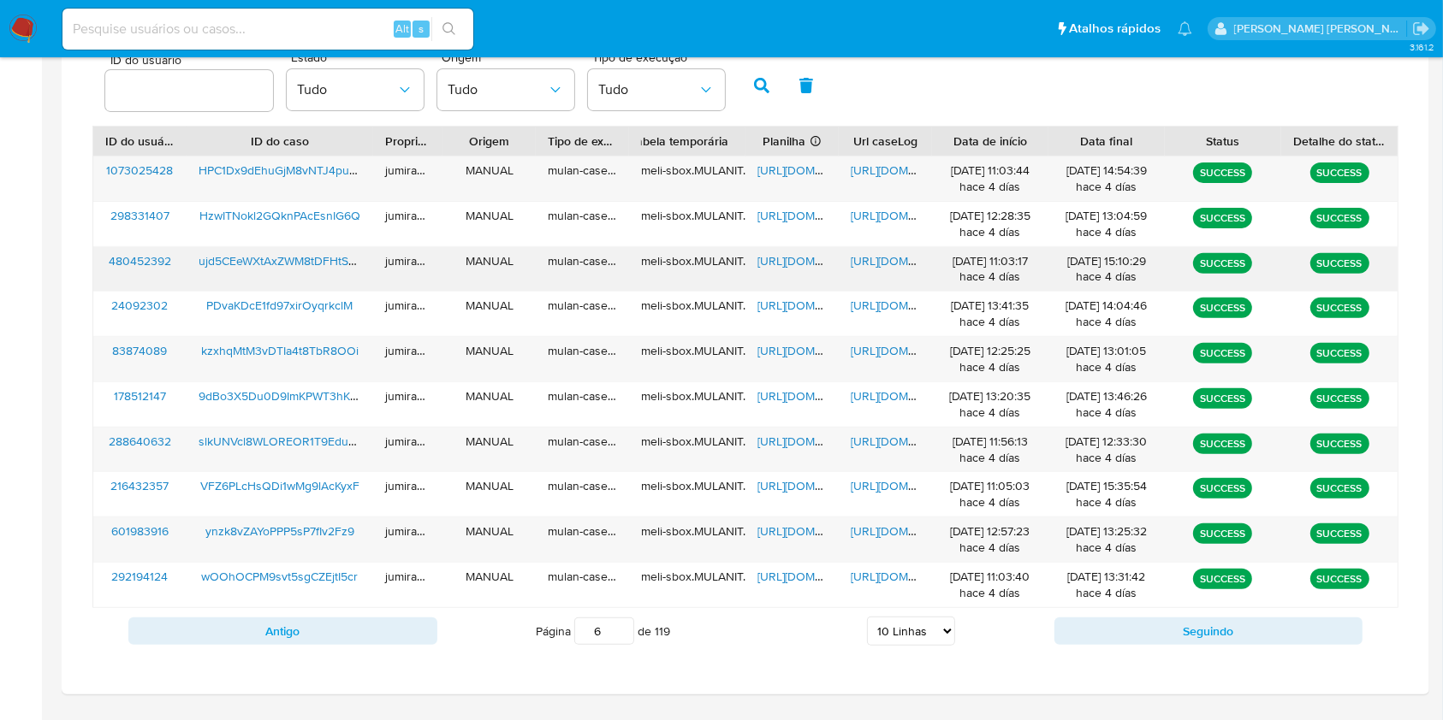
click at [867, 263] on span "https://docs.google.com/document/d/1ndNwiT87qhW63-goJy3JwBYmlk7N1xTDQka5d79m7sM…" at bounding box center [909, 260] width 118 height 17
click at [324, 247] on div "ujd5CEeWXtAxZWM8tDFHtSGw" at bounding box center [280, 269] width 187 height 44
drag, startPoint x: 327, startPoint y: 259, endPoint x: 330, endPoint y: 250, distance: 10.0
click at [327, 260] on span "ujd5CEeWXtAxZWM8tDFHtSGw" at bounding box center [281, 260] width 167 height 17
click at [286, 637] on button "Antigo" at bounding box center [282, 631] width 309 height 27
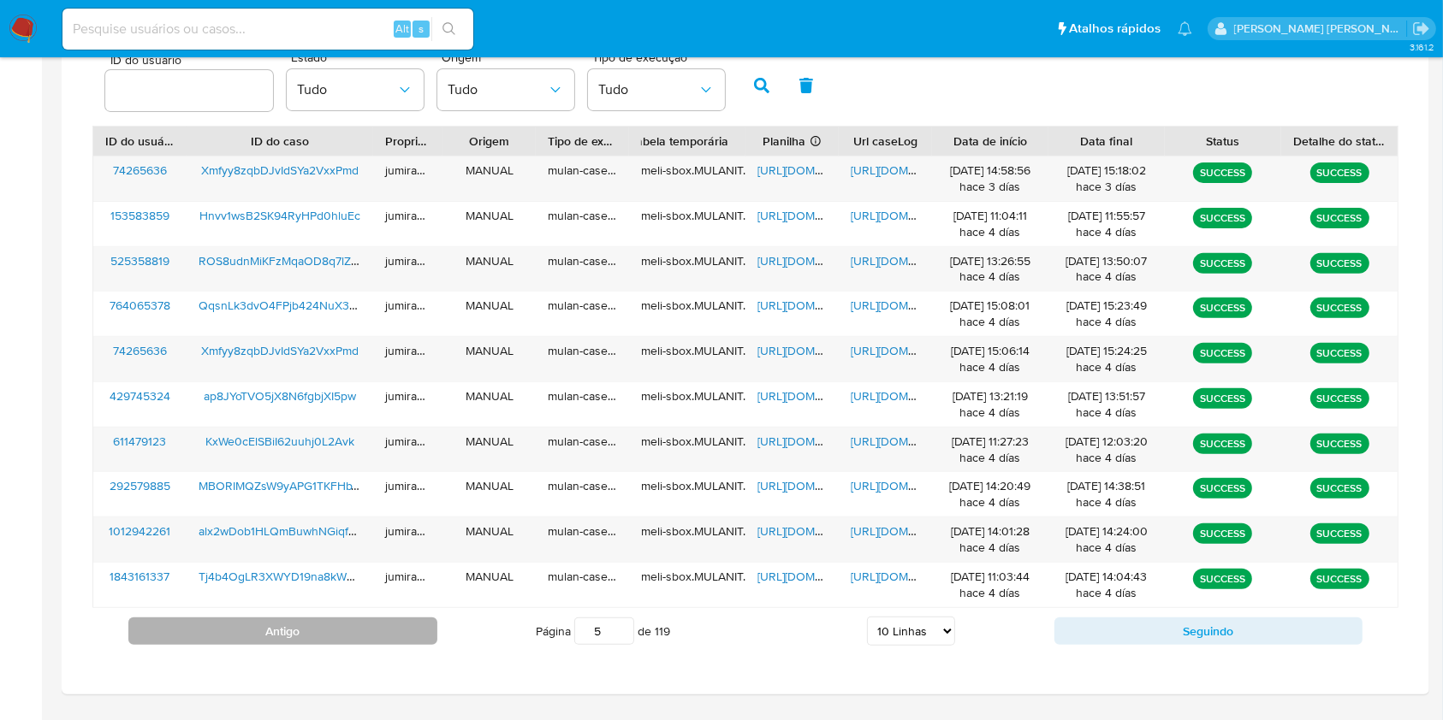
click at [286, 637] on button "Antigo" at bounding box center [282, 631] width 309 height 27
type input "1"
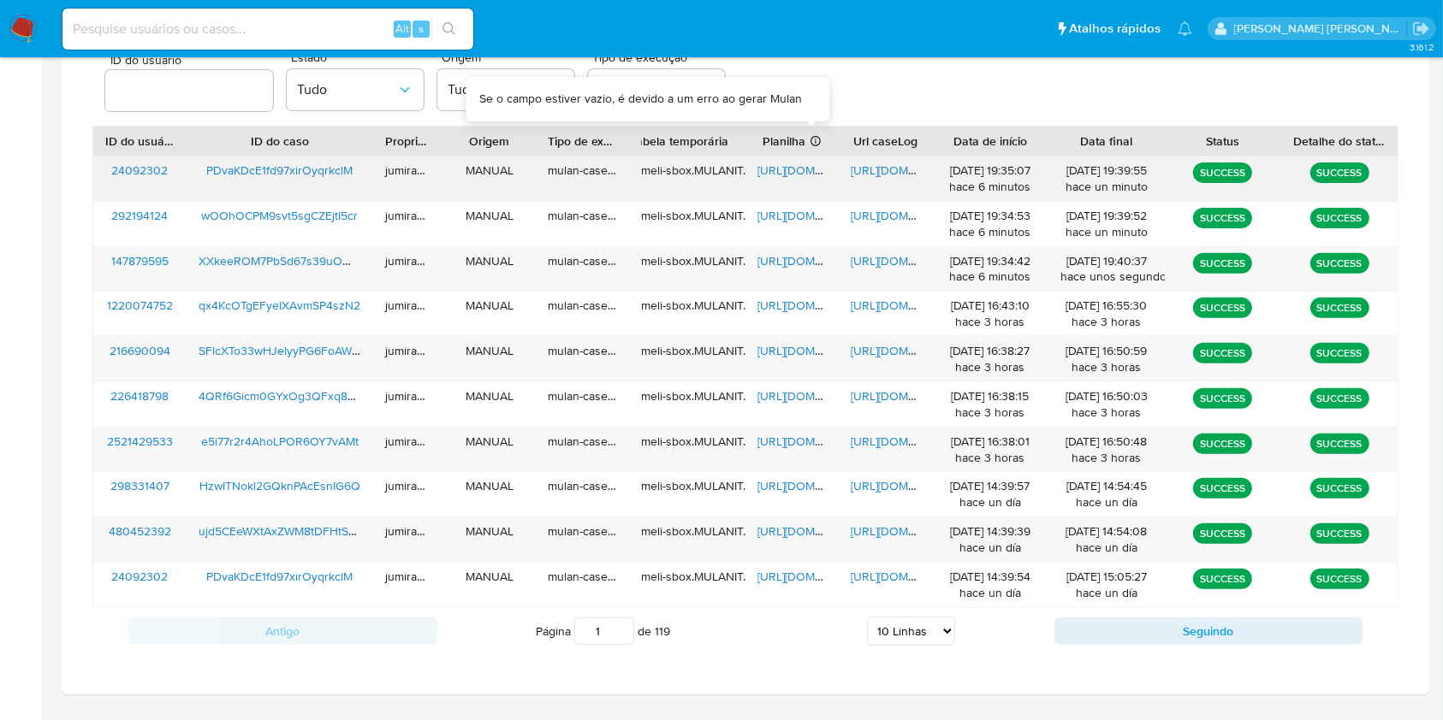
click at [803, 164] on span "https://docs.google.com/spreadsheets/d/1qXMKNpH9HABwVaqG_hvyF3nyqxT3txysET2PA7J…" at bounding box center [816, 170] width 118 height 17
click at [871, 168] on span "https://docs.google.com/document/d/1Q7FBqT866SQxWPG1qeXh91PNYXJAbz1ugx4RyJEOn3g…" at bounding box center [909, 170] width 118 height 17
click at [240, 170] on span "PDvaKDcE1fd97xirOyqrkclM" at bounding box center [279, 170] width 146 height 17
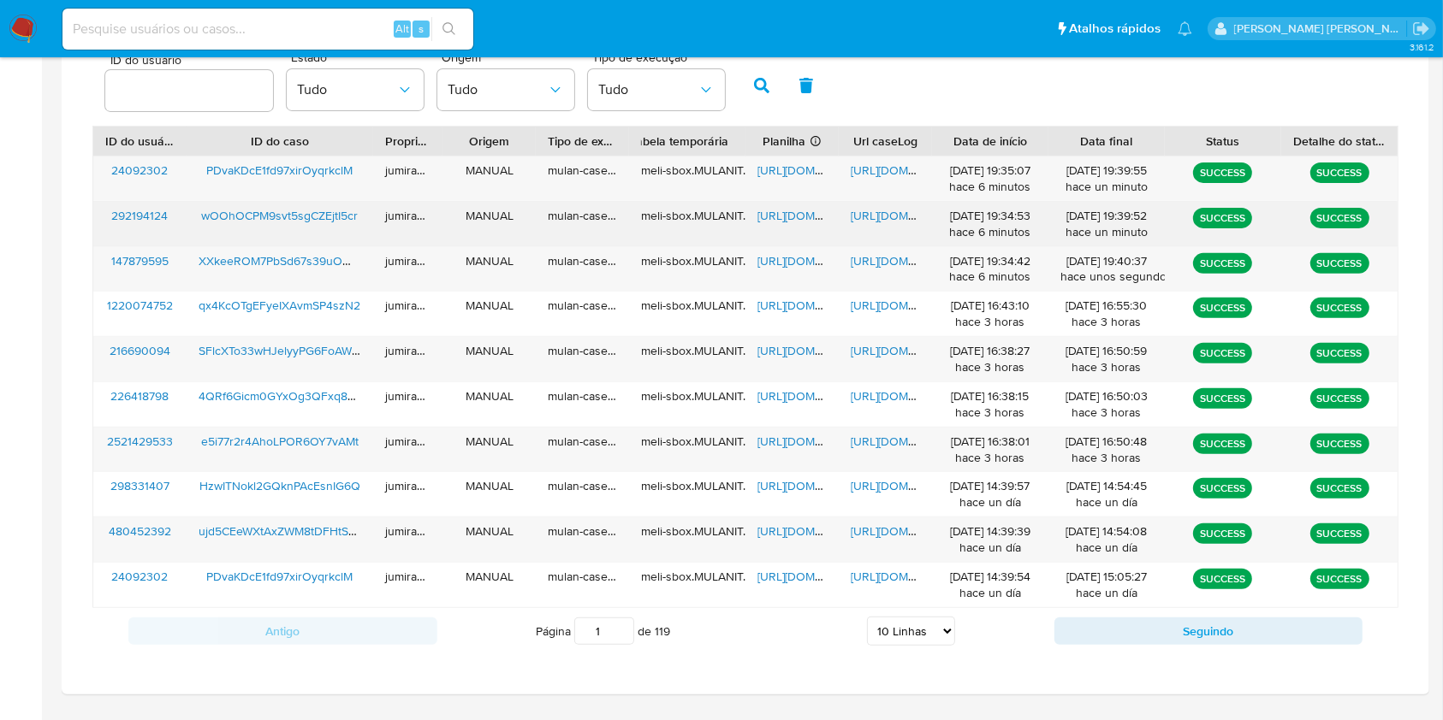
drag, startPoint x: 797, startPoint y: 209, endPoint x: 826, endPoint y: 211, distance: 29.2
click at [802, 209] on span "https://docs.google.com/spreadsheets/d/1volVHIu1UzhxeI8Xfdt_JNmVP9Pwa8oeD5kHDSj…" at bounding box center [816, 215] width 118 height 17
click at [863, 216] on span "https://docs.google.com/document/d/1AajSLnue40sTmPpn9-BctszQA3F7L451yoTzWMhVrwI…" at bounding box center [909, 215] width 118 height 17
click at [289, 207] on span "wOOhOCPM9svt5sgCZEjtI5cr" at bounding box center [279, 215] width 157 height 17
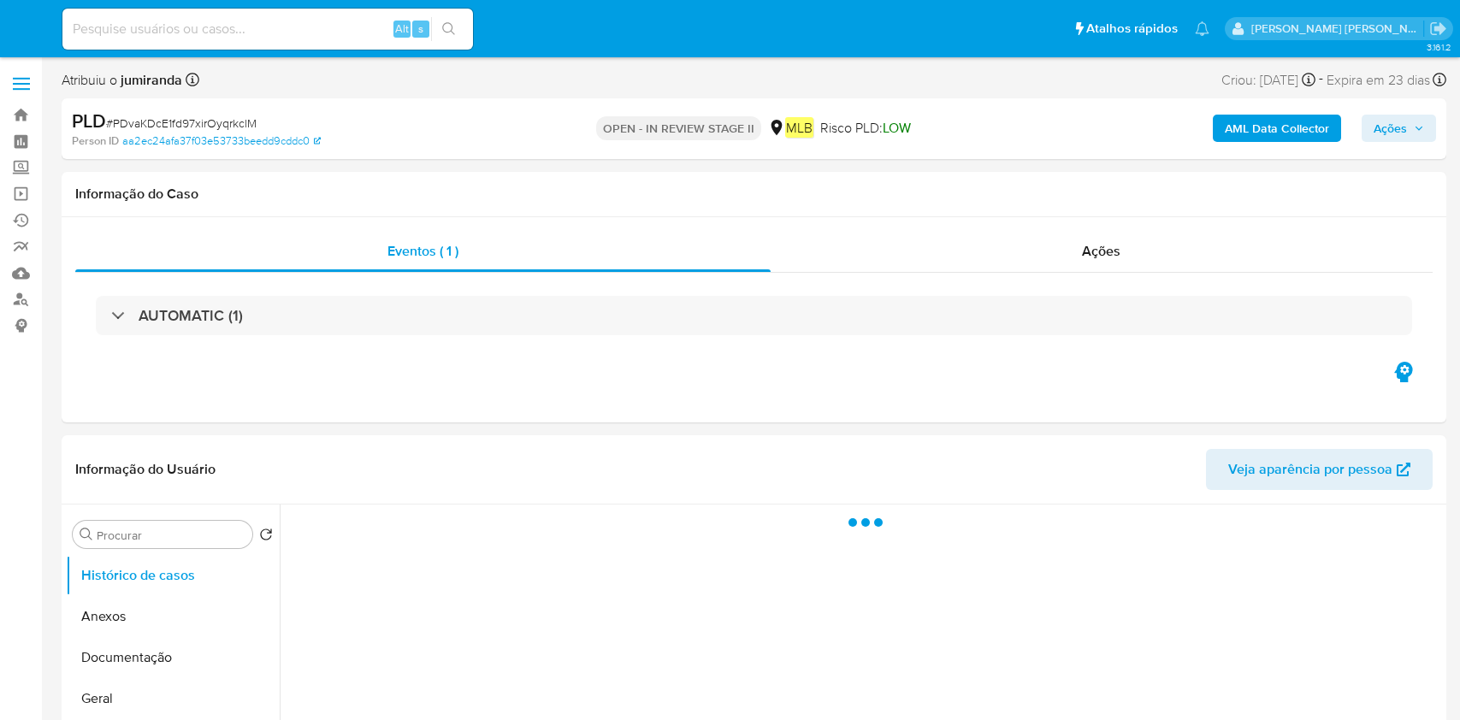
select select "10"
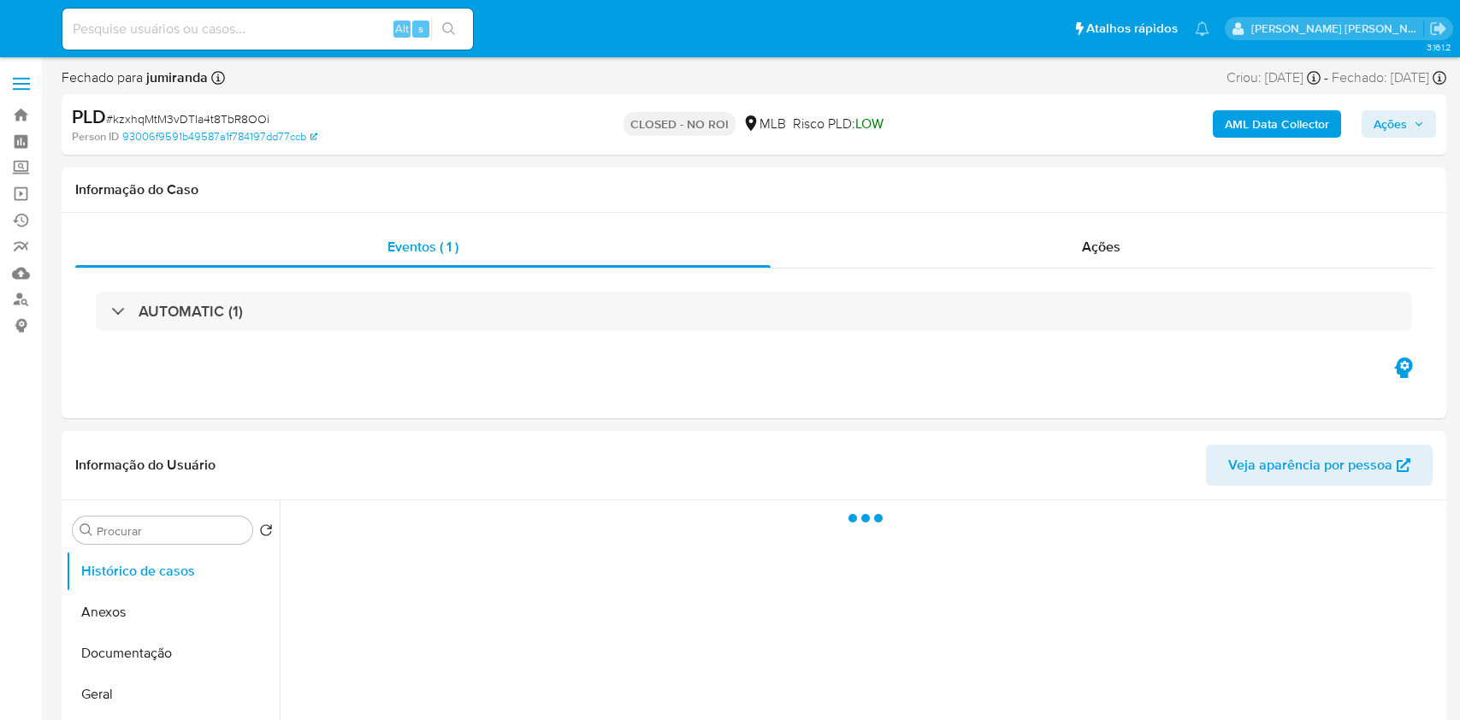
select select "10"
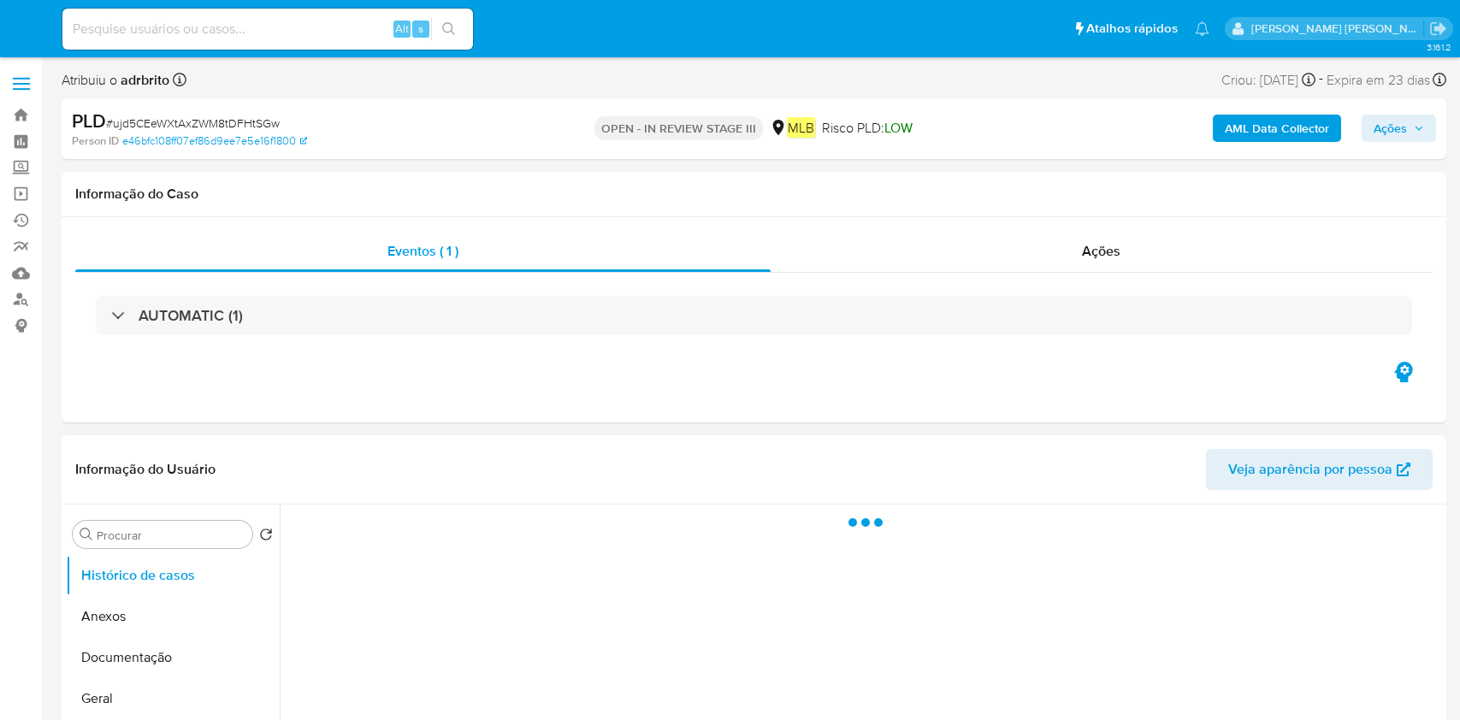
select select "10"
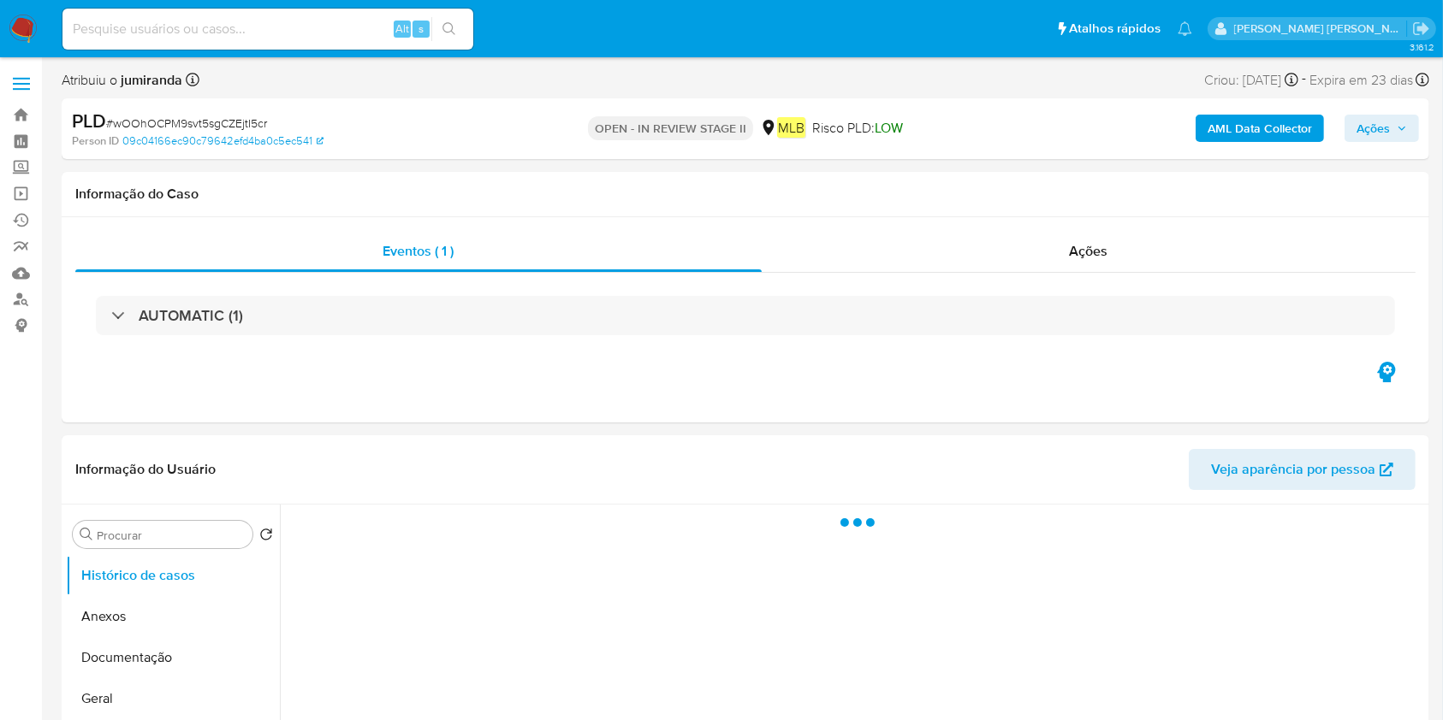
select select "10"
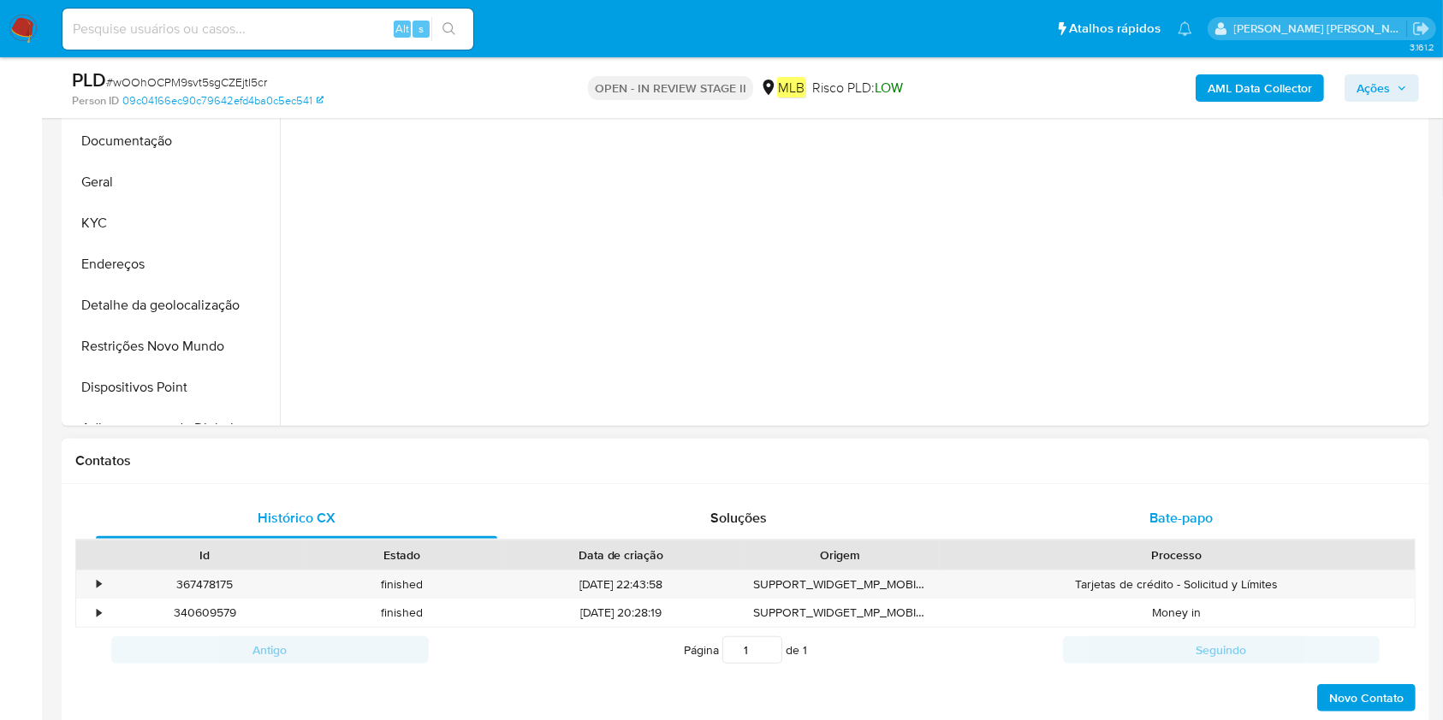
click at [1072, 512] on div "Bate-papo" at bounding box center [1181, 518] width 401 height 41
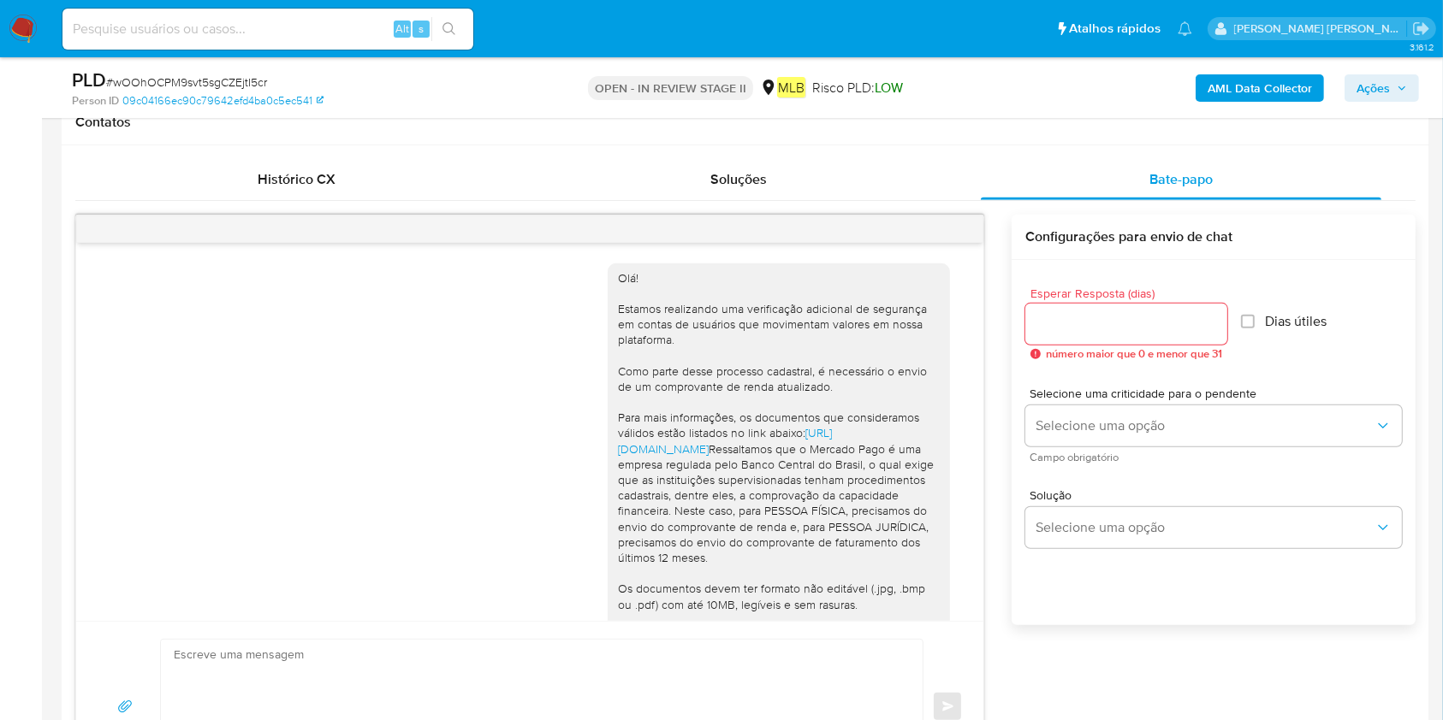
scroll to position [798, 0]
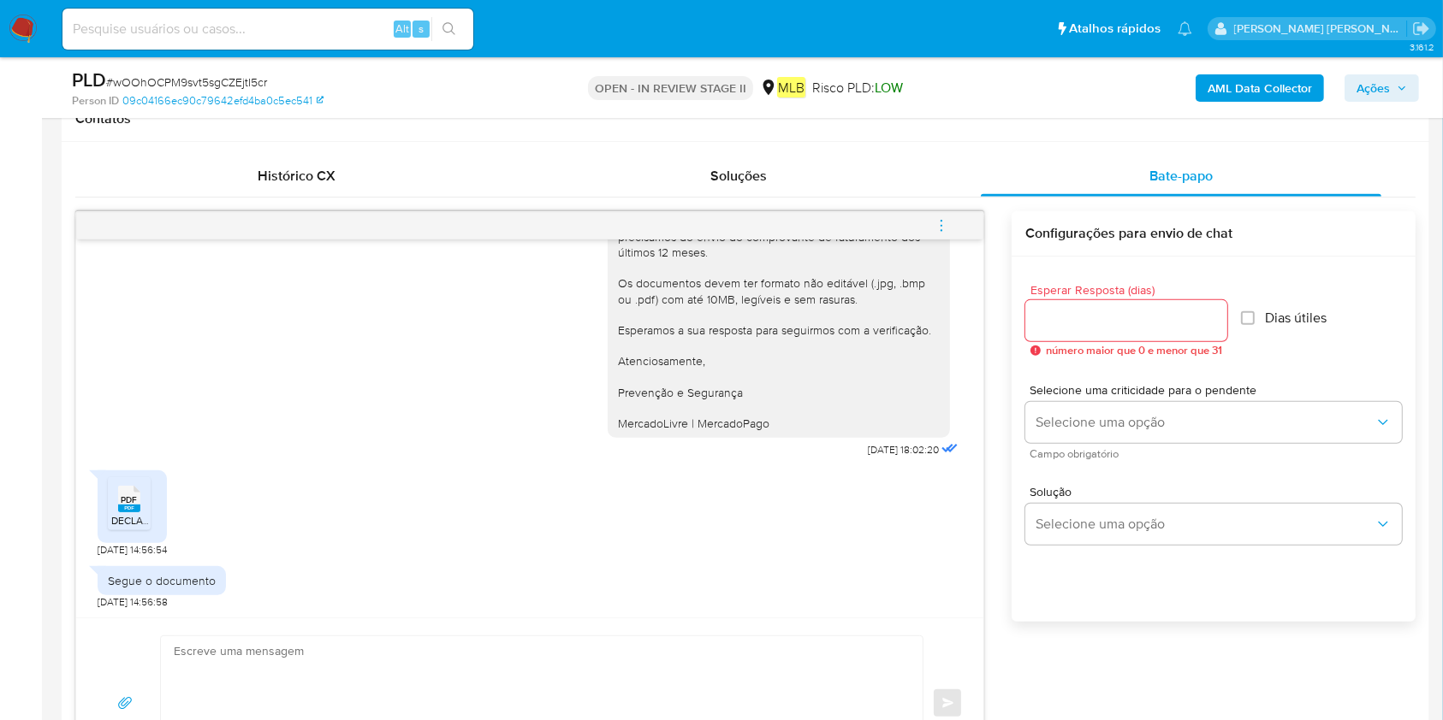
click at [157, 507] on div "PDF PDF DECLARAÇÃO DE FATURAMENTO CAIQUE.pdf" at bounding box center [132, 507] width 69 height 73
click at [134, 495] on span "PDF" at bounding box center [129, 500] width 16 height 11
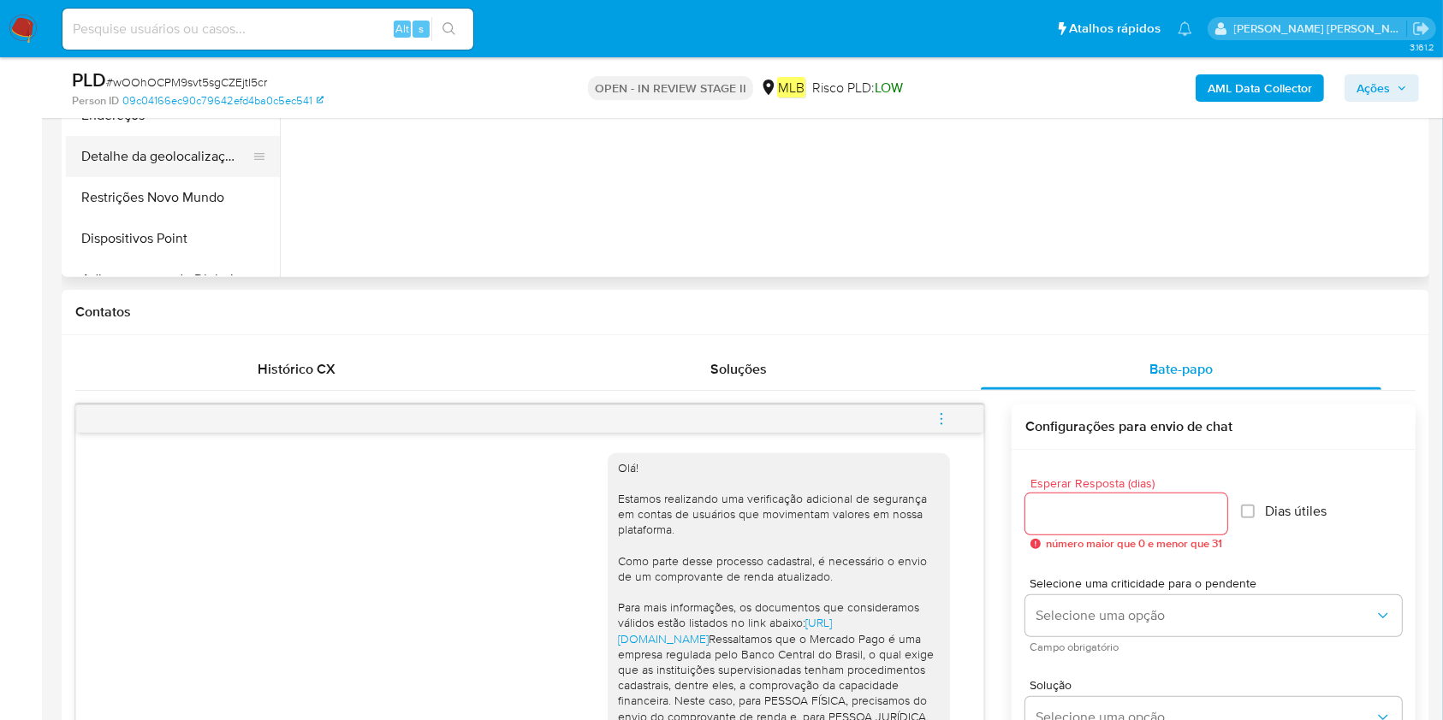
scroll to position [456, 0]
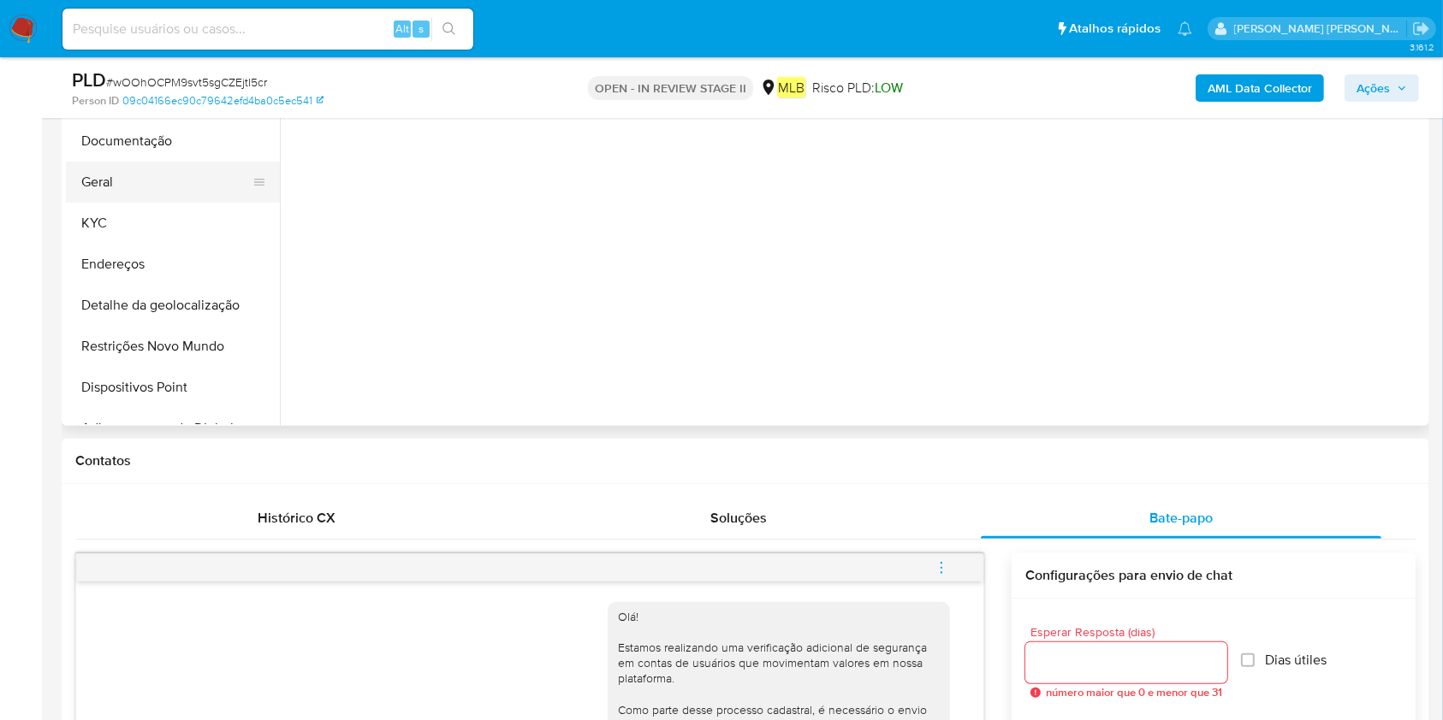
click at [128, 170] on button "Geral" at bounding box center [166, 182] width 200 height 41
click at [129, 213] on button "KYC" at bounding box center [166, 223] width 200 height 41
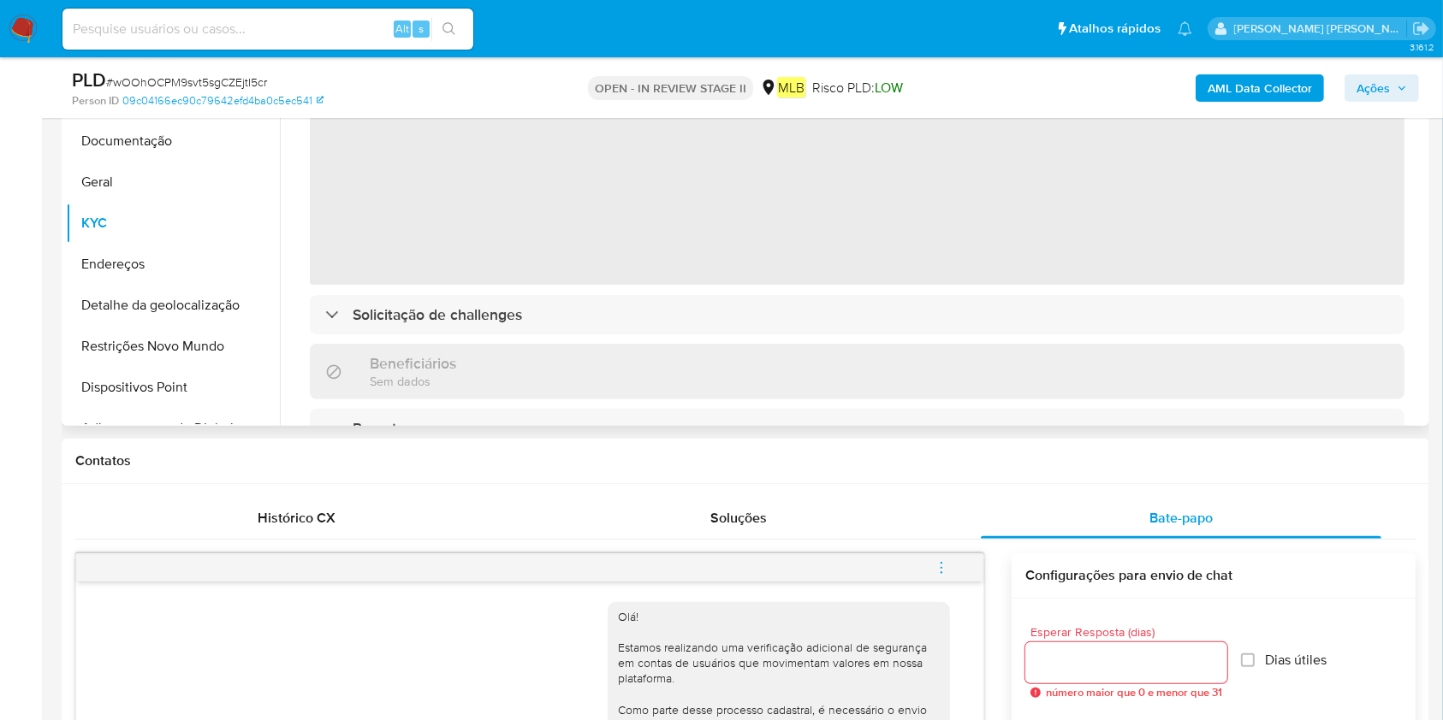
scroll to position [342, 0]
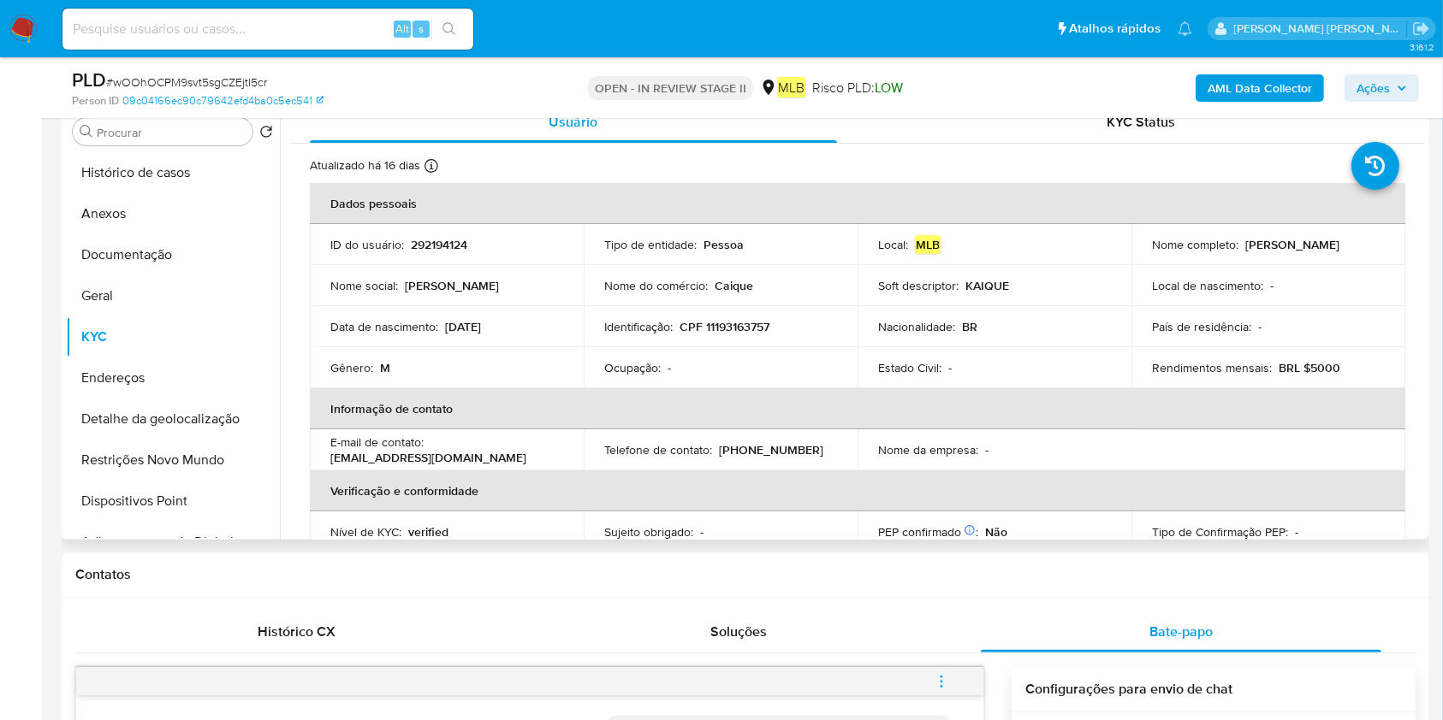
click at [675, 373] on div "Ocupação : -" at bounding box center [720, 367] width 233 height 15
click at [139, 305] on button "Geral" at bounding box center [166, 295] width 200 height 41
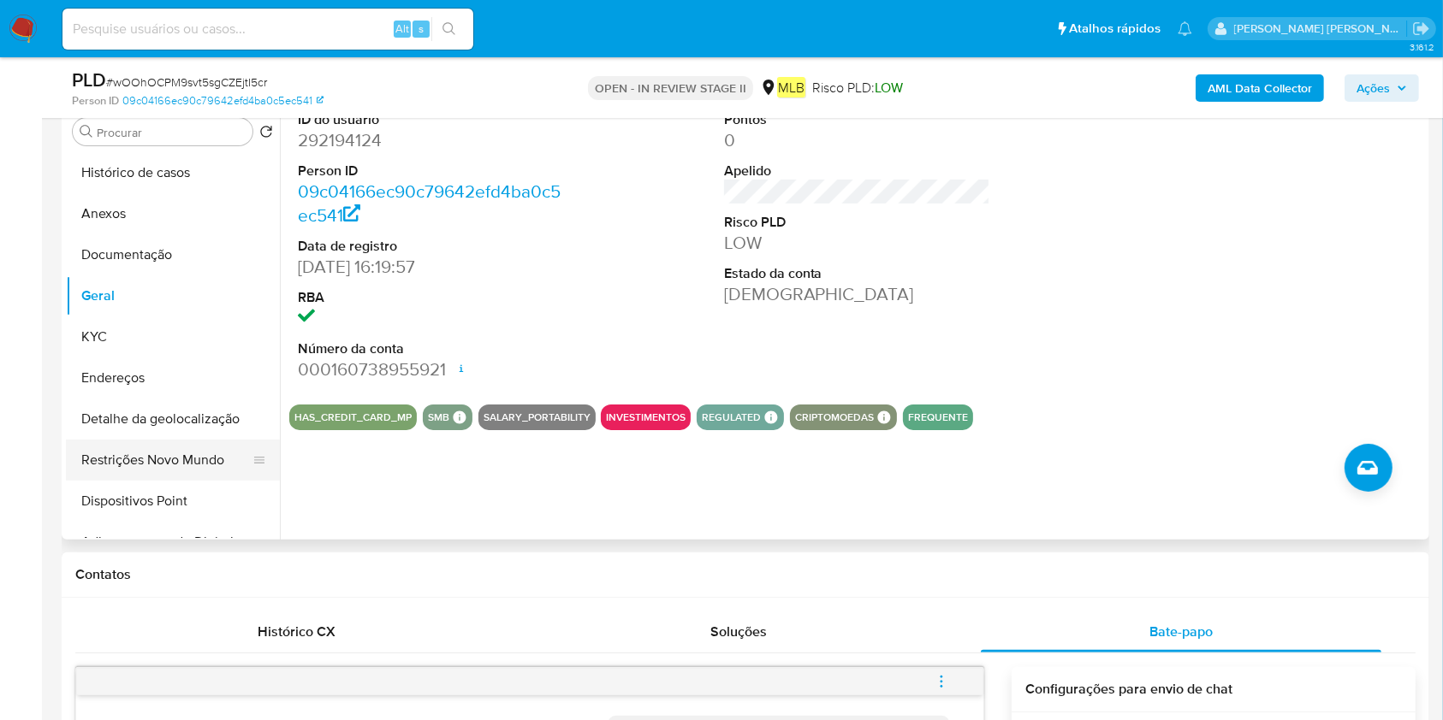
click at [173, 455] on button "Restrições Novo Mundo" at bounding box center [166, 460] width 200 height 41
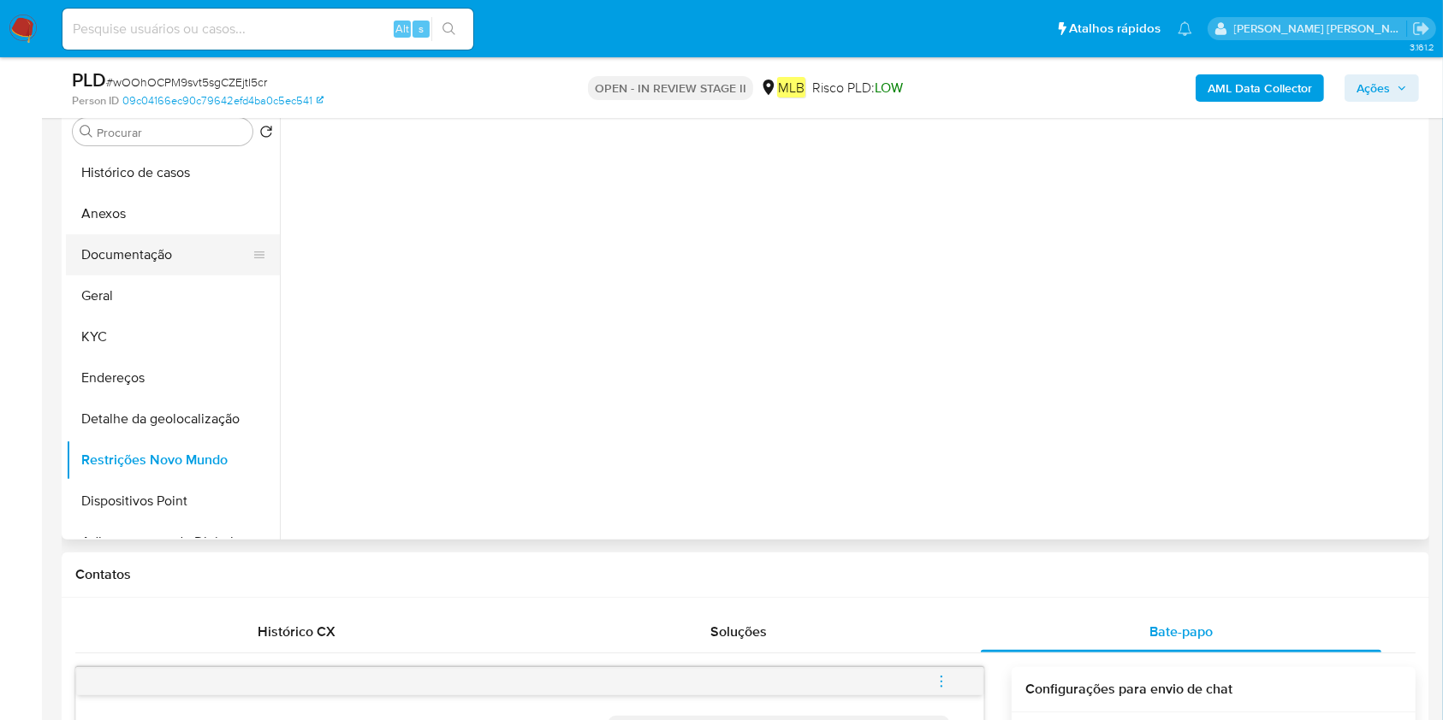
click at [203, 258] on button "Documentação" at bounding box center [166, 254] width 200 height 41
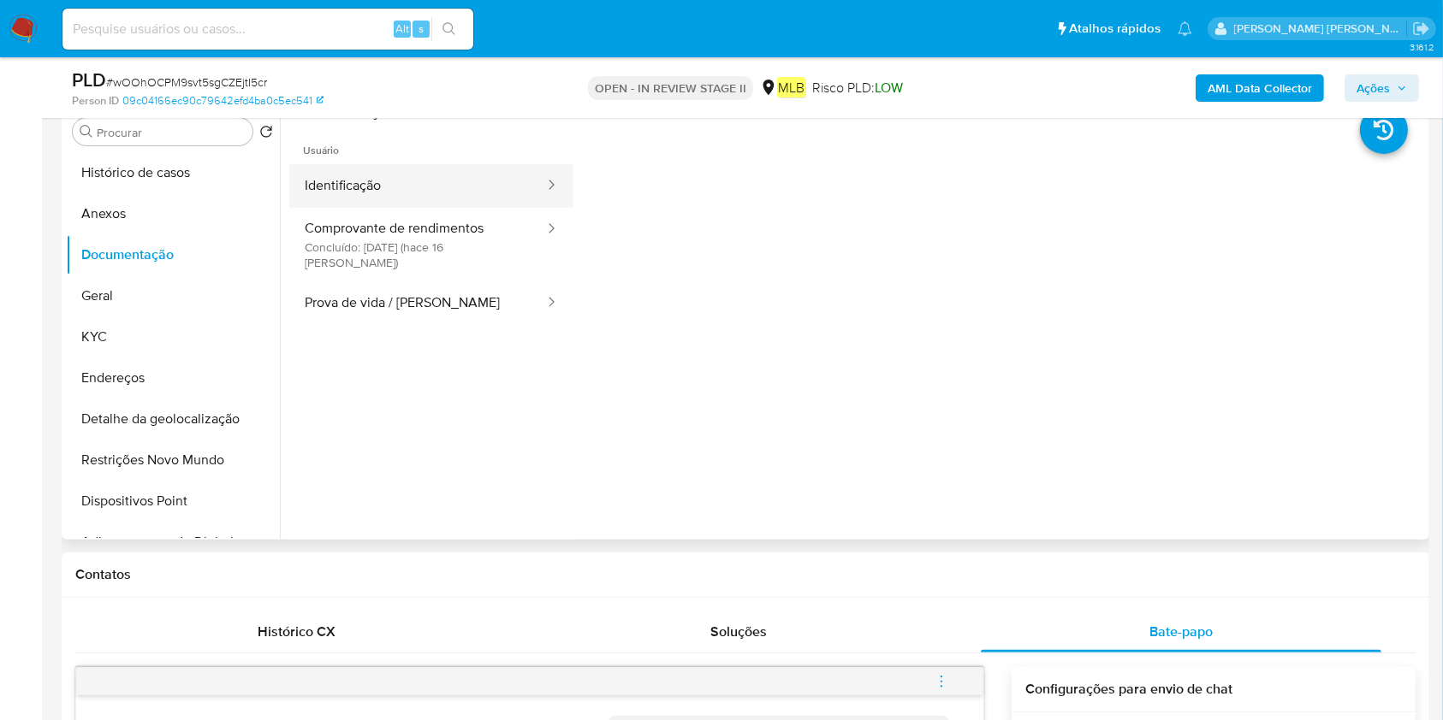
click at [411, 174] on button "Identificação" at bounding box center [417, 186] width 257 height 44
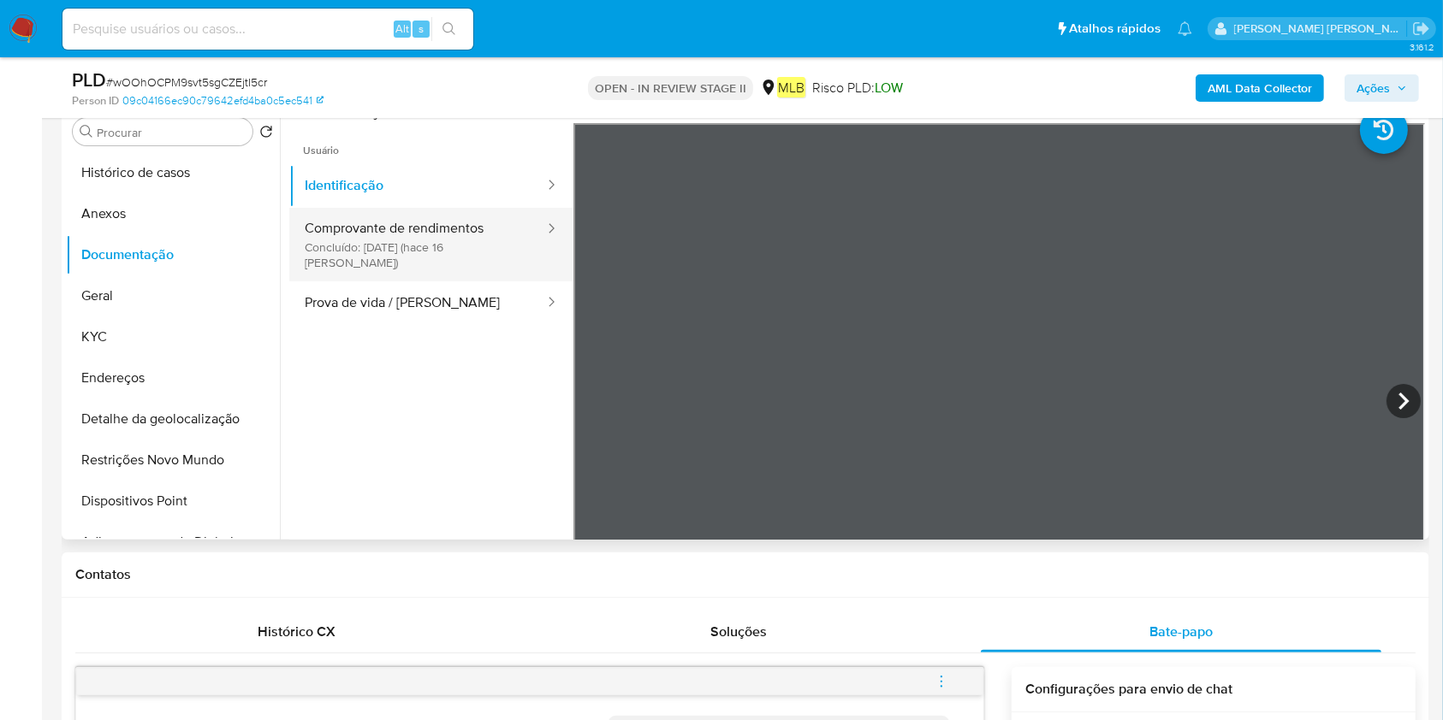
click at [416, 222] on button "Comprovante de rendimentos Concluído: [DATE] (hace 16 [PERSON_NAME])" at bounding box center [417, 245] width 257 height 74
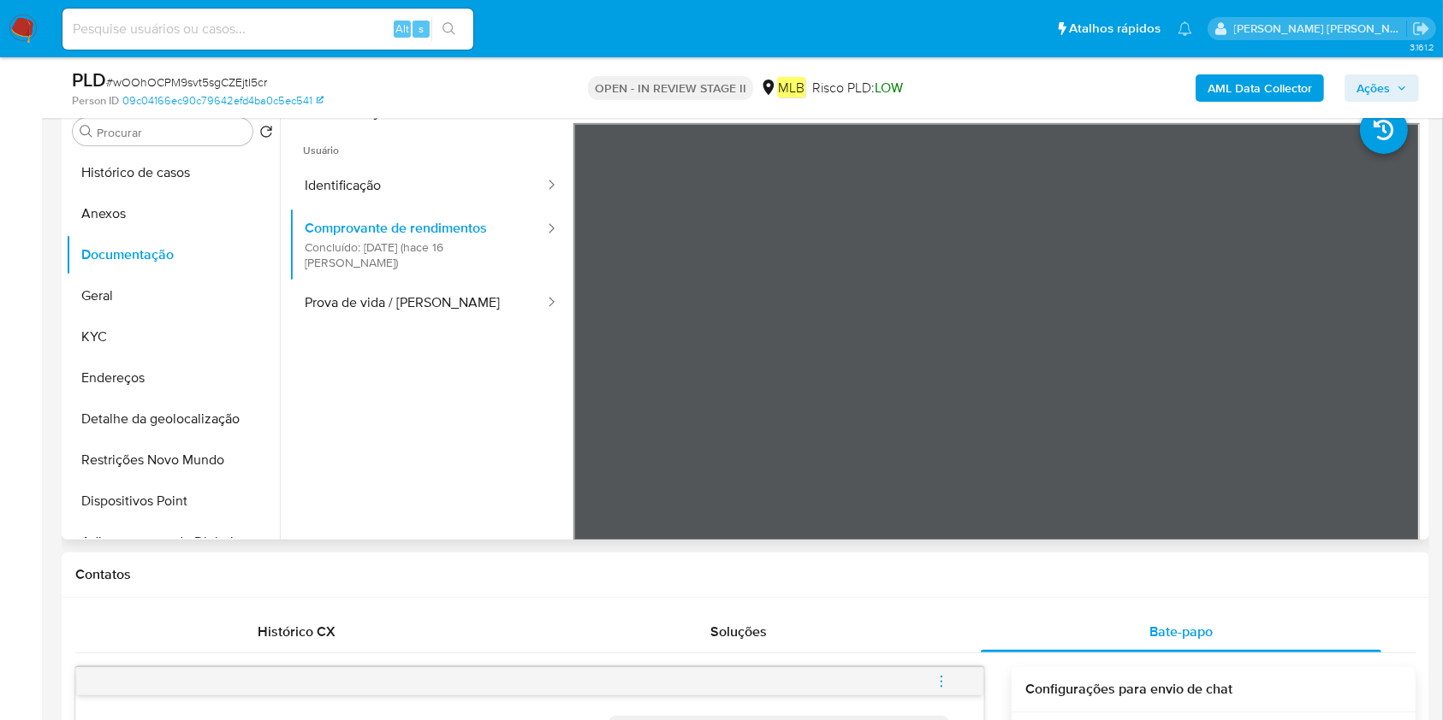
drag, startPoint x: 110, startPoint y: 295, endPoint x: 964, endPoint y: 329, distance: 854.5
click at [112, 294] on button "Geral" at bounding box center [173, 295] width 214 height 41
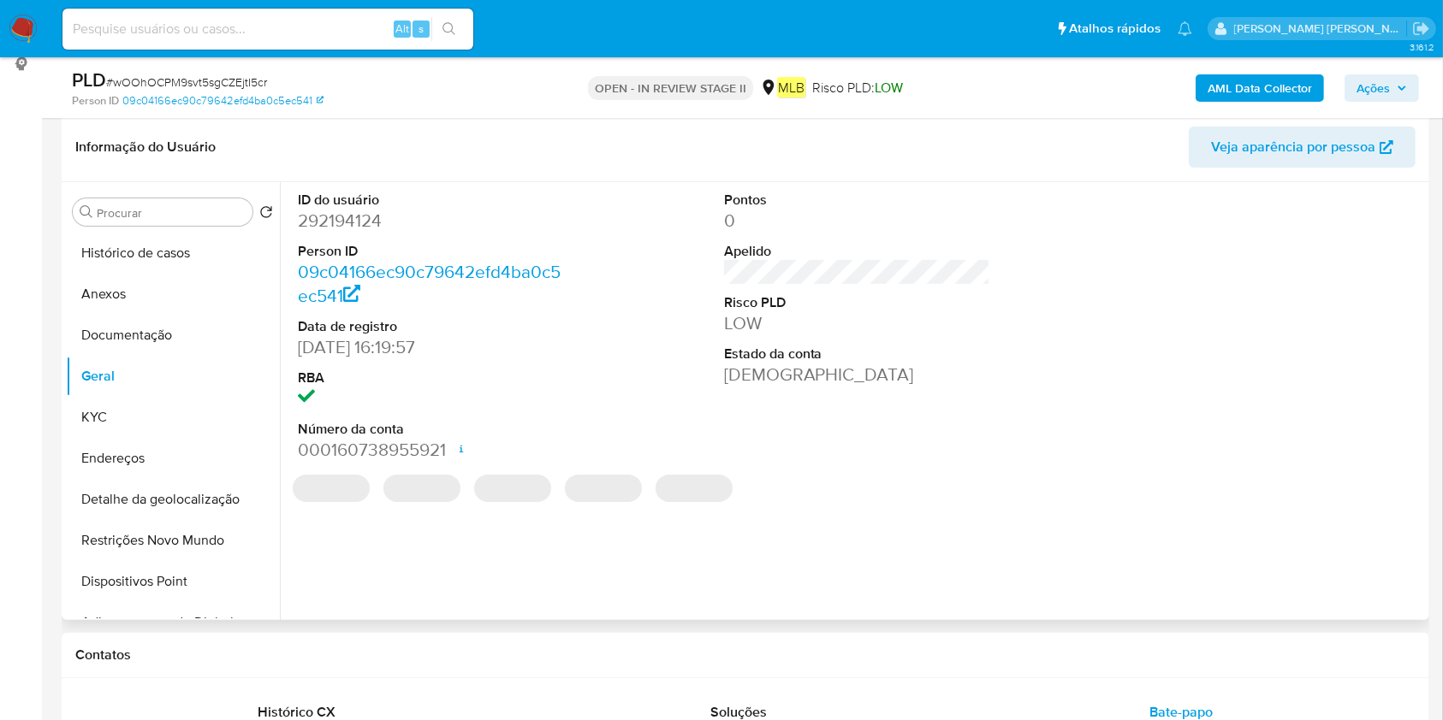
scroll to position [228, 0]
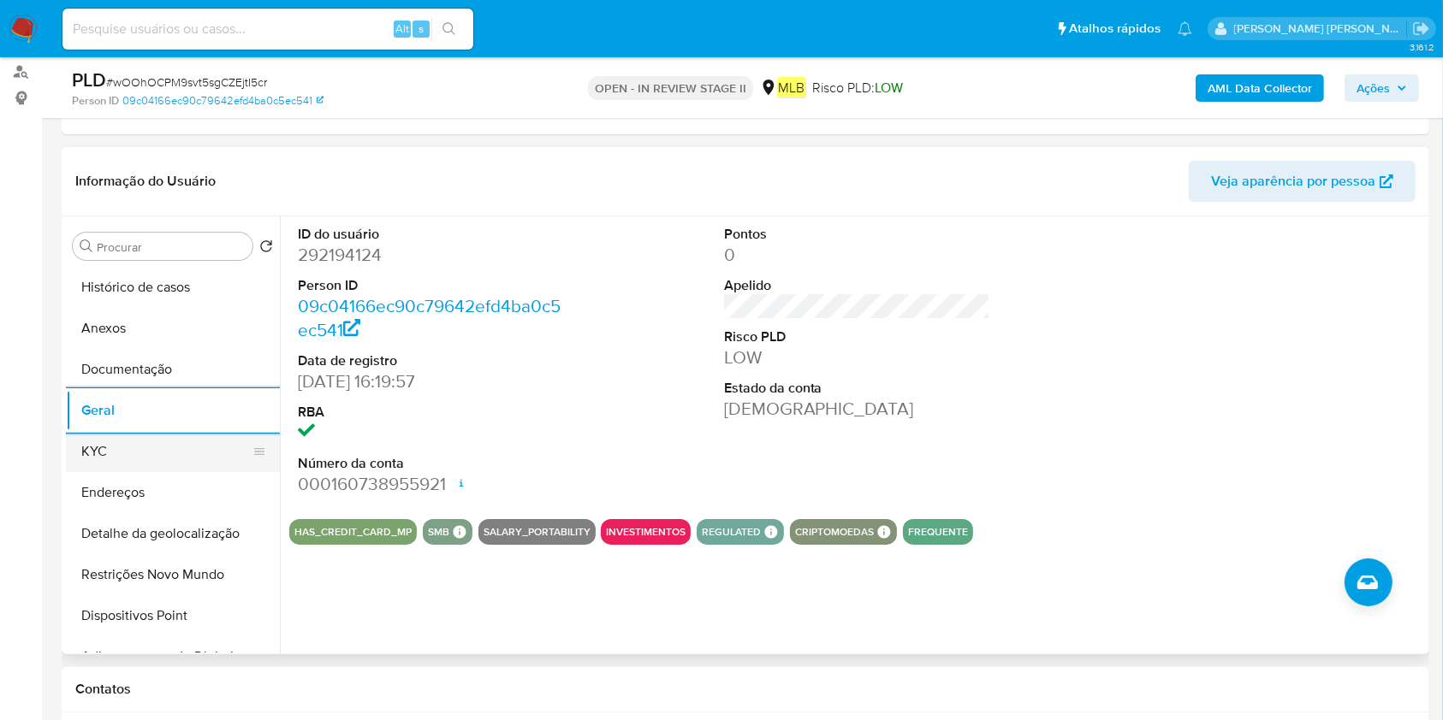
click at [84, 439] on button "KYC" at bounding box center [166, 451] width 200 height 41
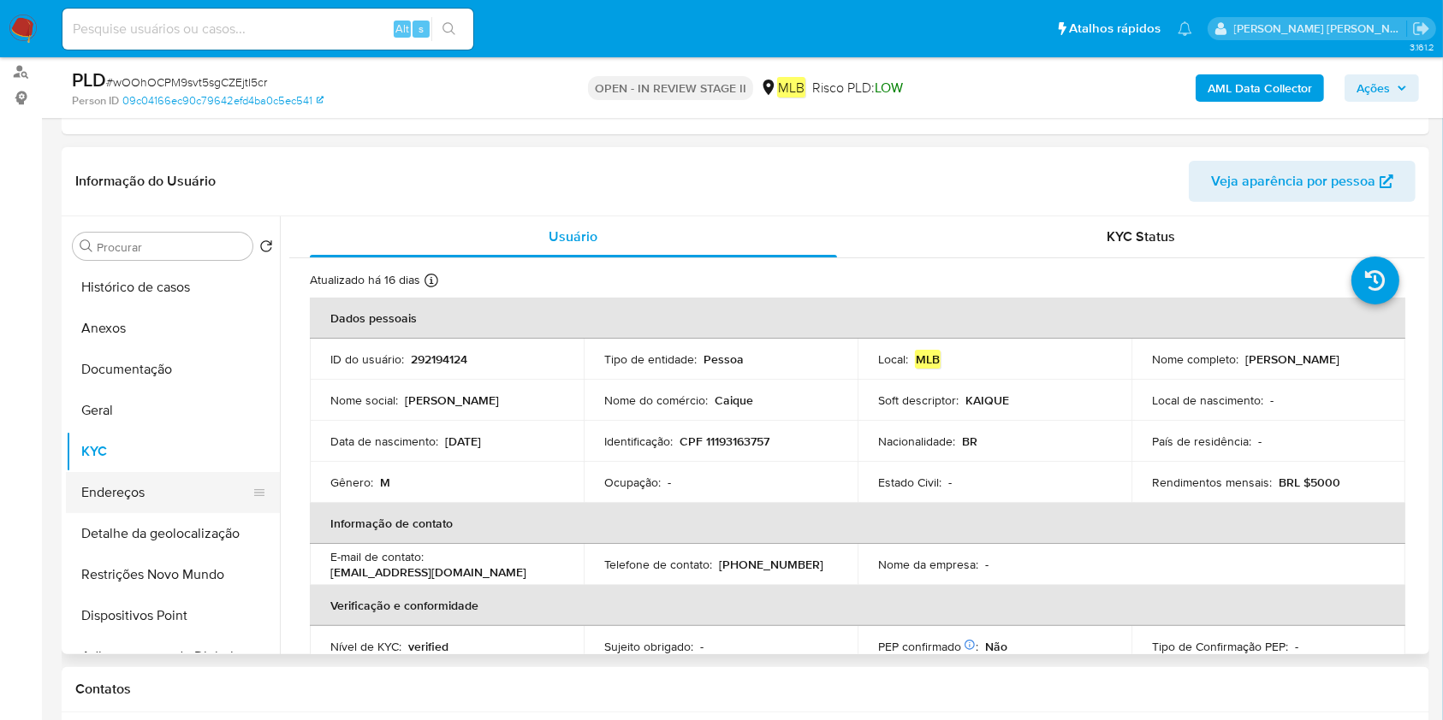
click at [192, 502] on button "Endereços" at bounding box center [166, 492] width 200 height 41
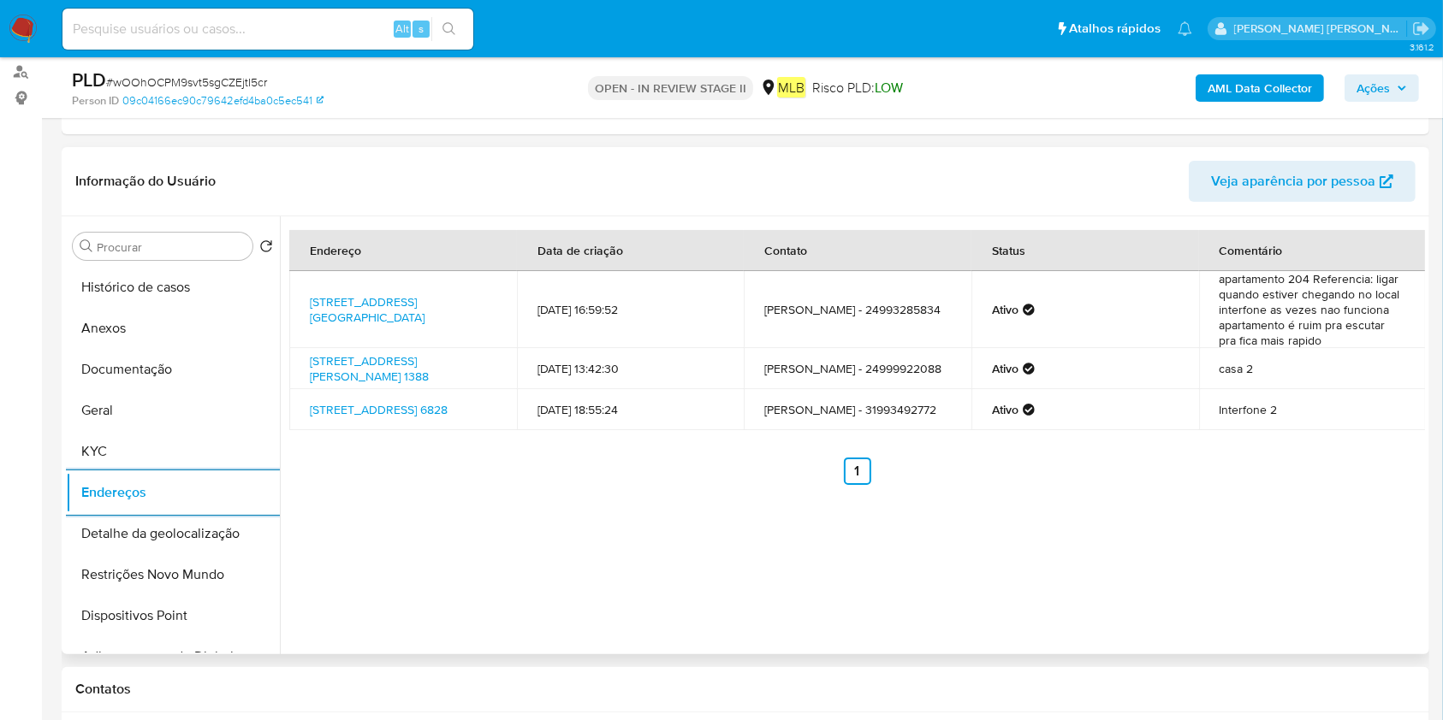
drag, startPoint x: 91, startPoint y: 525, endPoint x: 620, endPoint y: 534, distance: 529.7
click at [92, 525] on button "Detalhe da geolocalização" at bounding box center [173, 533] width 214 height 41
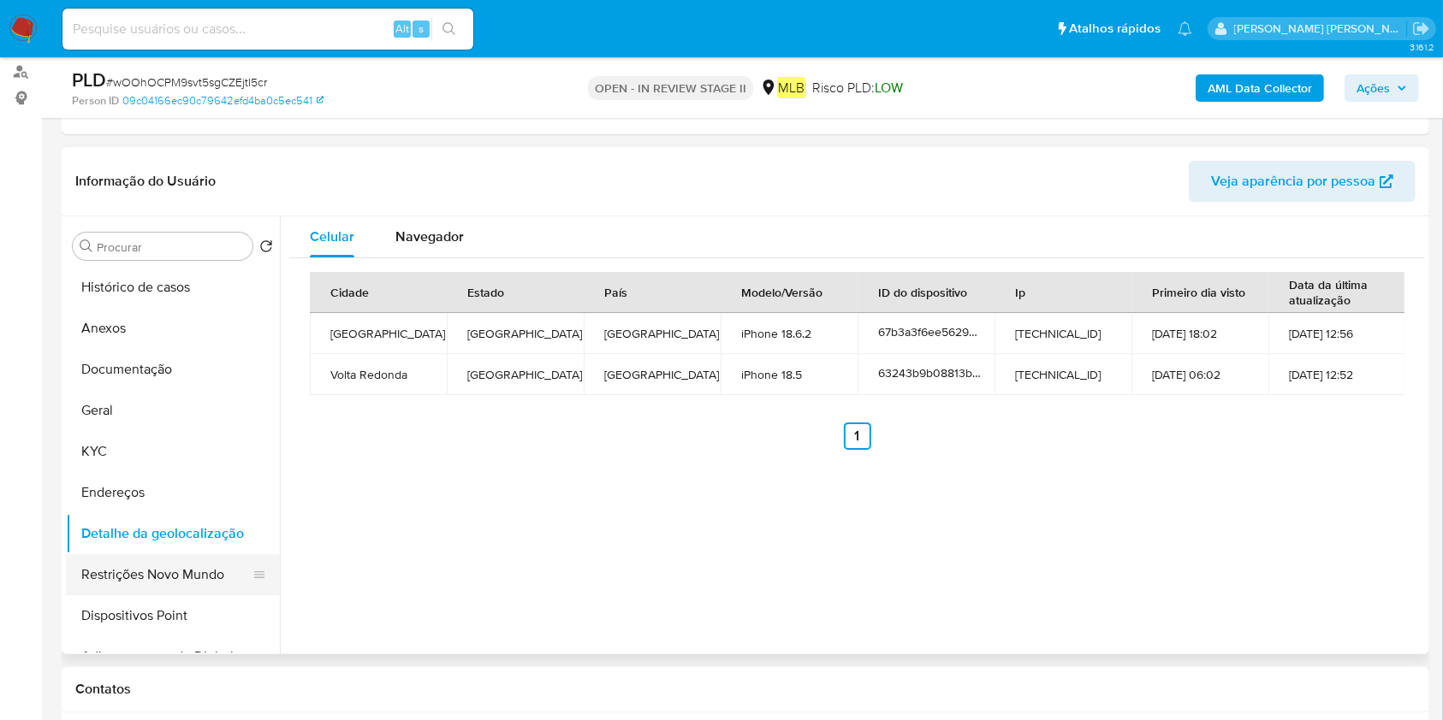
click at [144, 560] on button "Restrições Novo Mundo" at bounding box center [166, 574] width 200 height 41
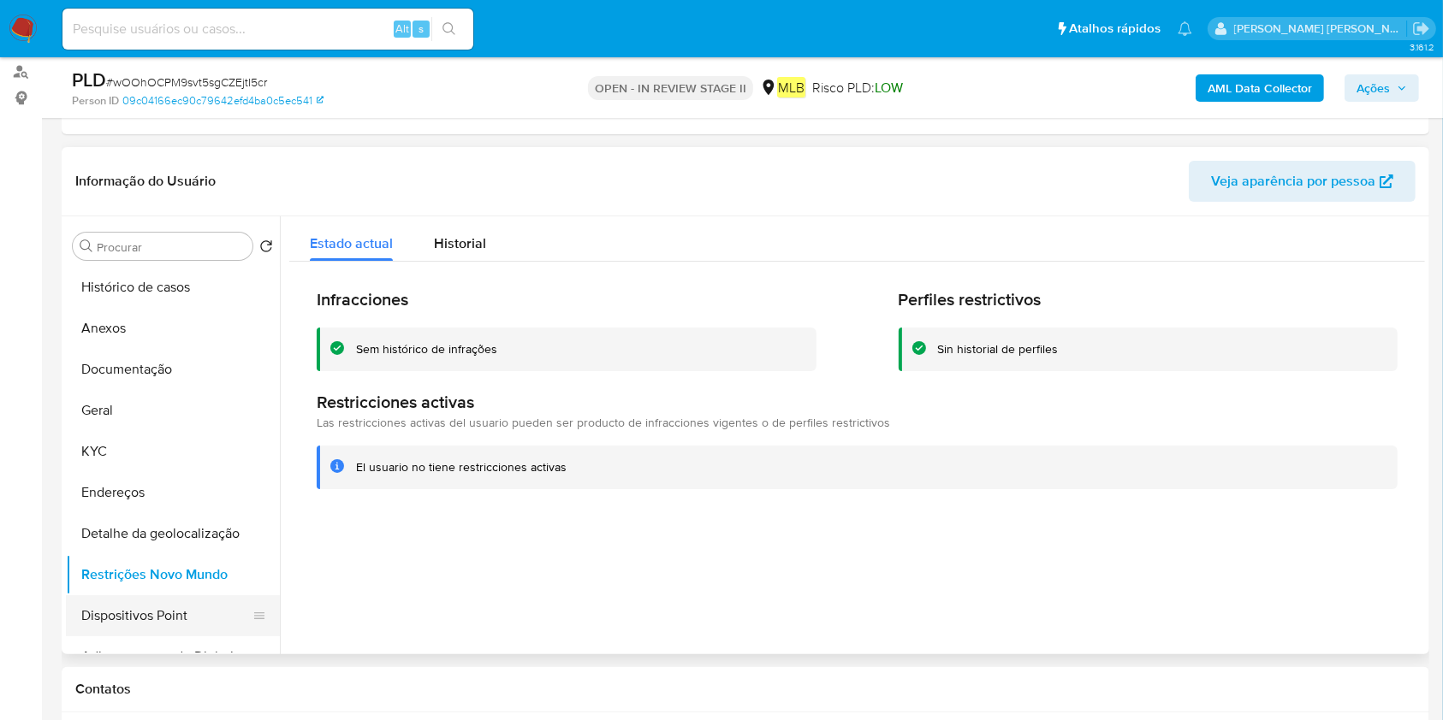
click at [179, 605] on button "Dispositivos Point" at bounding box center [166, 615] width 200 height 41
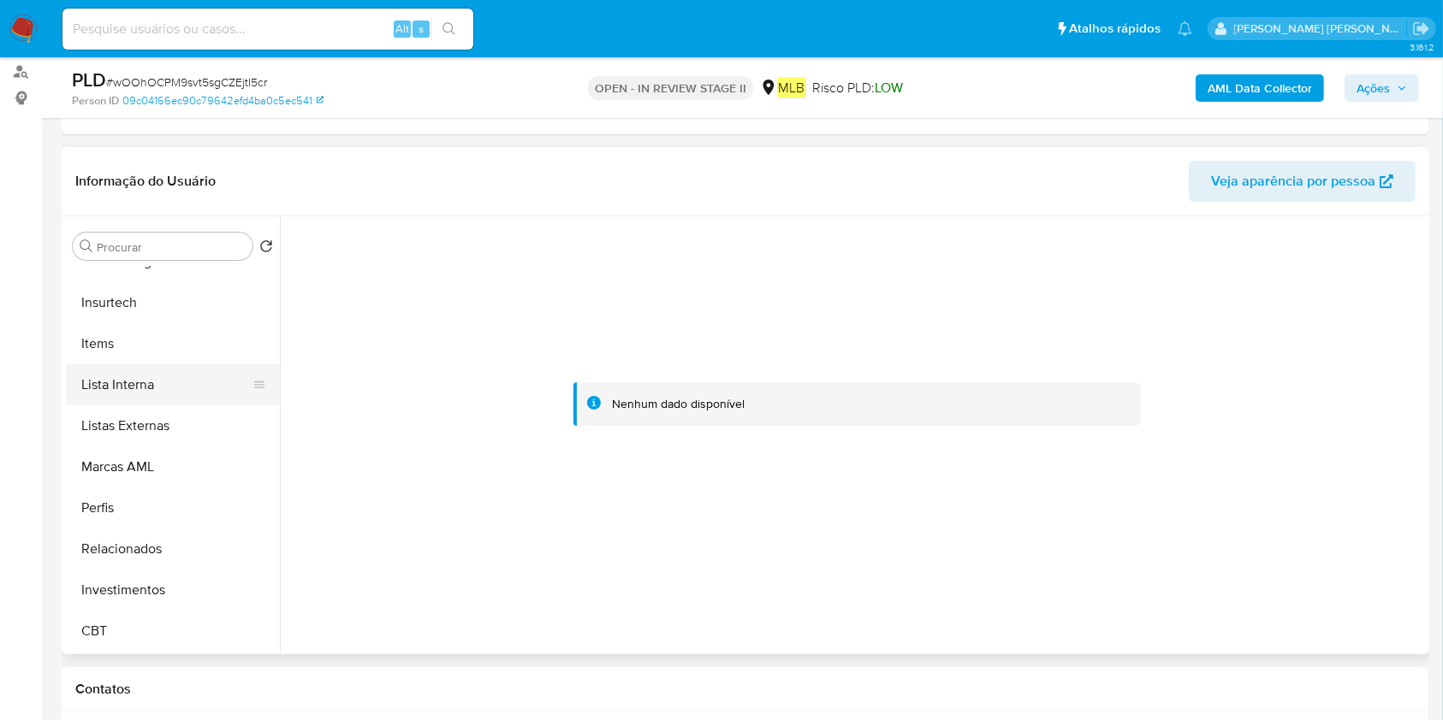
scroll to position [773, 0]
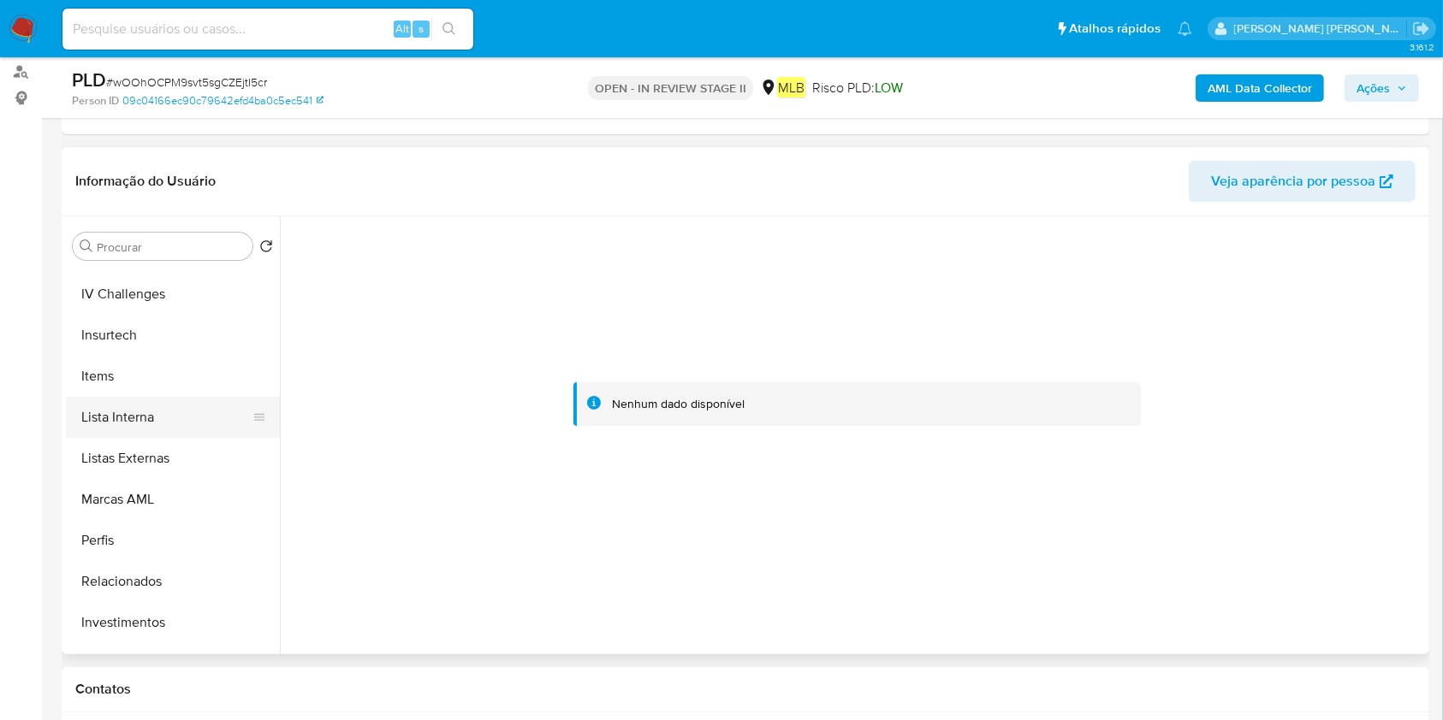
click at [166, 411] on button "Lista Interna" at bounding box center [166, 417] width 200 height 41
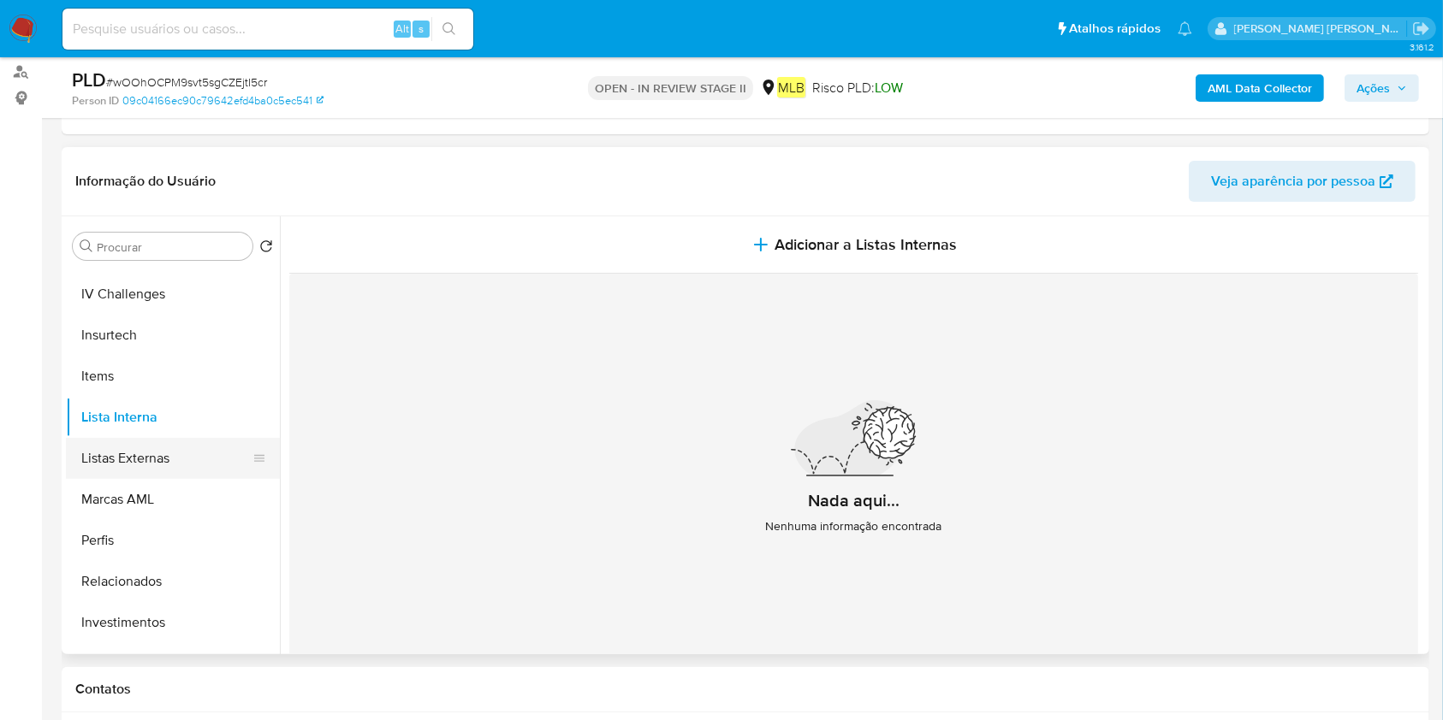
click at [139, 460] on button "Listas Externas" at bounding box center [166, 458] width 200 height 41
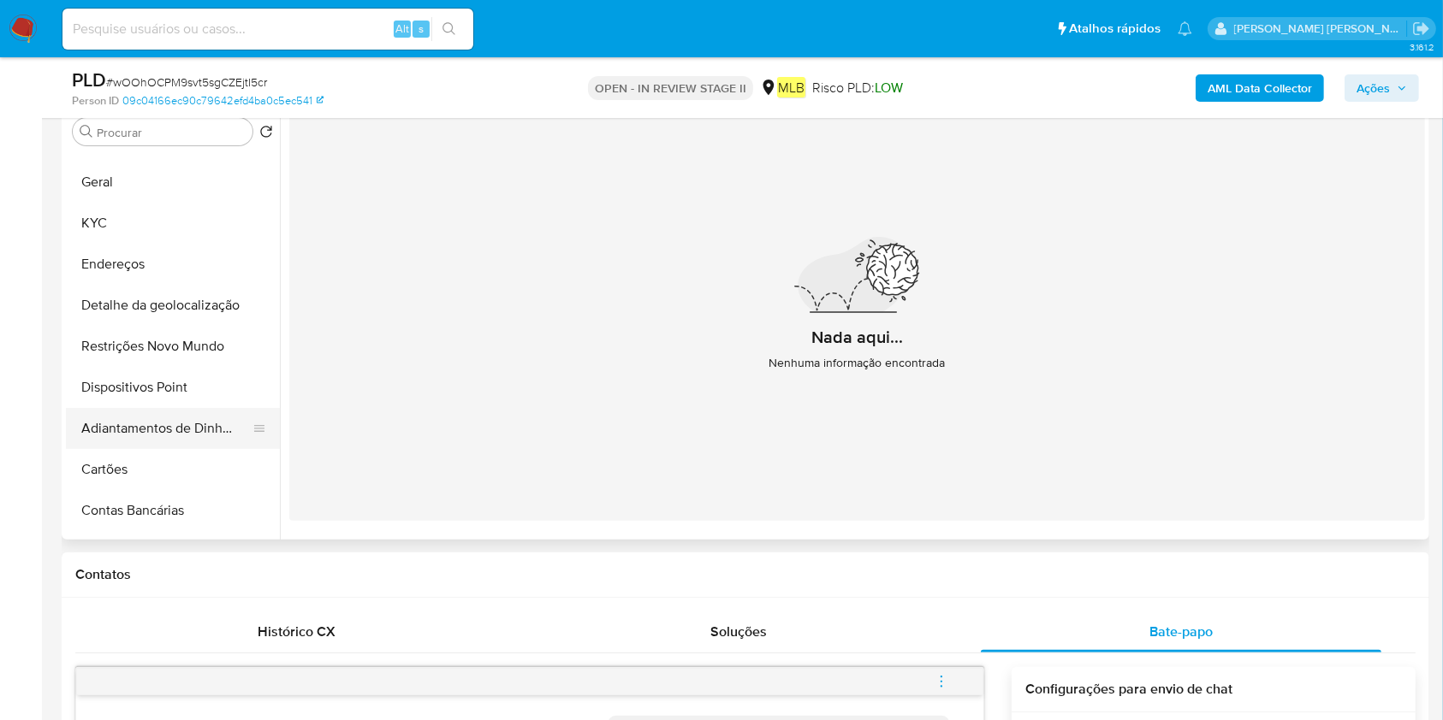
scroll to position [0, 0]
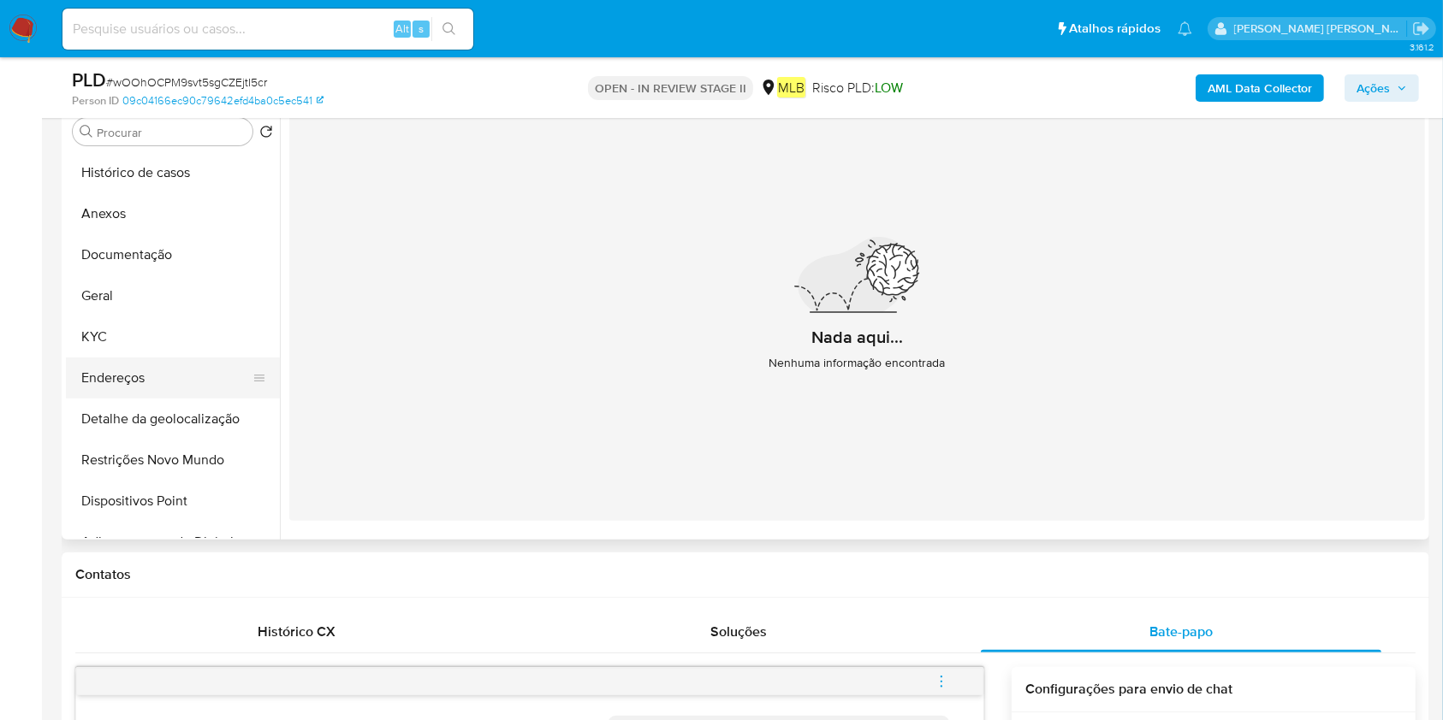
click at [156, 365] on button "Endereços" at bounding box center [166, 378] width 200 height 41
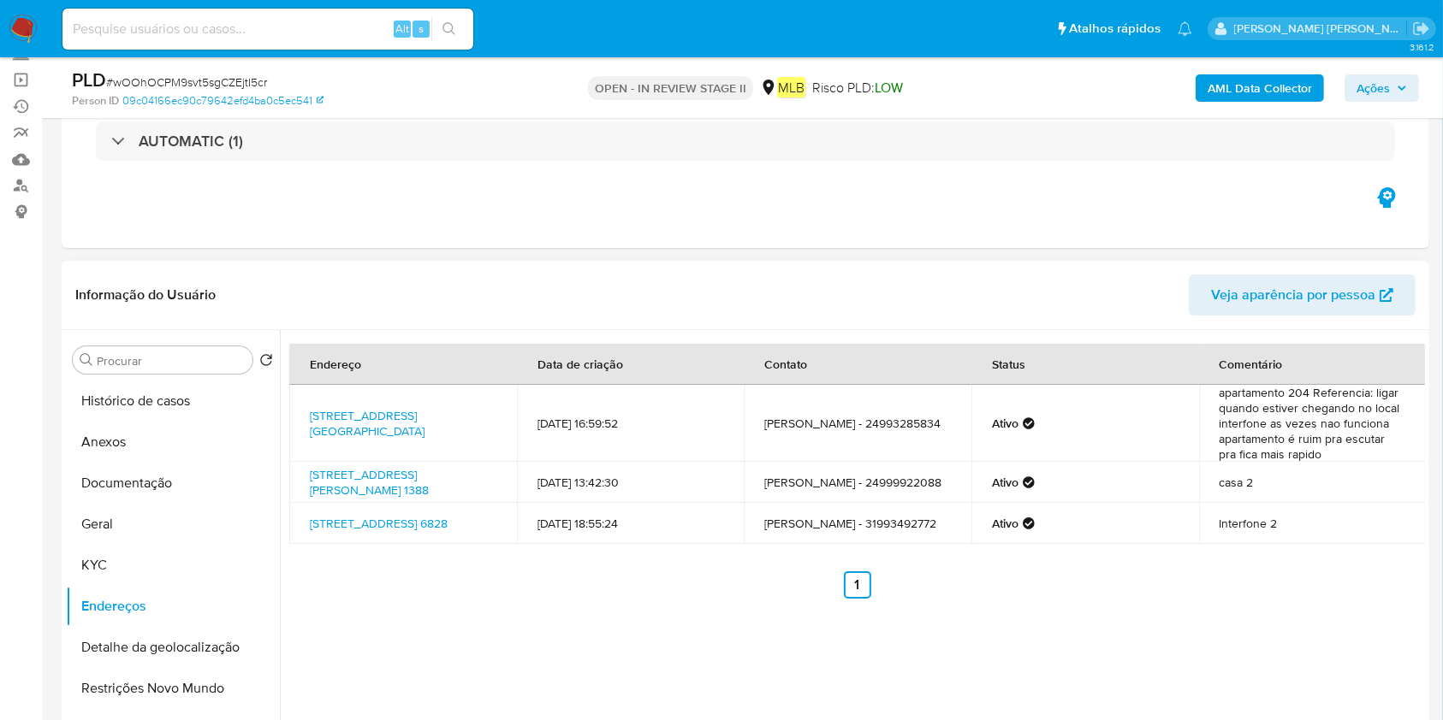
scroll to position [228, 0]
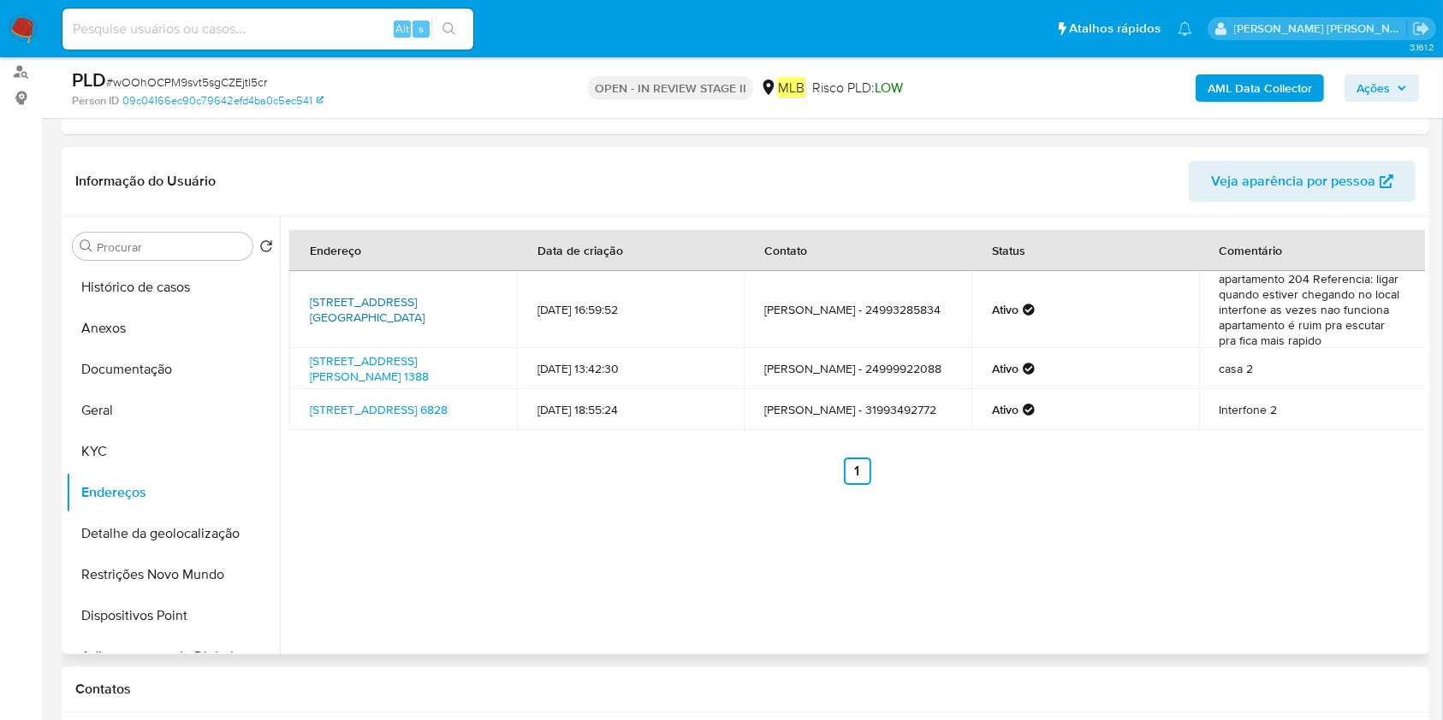
drag, startPoint x: 301, startPoint y: 291, endPoint x: 355, endPoint y: 311, distance: 57.4
click at [355, 311] on td "Avenida Retiro 4109, Volta Redonda, Rio De Janeiro, 27274530, Brasil 4109" at bounding box center [403, 309] width 228 height 77
copy link "Avenida Retiro 4109, Volta Redonda"
click at [154, 315] on button "Anexos" at bounding box center [166, 328] width 200 height 41
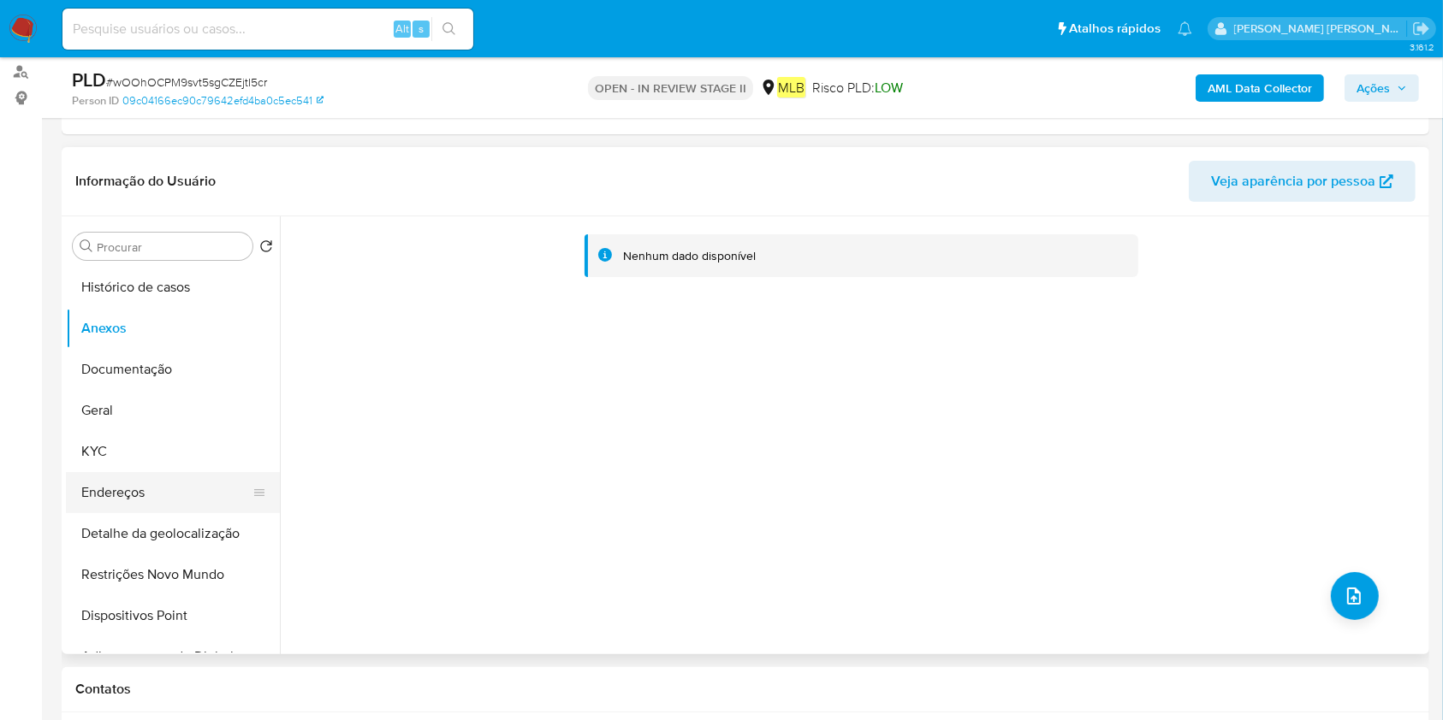
click at [235, 488] on button "Endereços" at bounding box center [166, 492] width 200 height 41
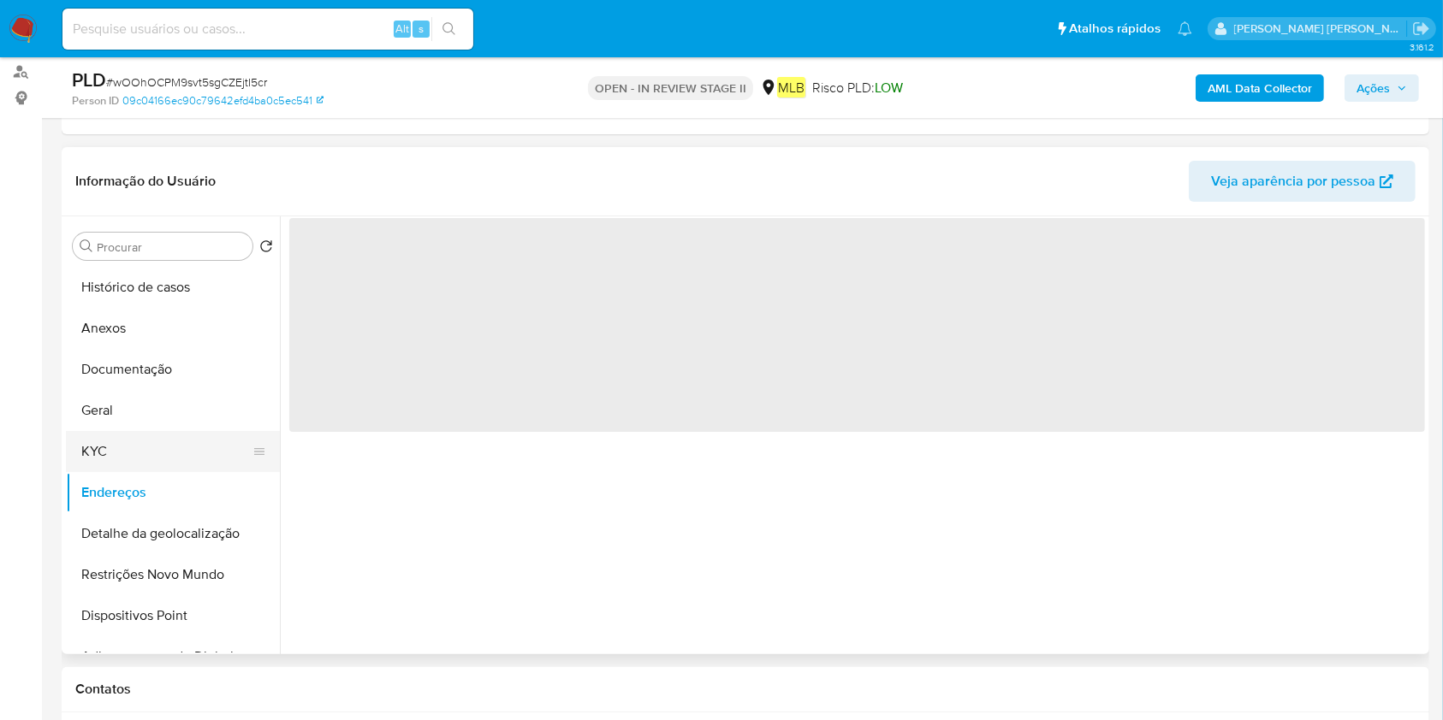
click at [179, 434] on button "KYC" at bounding box center [166, 451] width 200 height 41
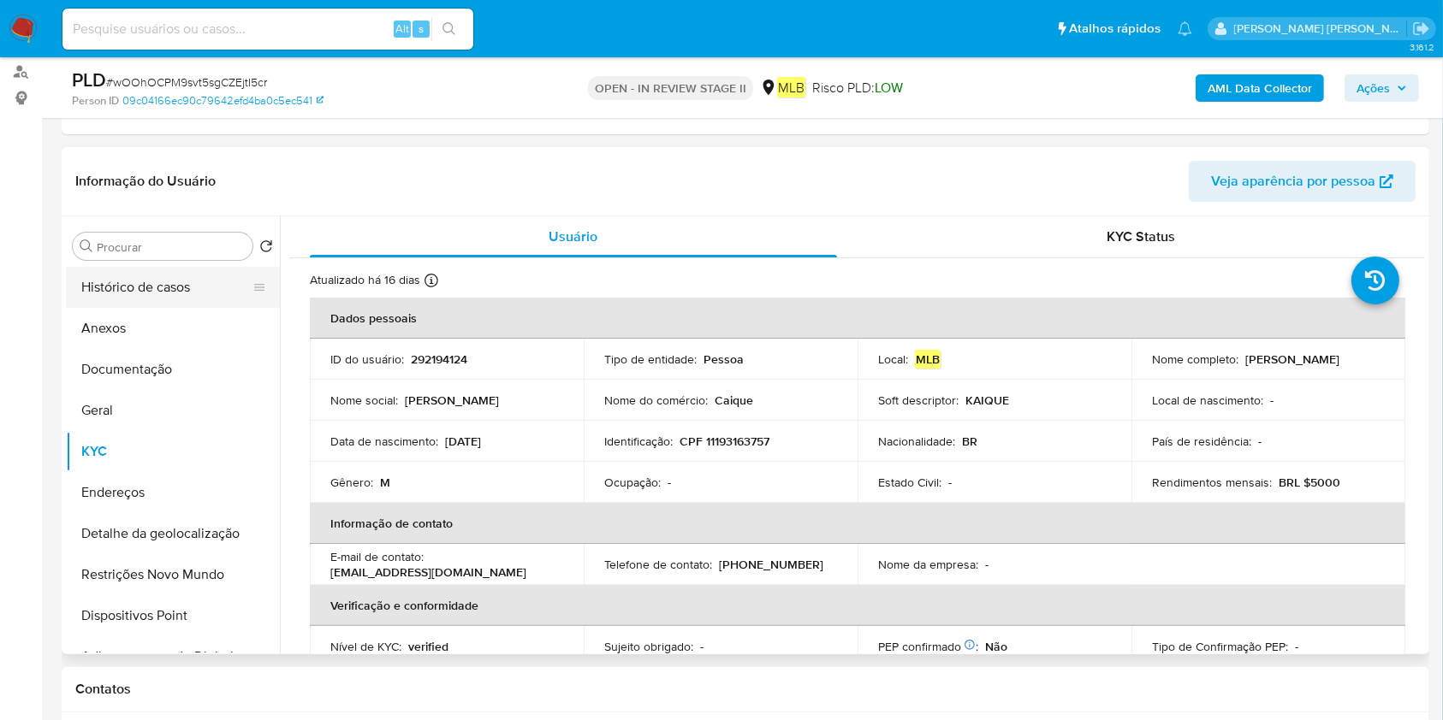
click at [181, 295] on button "Histórico de casos" at bounding box center [166, 287] width 200 height 41
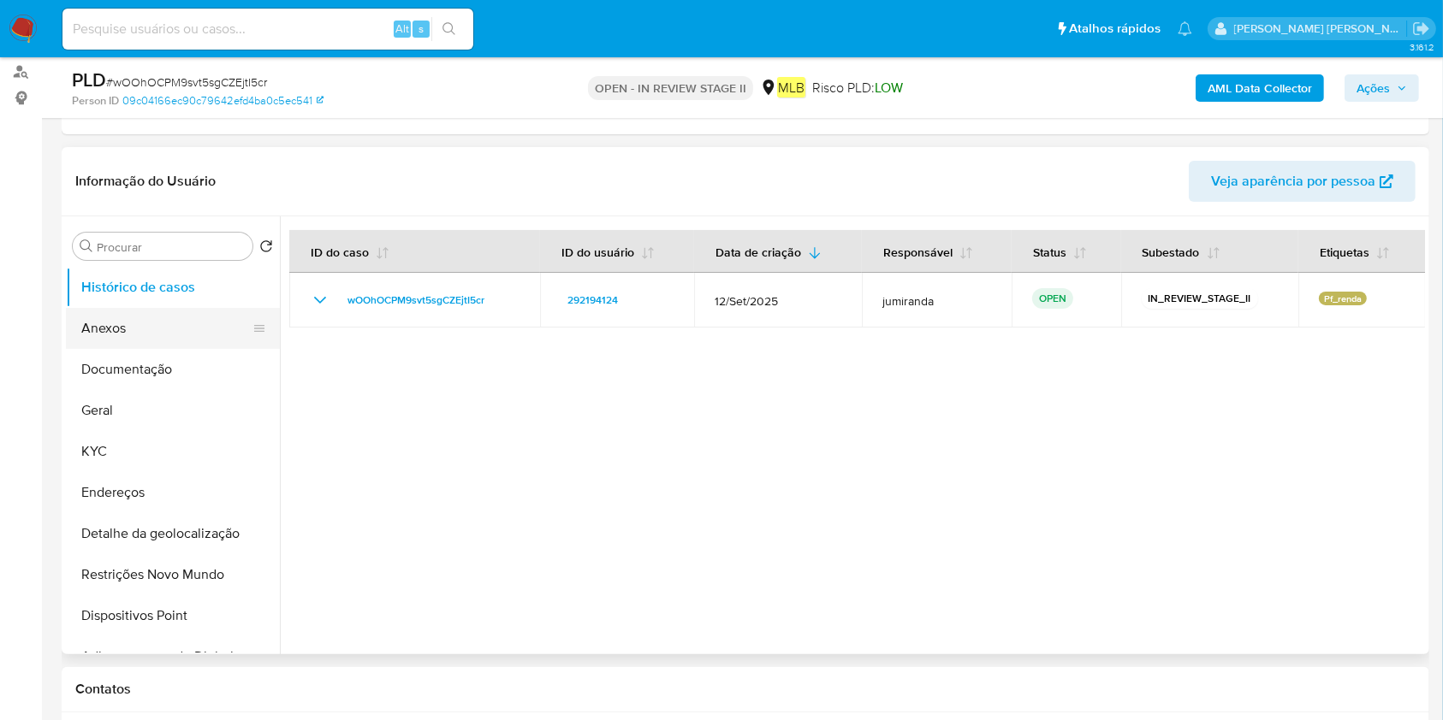
click at [193, 327] on button "Anexos" at bounding box center [166, 328] width 200 height 41
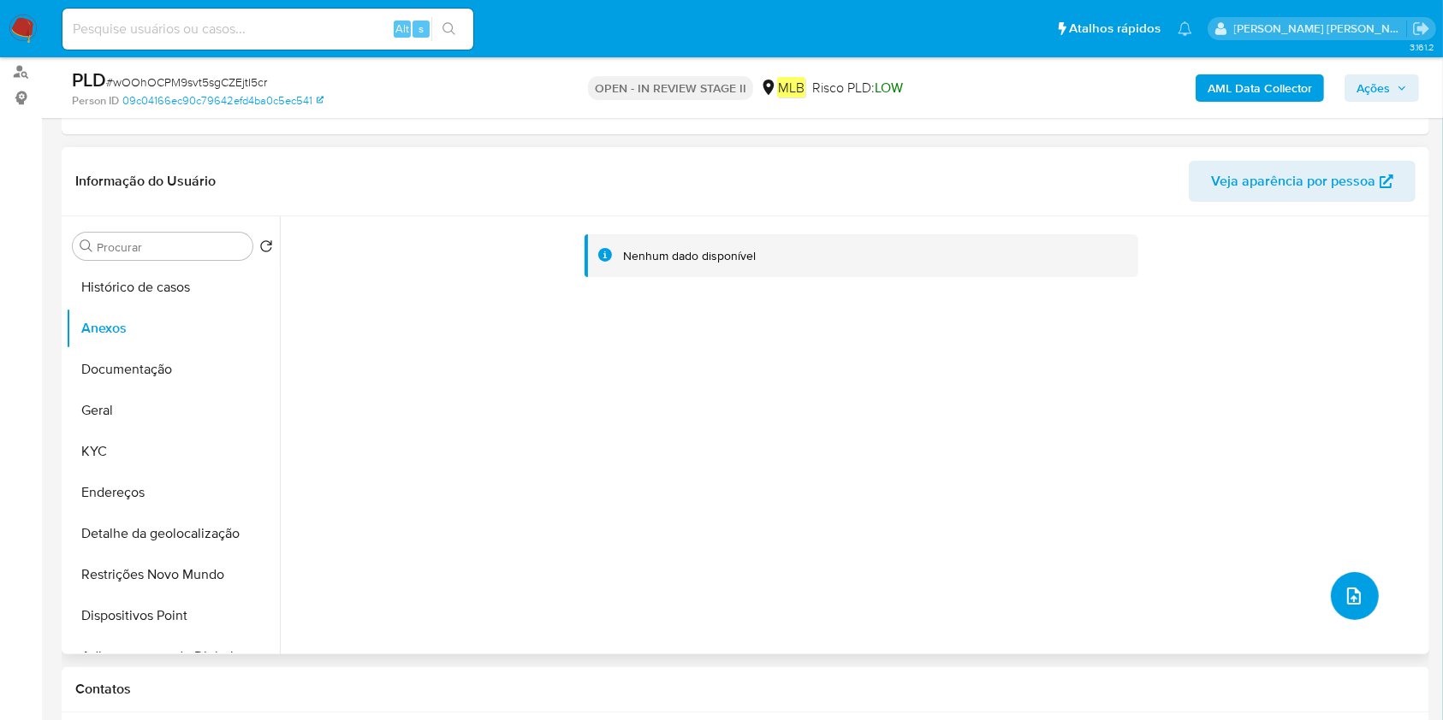
click at [1354, 591] on icon "upload-file" at bounding box center [1353, 596] width 21 height 21
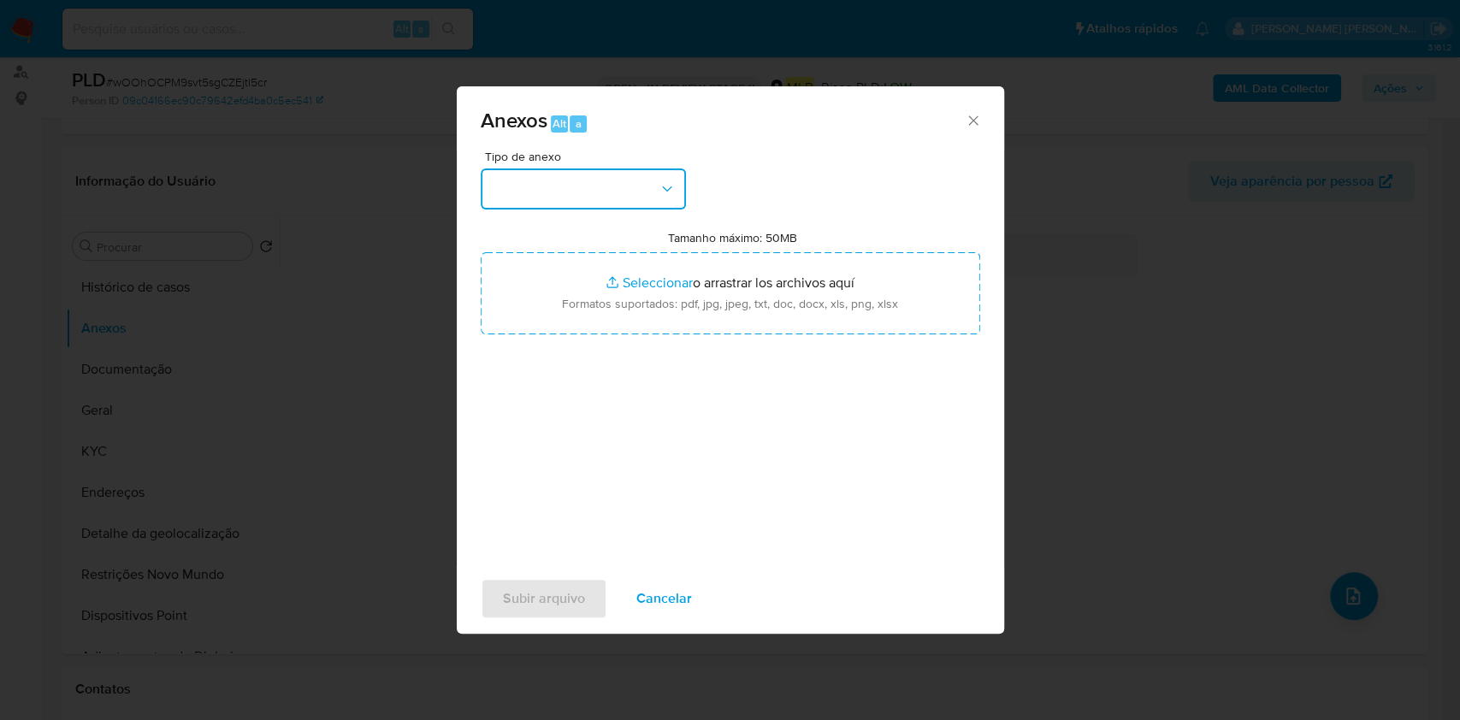
click at [573, 188] on button "button" at bounding box center [583, 189] width 205 height 41
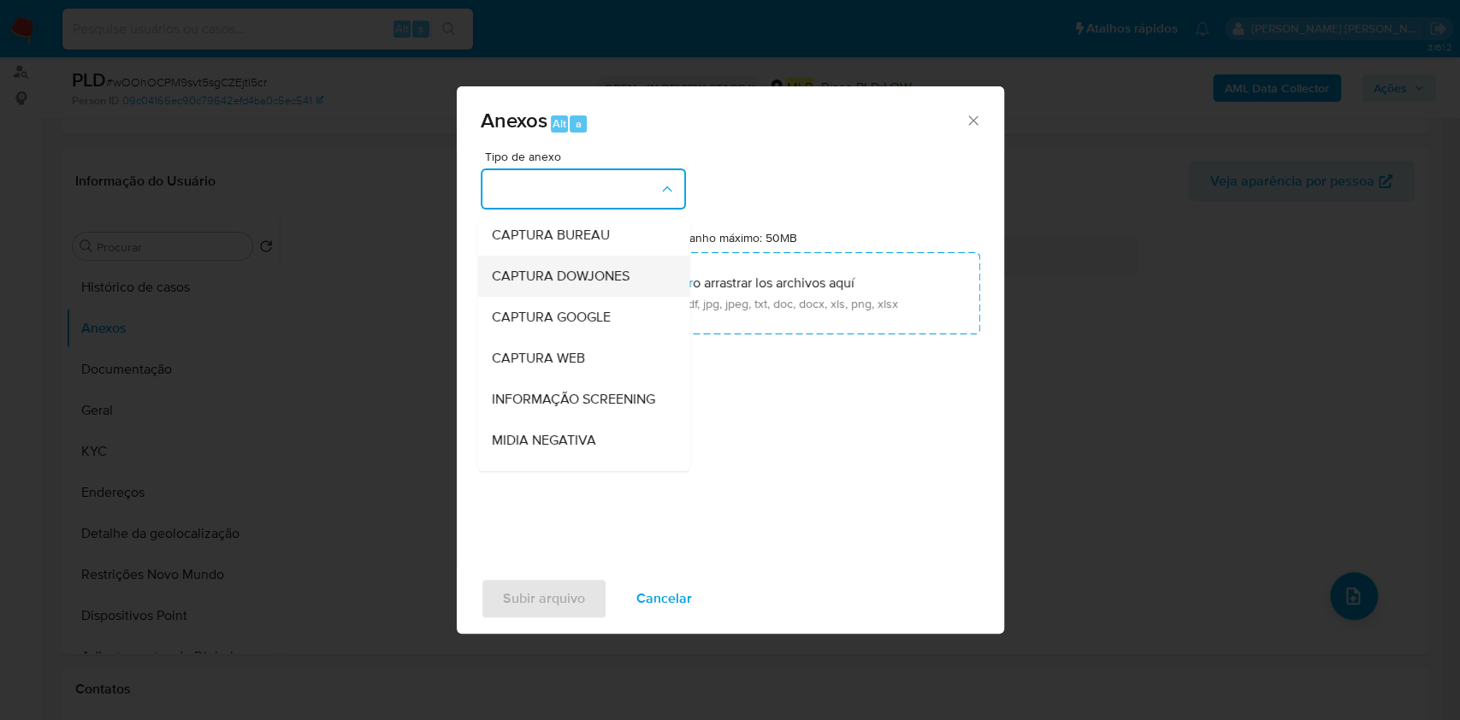
scroll to position [263, 0]
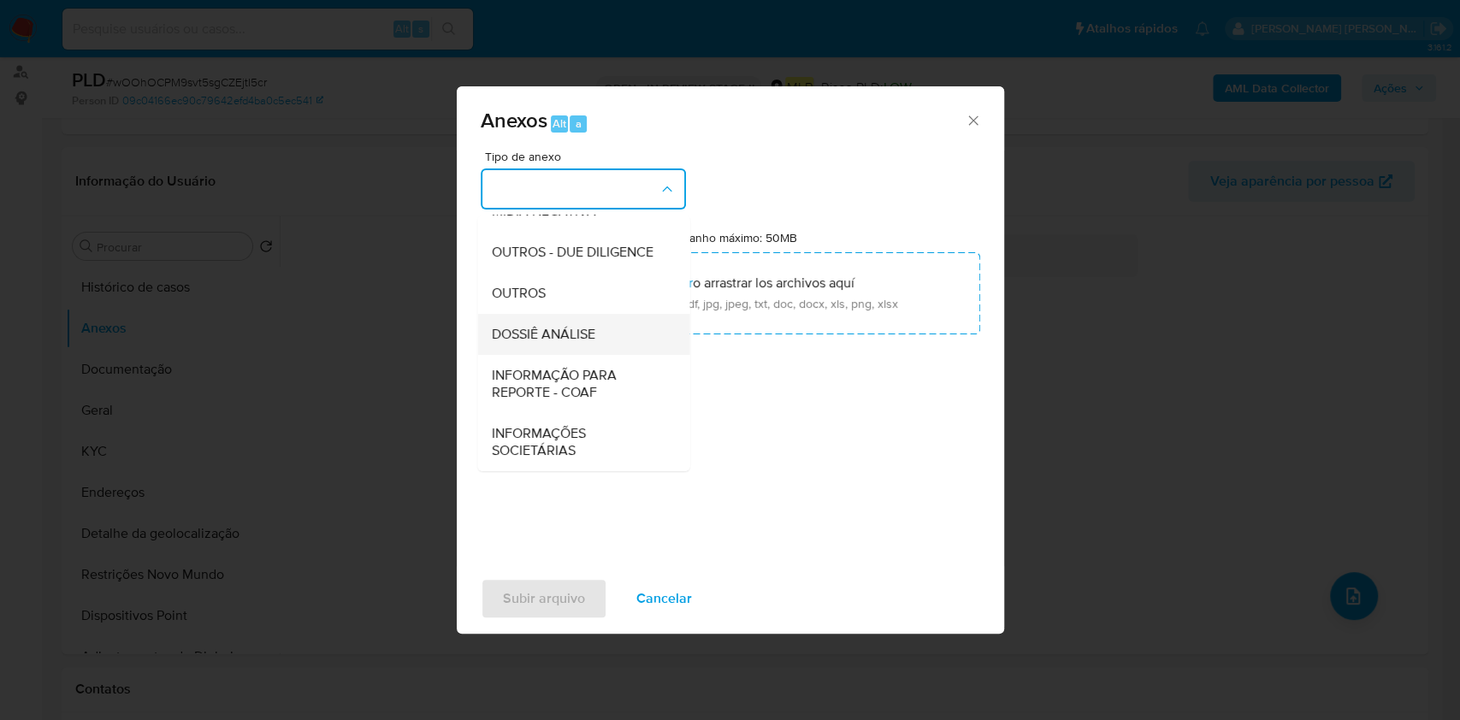
click at [564, 327] on span "DOSSIÊ ANÁLISE" at bounding box center [543, 334] width 104 height 17
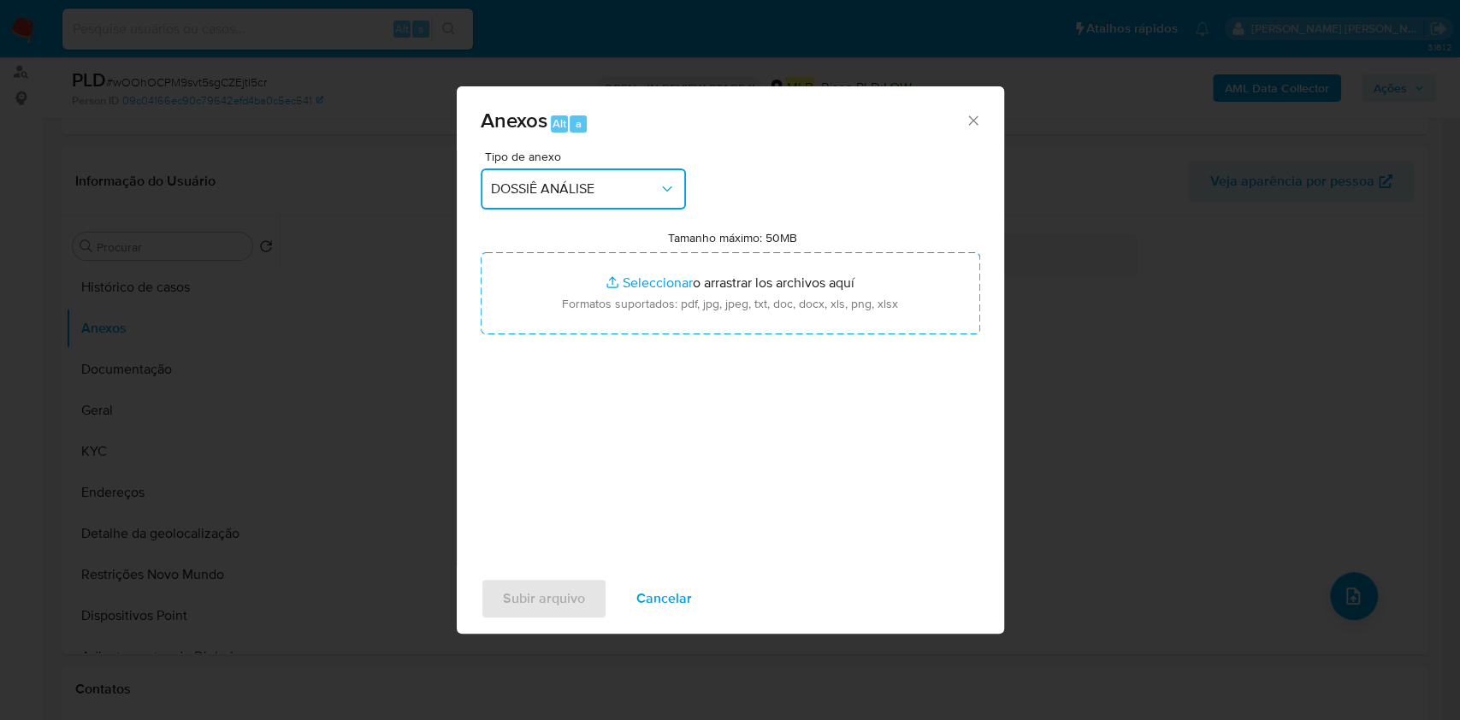
click at [1194, 179] on div "Anexos Alt a Tipo de anexo DOSSIÊ ANÁLISE Tamanho máximo: 50MB Seleccionar arch…" at bounding box center [730, 360] width 1460 height 720
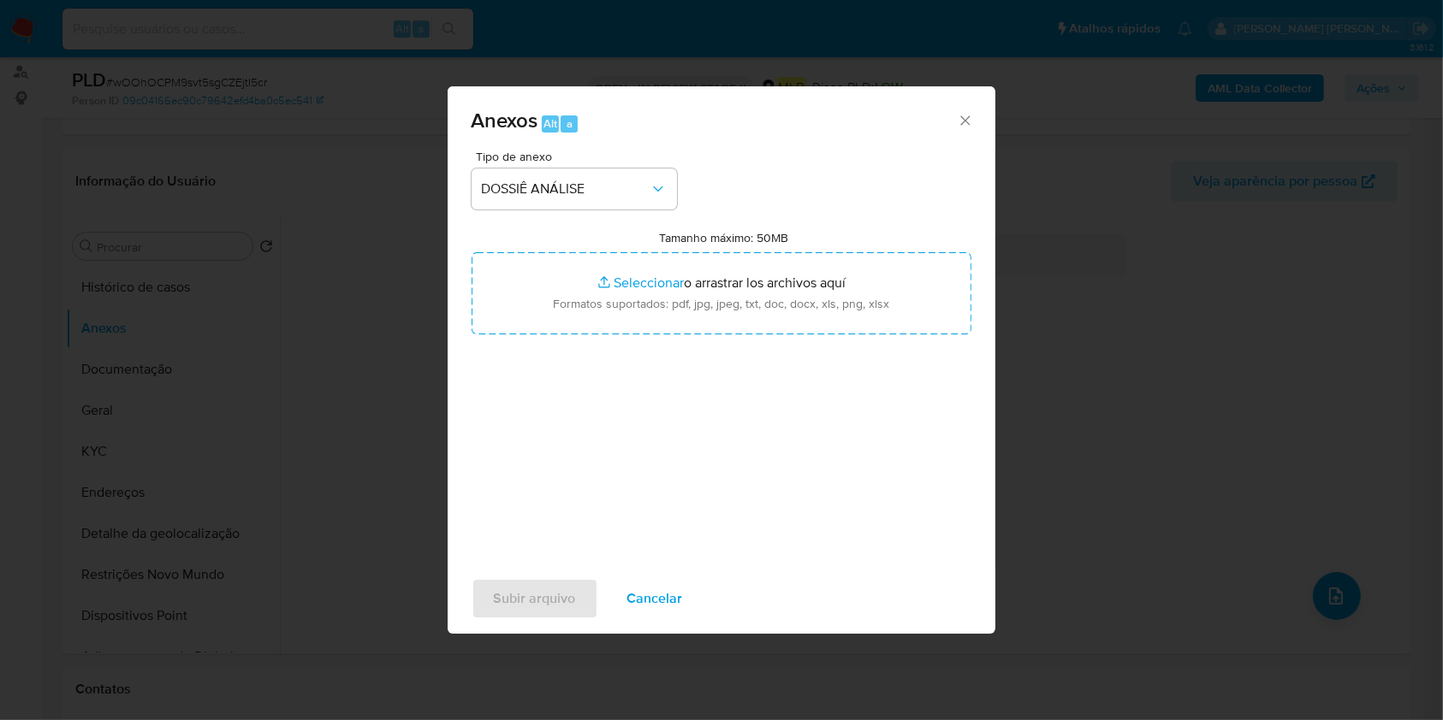
click at [1266, 72] on div "AML Data Collector Ações" at bounding box center [1197, 88] width 444 height 40
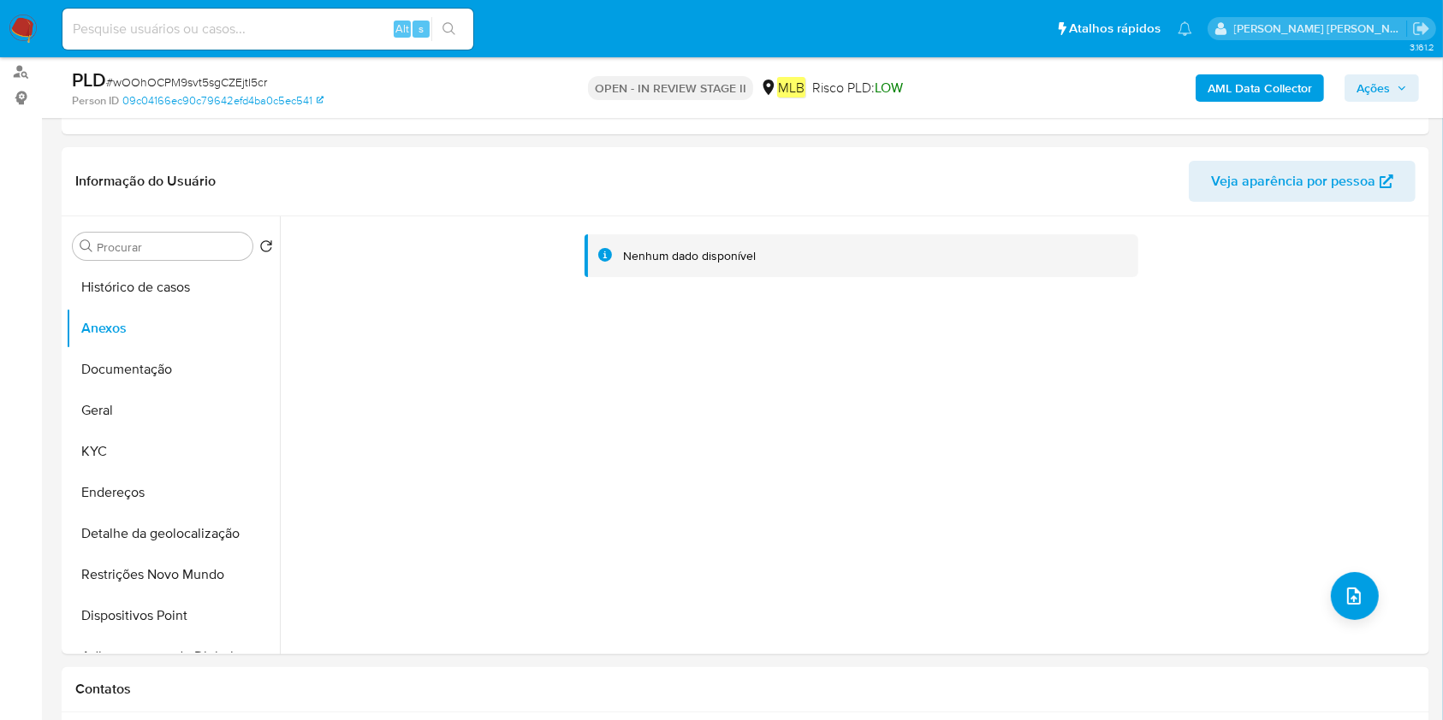
click at [1266, 70] on div "AML Data Collector Ações" at bounding box center [1197, 88] width 444 height 40
click at [1260, 82] on b "AML Data Collector" at bounding box center [1259, 87] width 104 height 27
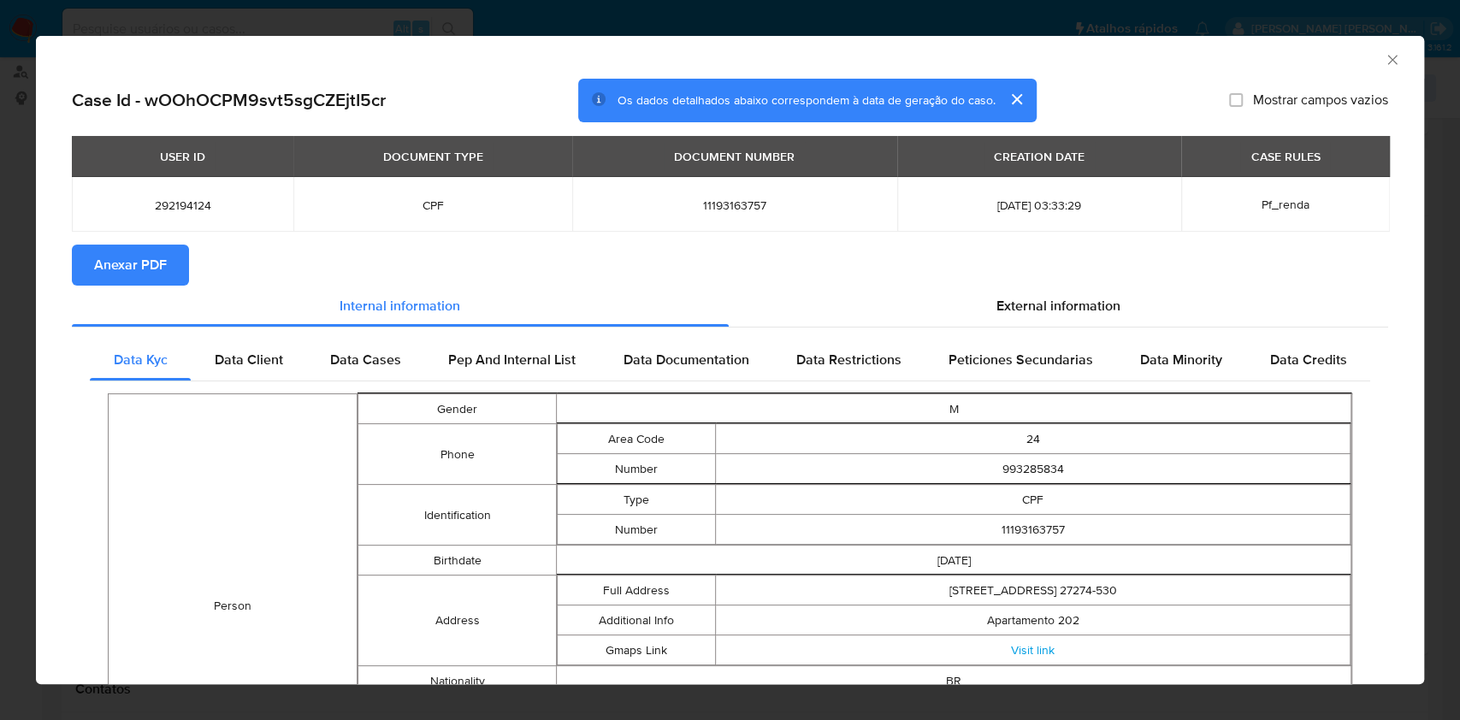
click at [169, 277] on button "Anexar PDF" at bounding box center [130, 265] width 117 height 41
click at [1375, 70] on div "AML Data Collector" at bounding box center [730, 57] width 1389 height 43
click at [1384, 67] on icon "Fechar a janela" at bounding box center [1392, 59] width 17 height 17
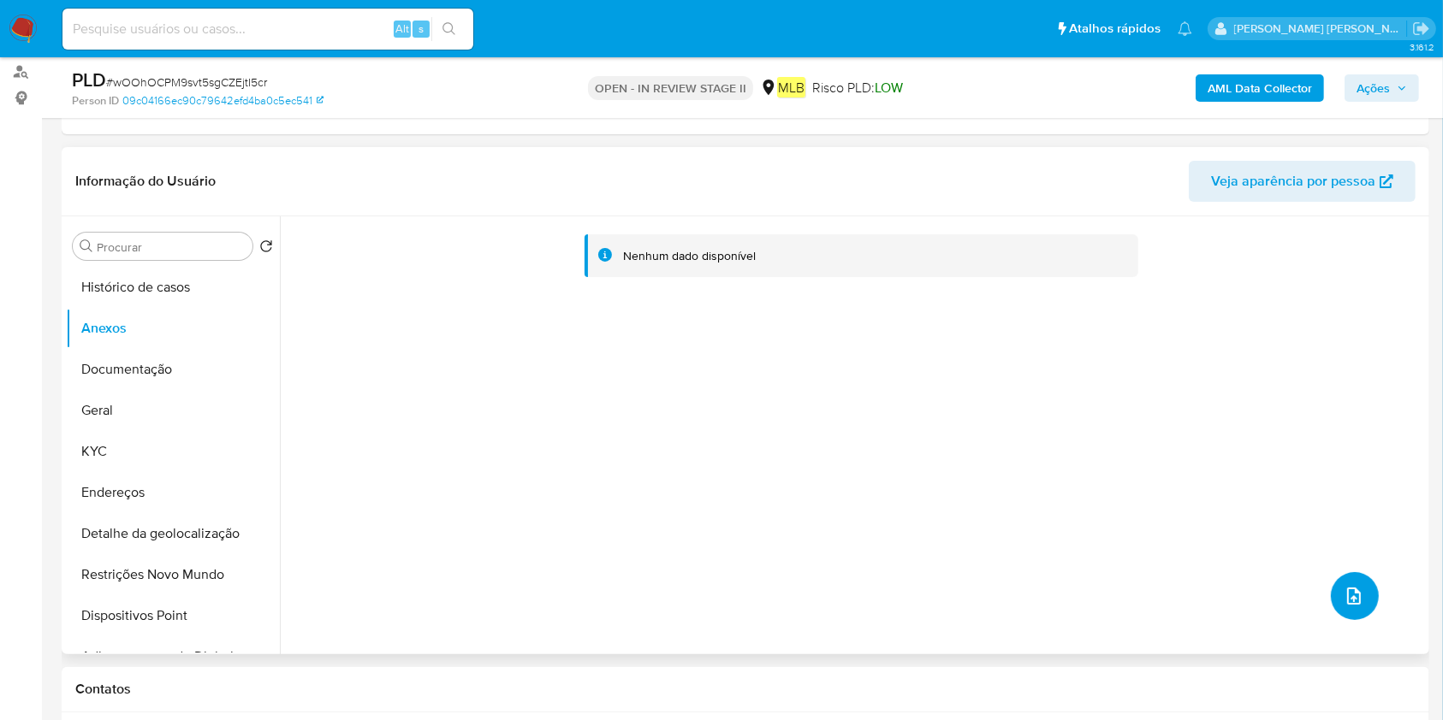
click at [1350, 612] on button "upload-file" at bounding box center [1354, 596] width 48 height 48
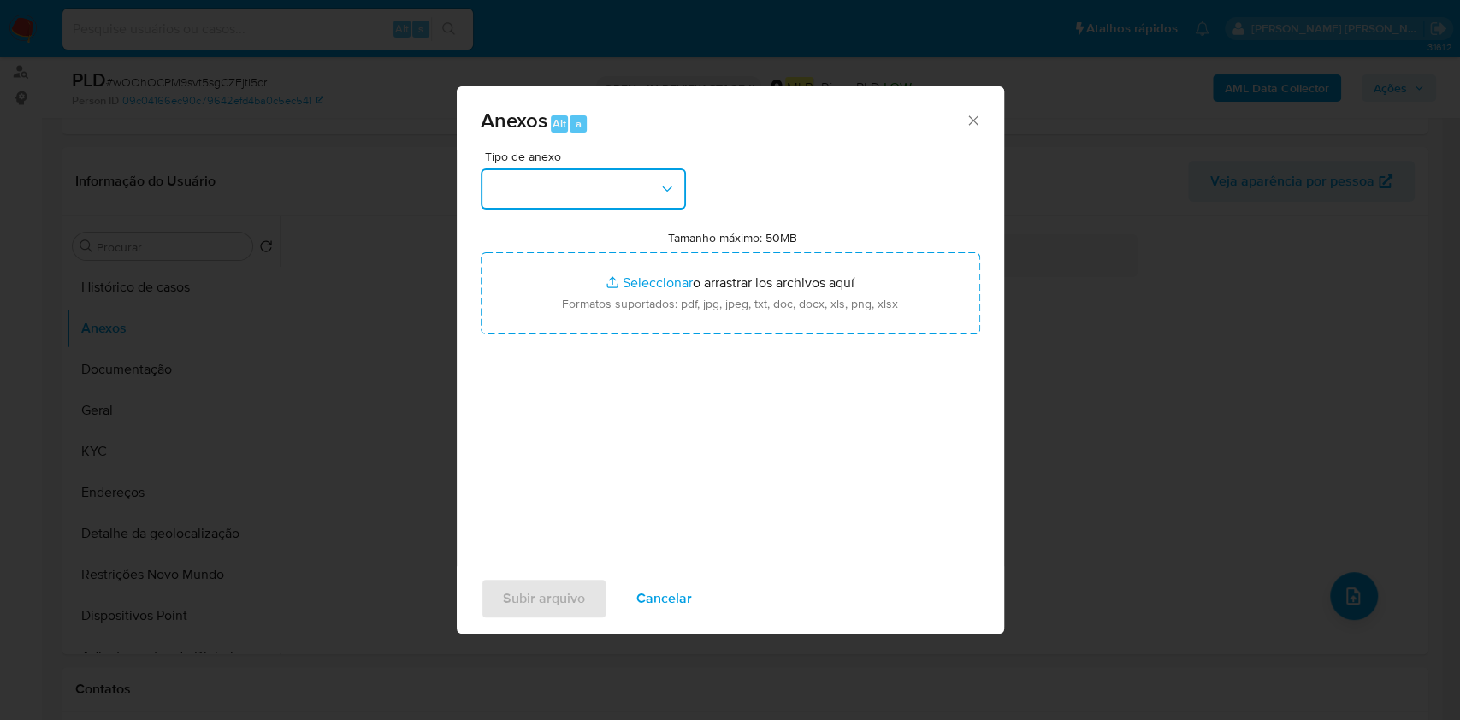
click at [539, 204] on button "button" at bounding box center [583, 189] width 205 height 41
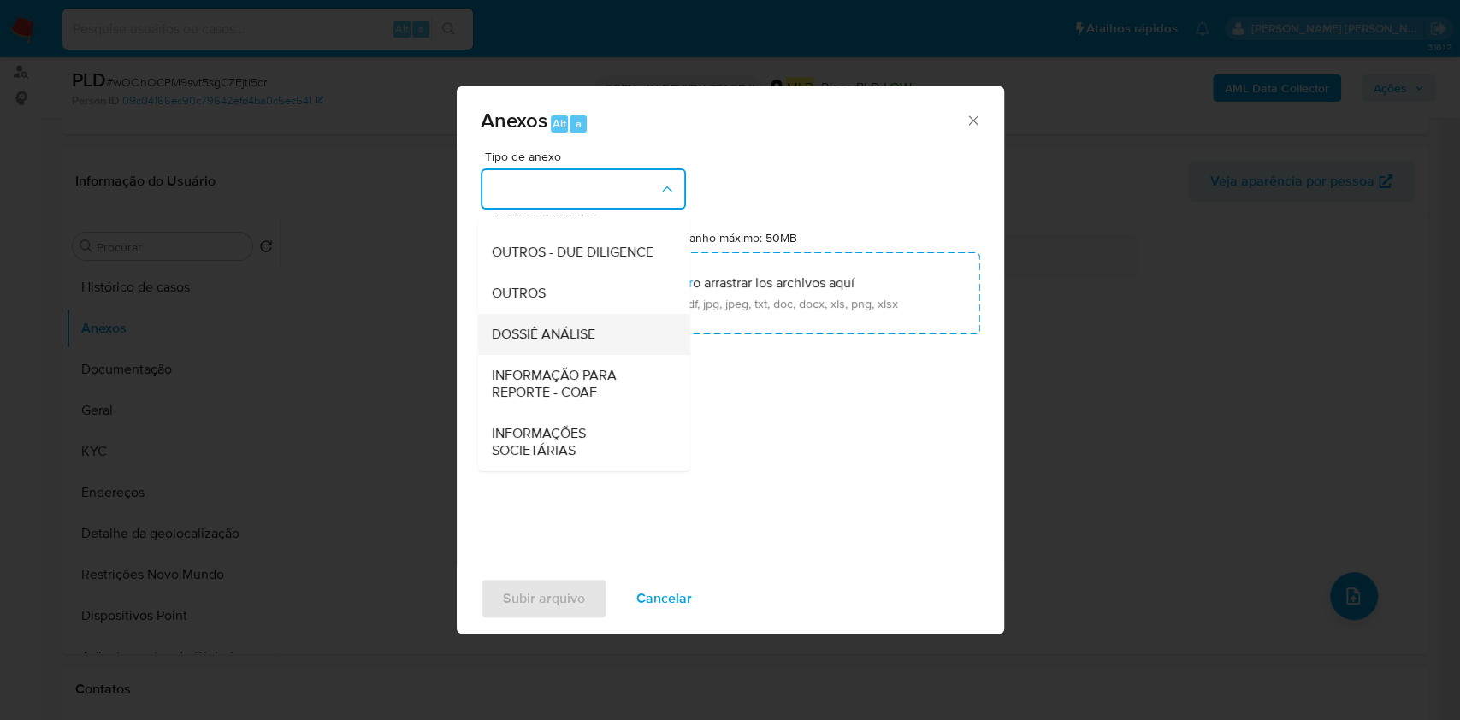
click at [537, 343] on div "DOSSIÊ ANÁLISE" at bounding box center [578, 334] width 175 height 41
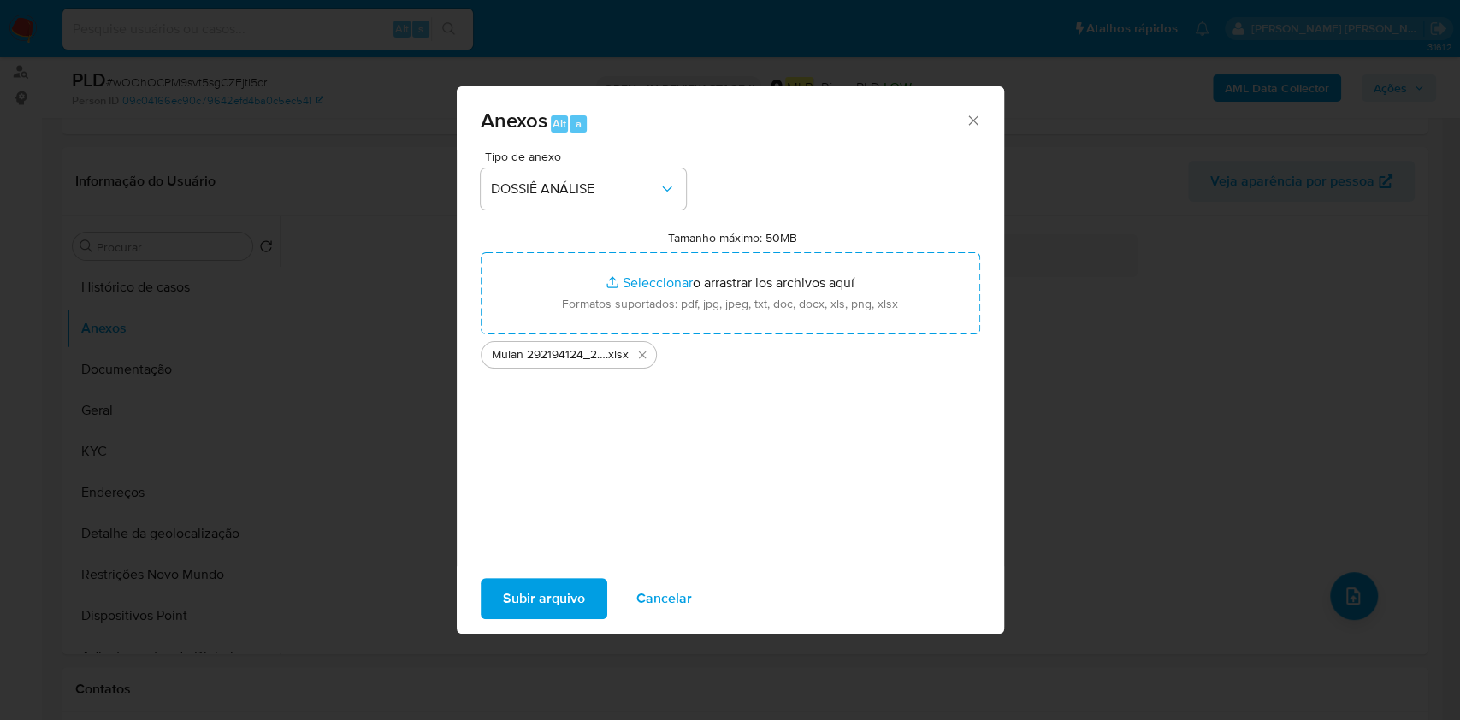
click at [822, 418] on div "Tipo de anexo DOSSIÊ ANÁLISE Tamanho máximo: 50MB Seleccionar archivos Seleccio…" at bounding box center [731, 353] width 500 height 404
click at [560, 591] on span "Subir arquivo" at bounding box center [544, 599] width 82 height 38
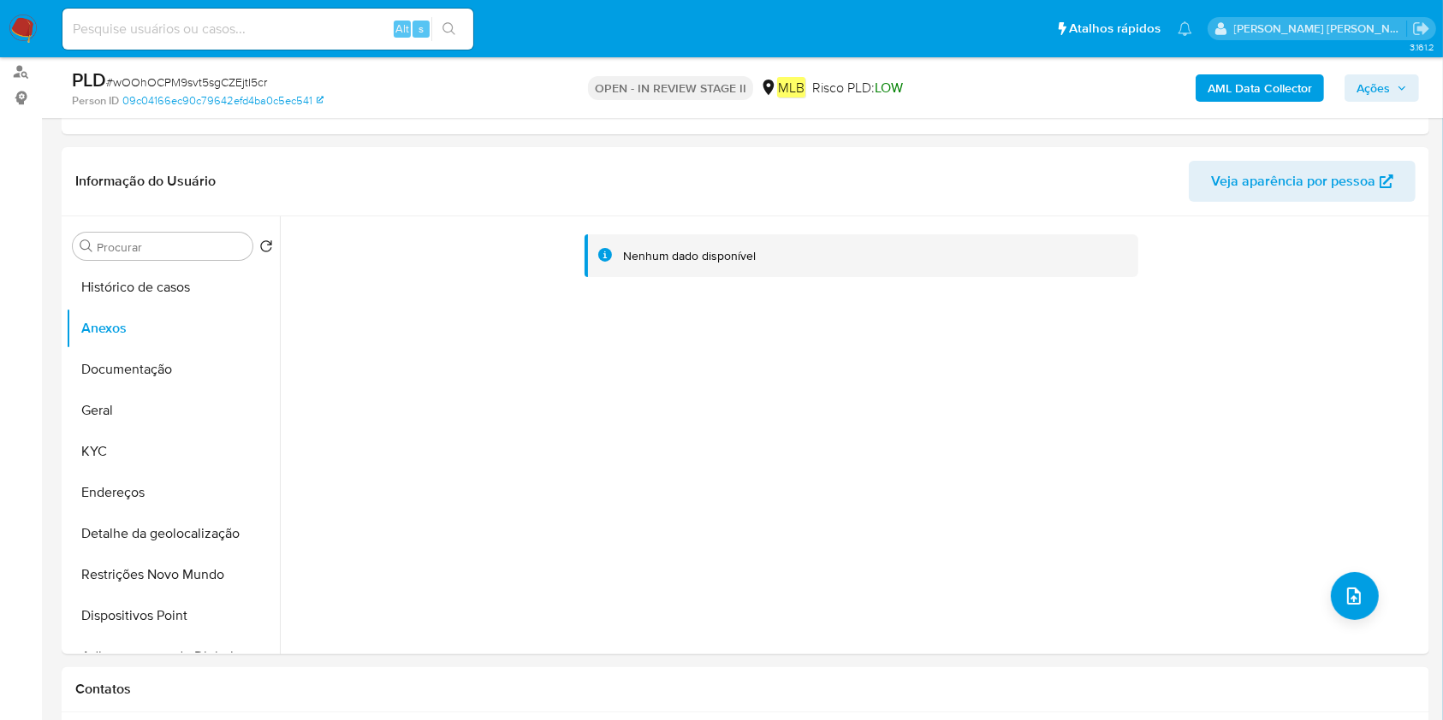
click at [1359, 92] on span "Ações" at bounding box center [1372, 87] width 33 height 27
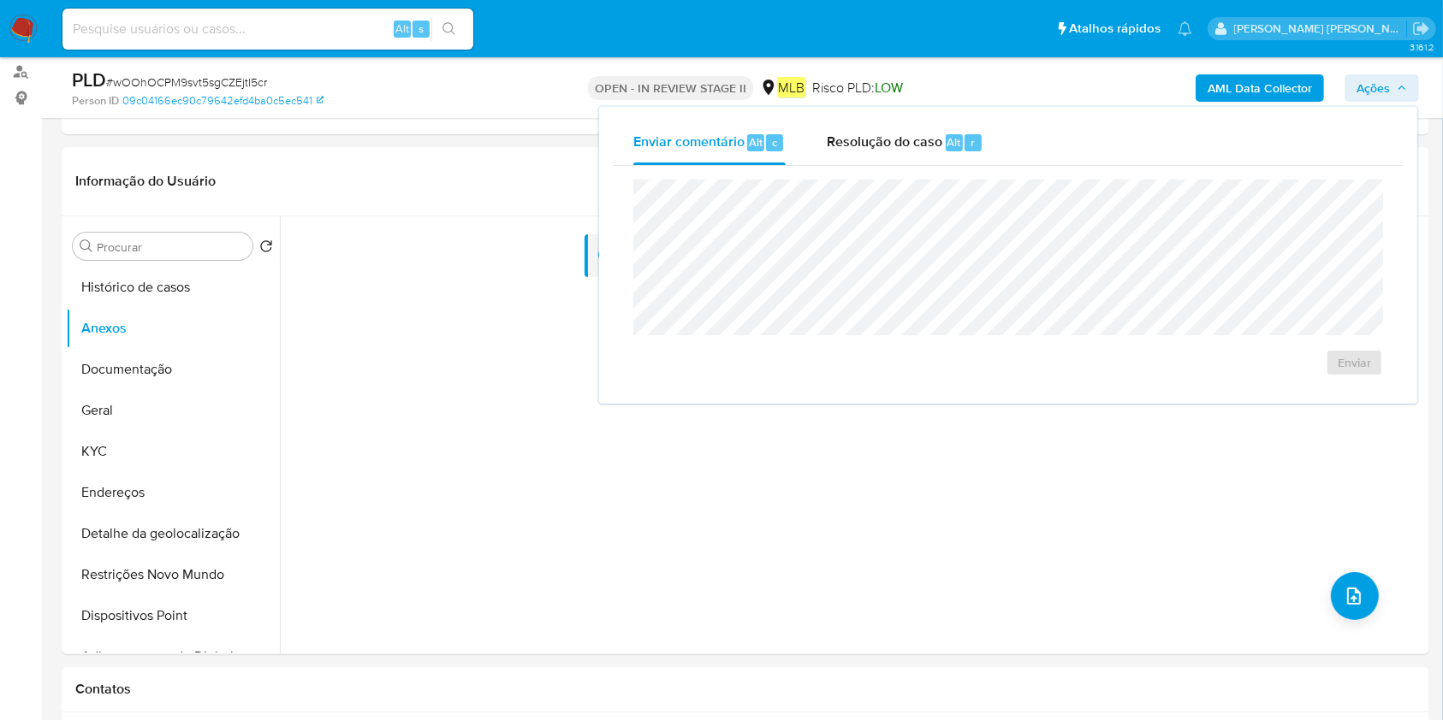
drag, startPoint x: 922, startPoint y: 127, endPoint x: 920, endPoint y: 171, distance: 43.7
click at [922, 132] on div "Resolução do caso Alt r" at bounding box center [904, 143] width 157 height 44
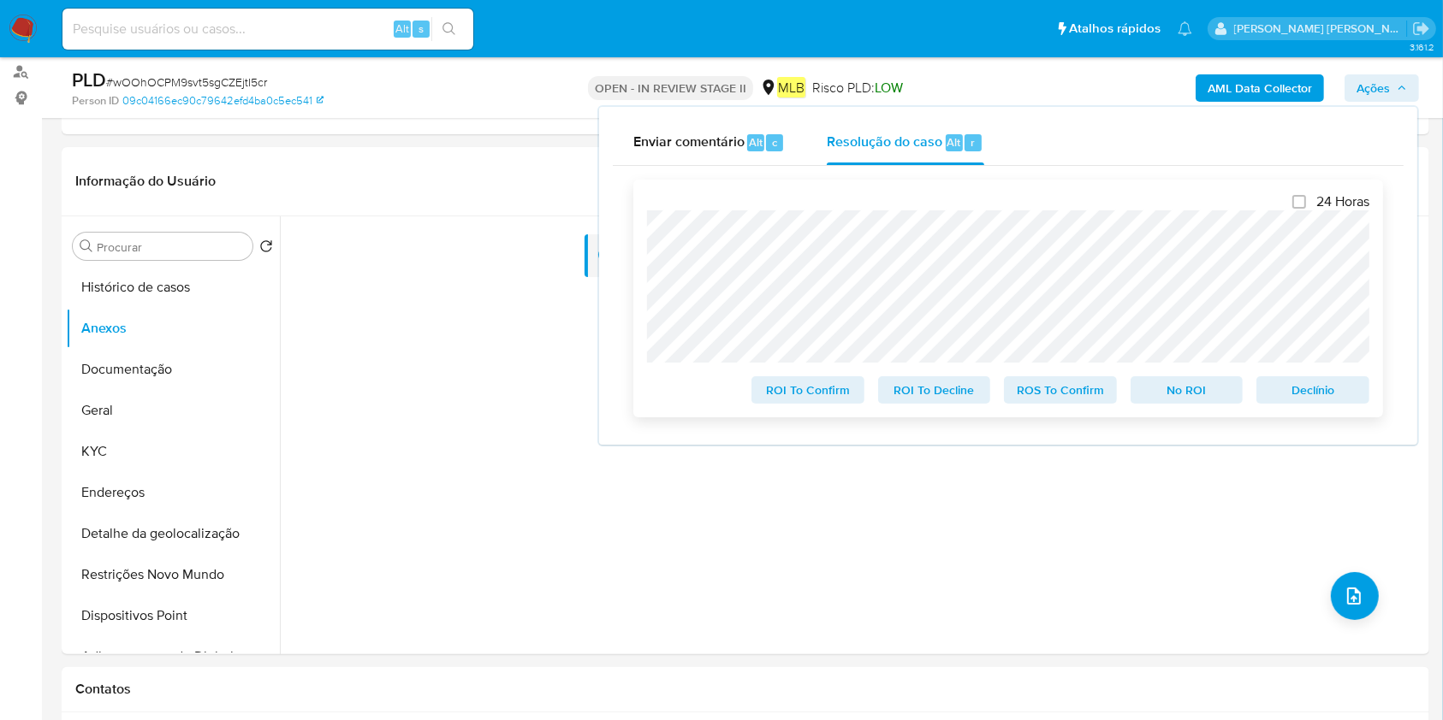
click at [1070, 388] on span "ROS To Confirm" at bounding box center [1060, 390] width 89 height 24
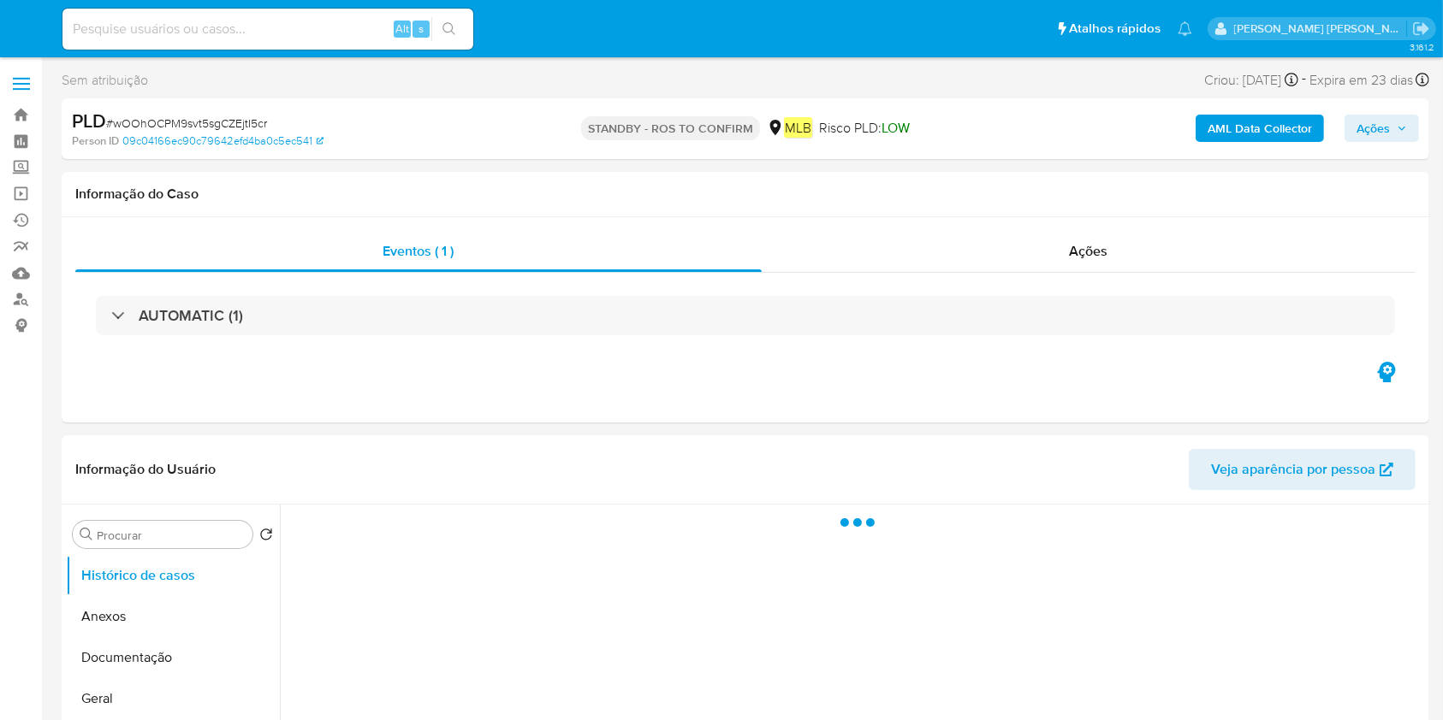
select select "10"
